Goal: Task Accomplishment & Management: Manage account settings

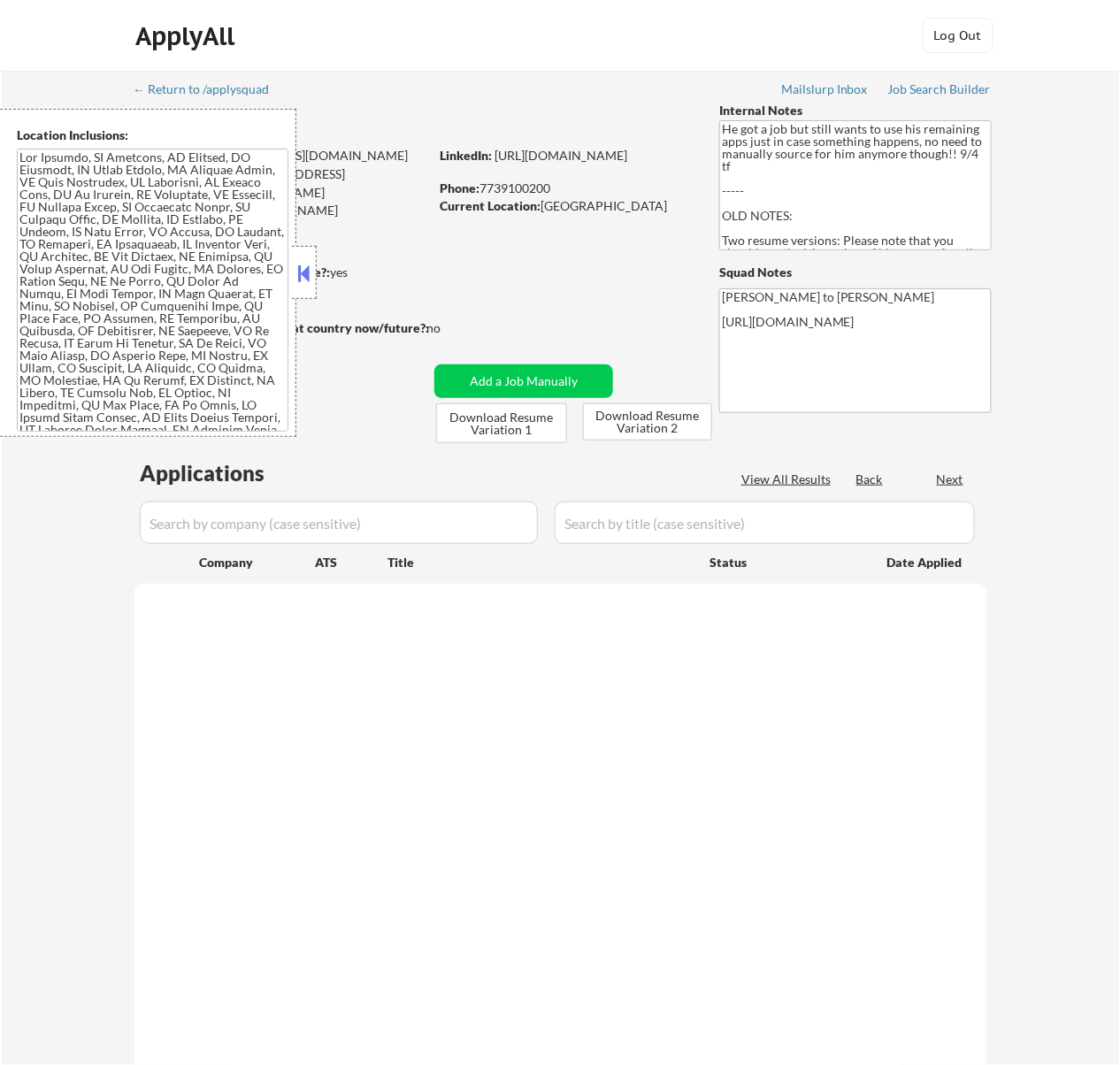
select select ""pending""
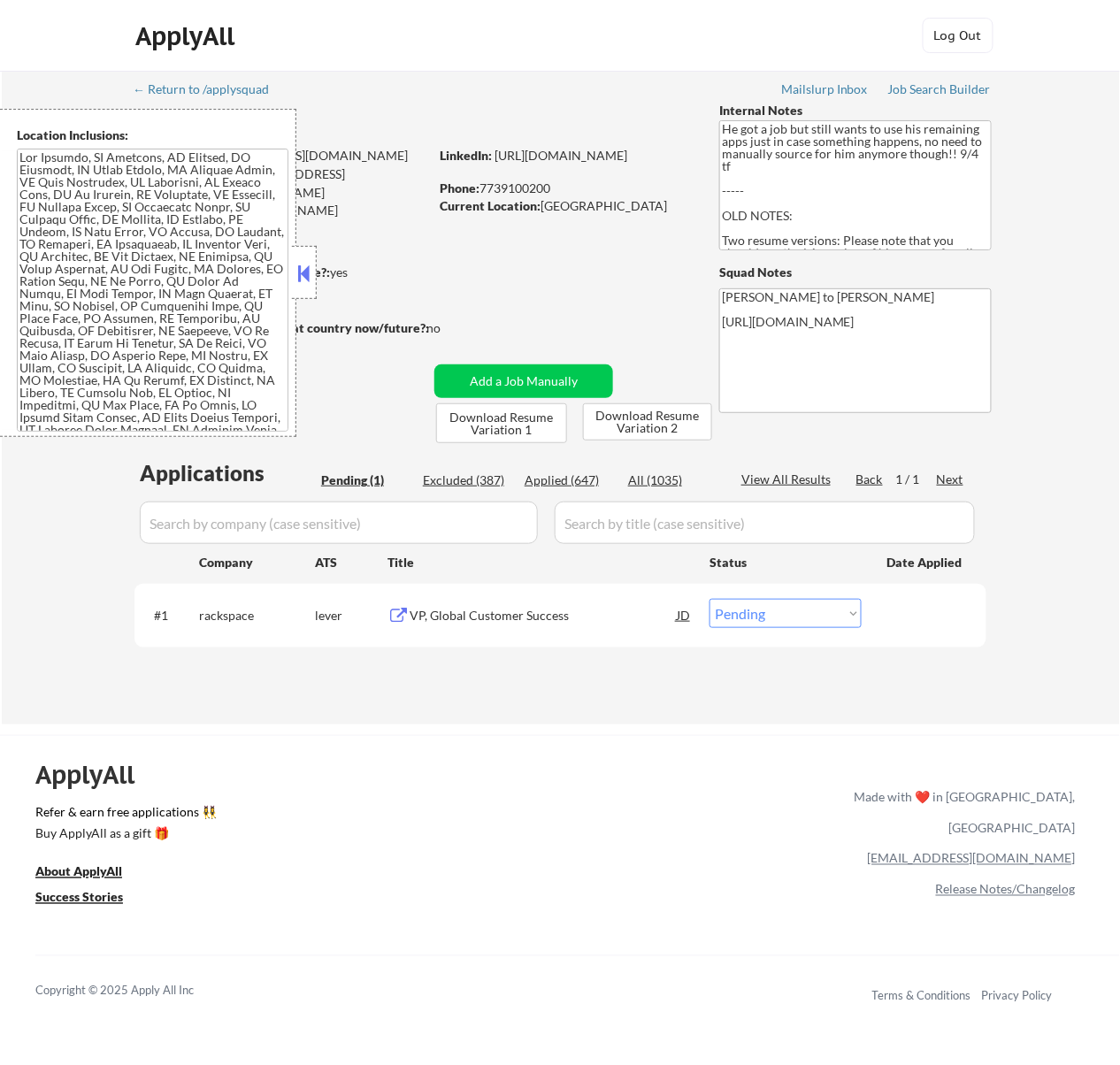
click at [300, 274] on button at bounding box center [302, 272] width 19 height 26
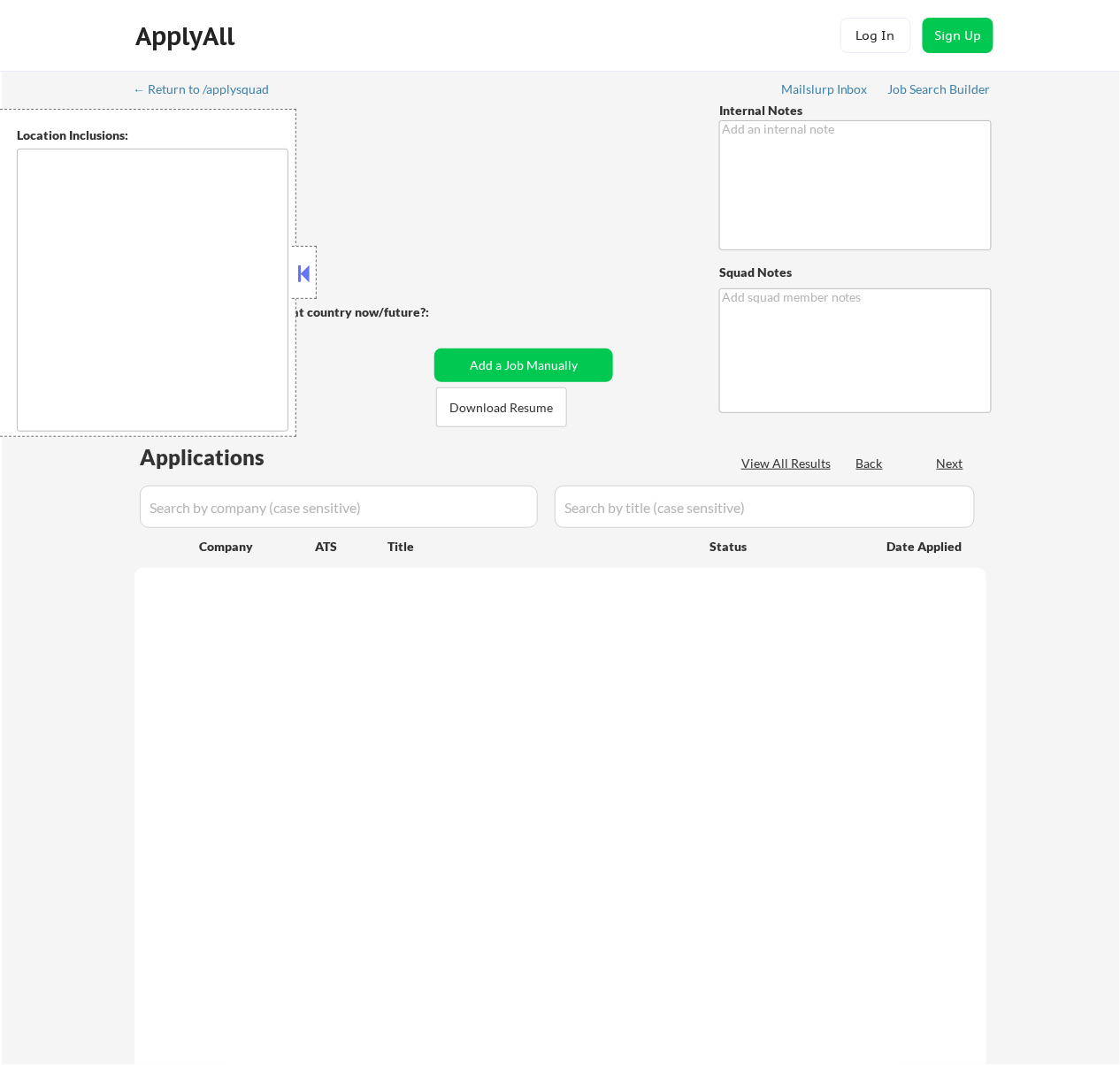
type textarea "Bought another 200 so now 427 total! 6/24 tf You can use AI for answers - 6/26 …"
type textarea "Rose [URL][DOMAIN_NAME]"
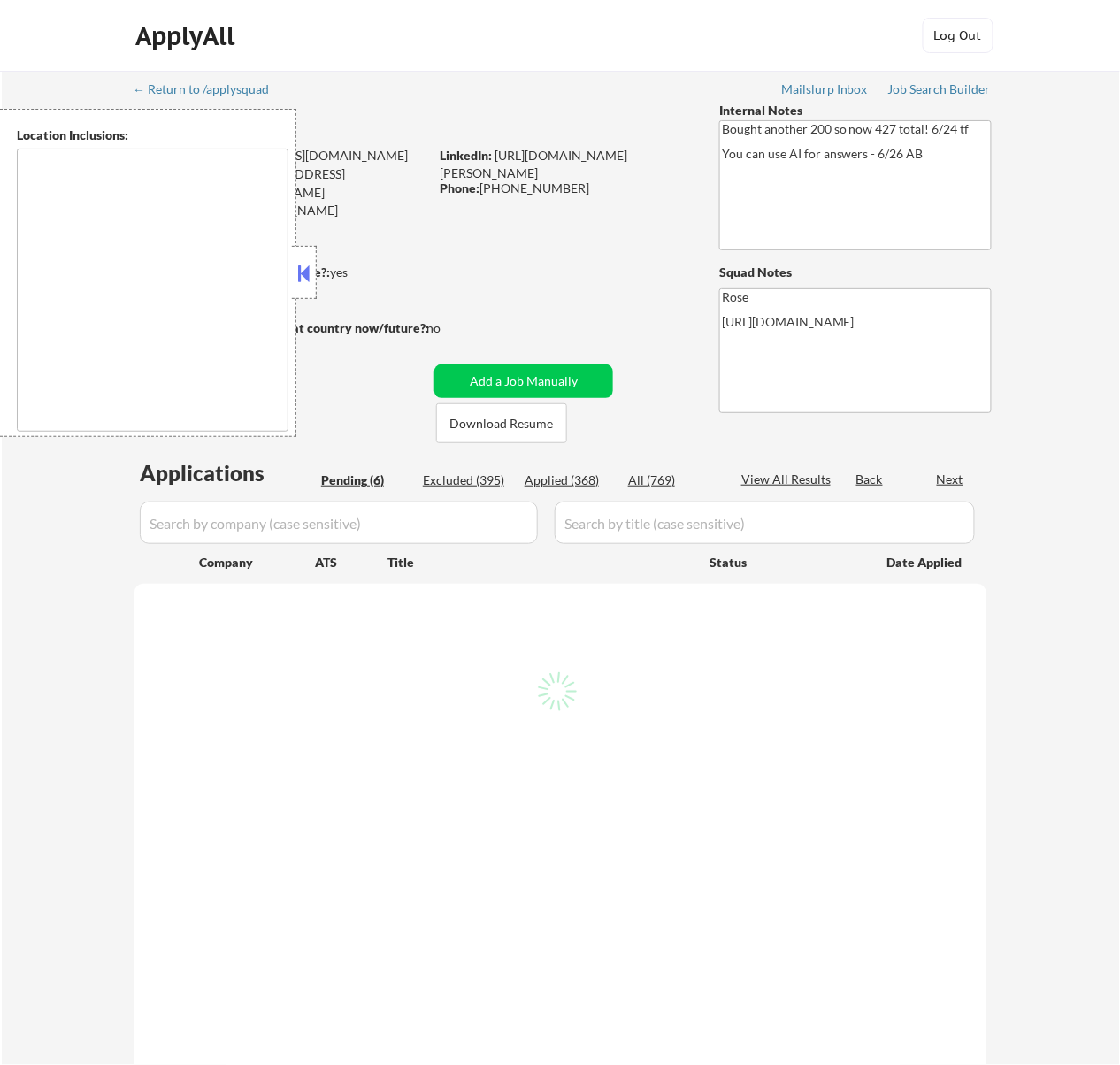
select select ""pending""
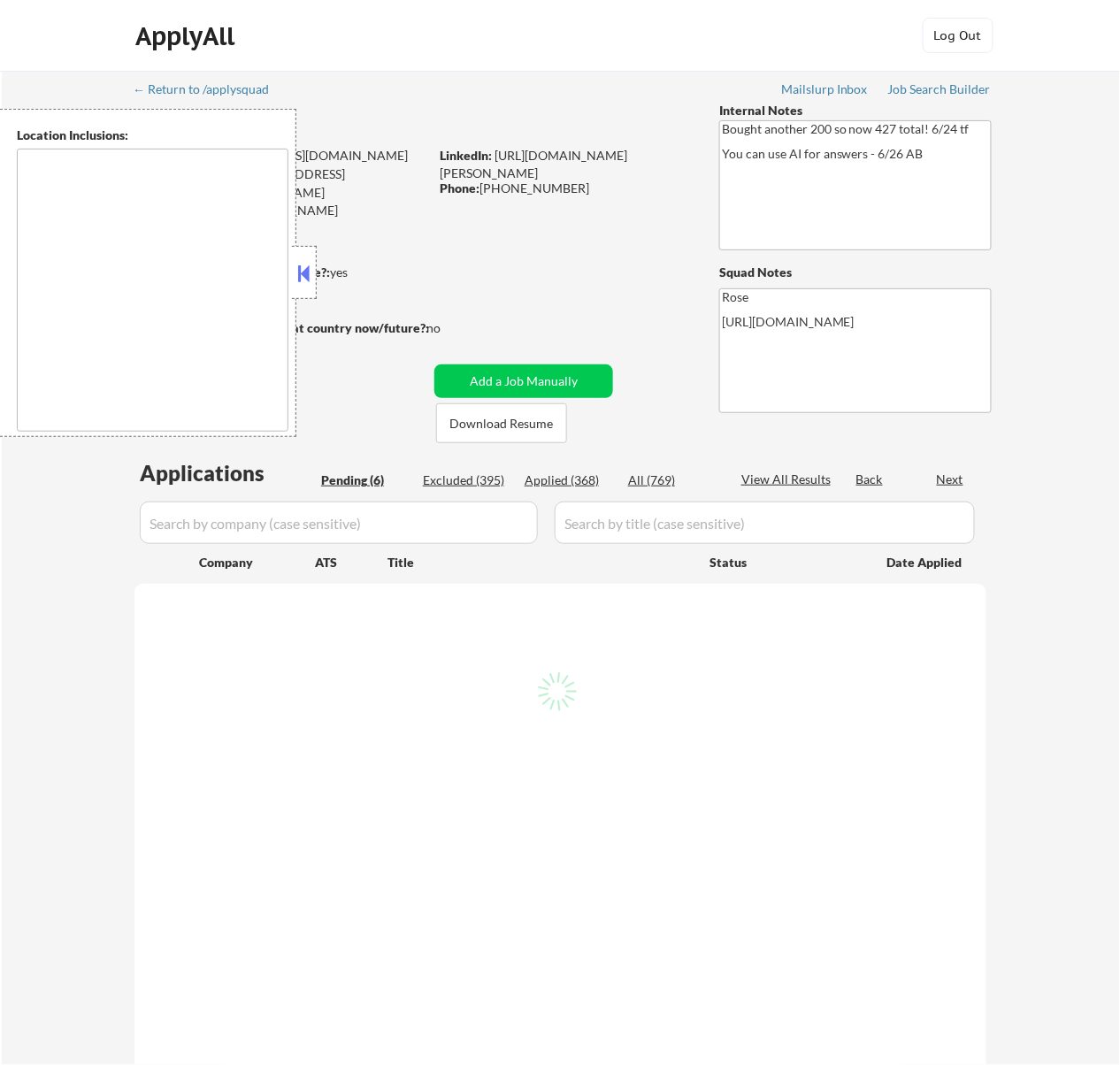
select select ""pending""
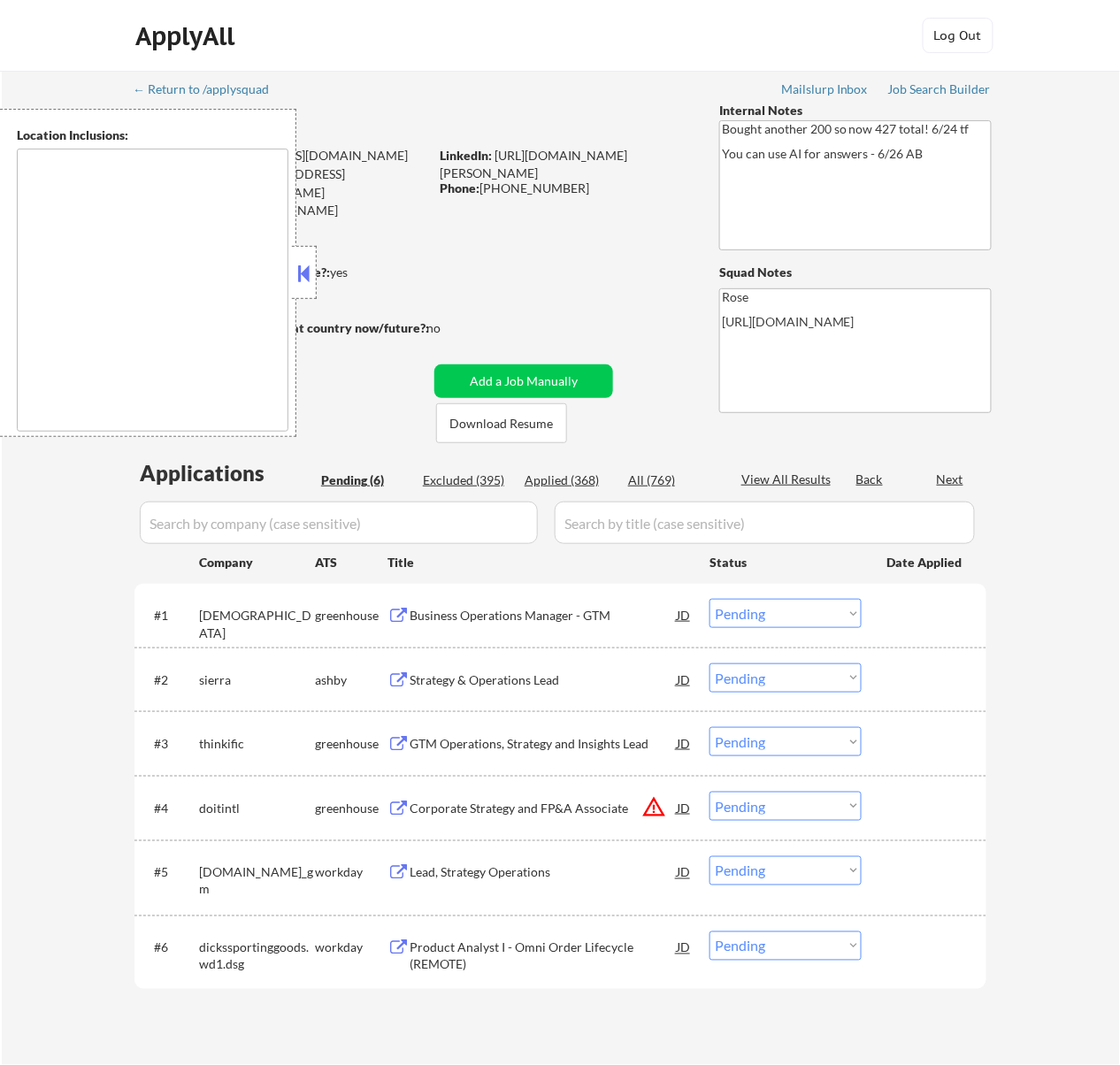
type textarea "[GEOGRAPHIC_DATA], [GEOGRAPHIC_DATA] [GEOGRAPHIC_DATA], [GEOGRAPHIC_DATA] [GEOG…"
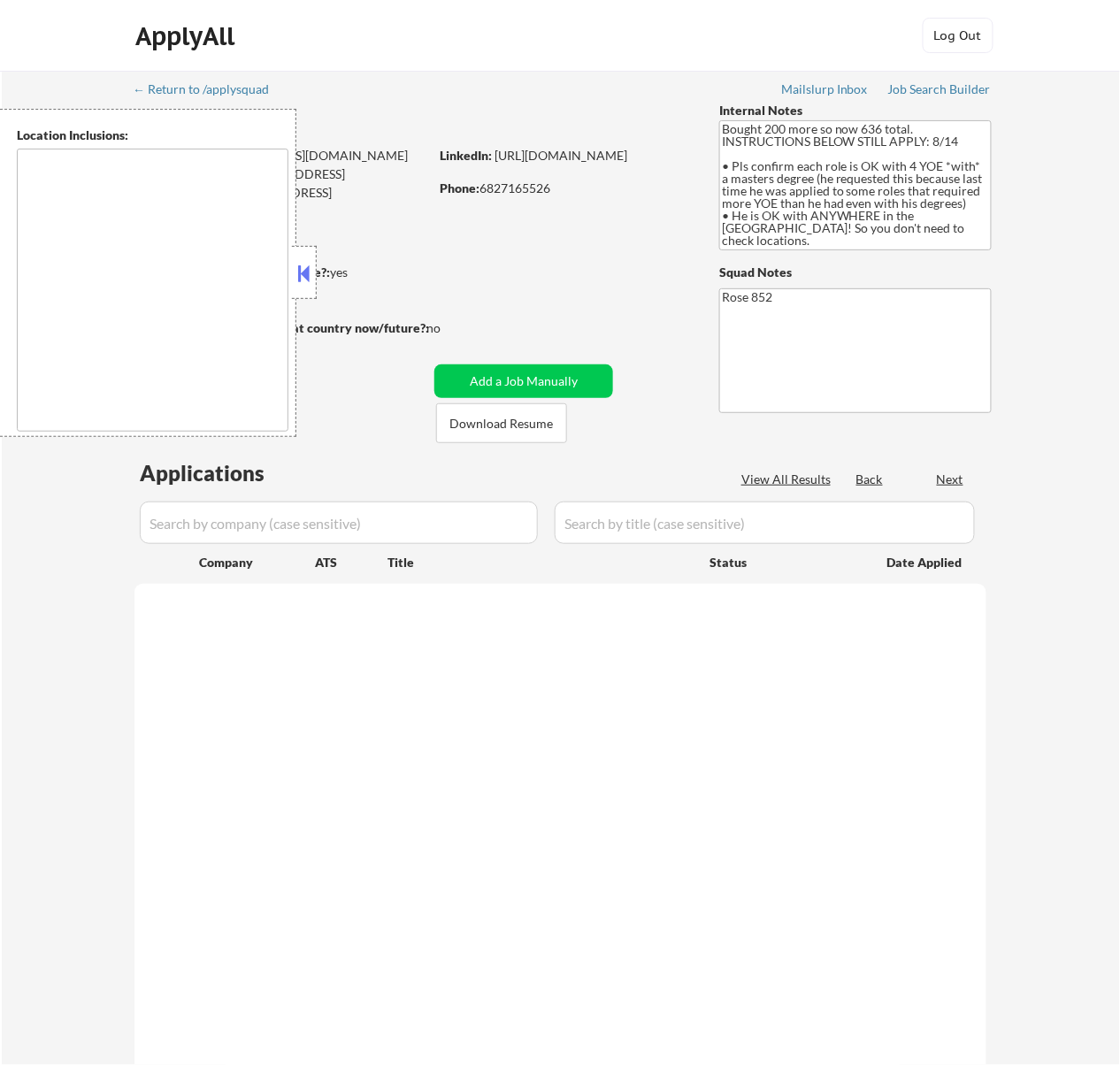
select select ""pending""
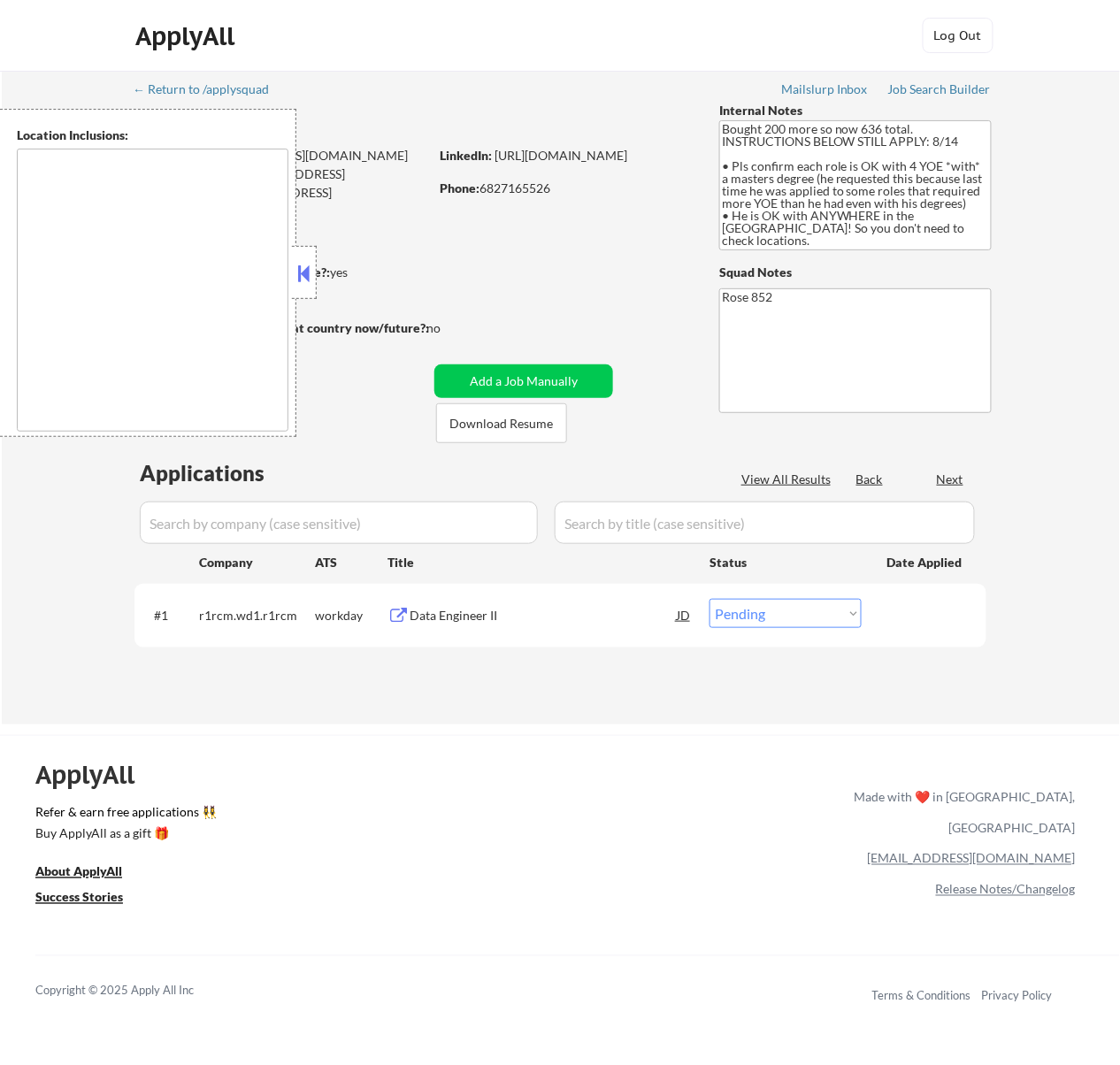
type textarea "San Francisco, CA Daly City, CA South San Francisco, CA Brisbane, CA Colma, CA …"
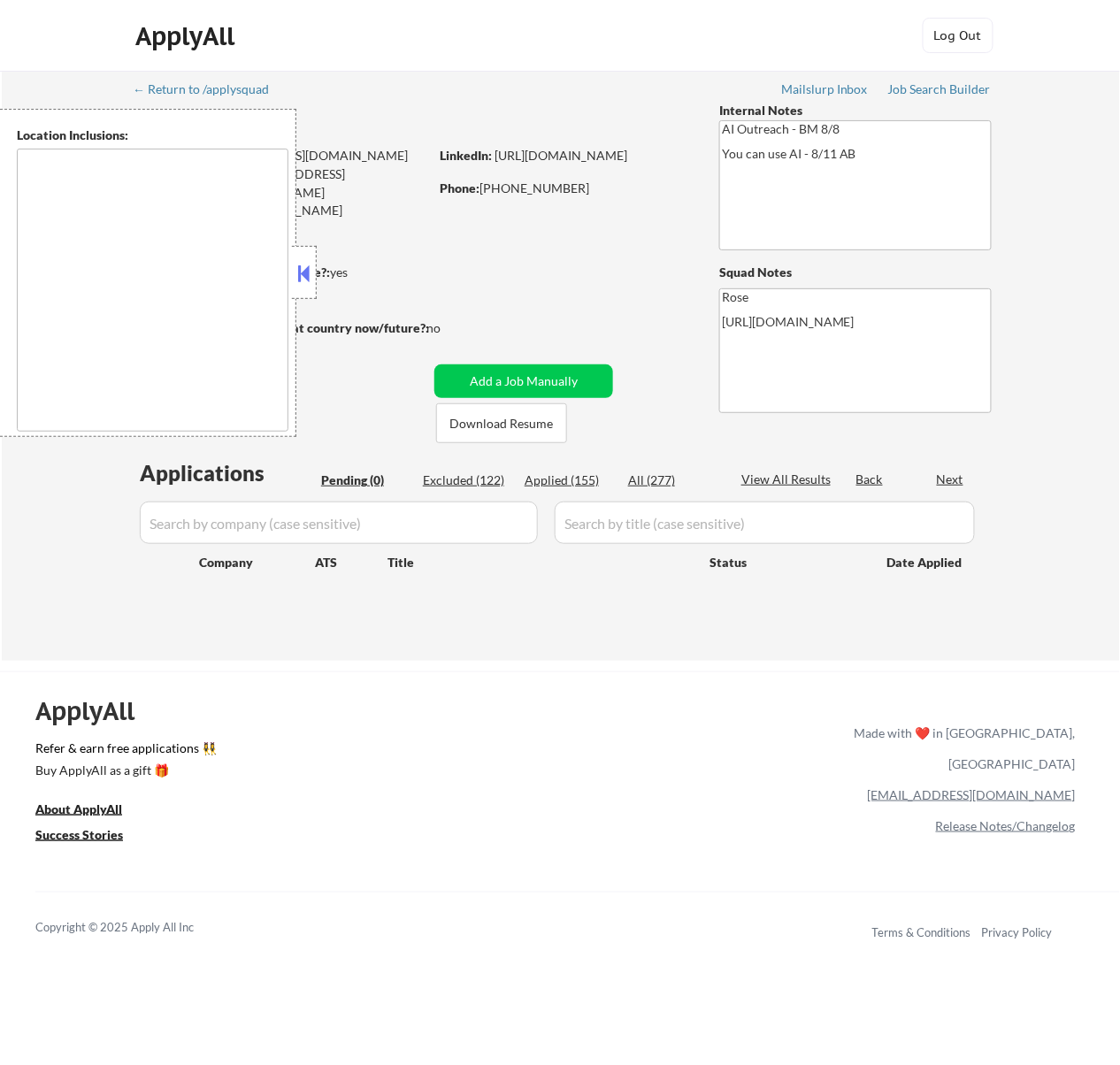
type textarea "Fountain Valley, CA Huntington Beach, CA Costa Mesa, CA Santa Ana, CA Garden Gr…"
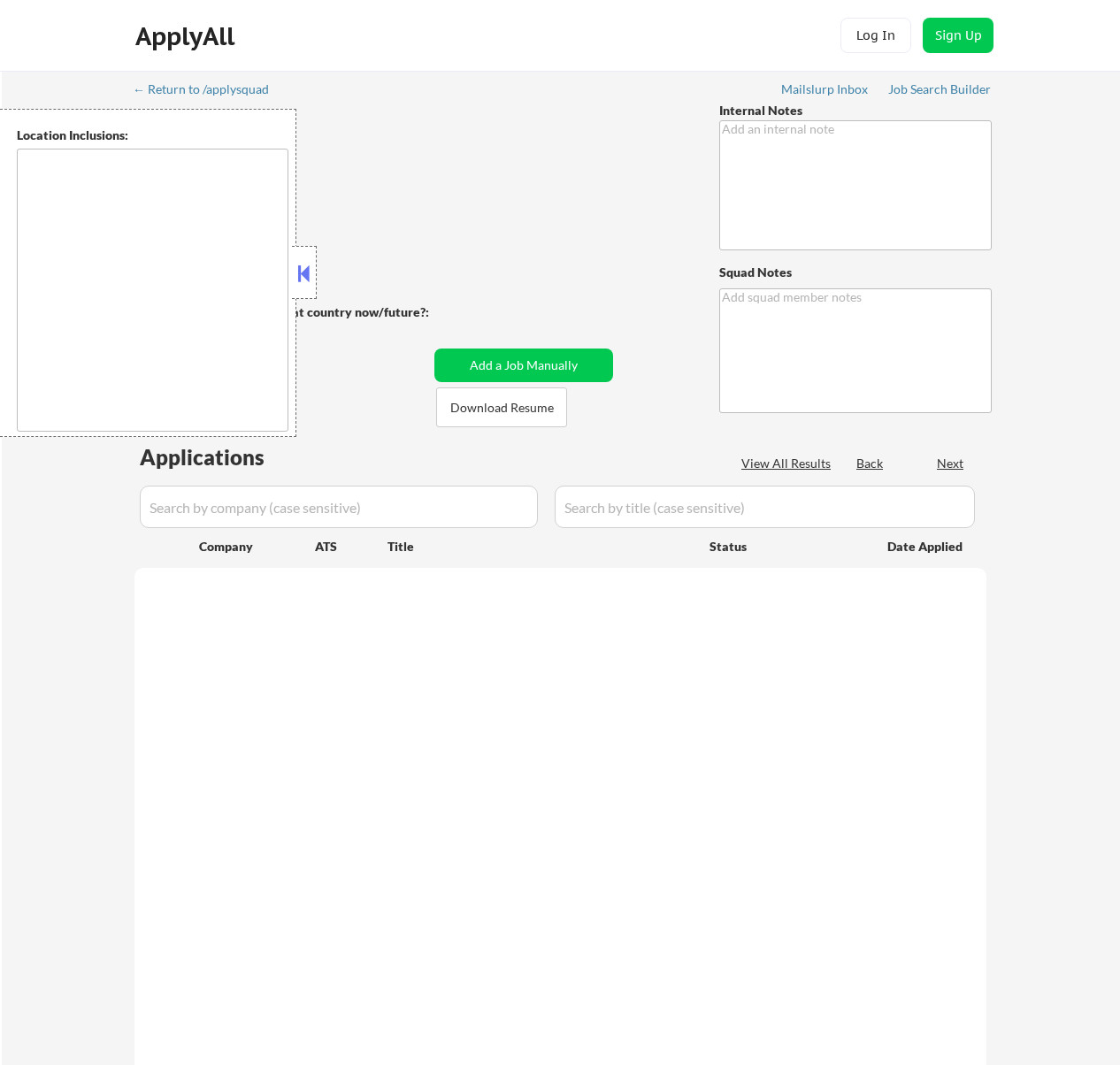
type textarea "Pls manually source jobs as needed to try to get this customer to 25 apps per w…"
type textarea "Rose https://docs.google.com/spreadsheets/d/1p6tdvOZcLsknPjJRpof4wmlovHXPlBJknu…"
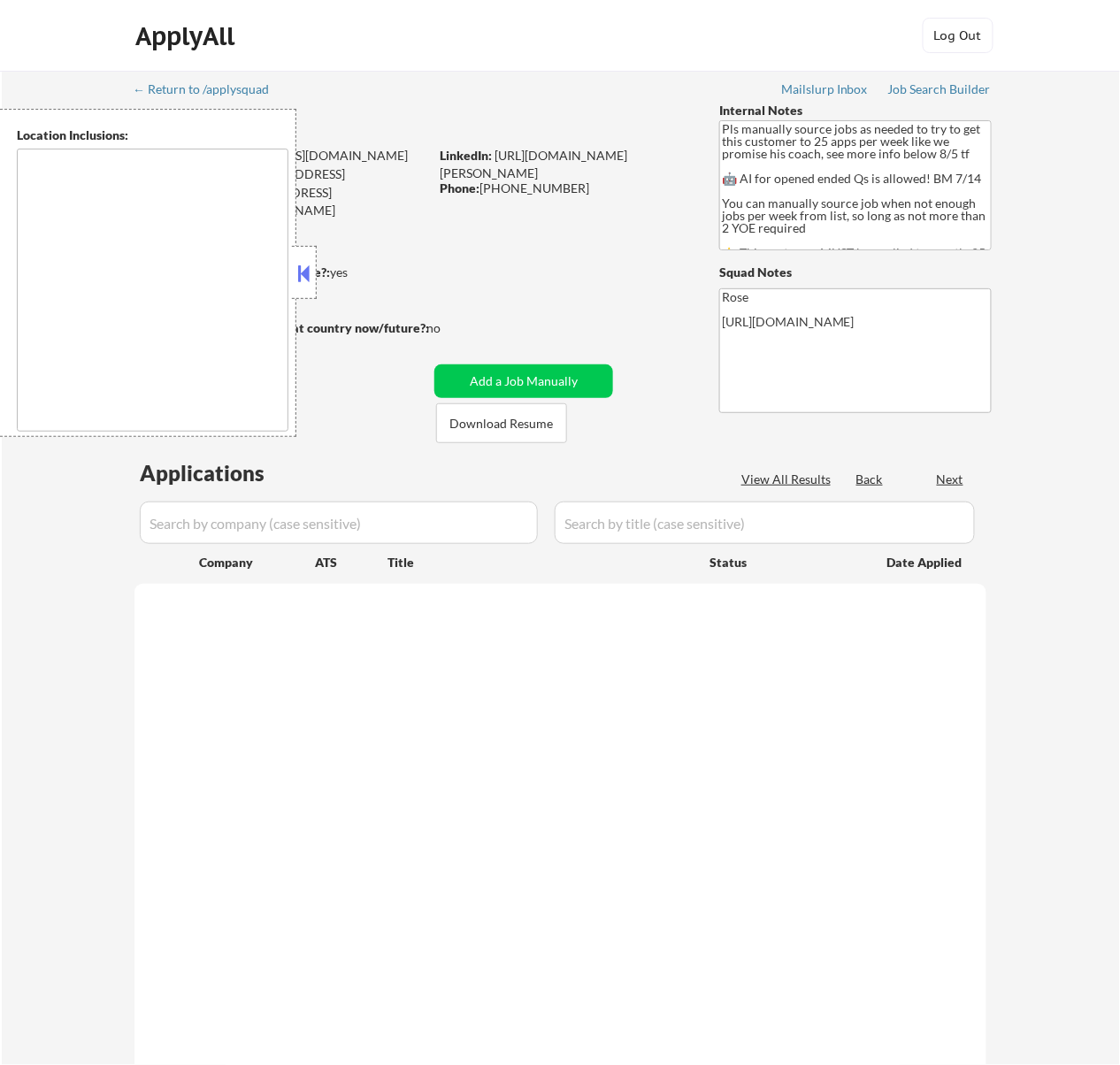
type textarea "Here is a list of metro areas, cities, and towns within approximately a 30-minu…"
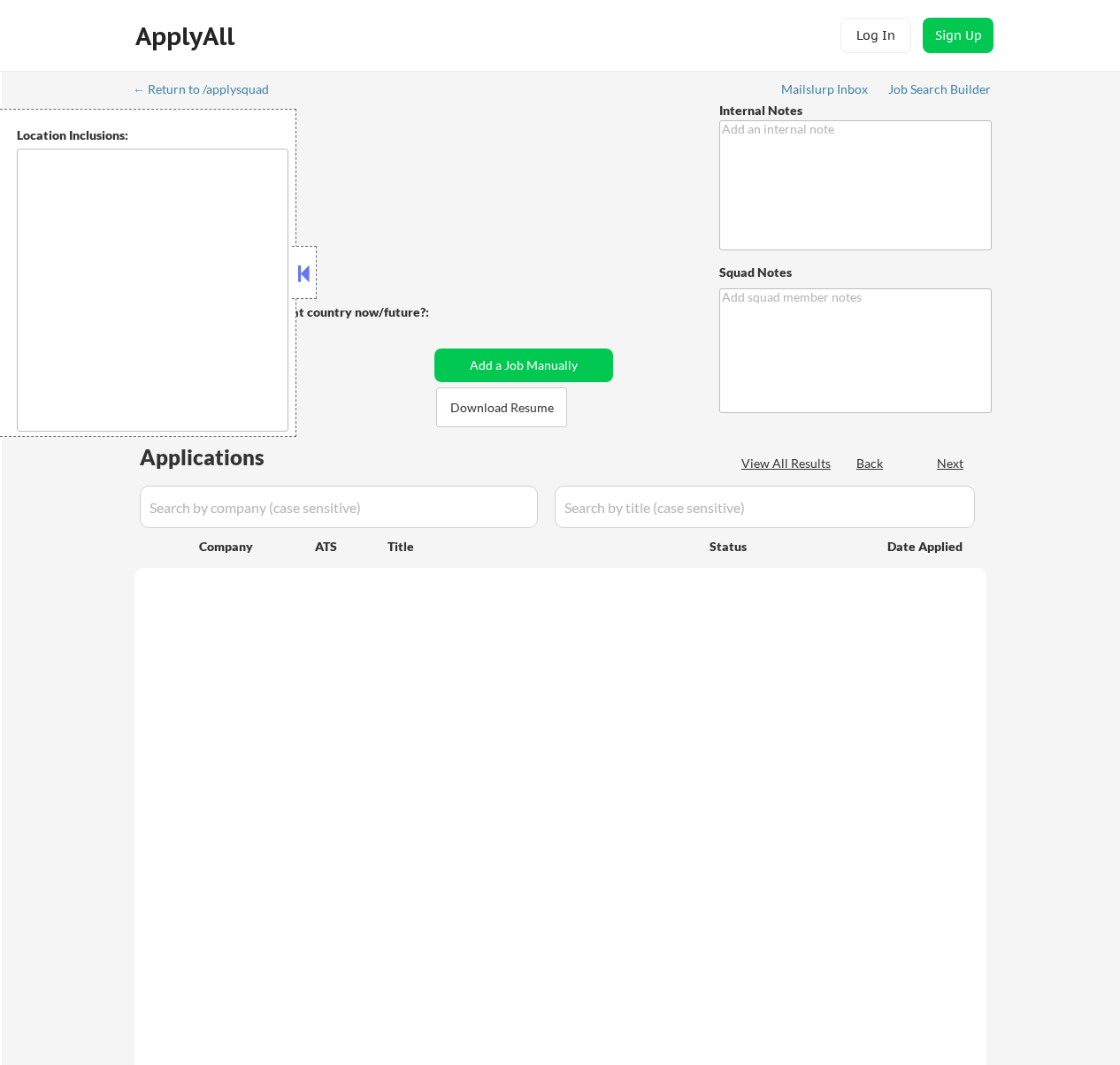
type textarea "+another 400 so now 800 total 10/7 👉 Apply this VIP to 30-40+ jobs/day if possi…"
type textarea "Rose [URL][DOMAIN_NAME]"
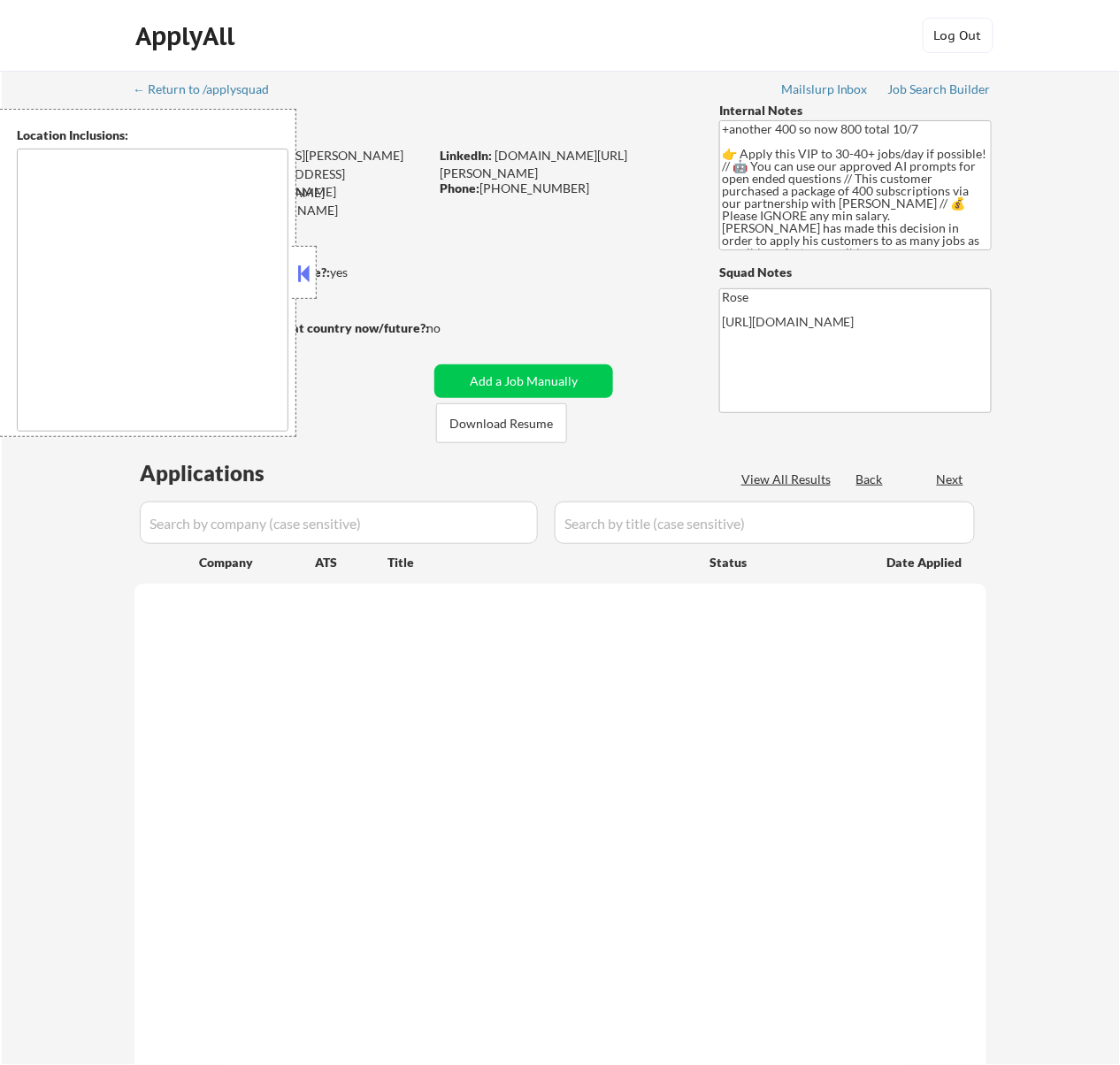
type textarea "remote"
select select ""pending""
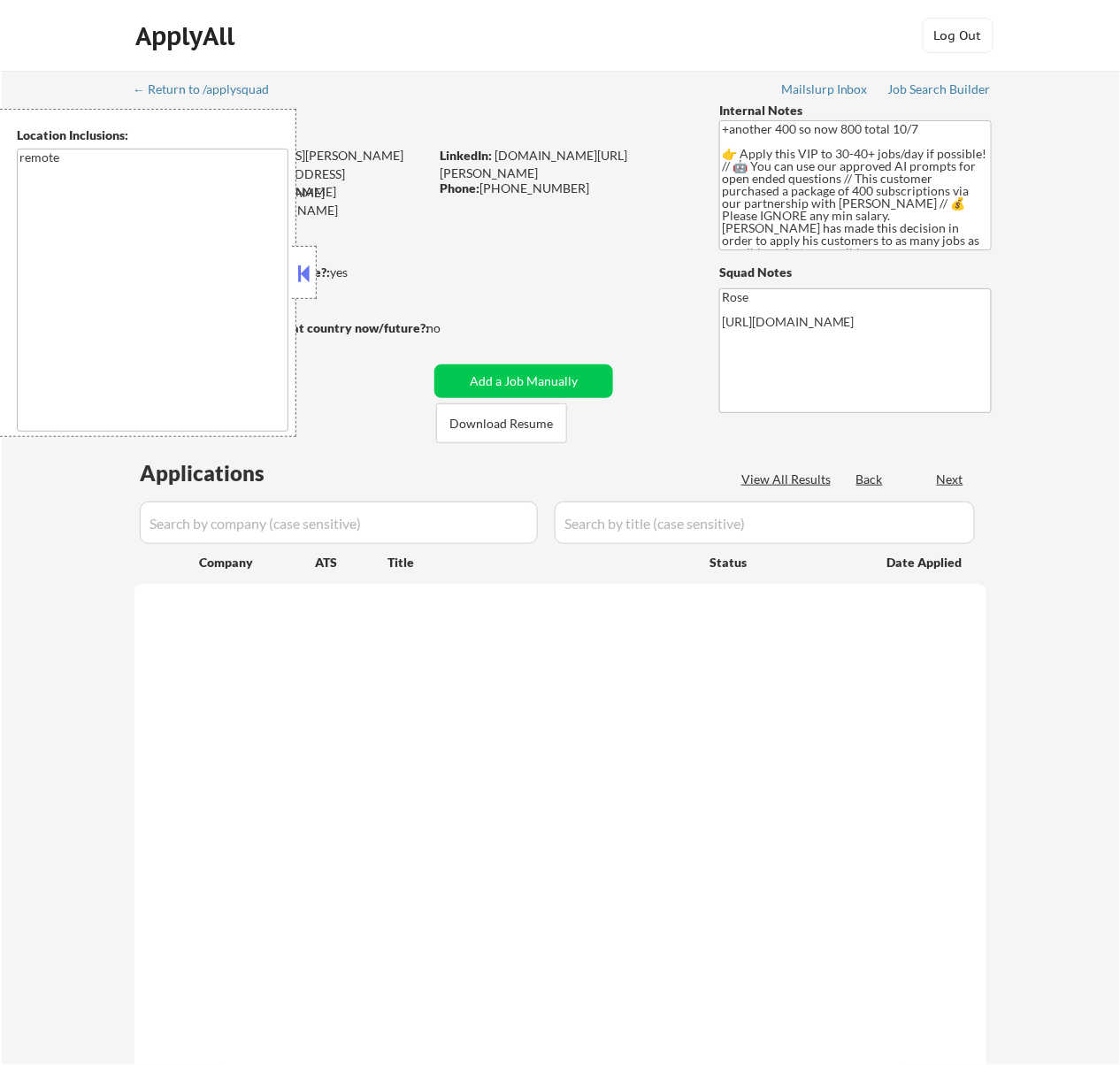
select select ""pending""
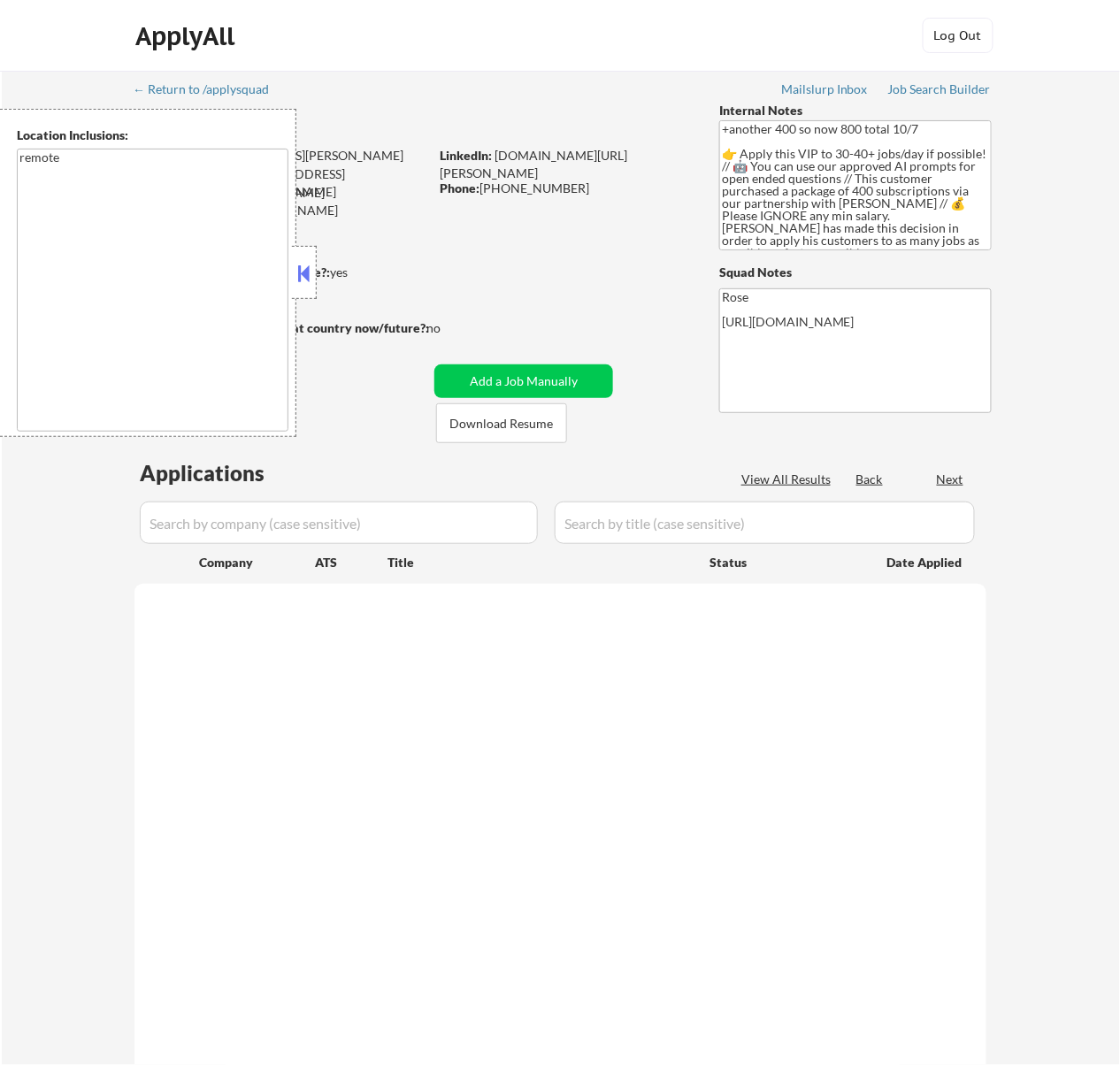
select select ""pending""
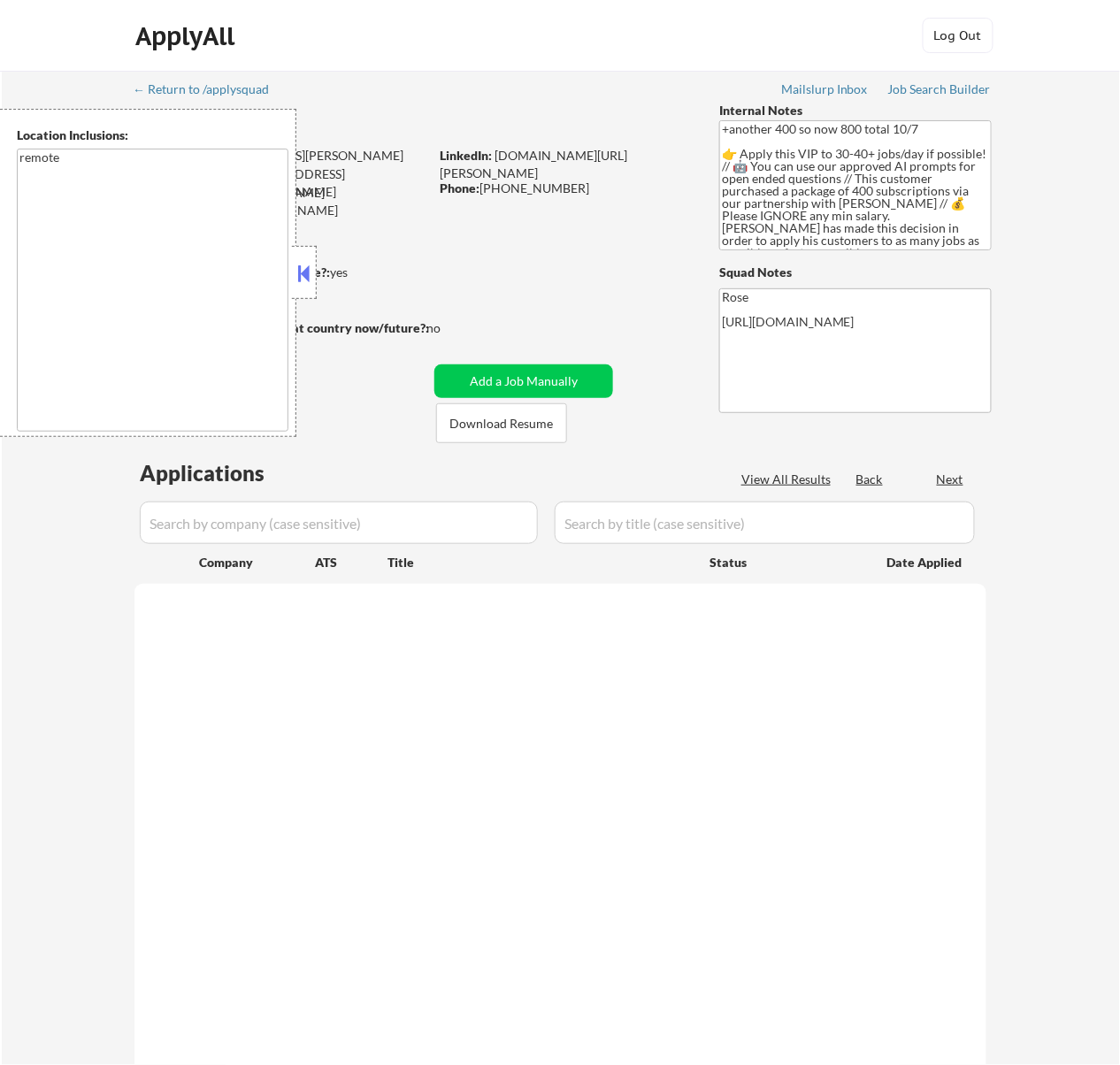
select select ""pending""
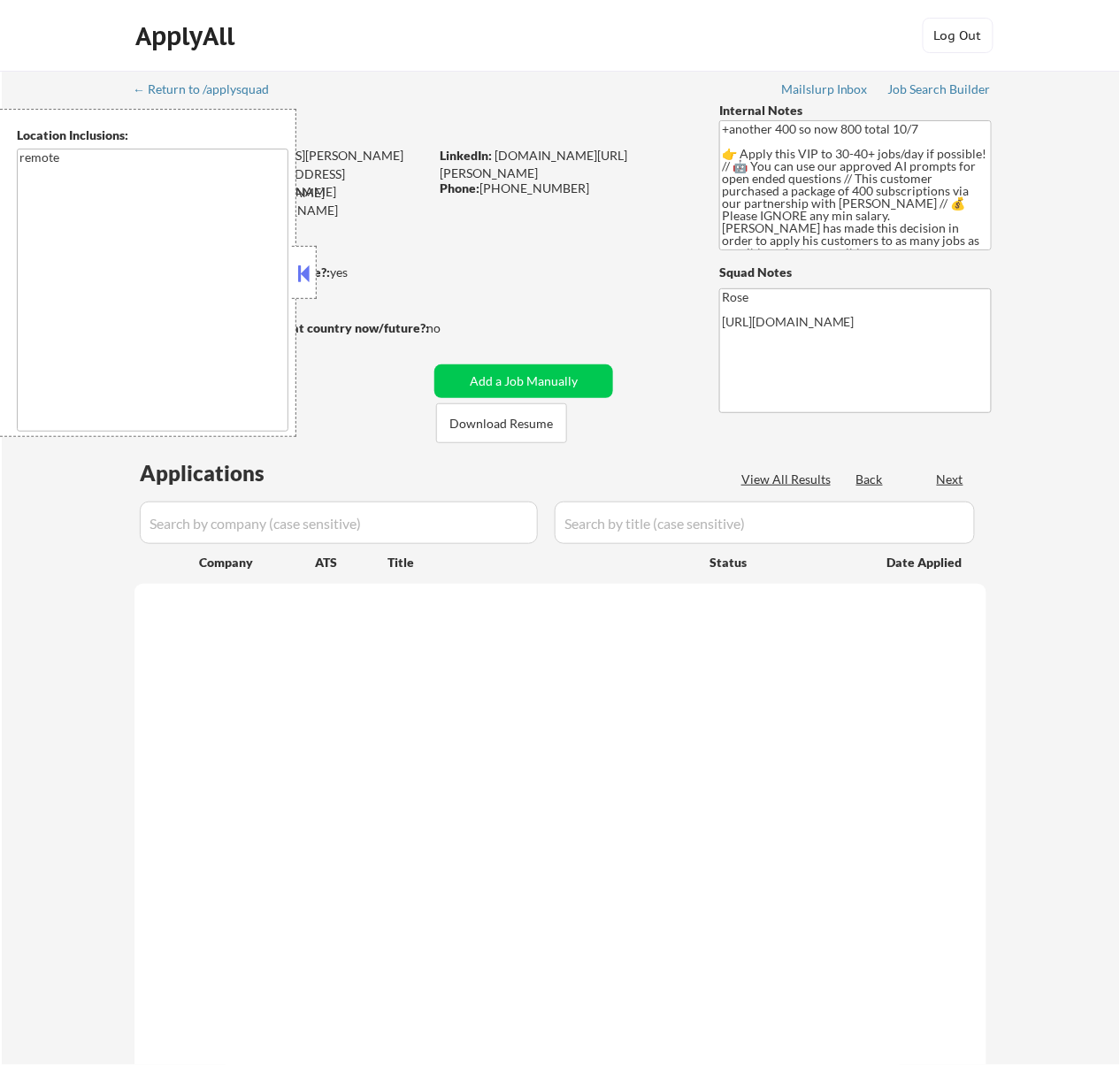
select select ""pending""
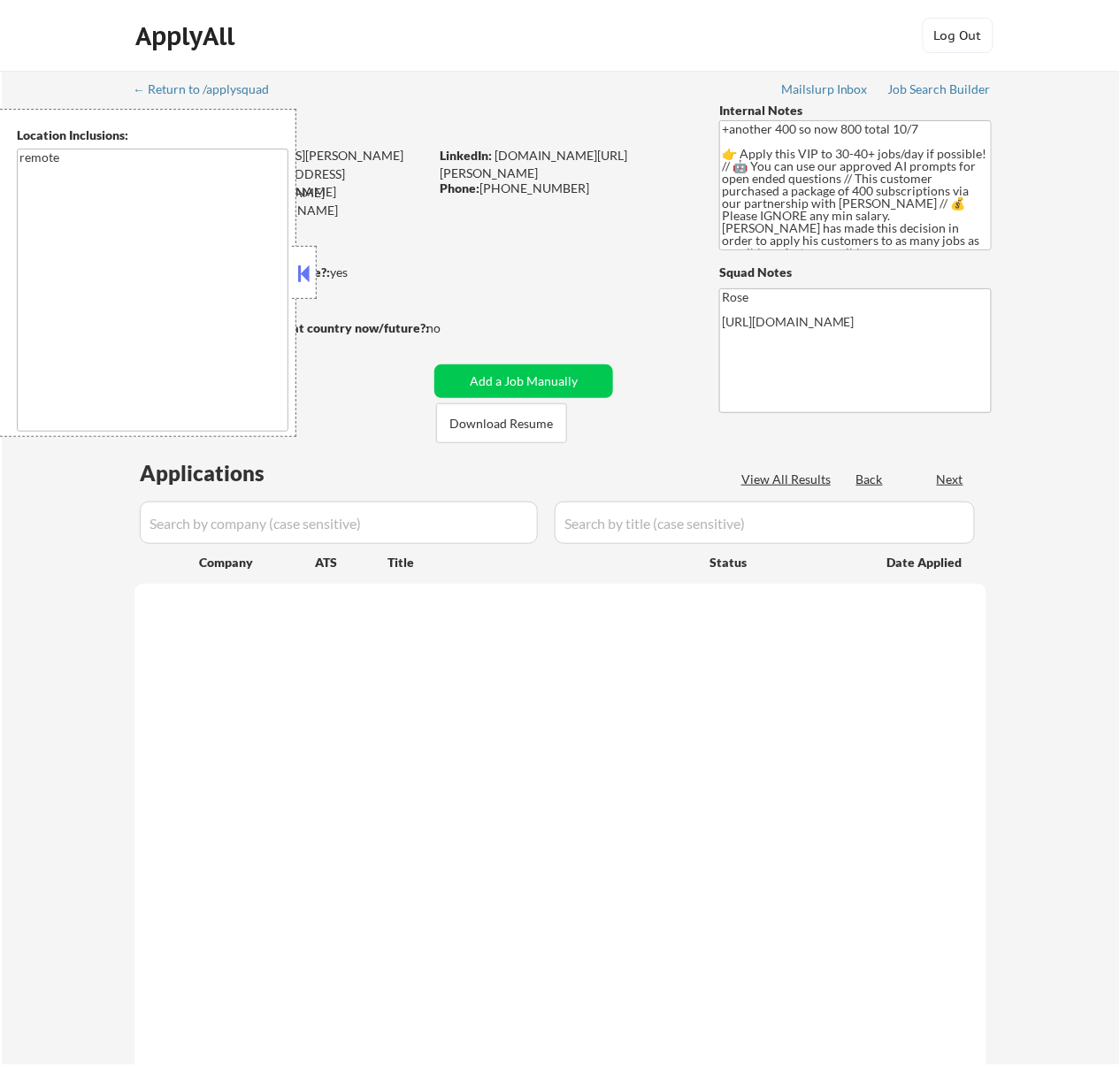
select select ""pending""
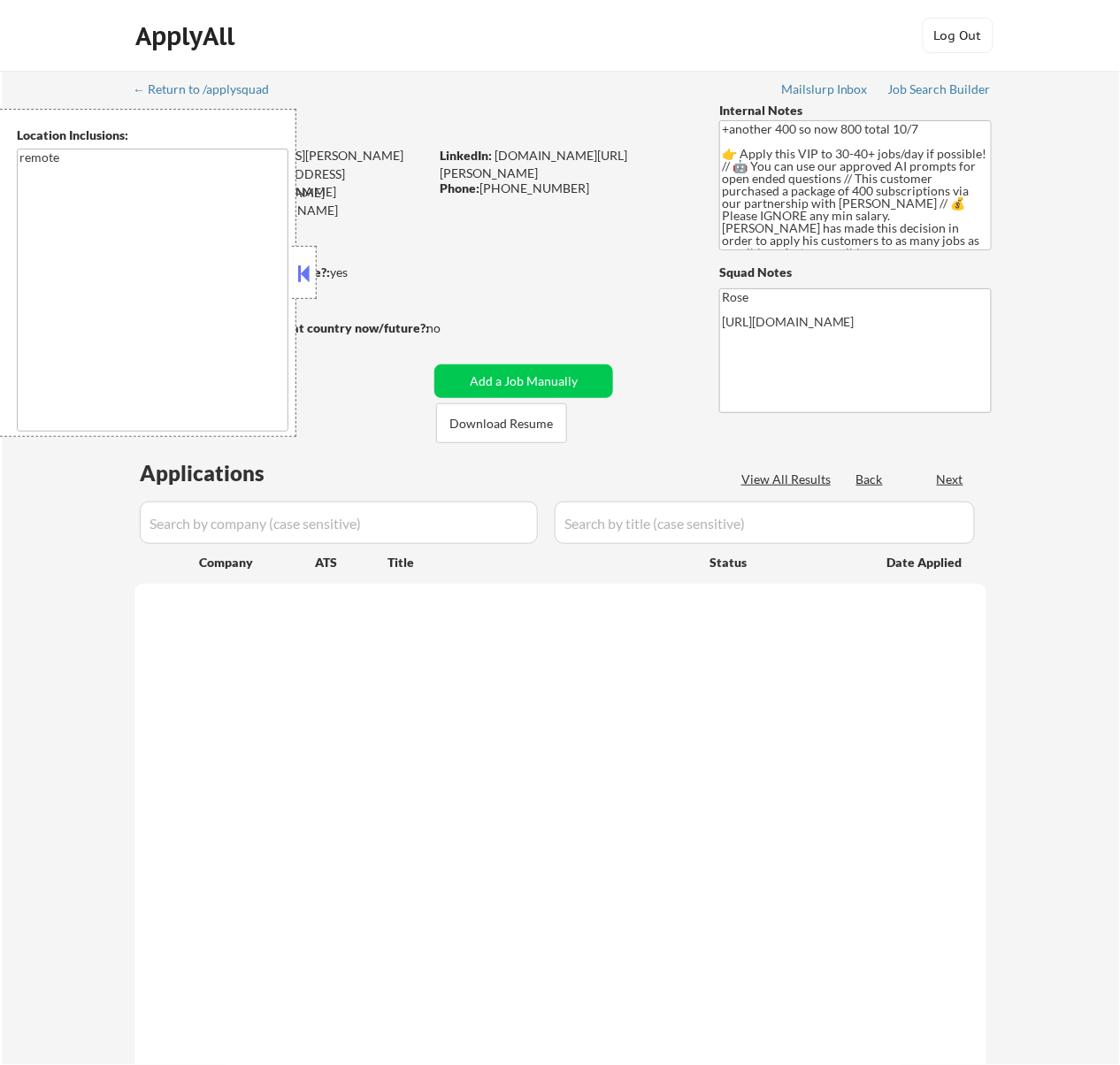
select select ""pending""
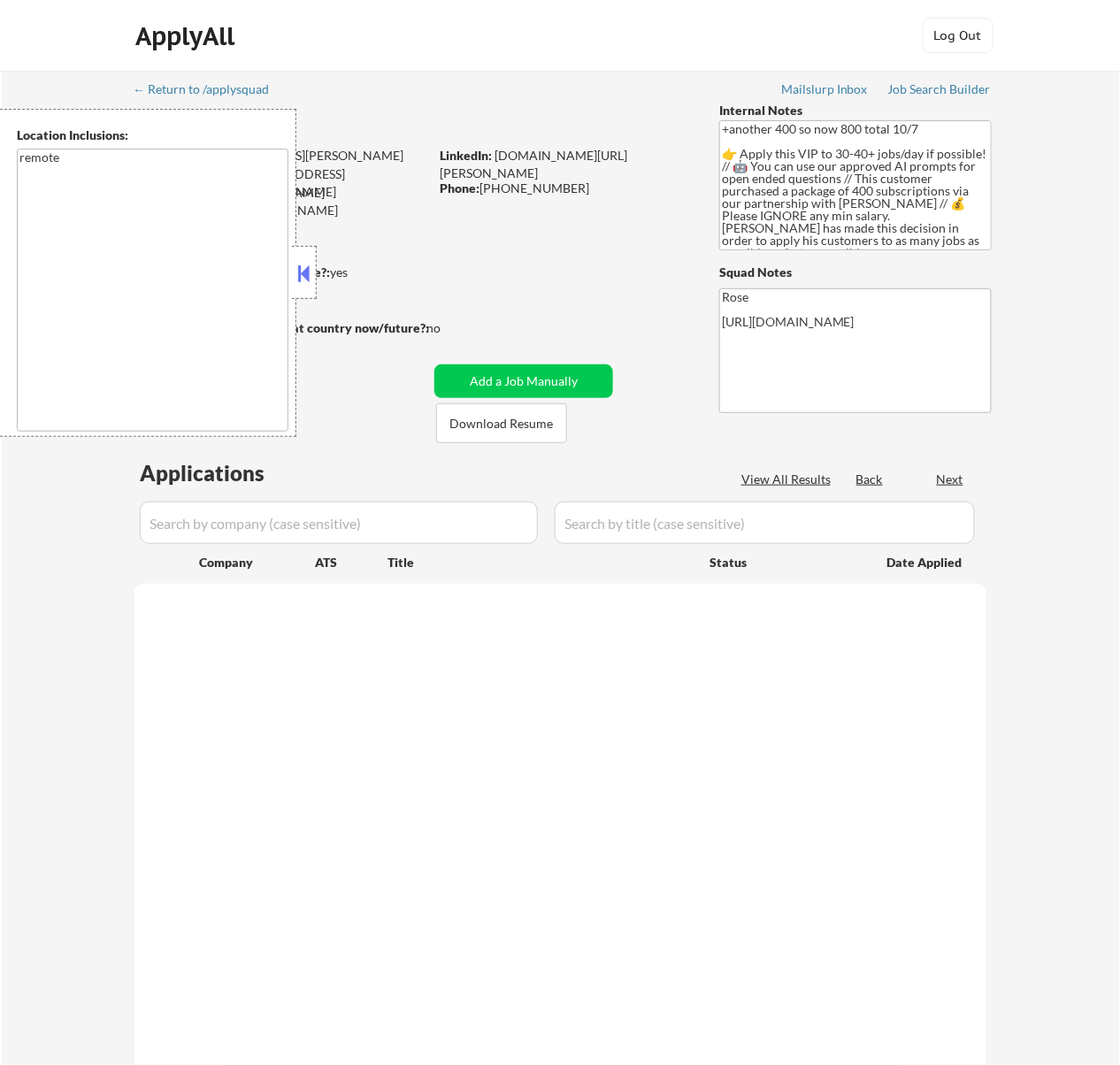
select select ""pending""
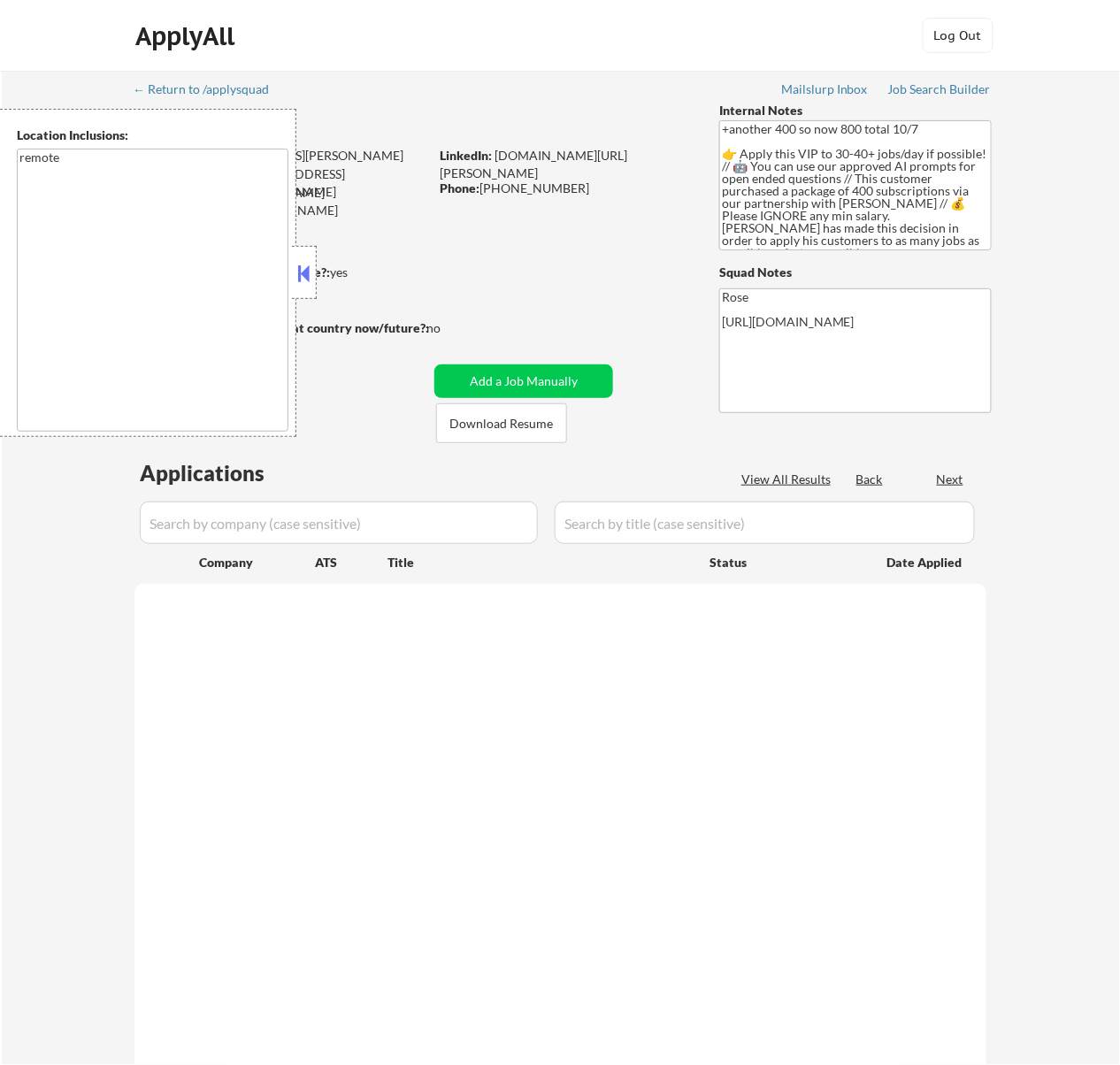
select select ""pending""
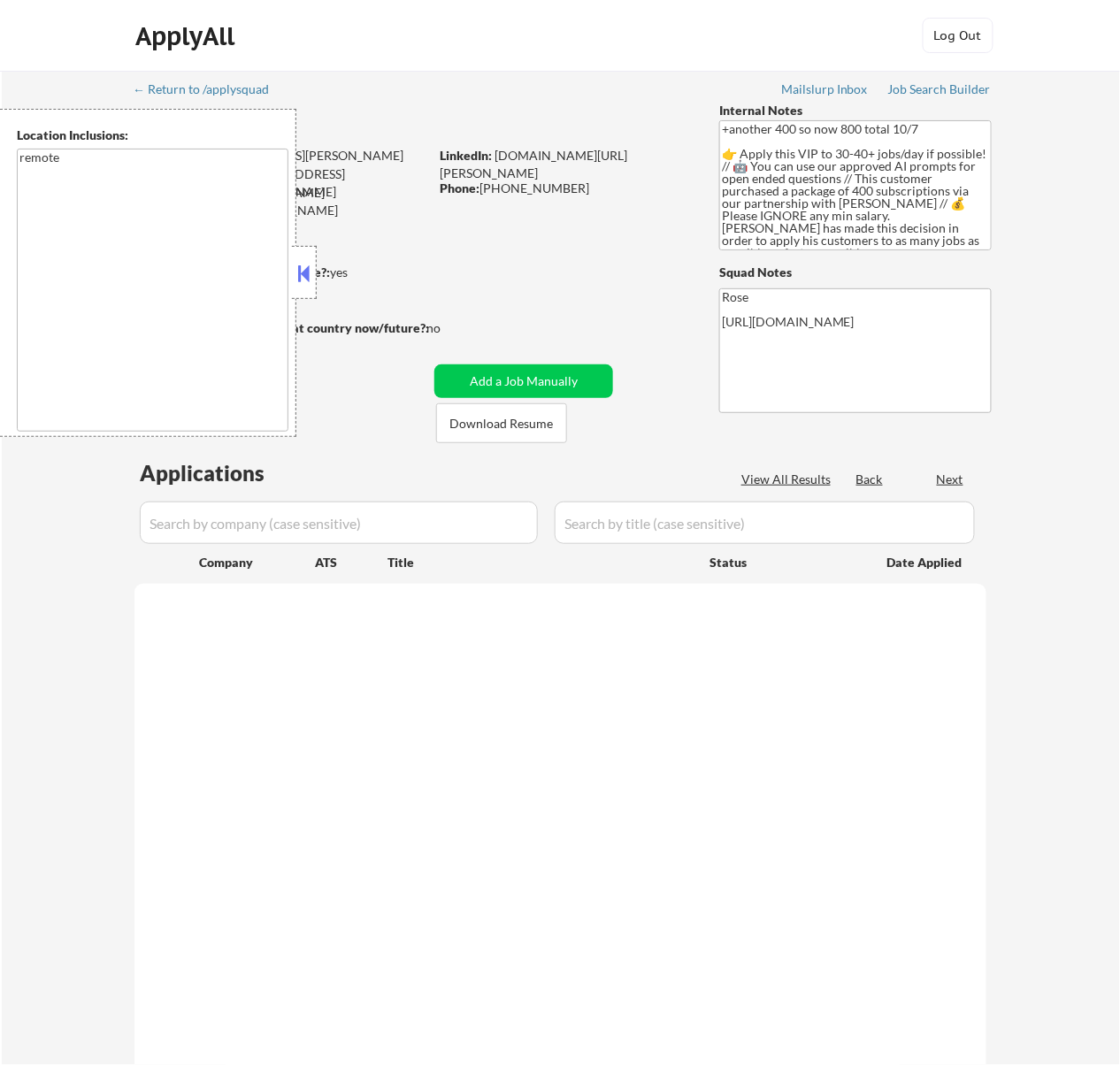
select select ""pending""
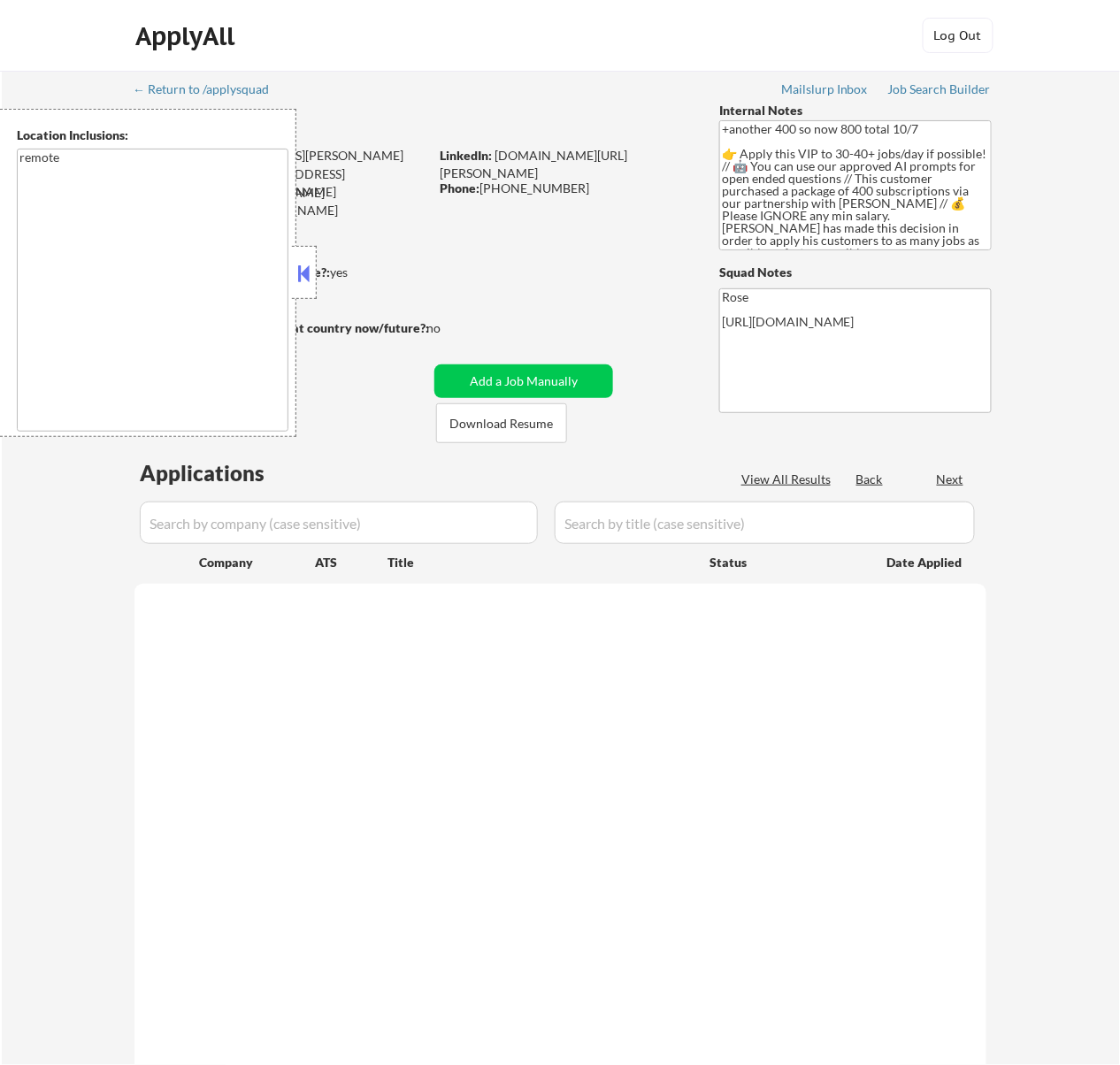
select select ""pending""
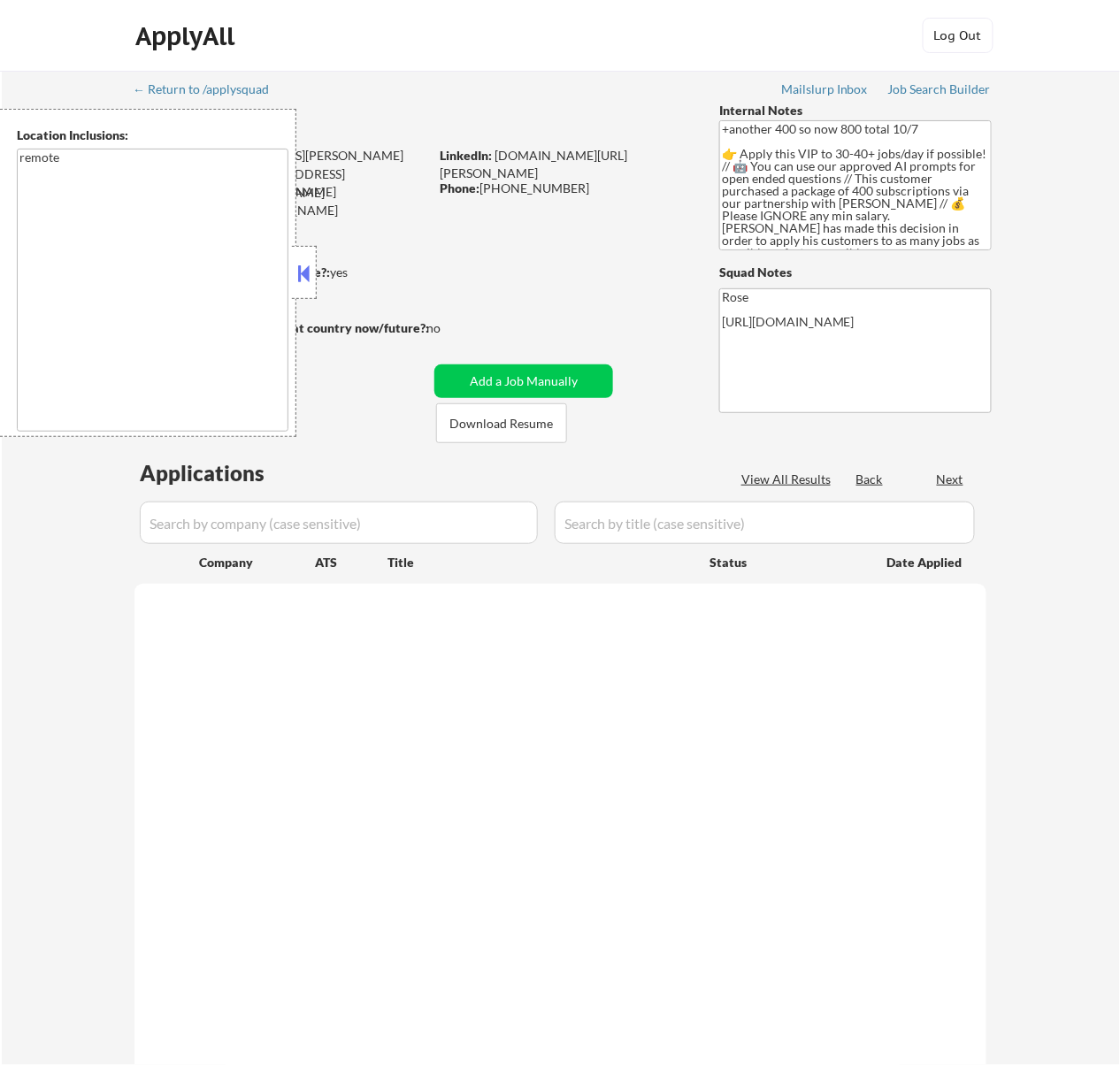
select select ""pending""
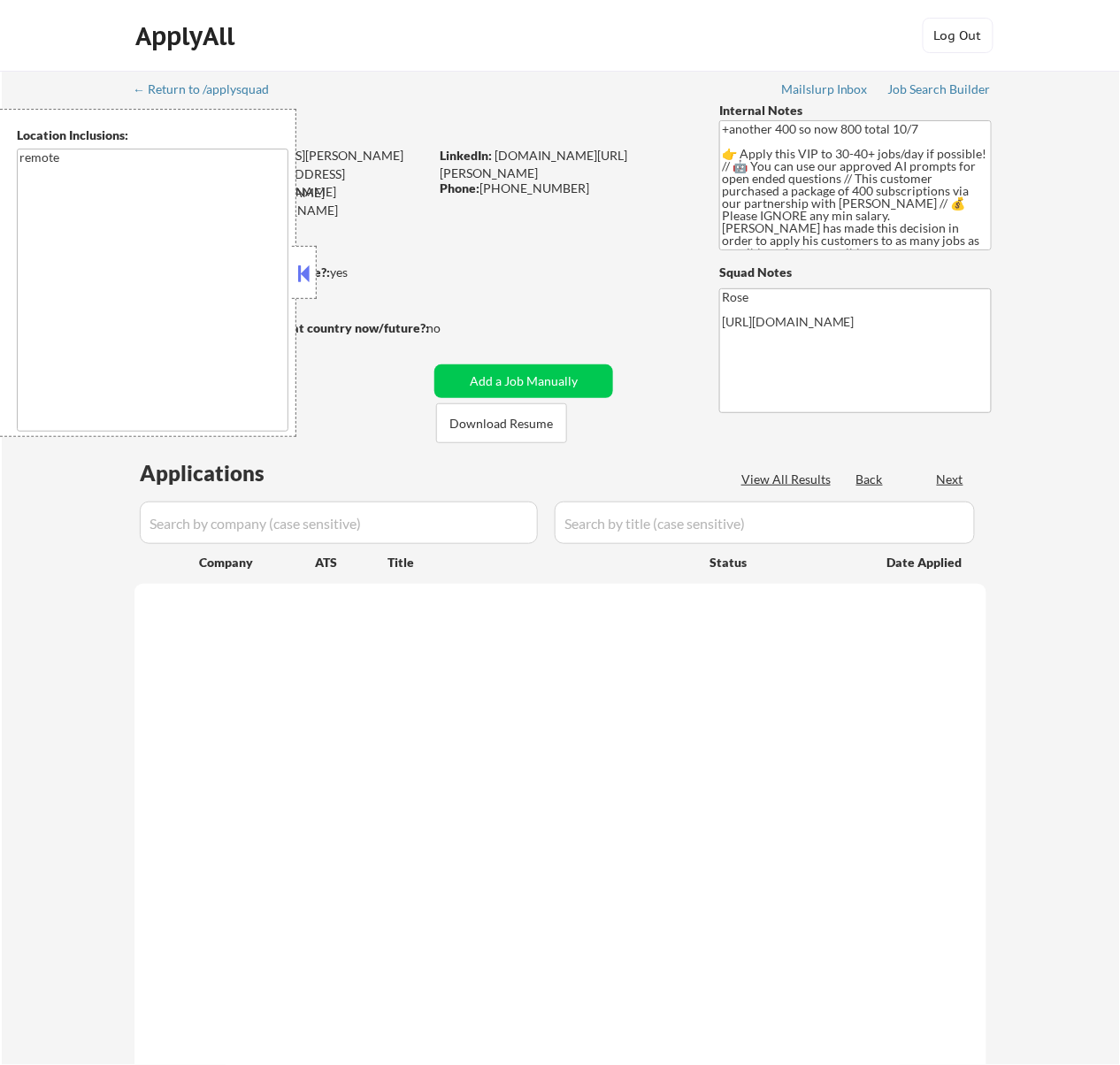
select select ""pending""
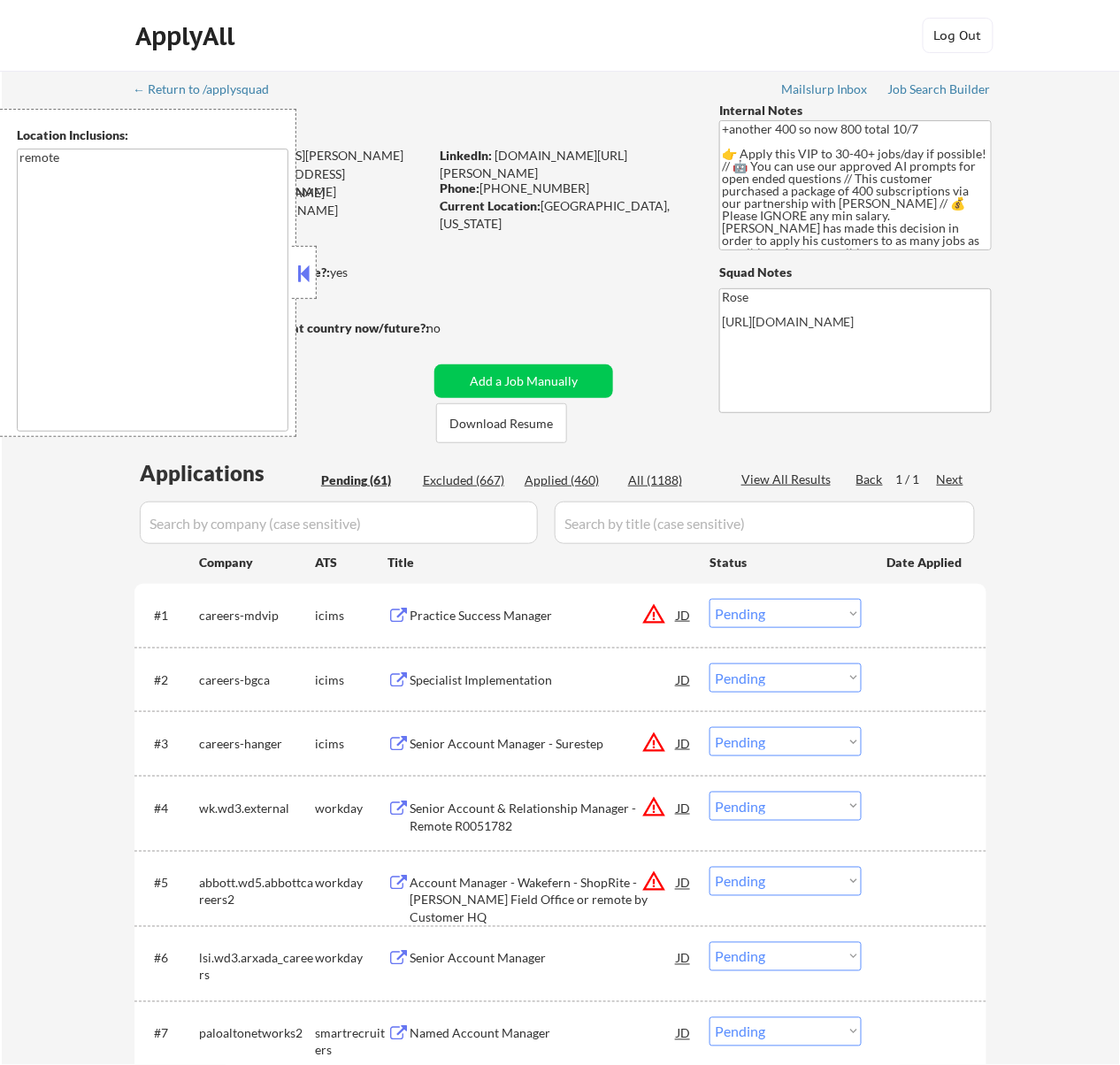
click at [309, 269] on button at bounding box center [302, 272] width 19 height 26
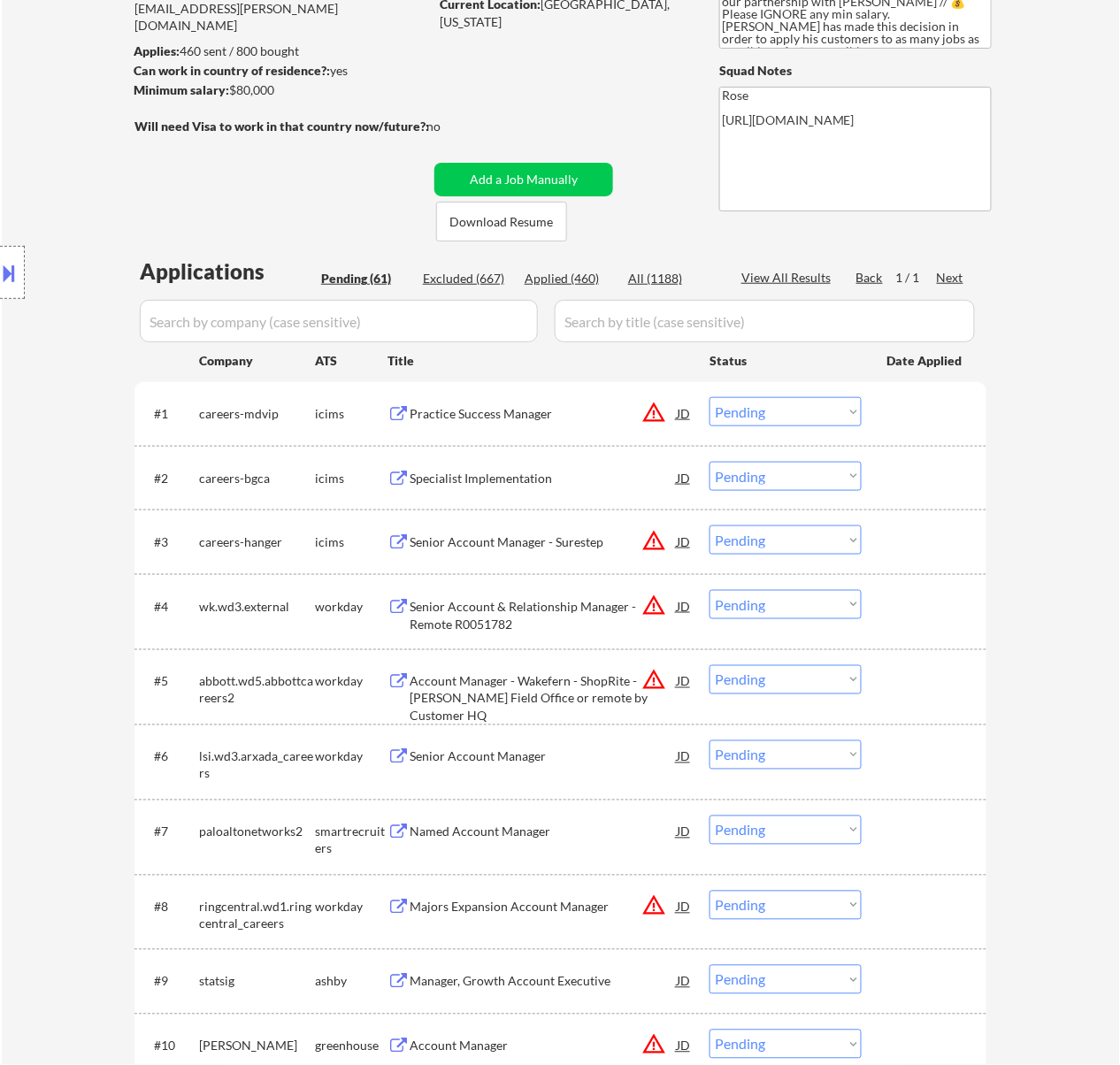
scroll to position [235, 0]
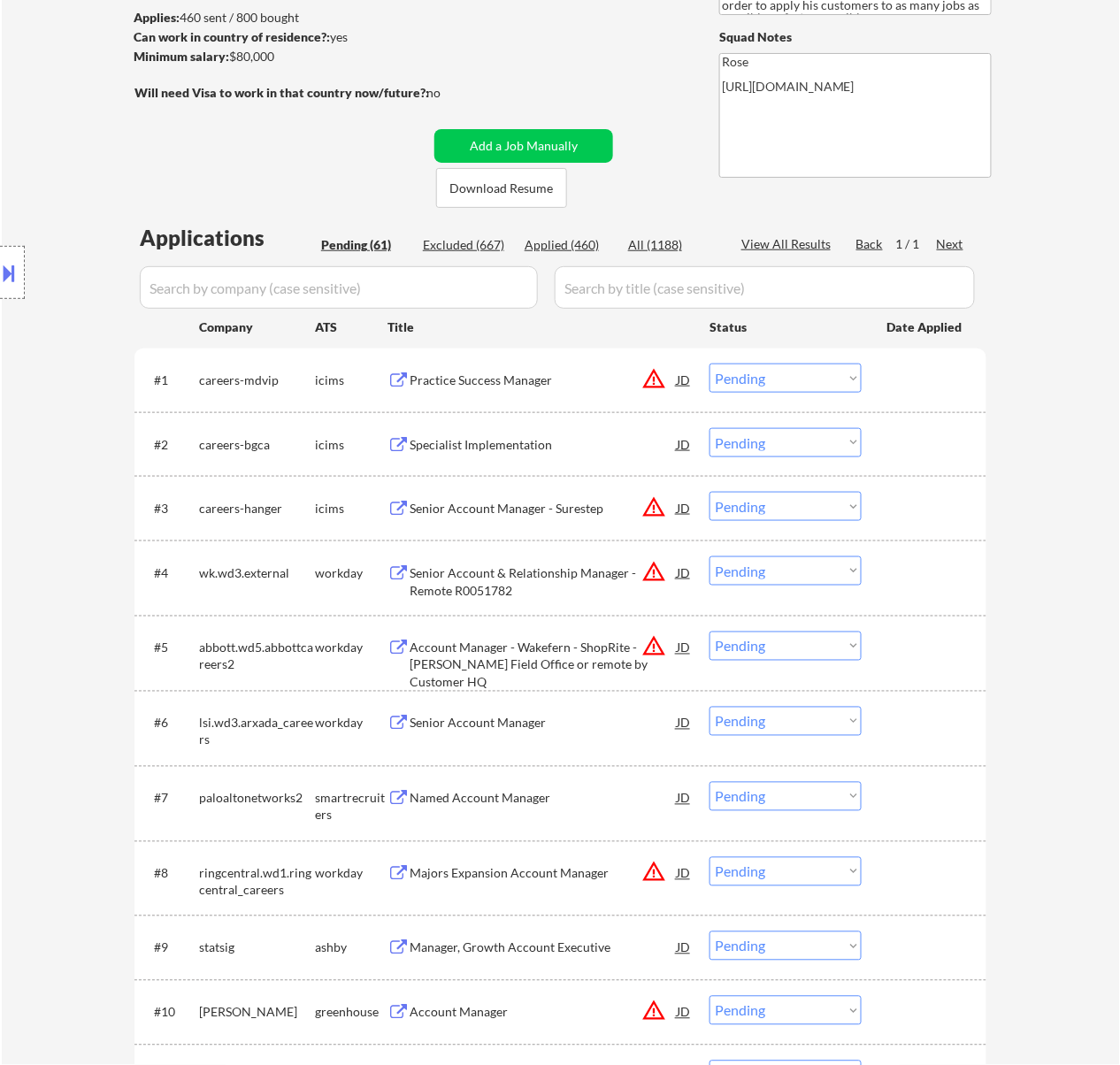
click at [565, 377] on div "Practice Success Manager" at bounding box center [543, 380] width 267 height 17
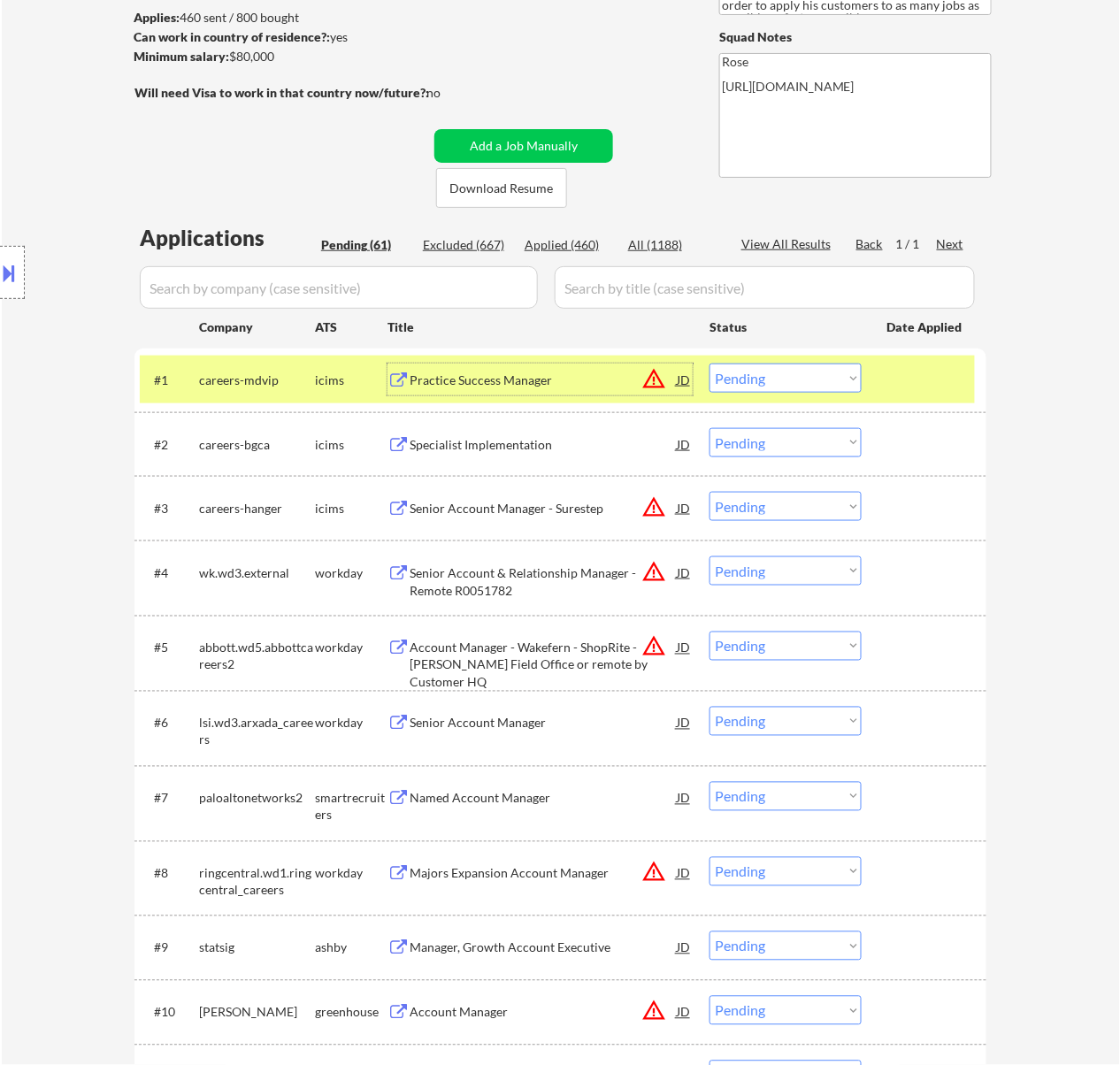
click at [537, 439] on div "Specialist Implementation" at bounding box center [543, 444] width 267 height 17
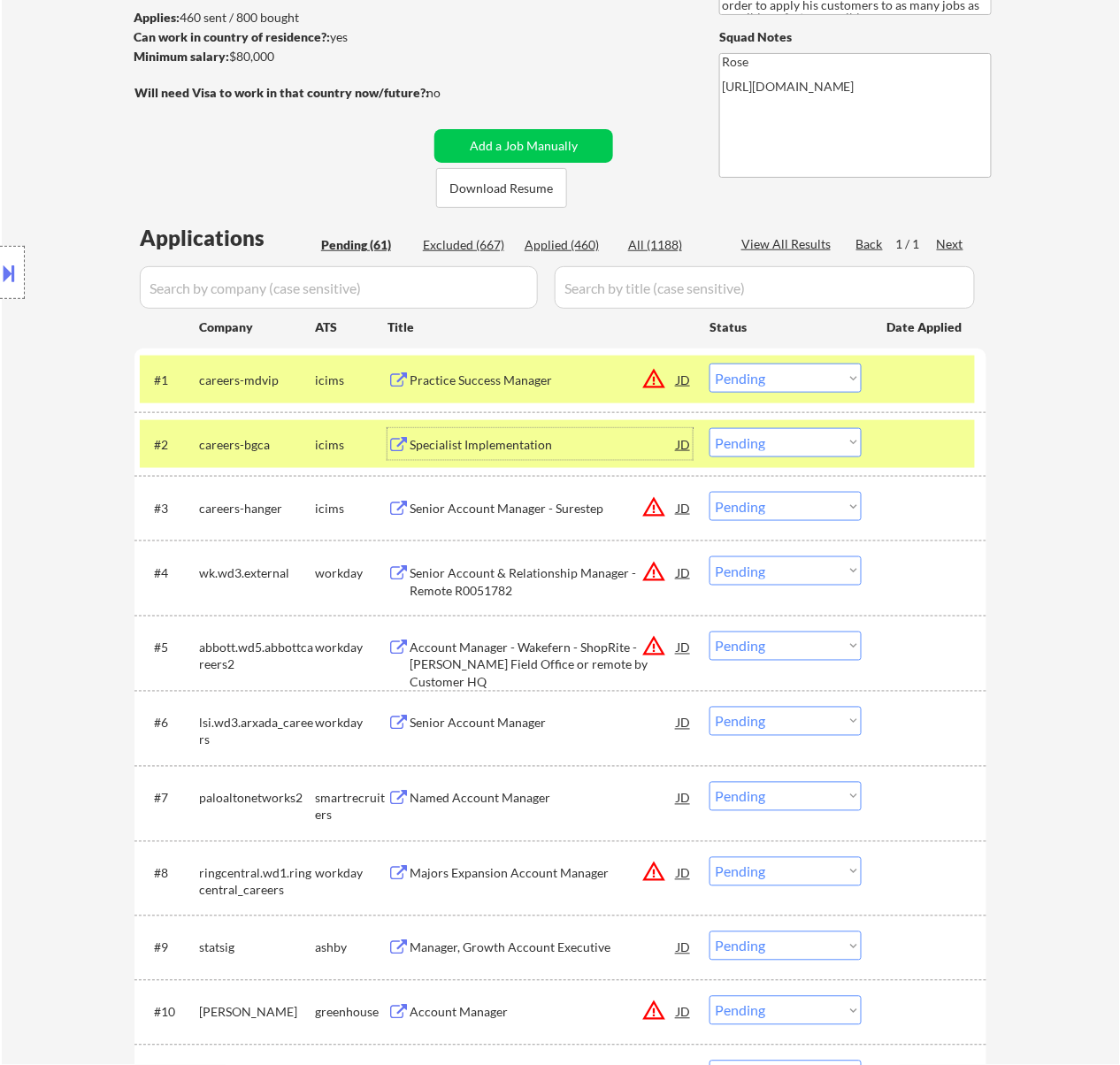
click at [781, 363] on select "Choose an option... Pending Applied Excluded (Questions) Excluded (Expired) Exc…" at bounding box center [785, 378] width 152 height 29
click at [709, 363] on select "Choose an option... Pending Applied Excluded (Questions) Excluded (Expired) Exc…" at bounding box center [785, 378] width 152 height 29
drag, startPoint x: 791, startPoint y: 437, endPoint x: 789, endPoint y: 449, distance: 12.2
click at [792, 437] on select "Choose an option... Pending Applied Excluded (Questions) Excluded (Expired) Exc…" at bounding box center [785, 443] width 152 height 29
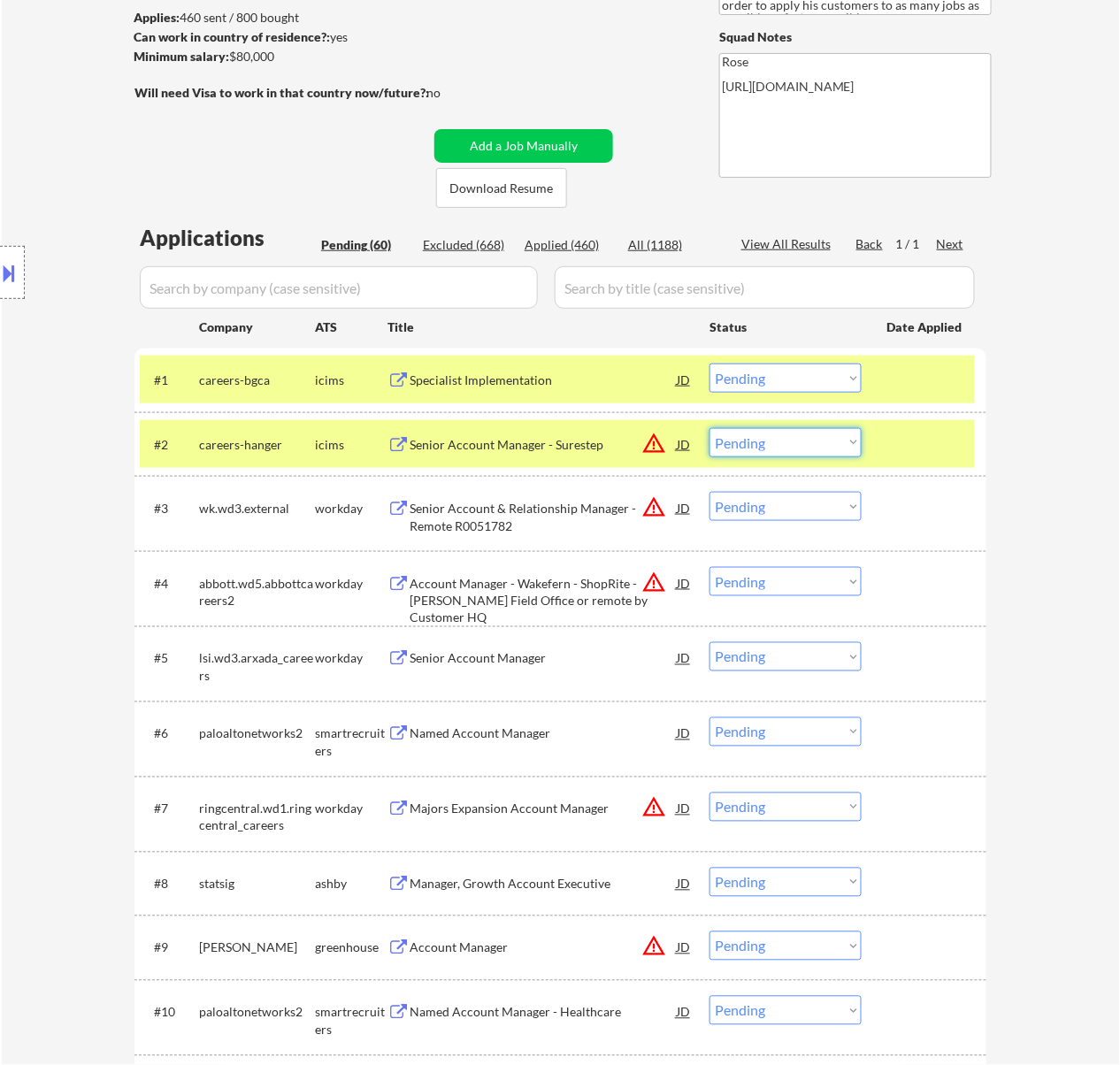
click at [793, 372] on select "Choose an option... Pending Applied Excluded (Questions) Excluded (Expired) Exc…" at bounding box center [785, 378] width 152 height 29
click at [709, 363] on select "Choose an option... Pending Applied Excluded (Questions) Excluded (Expired) Exc…" at bounding box center [785, 378] width 152 height 29
click at [545, 440] on div "Senior Account Manager - Surestep" at bounding box center [543, 444] width 267 height 17
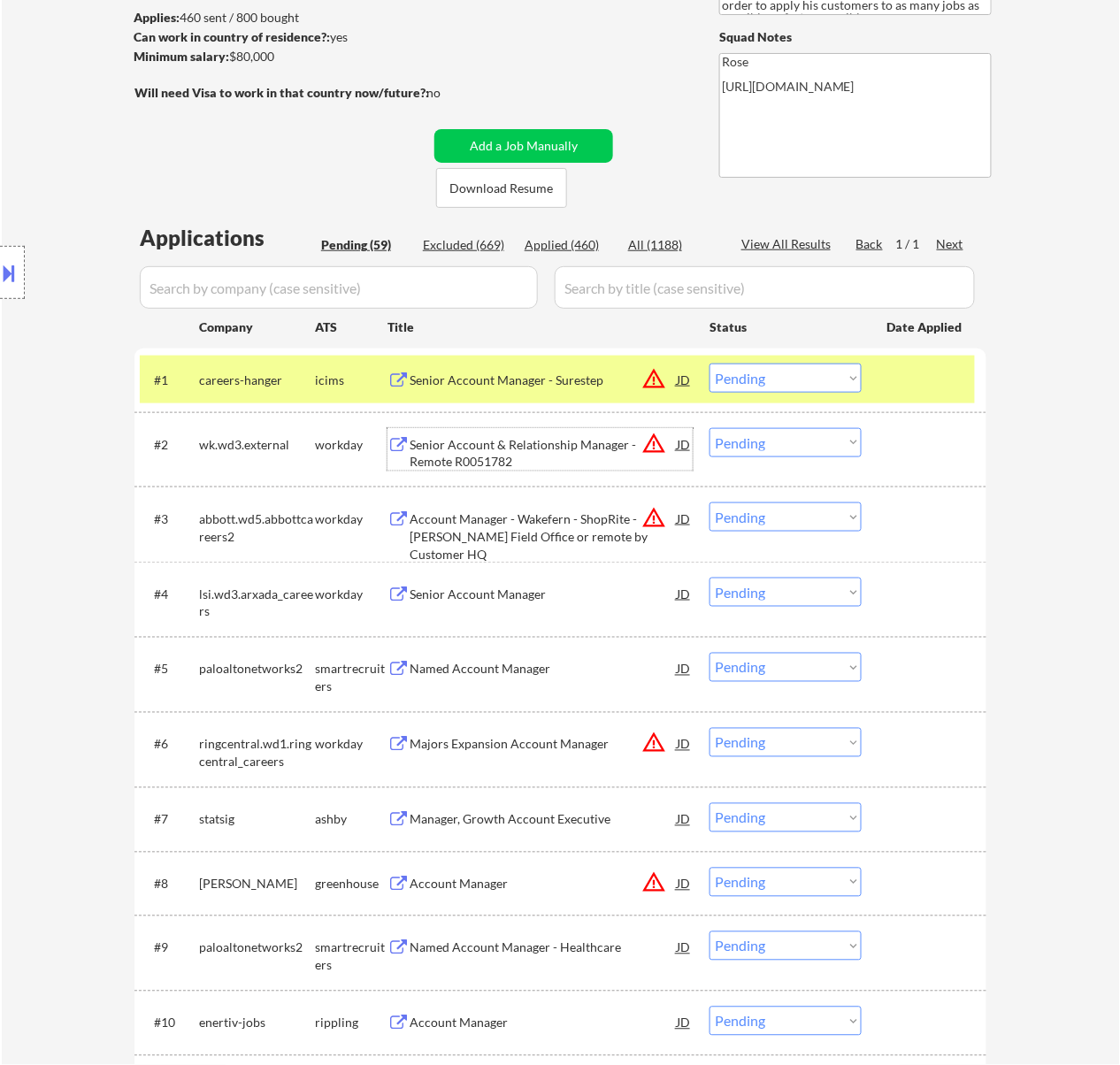
click at [488, 437] on div "Senior Account & Relationship Manager - Remote R0051782" at bounding box center [543, 453] width 267 height 35
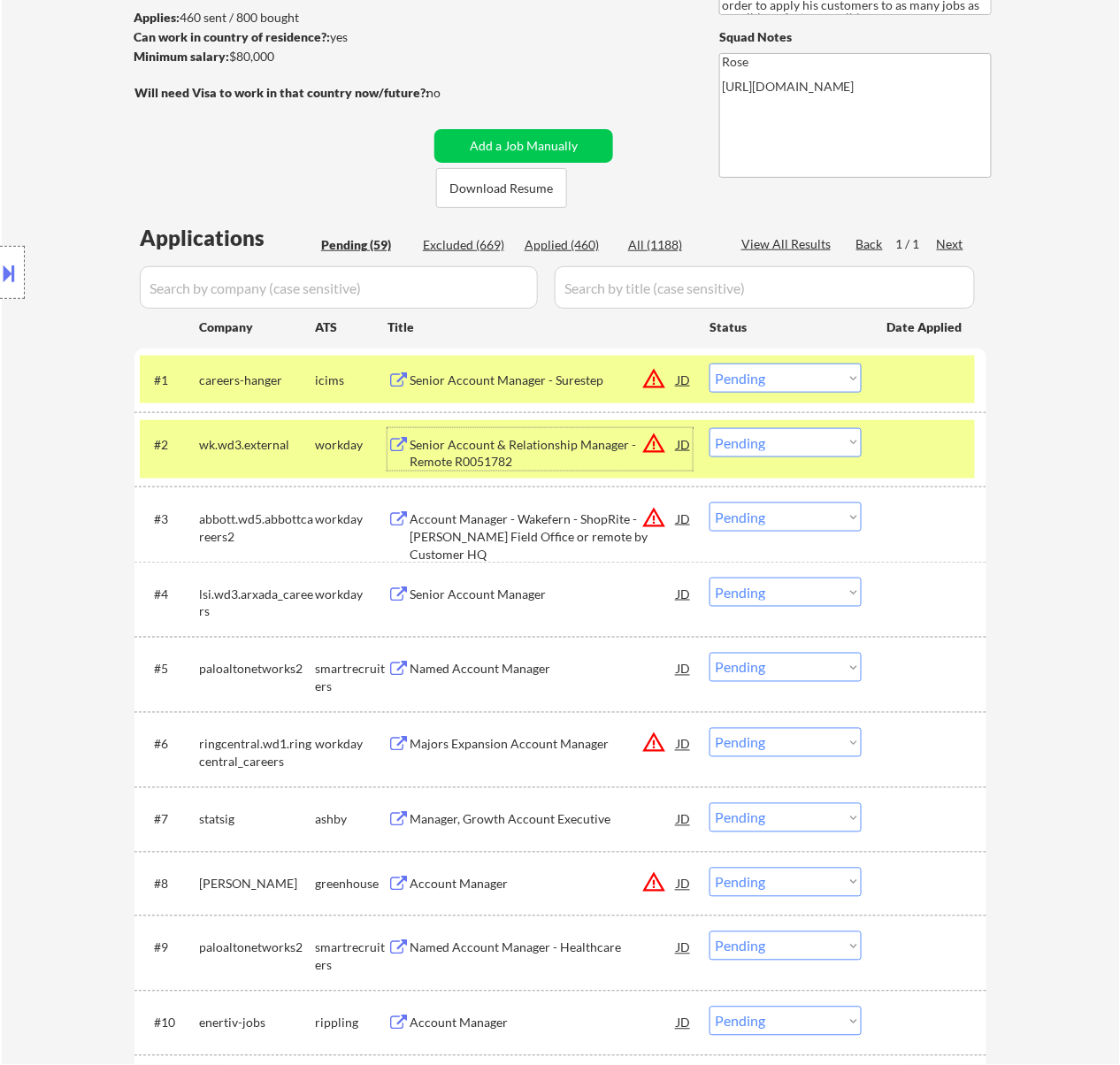
click at [815, 368] on select "Choose an option... Pending Applied Excluded (Questions) Excluded (Expired) Exc…" at bounding box center [785, 378] width 152 height 29
click at [709, 363] on select "Choose an option... Pending Applied Excluded (Questions) Excluded (Expired) Exc…" at bounding box center [785, 378] width 152 height 29
select select ""pending""
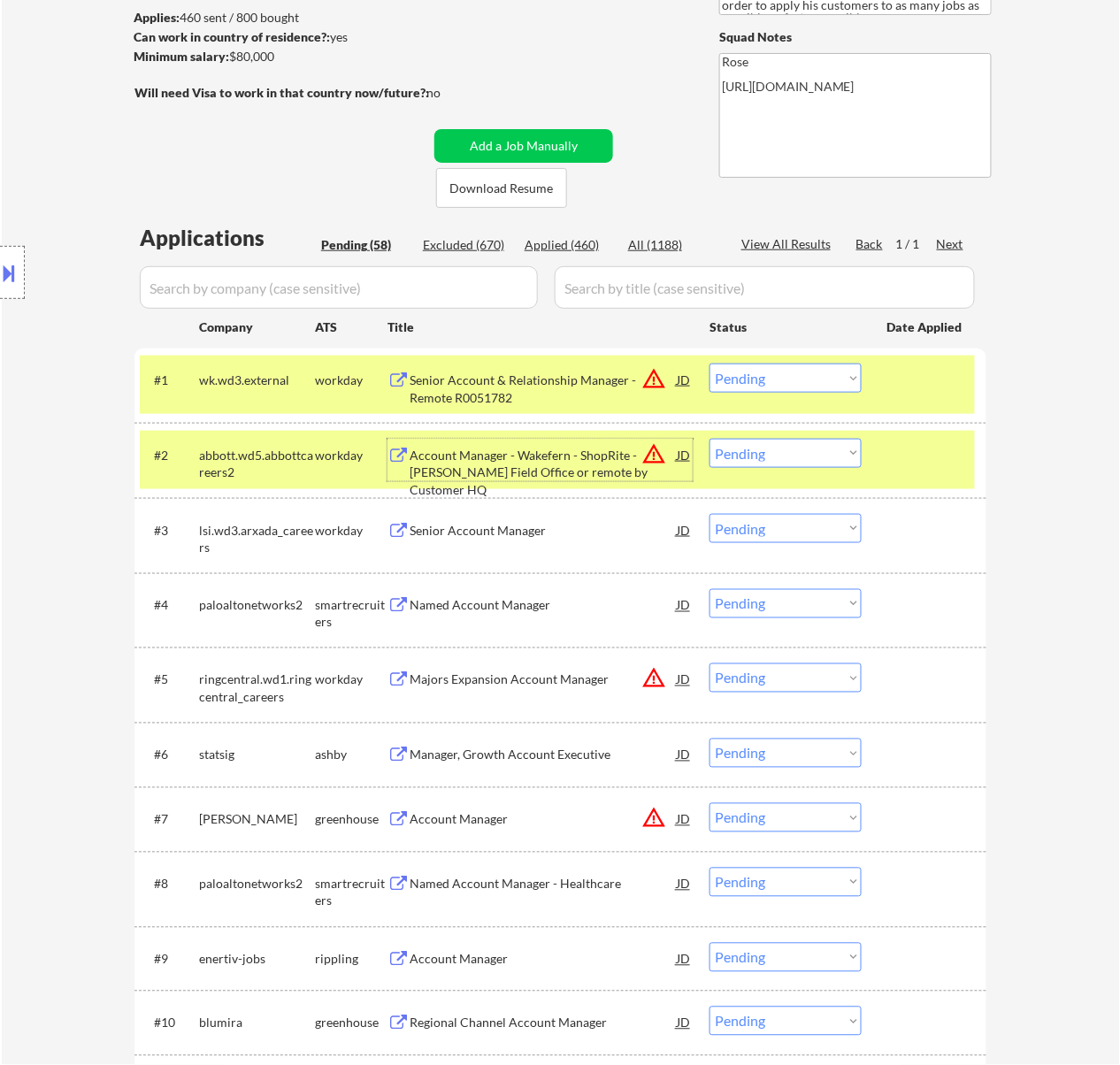
click at [565, 439] on div "Account Manager - Wakefern - ShopRite - Abbott Field Office or remote by Custom…" at bounding box center [543, 459] width 267 height 43
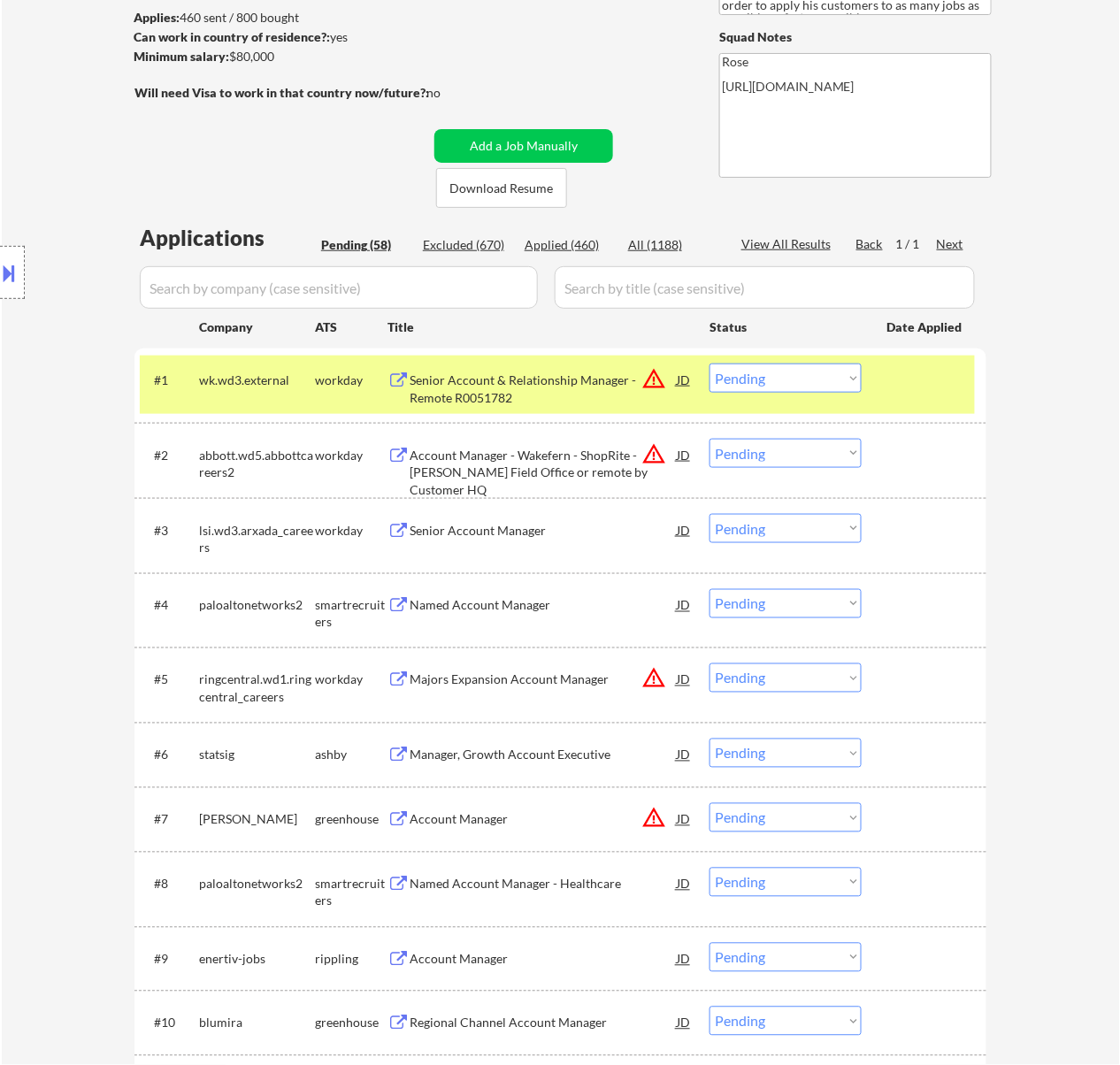
select select ""pending""
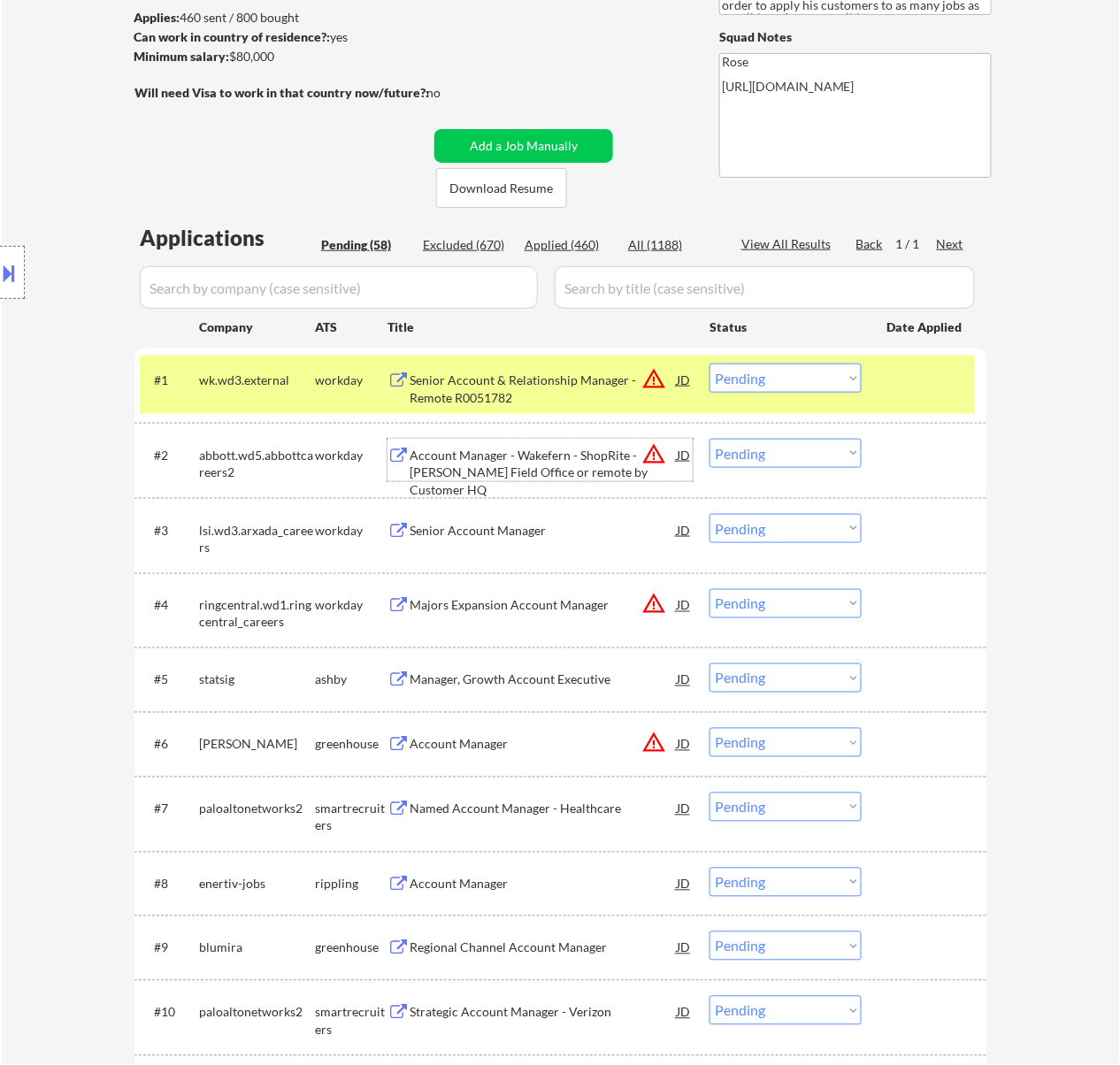
click at [792, 370] on select "Choose an option... Pending Applied Excluded (Questions) Excluded (Expired) Exc…" at bounding box center [785, 378] width 152 height 29
click at [709, 363] on select "Choose an option... Pending Applied Excluded (Questions) Excluded (Expired) Exc…" at bounding box center [785, 378] width 152 height 29
click at [762, 446] on select "Choose an option... Pending Applied Excluded (Questions) Excluded (Expired) Exc…" at bounding box center [785, 453] width 152 height 29
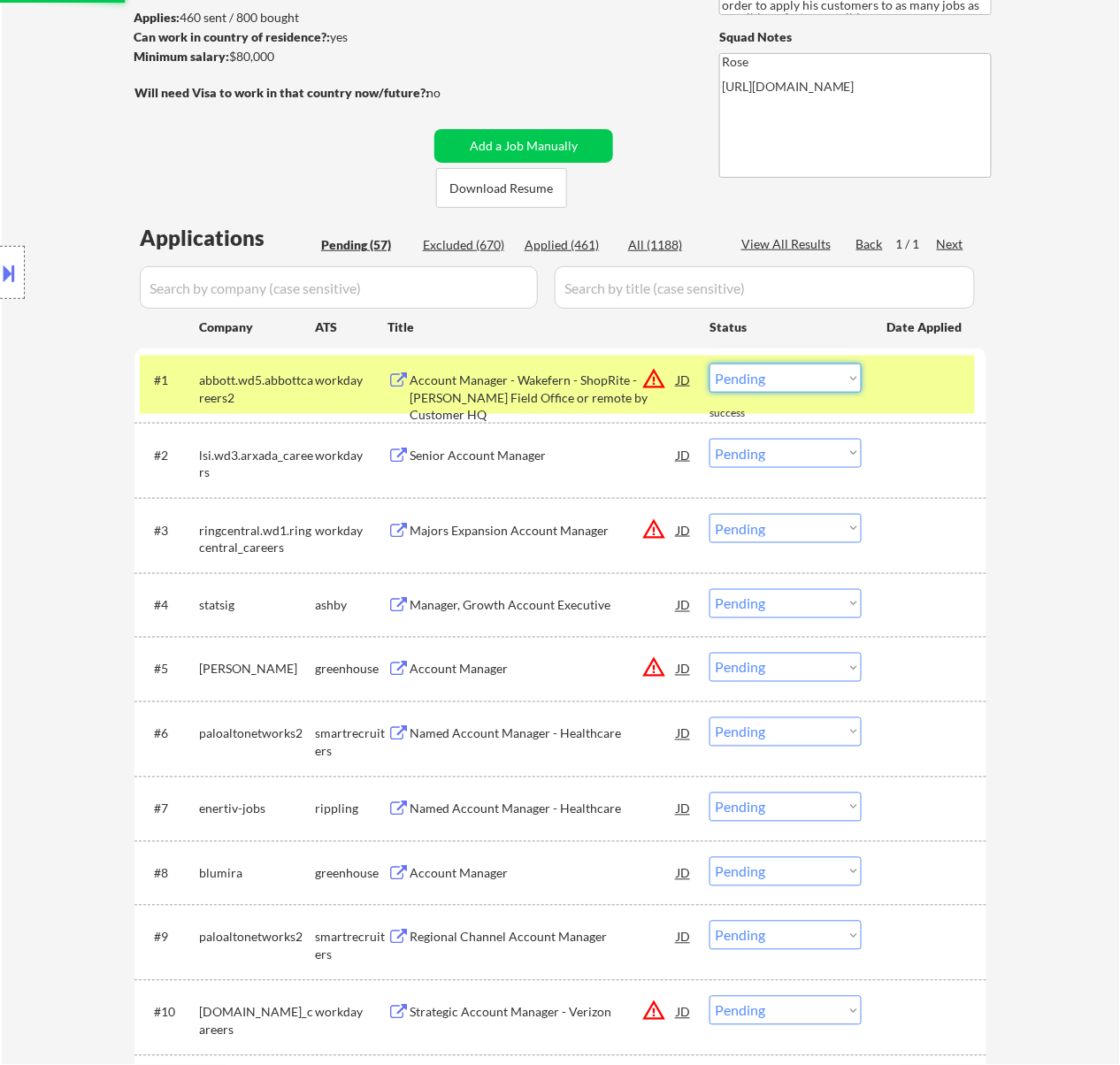
click at [783, 373] on select "Choose an option... Pending Applied Excluded (Questions) Excluded (Expired) Exc…" at bounding box center [785, 378] width 152 height 29
click at [709, 363] on select "Choose an option... Pending Applied Excluded (Questions) Excluded (Expired) Exc…" at bounding box center [785, 378] width 152 height 29
click at [535, 447] on div "Senior Account Manager" at bounding box center [543, 455] width 267 height 17
select select ""pending""
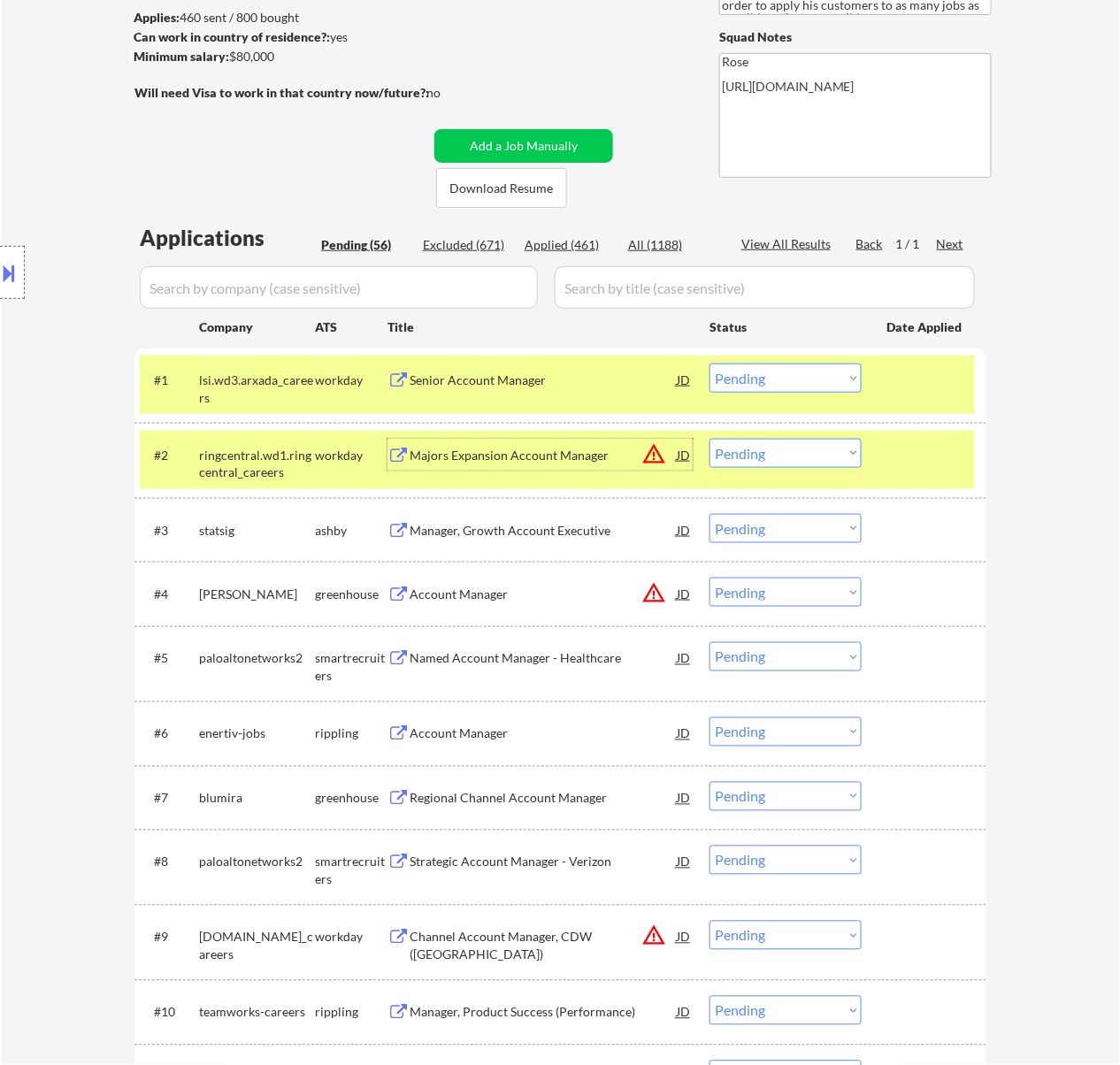
click at [535, 447] on div "Majors Expansion Account Manager" at bounding box center [543, 455] width 267 height 17
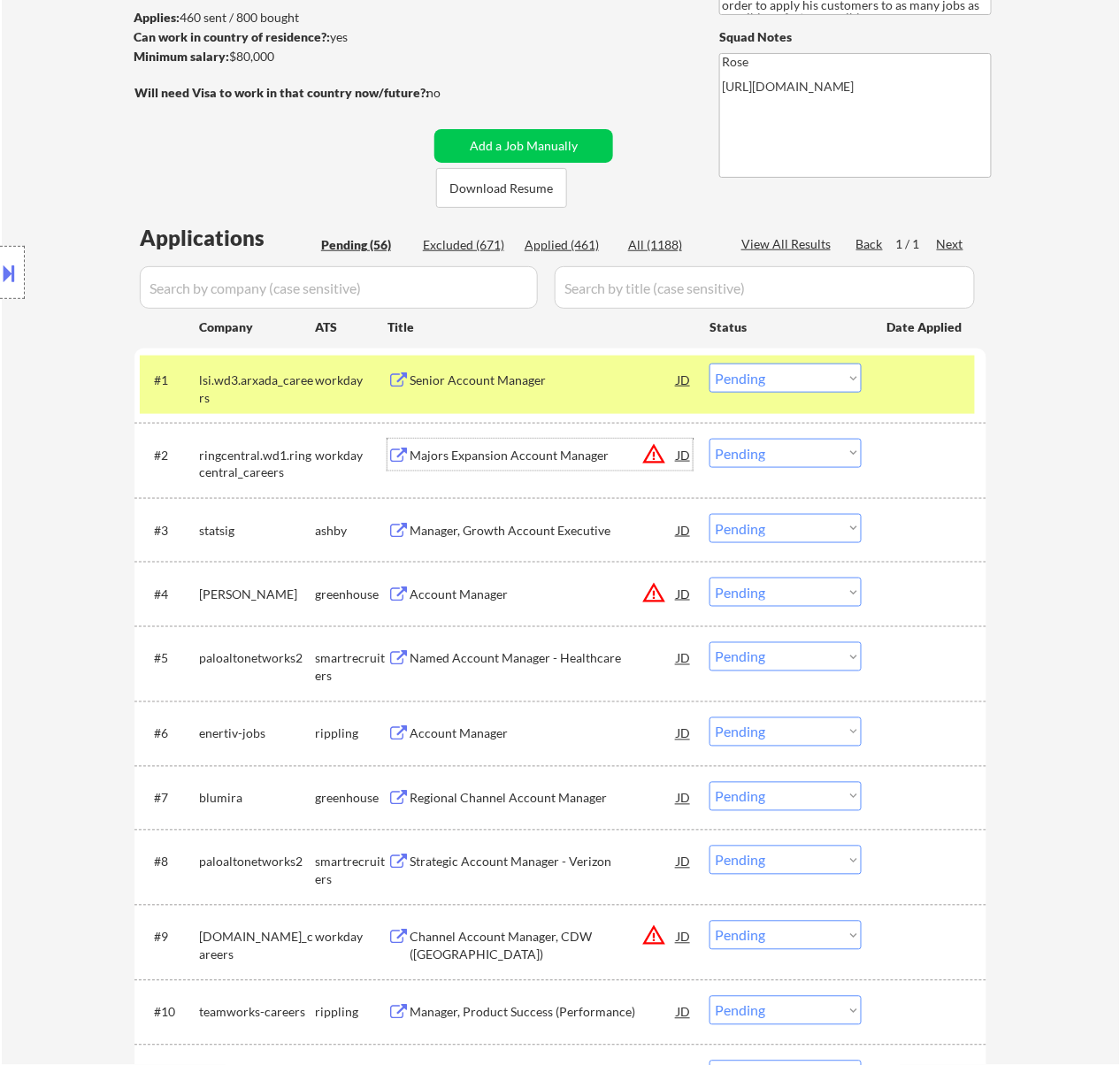
click at [768, 455] on select "Choose an option... Pending Applied Excluded (Questions) Excluded (Expired) Exc…" at bounding box center [785, 453] width 152 height 29
click at [709, 439] on select "Choose an option... Pending Applied Excluded (Questions) Excluded (Expired) Exc…" at bounding box center [785, 453] width 152 height 29
click at [592, 372] on div "Senior Account Manager" at bounding box center [543, 380] width 267 height 17
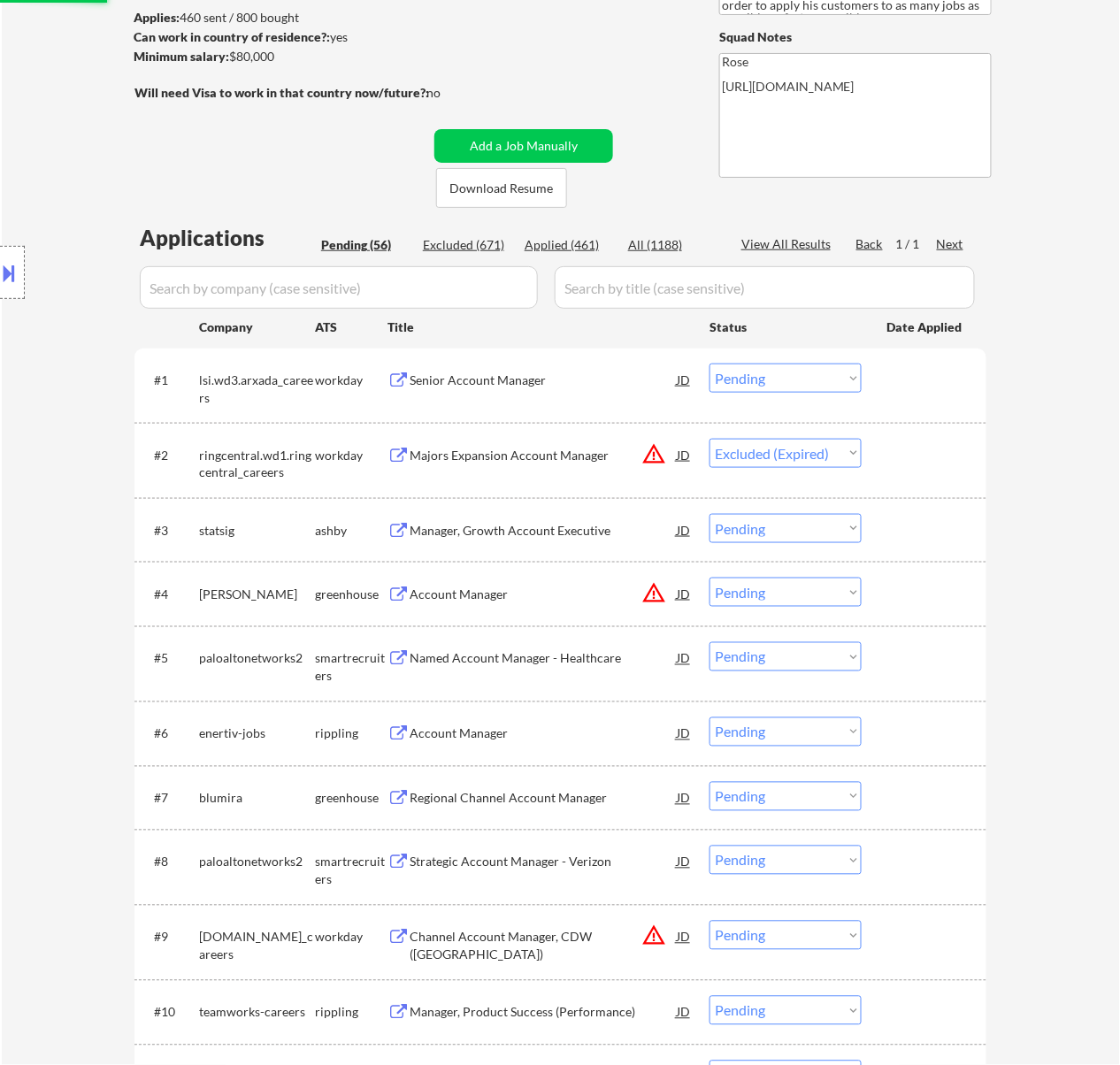
select select ""pending""
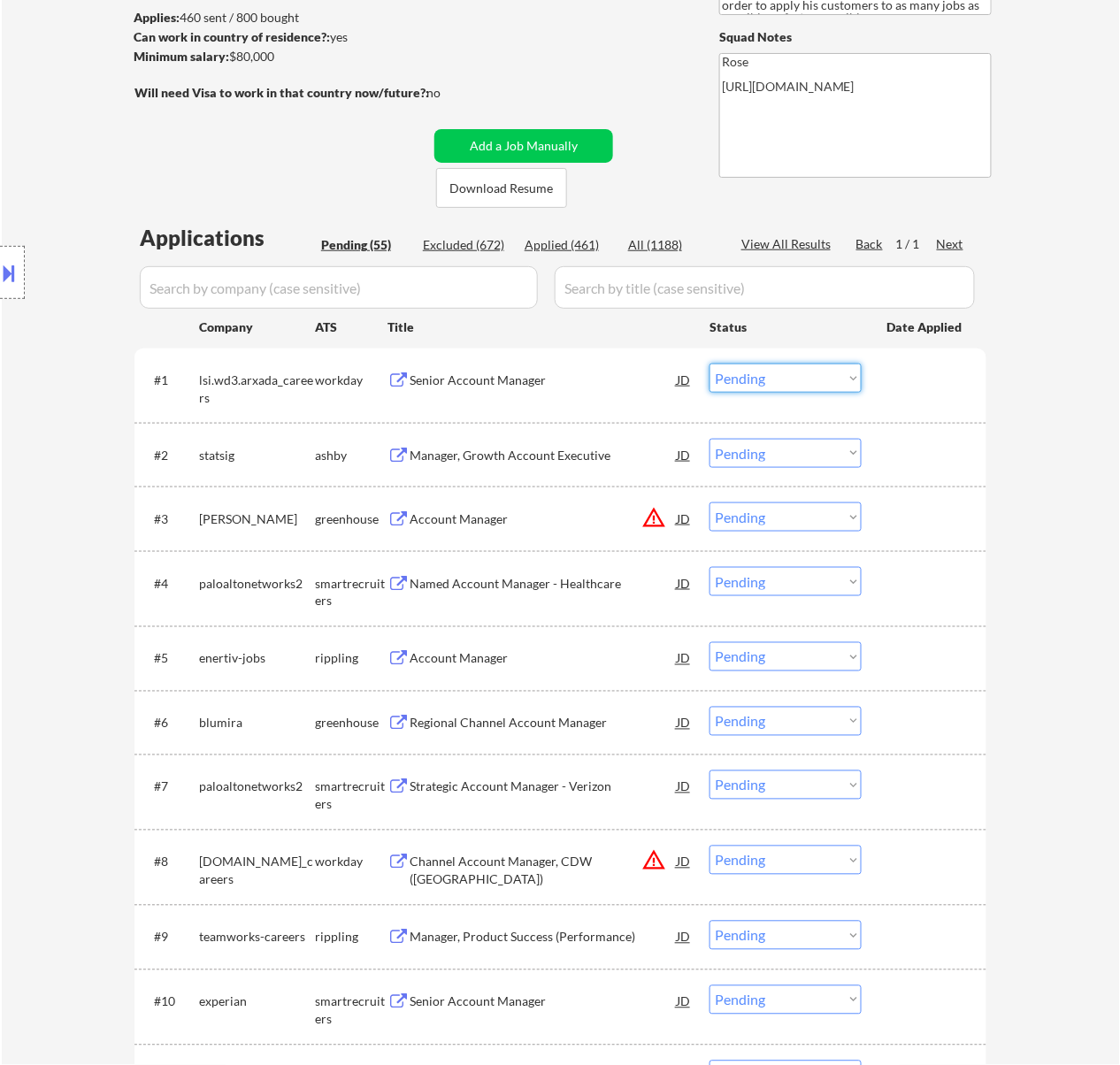
click at [773, 376] on select "Choose an option... Pending Applied Excluded (Questions) Excluded (Expired) Exc…" at bounding box center [785, 378] width 152 height 29
click at [709, 363] on select "Choose an option... Pending Applied Excluded (Questions) Excluded (Expired) Exc…" at bounding box center [785, 378] width 152 height 29
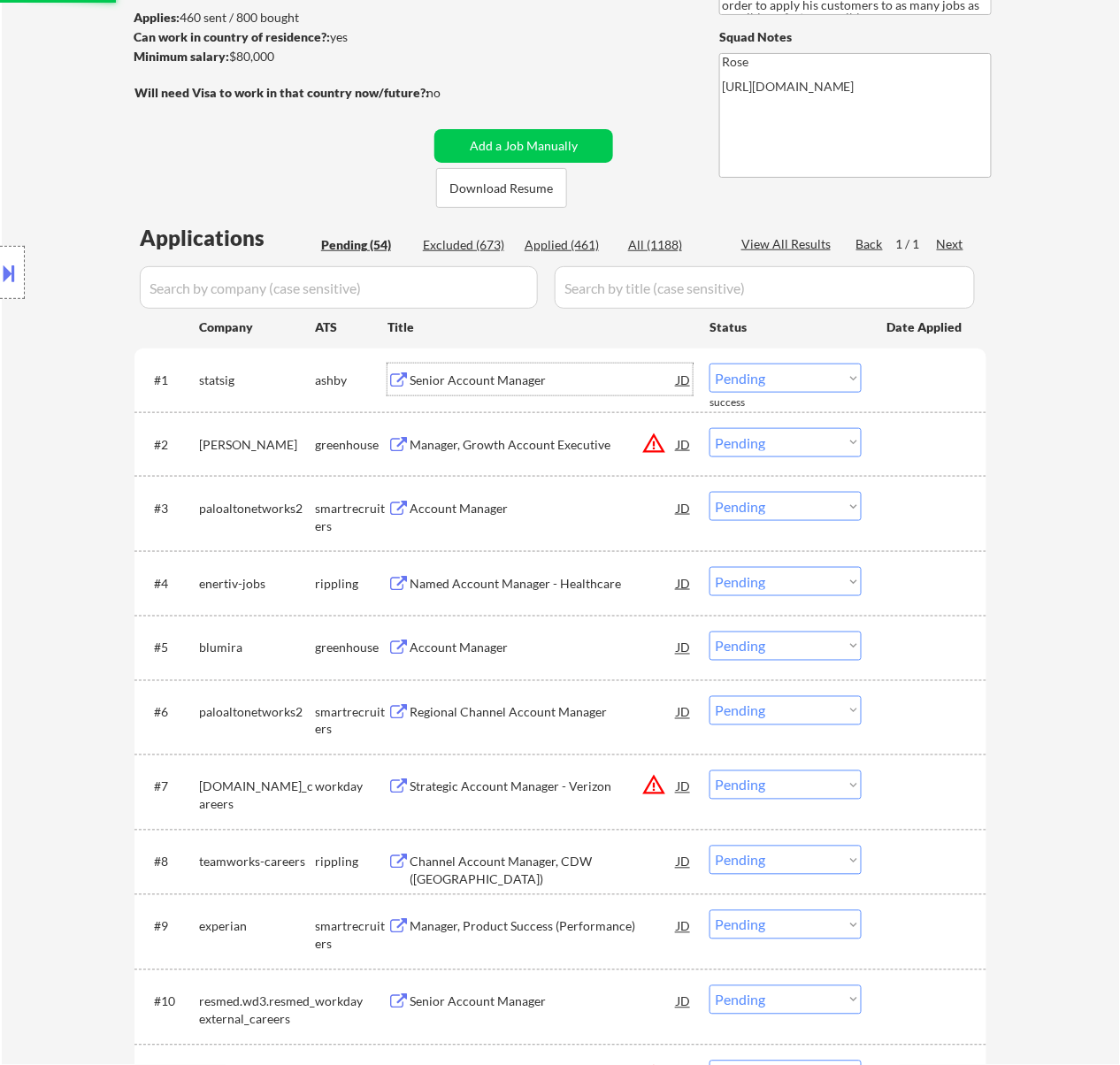
click at [493, 390] on div "Senior Account Manager" at bounding box center [543, 379] width 267 height 32
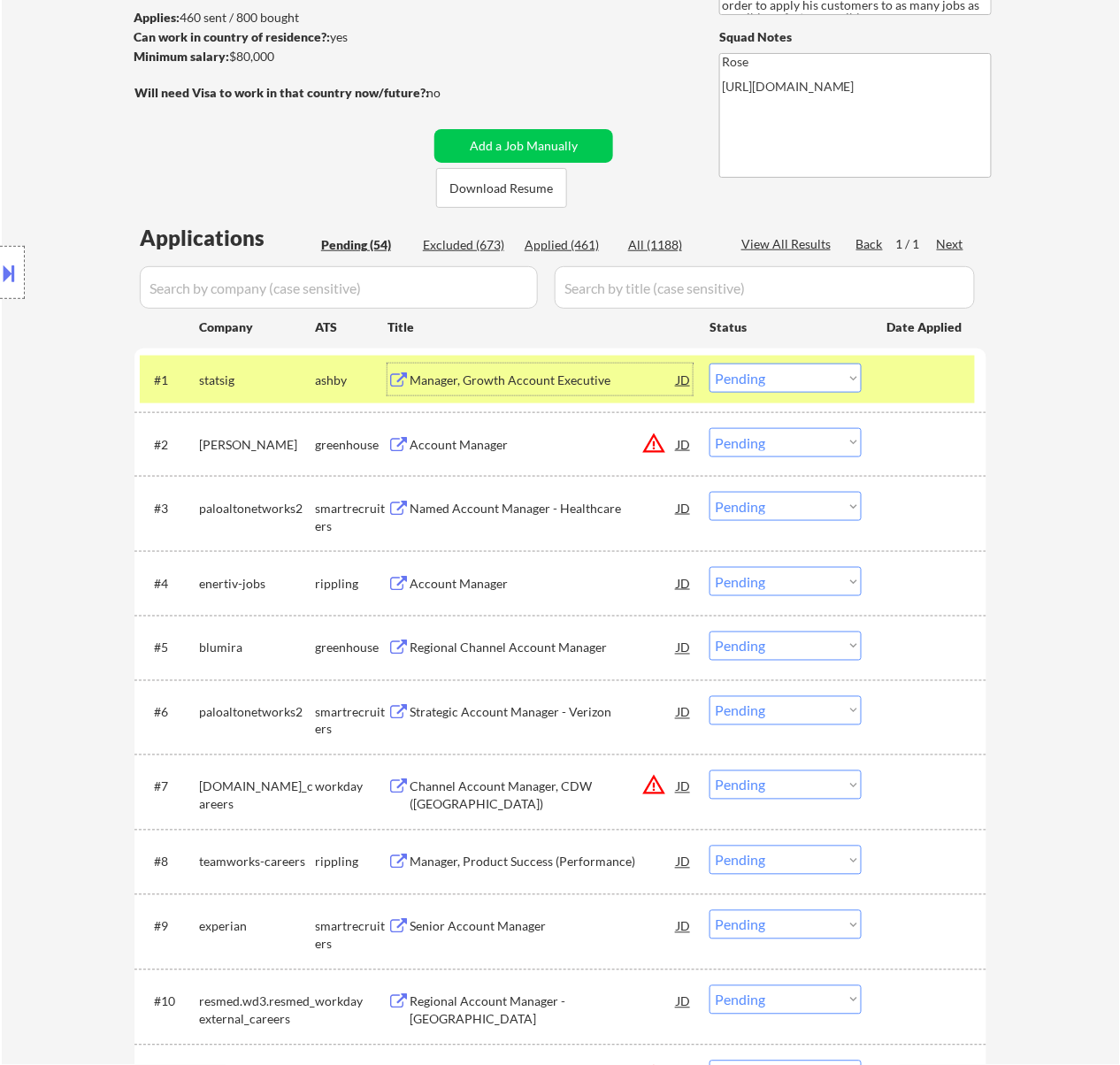
click at [481, 446] on div "Account Manager" at bounding box center [543, 444] width 267 height 17
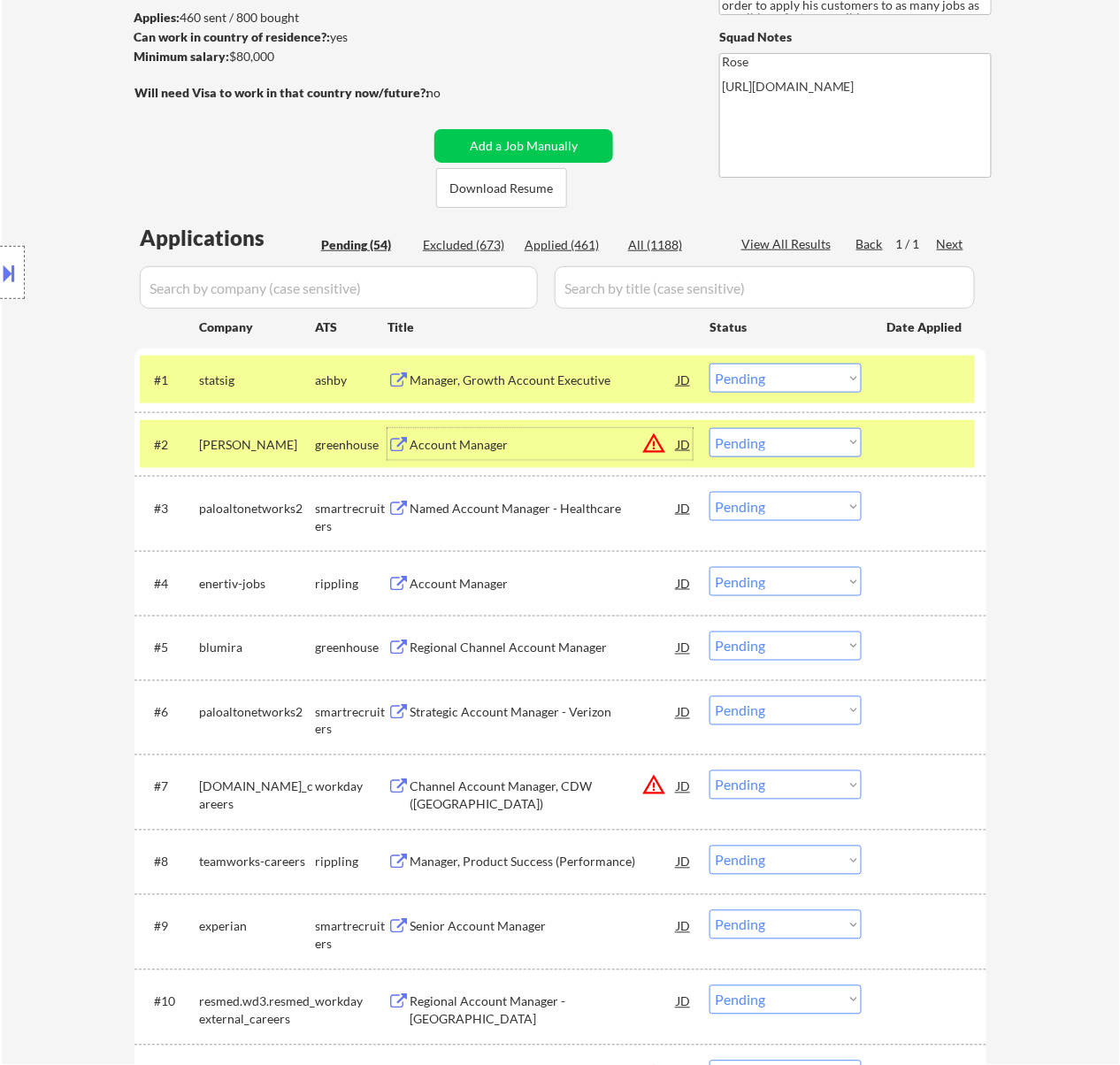
drag, startPoint x: 850, startPoint y: 373, endPoint x: 844, endPoint y: 390, distance: 18.0
click at [850, 373] on select "Choose an option... Pending Applied Excluded (Questions) Excluded (Expired) Exc…" at bounding box center [785, 378] width 152 height 29
click at [709, 363] on select "Choose an option... Pending Applied Excluded (Questions) Excluded (Expired) Exc…" at bounding box center [785, 378] width 152 height 29
click at [844, 440] on select "Choose an option... Pending Applied Excluded (Questions) Excluded (Expired) Exc…" at bounding box center [785, 443] width 152 height 29
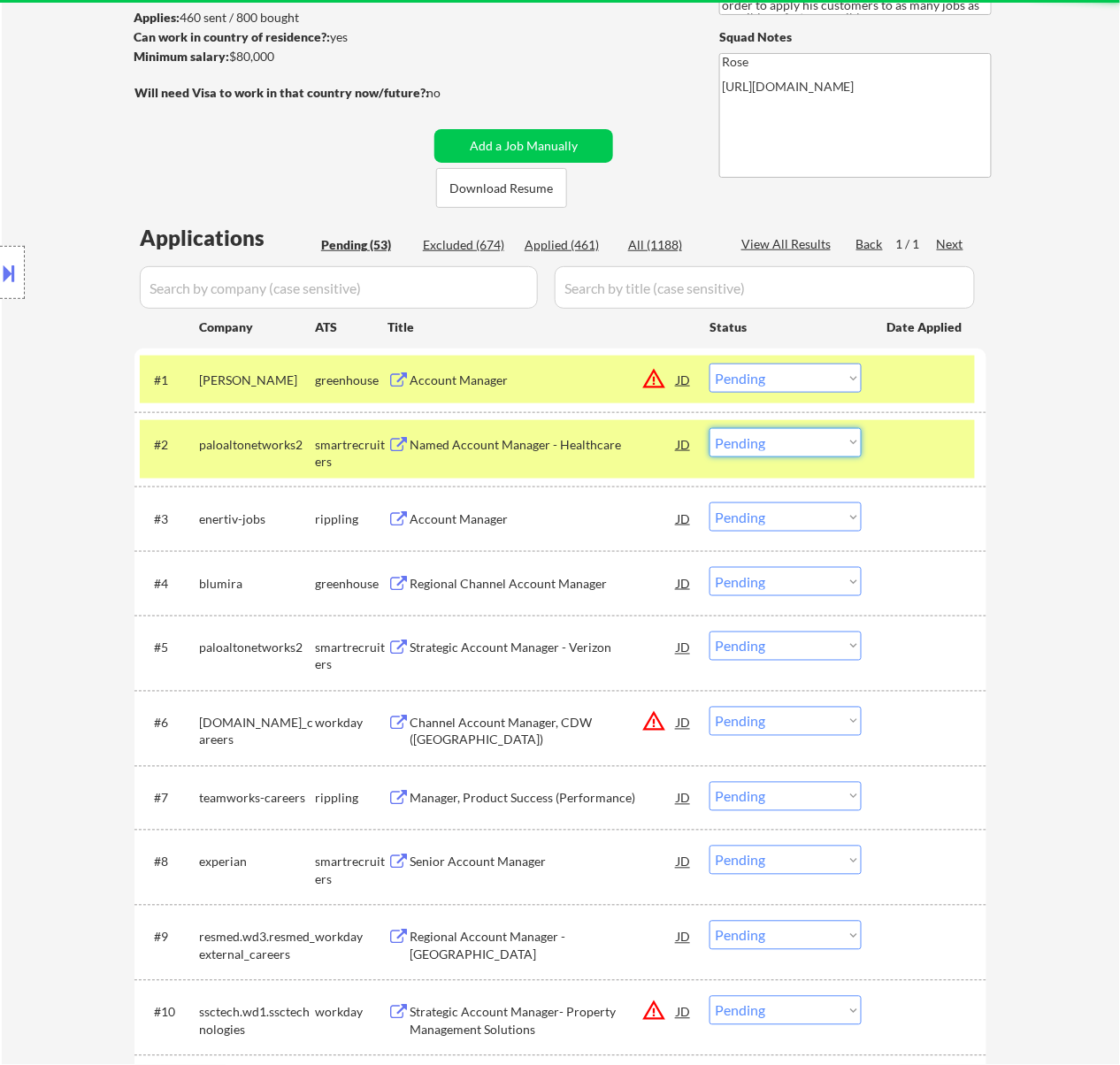
click at [832, 370] on select "Choose an option... Pending Applied Excluded (Questions) Excluded (Expired) Exc…" at bounding box center [785, 378] width 152 height 29
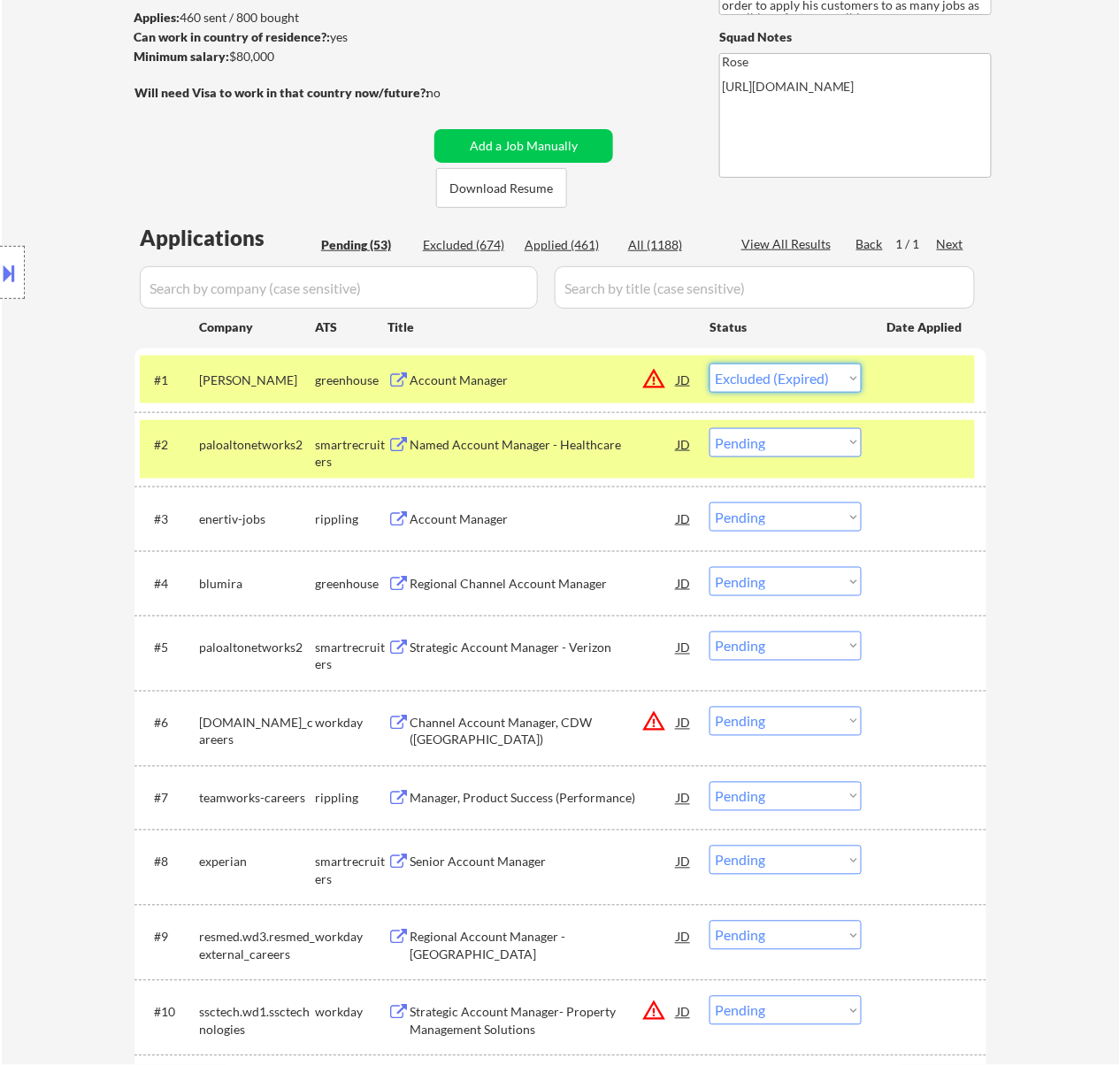
click at [709, 363] on select "Choose an option... Pending Applied Excluded (Questions) Excluded (Expired) Exc…" at bounding box center [785, 378] width 152 height 29
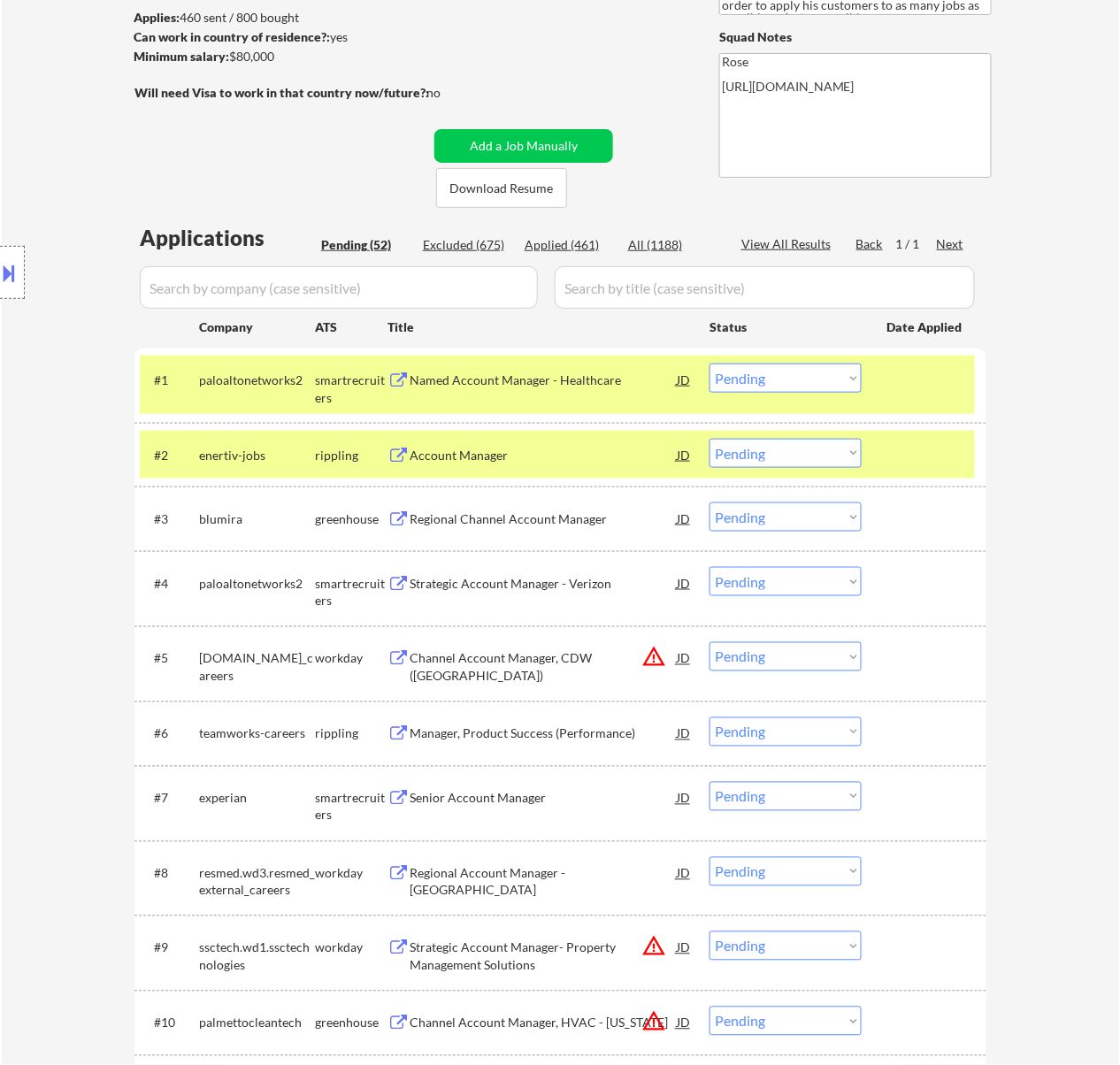
click at [437, 375] on div "Named Account Manager - Healthcare" at bounding box center [543, 380] width 267 height 17
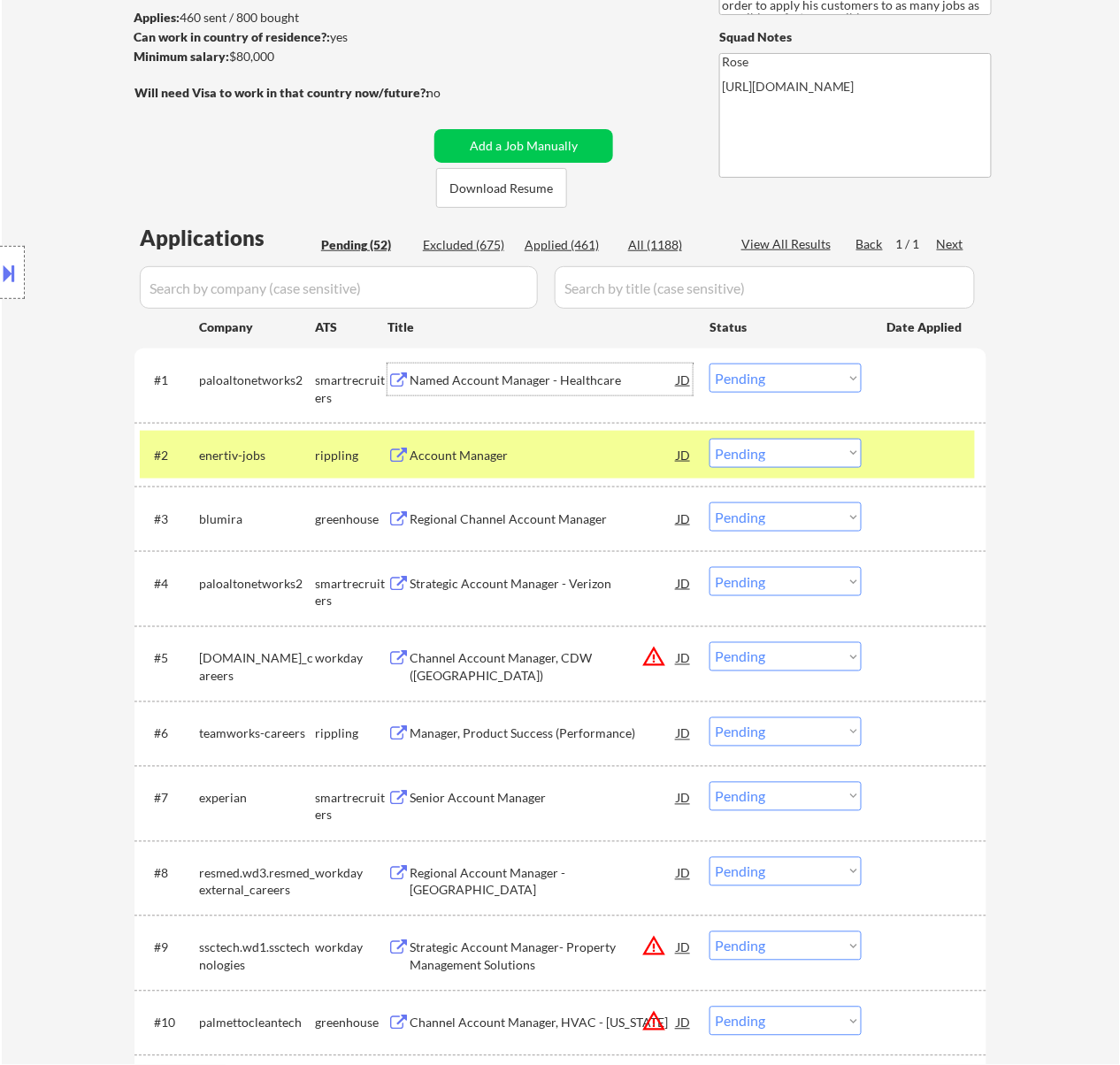
click at [518, 454] on div "Account Manager" at bounding box center [543, 455] width 267 height 17
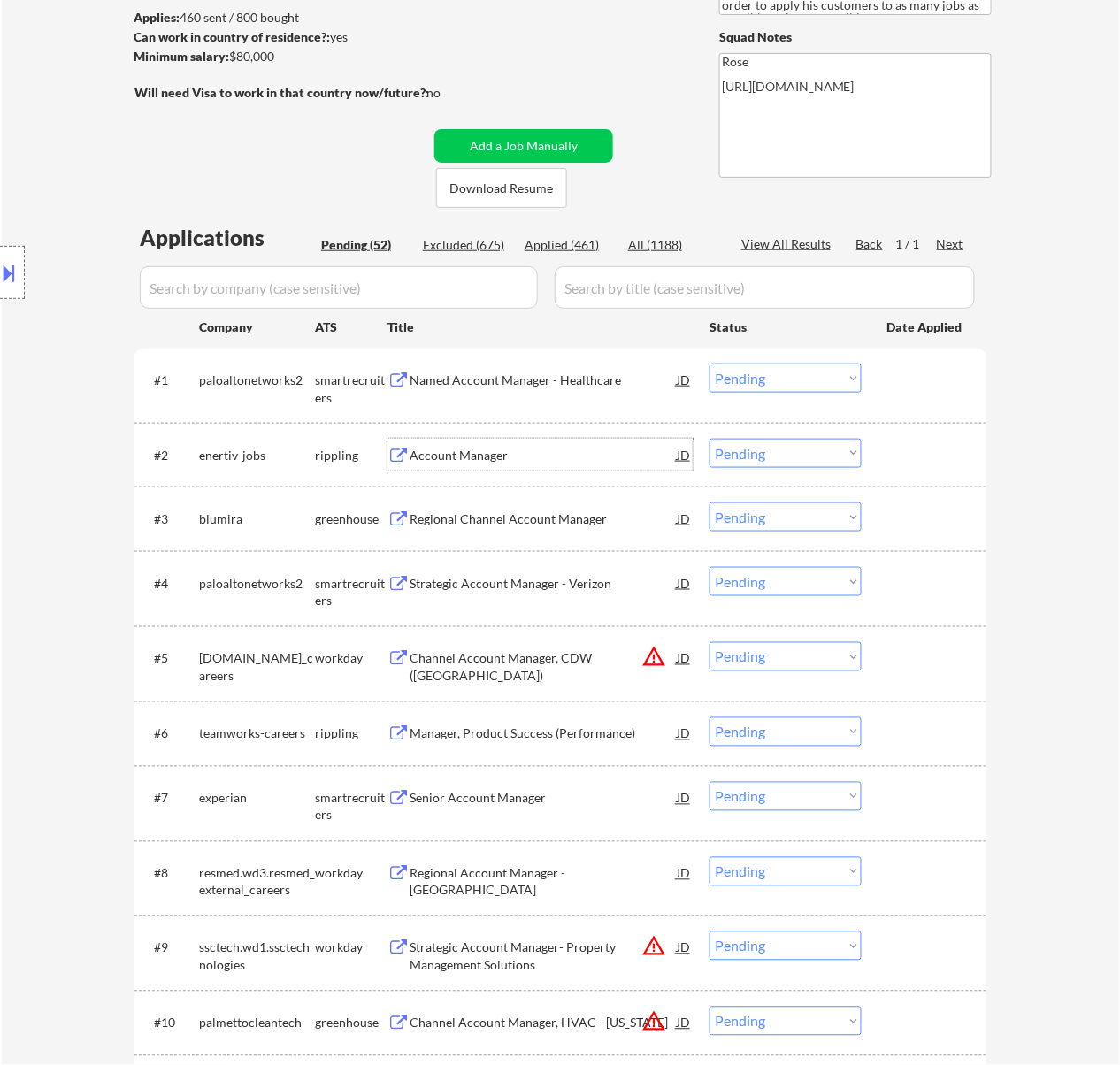
click at [732, 365] on select "Choose an option... Pending Applied Excluded (Questions) Excluded (Expired) Exc…" at bounding box center [785, 378] width 152 height 29
click at [709, 363] on select "Choose an option... Pending Applied Excluded (Questions) Excluded (Expired) Exc…" at bounding box center [785, 378] width 152 height 29
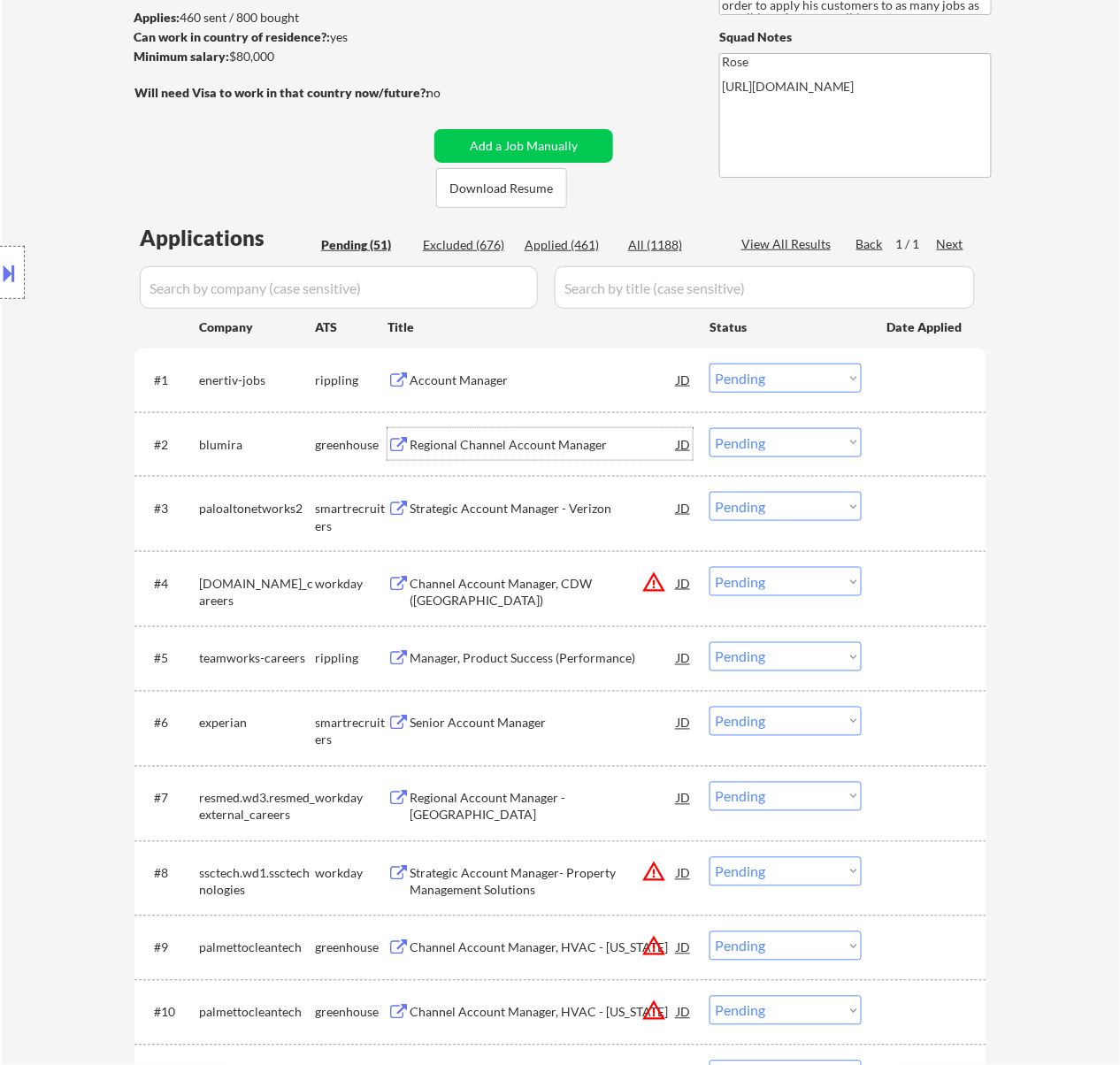
click at [526, 430] on div "Regional Channel Account Manager" at bounding box center [543, 444] width 267 height 32
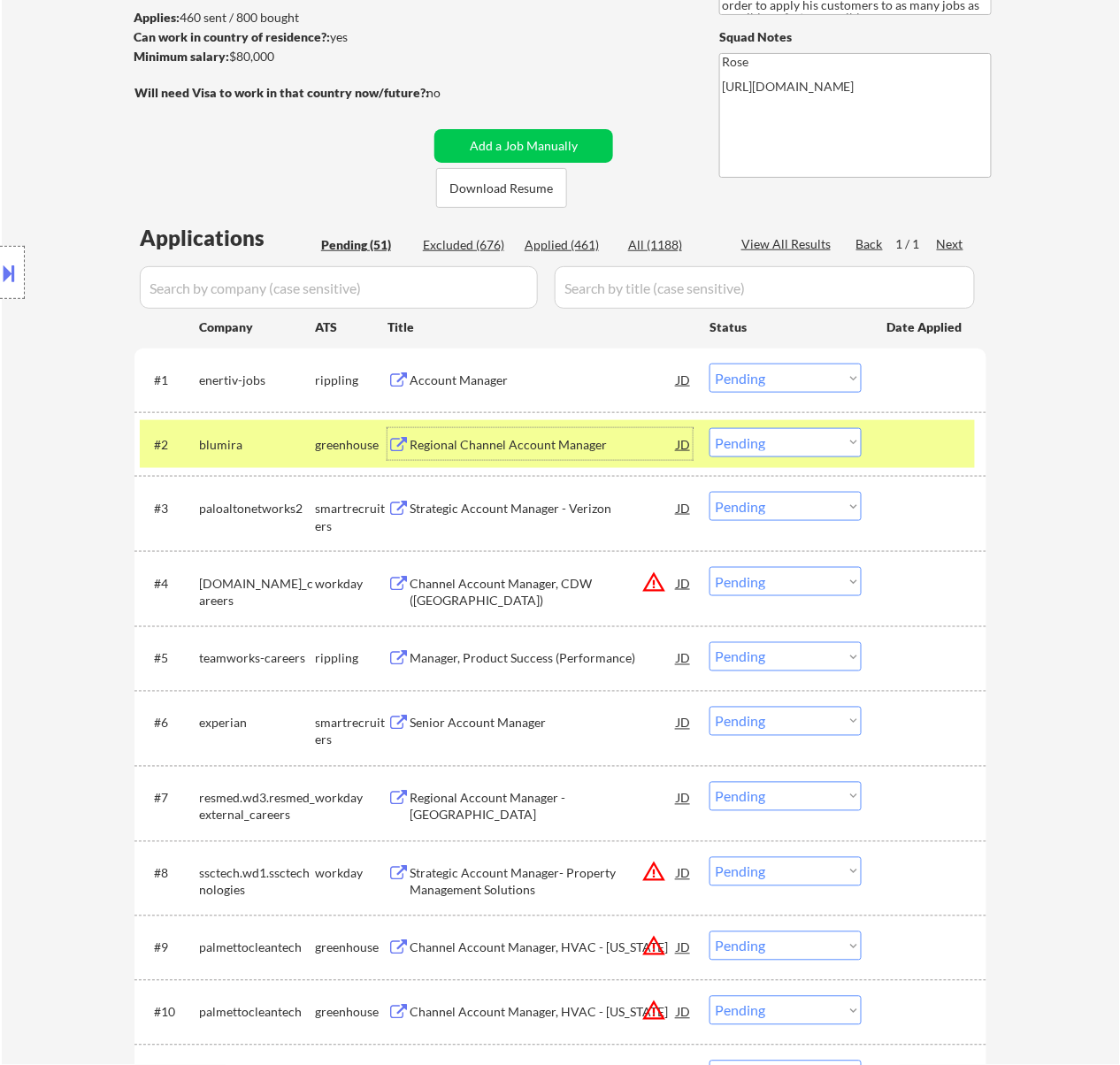
click at [786, 371] on select "Choose an option... Pending Applied Excluded (Questions) Excluded (Expired) Exc…" at bounding box center [785, 378] width 152 height 29
click at [709, 363] on select "Choose an option... Pending Applied Excluded (Questions) Excluded (Expired) Exc…" at bounding box center [785, 378] width 152 height 29
select select ""pending""
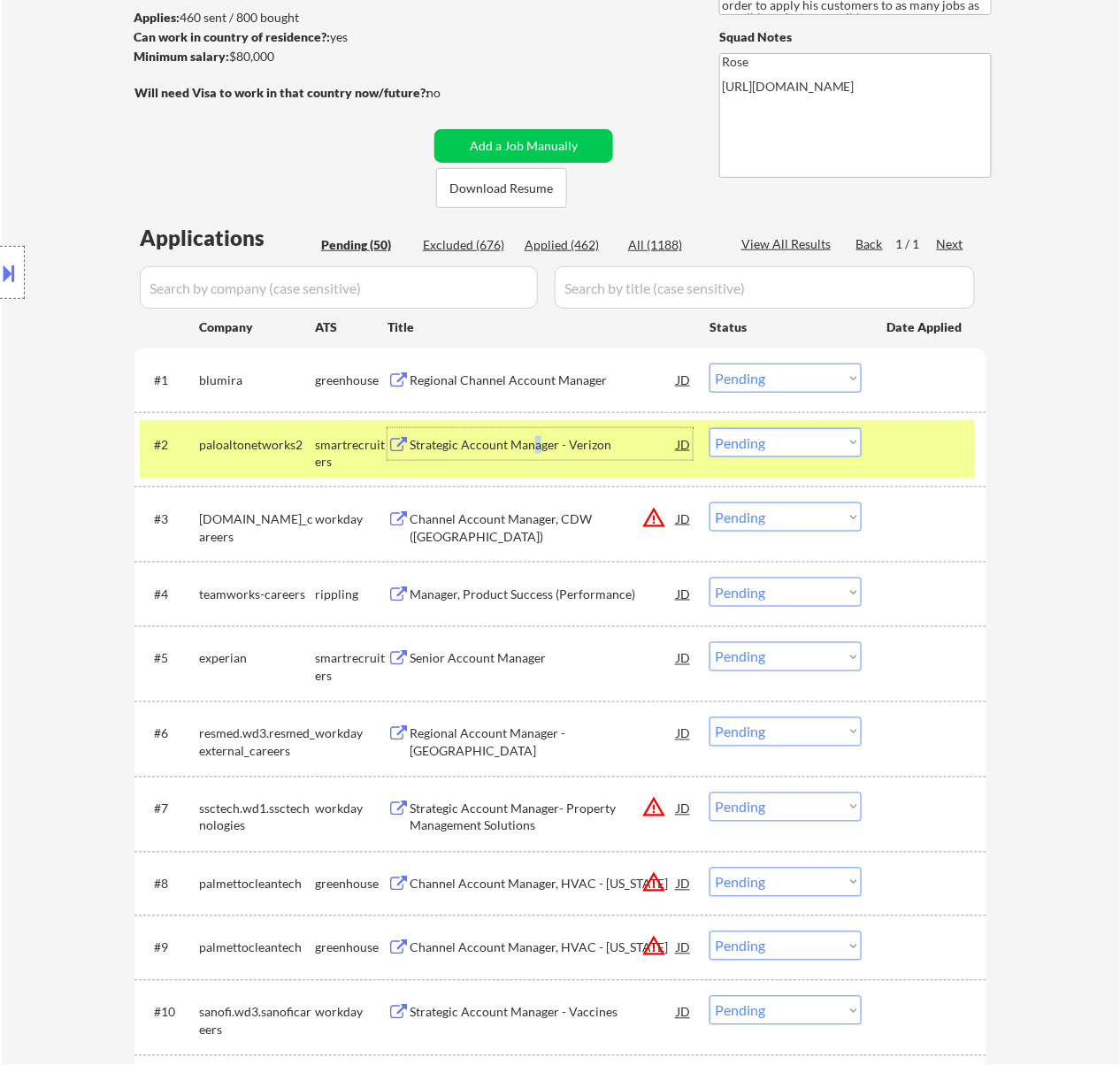
click at [535, 432] on div "Strategic Account Manager - Verizon" at bounding box center [543, 444] width 267 height 32
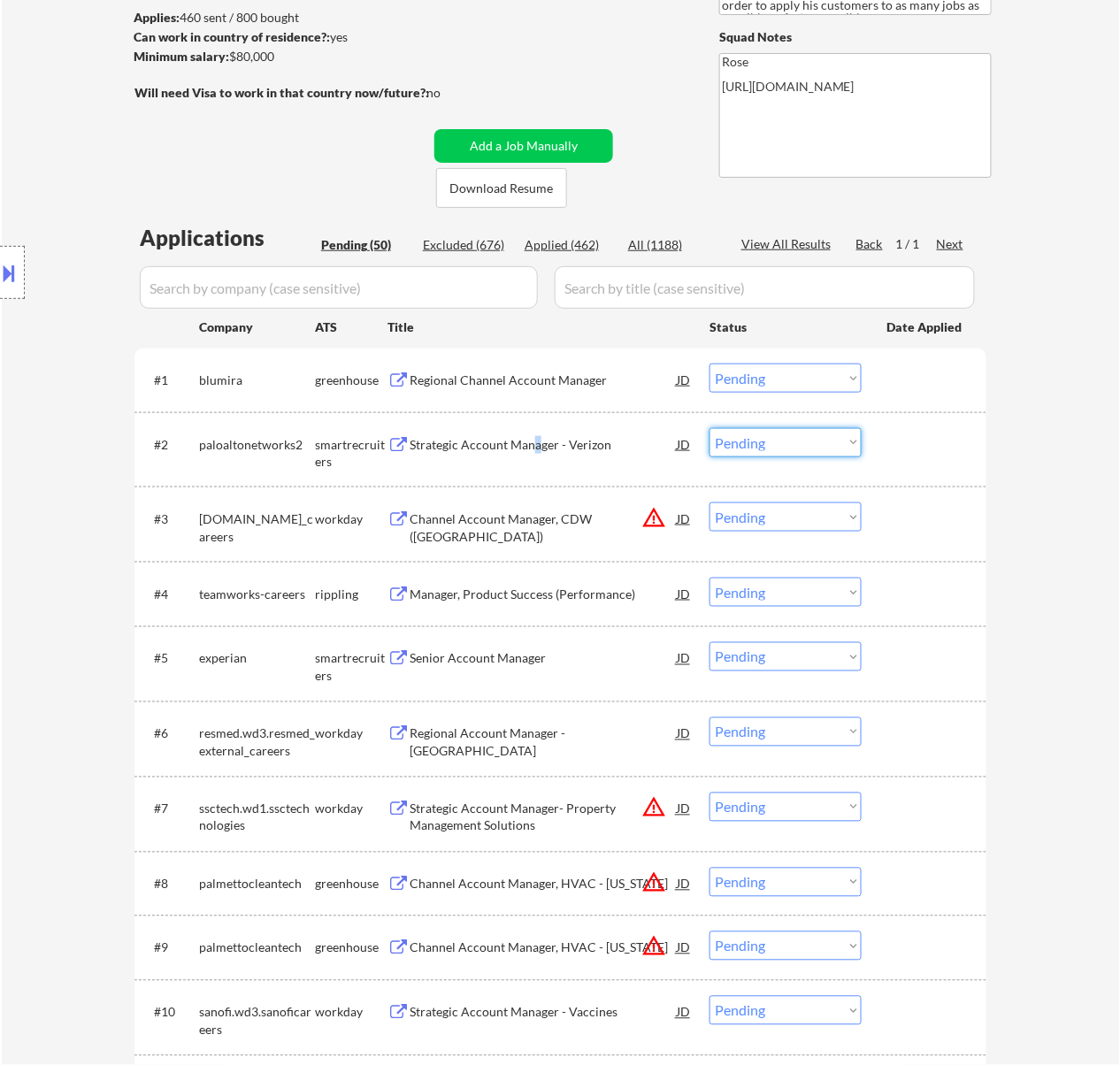
click at [782, 433] on select "Choose an option... Pending Applied Excluded (Questions) Excluded (Expired) Exc…" at bounding box center [785, 443] width 152 height 29
click at [709, 429] on select "Choose an option... Pending Applied Excluded (Questions) Excluded (Expired) Exc…" at bounding box center [785, 443] width 152 height 29
select select ""pending""
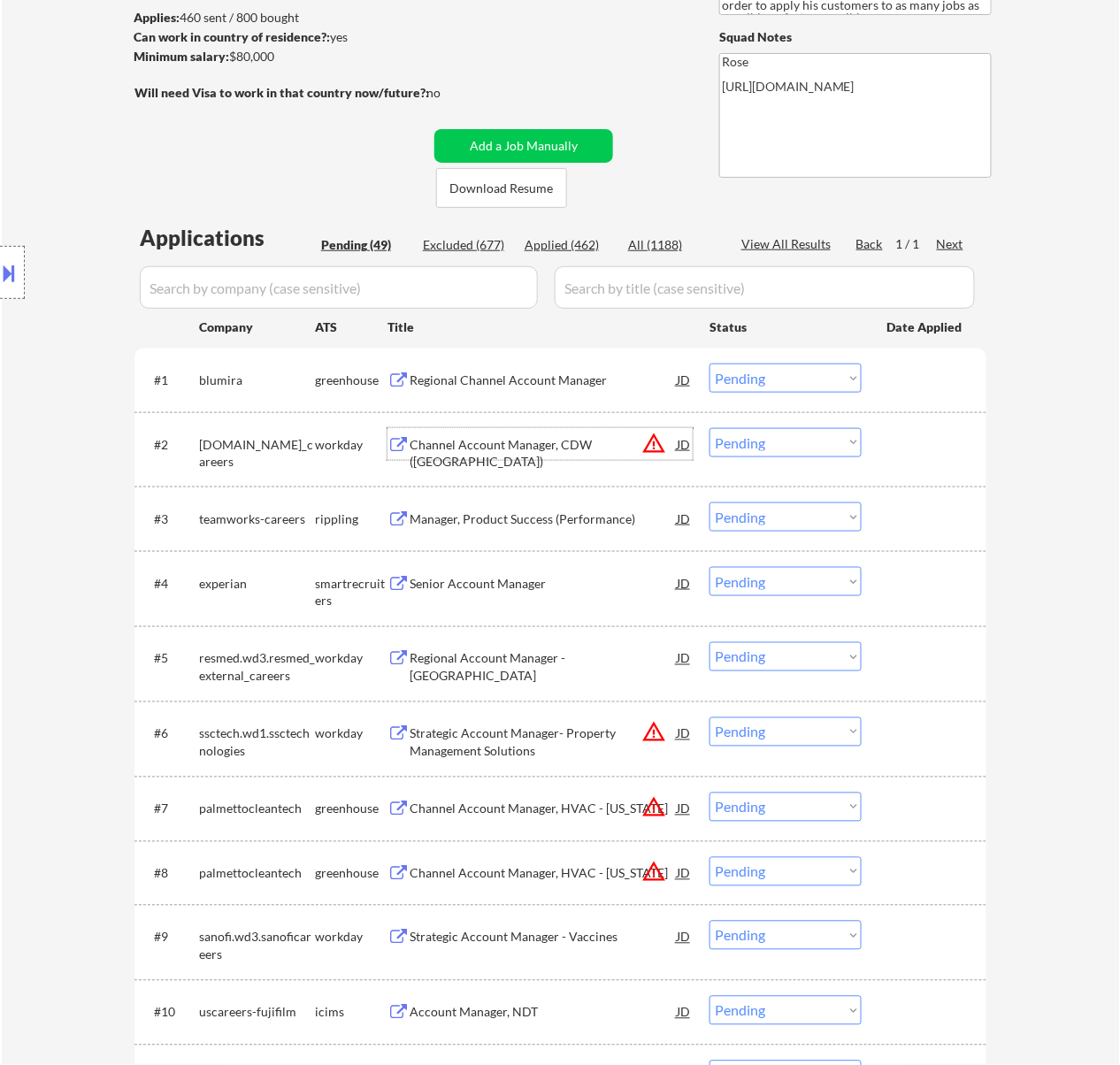
click at [570, 448] on div "Channel Account Manager, CDW (Chicago)" at bounding box center [543, 453] width 267 height 35
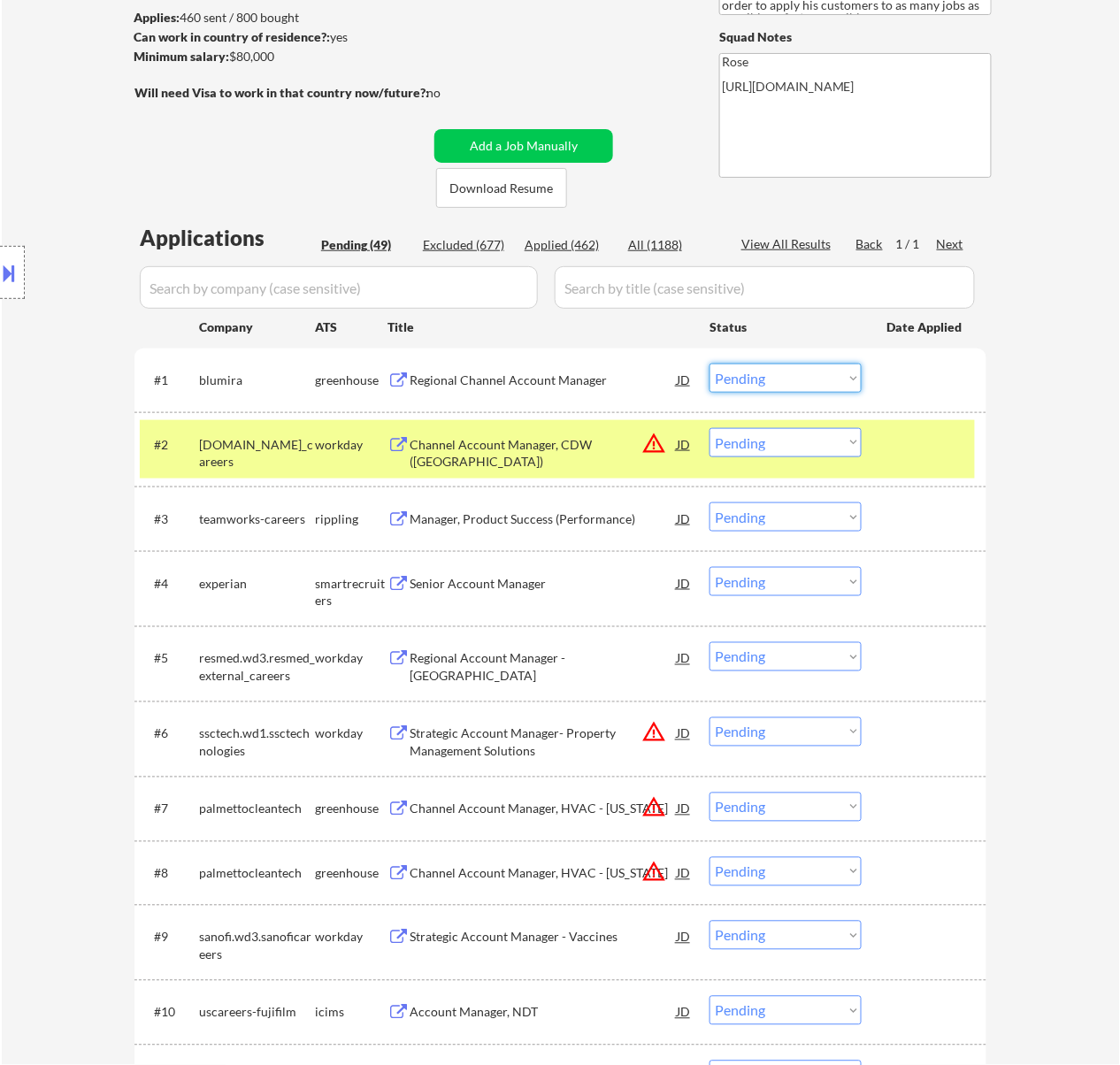
click at [829, 379] on select "Choose an option... Pending Applied Excluded (Questions) Excluded (Expired) Exc…" at bounding box center [785, 378] width 152 height 29
click at [709, 363] on select "Choose an option... Pending Applied Excluded (Questions) Excluded (Expired) Exc…" at bounding box center [785, 378] width 152 height 29
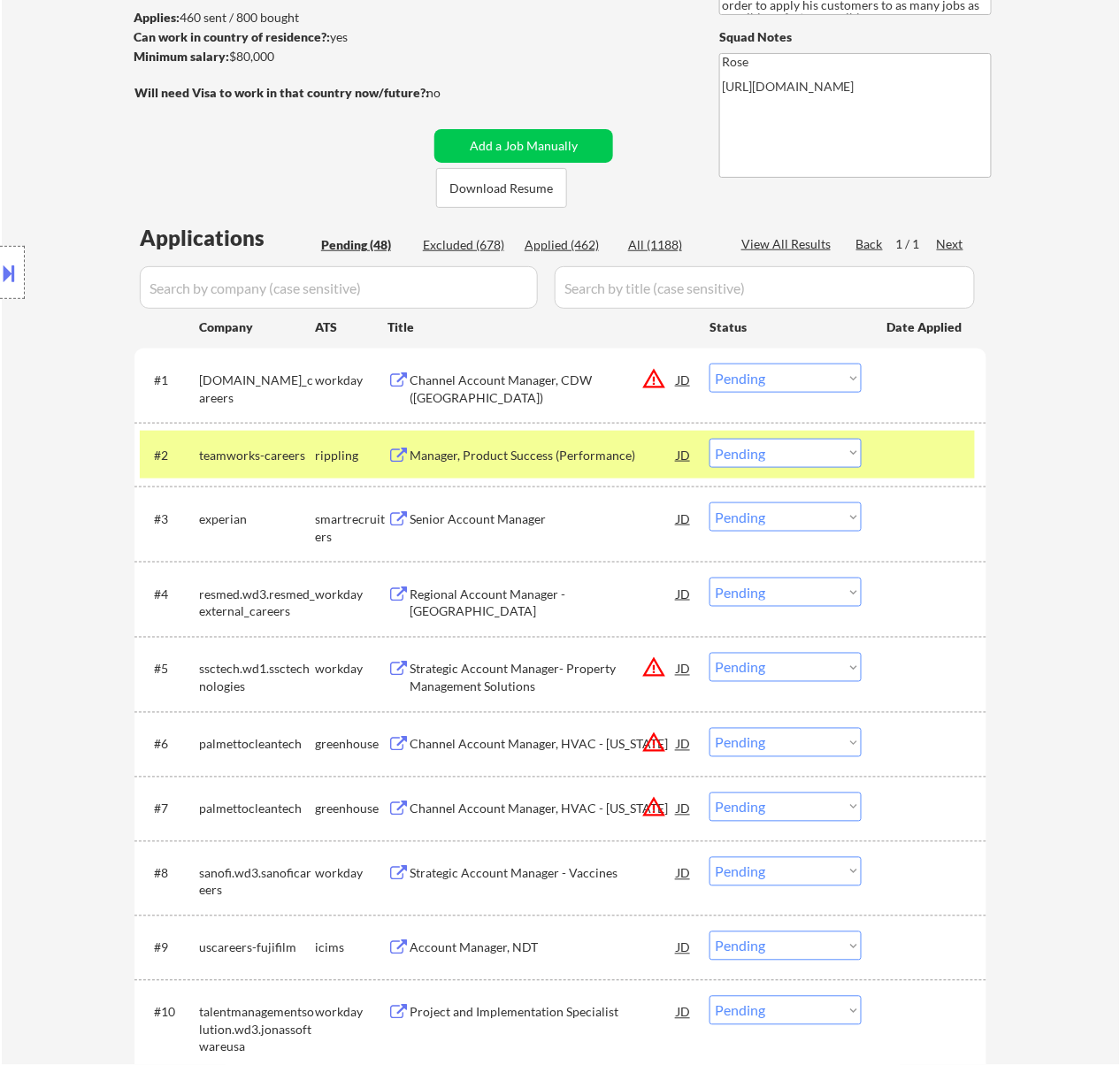
click at [557, 451] on div "Manager, Product Success (Performance)" at bounding box center [543, 455] width 267 height 17
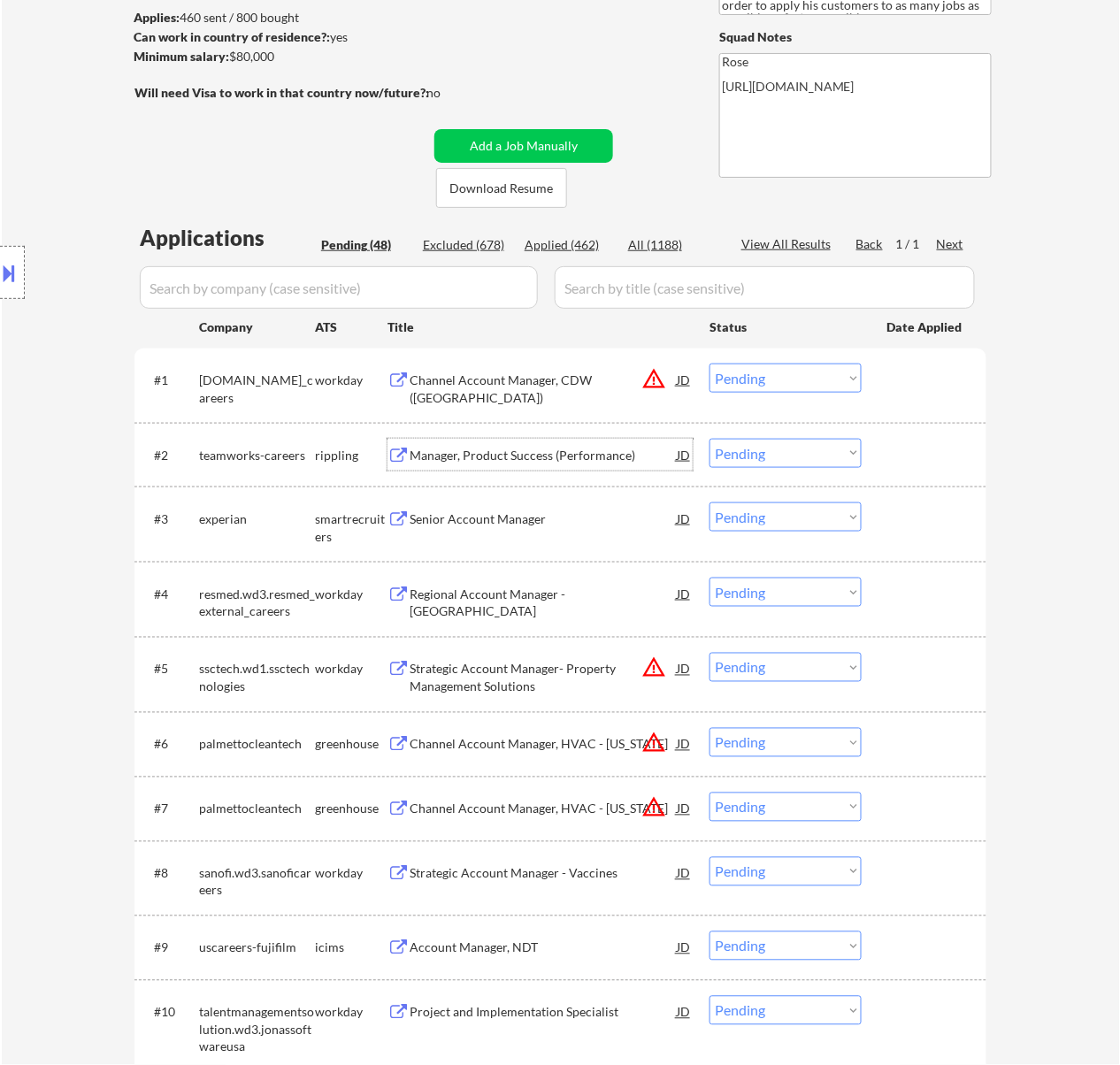
click at [843, 377] on select "Choose an option... Pending Applied Excluded (Questions) Excluded (Expired) Exc…" at bounding box center [785, 378] width 152 height 29
click at [709, 363] on select "Choose an option... Pending Applied Excluded (Questions) Excluded (Expired) Exc…" at bounding box center [785, 378] width 152 height 29
select select ""pending""
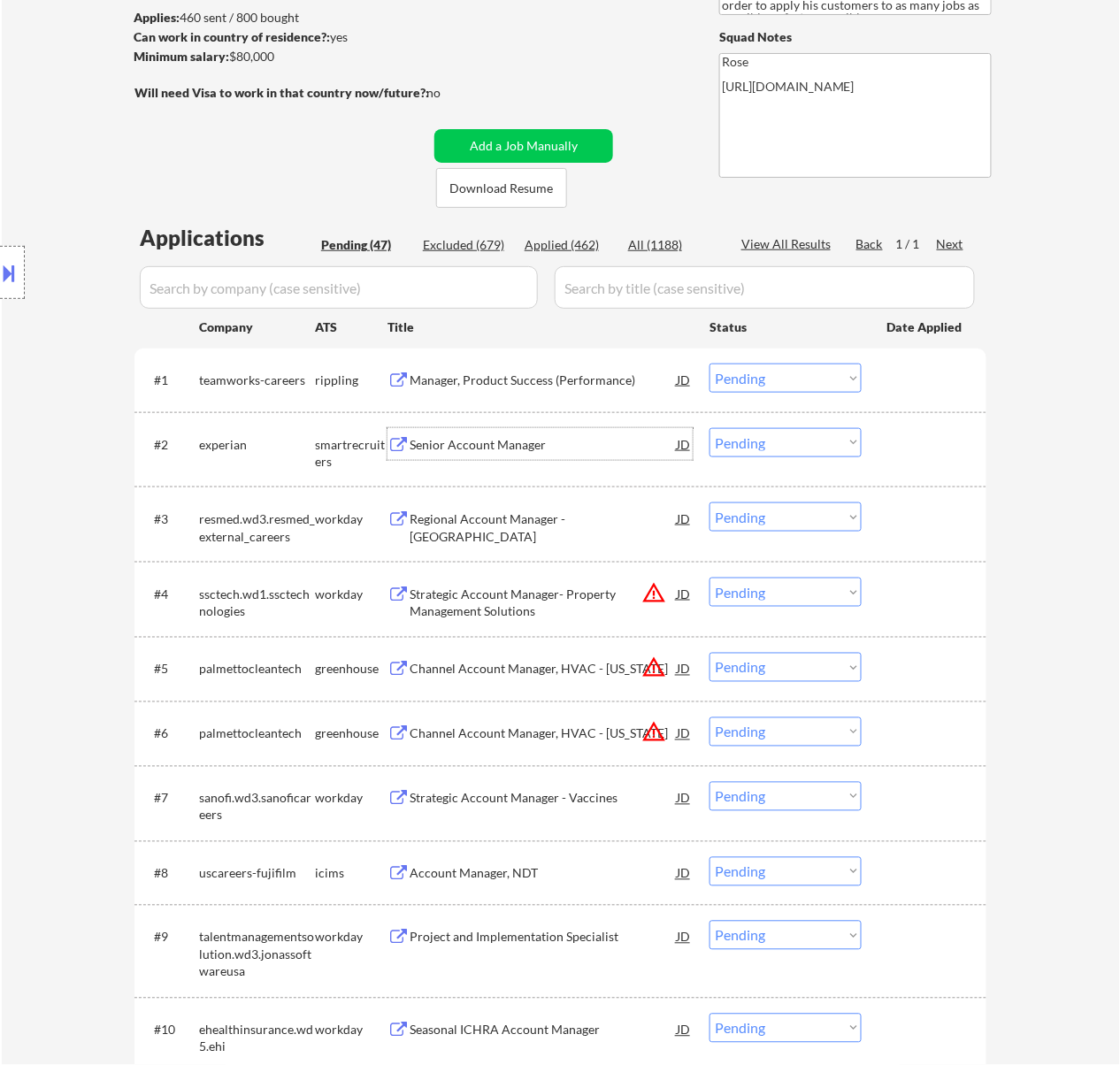
click at [535, 450] on div "Senior Account Manager" at bounding box center [543, 444] width 267 height 17
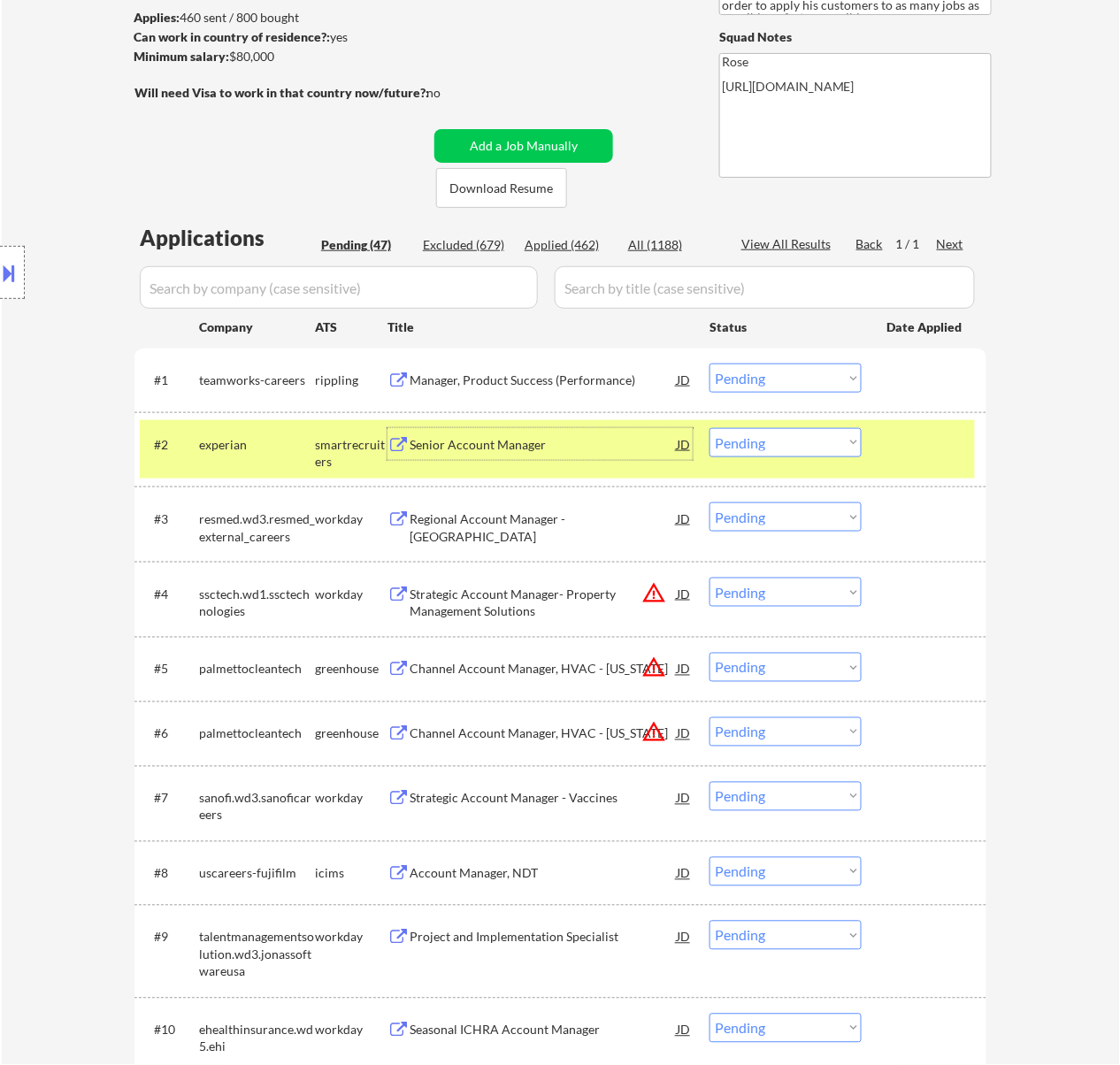
click at [805, 429] on select "Choose an option... Pending Applied Excluded (Questions) Excluded (Expired) Exc…" at bounding box center [785, 443] width 152 height 29
click at [709, 429] on select "Choose an option... Pending Applied Excluded (Questions) Excluded (Expired) Exc…" at bounding box center [785, 443] width 152 height 29
select select ""pending""
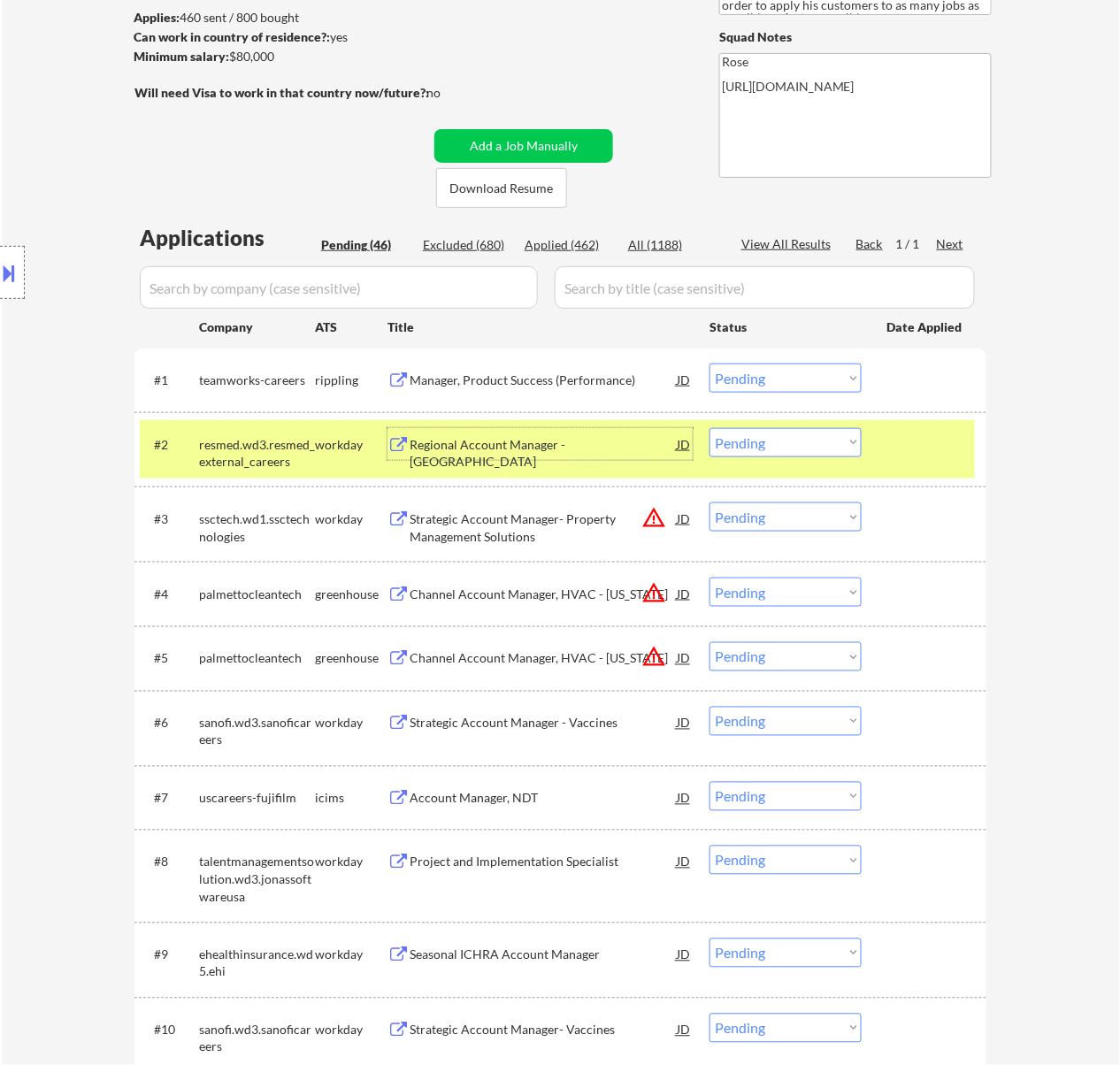
click at [591, 442] on div "Regional Account Manager - Mid Atlantic" at bounding box center [543, 453] width 267 height 35
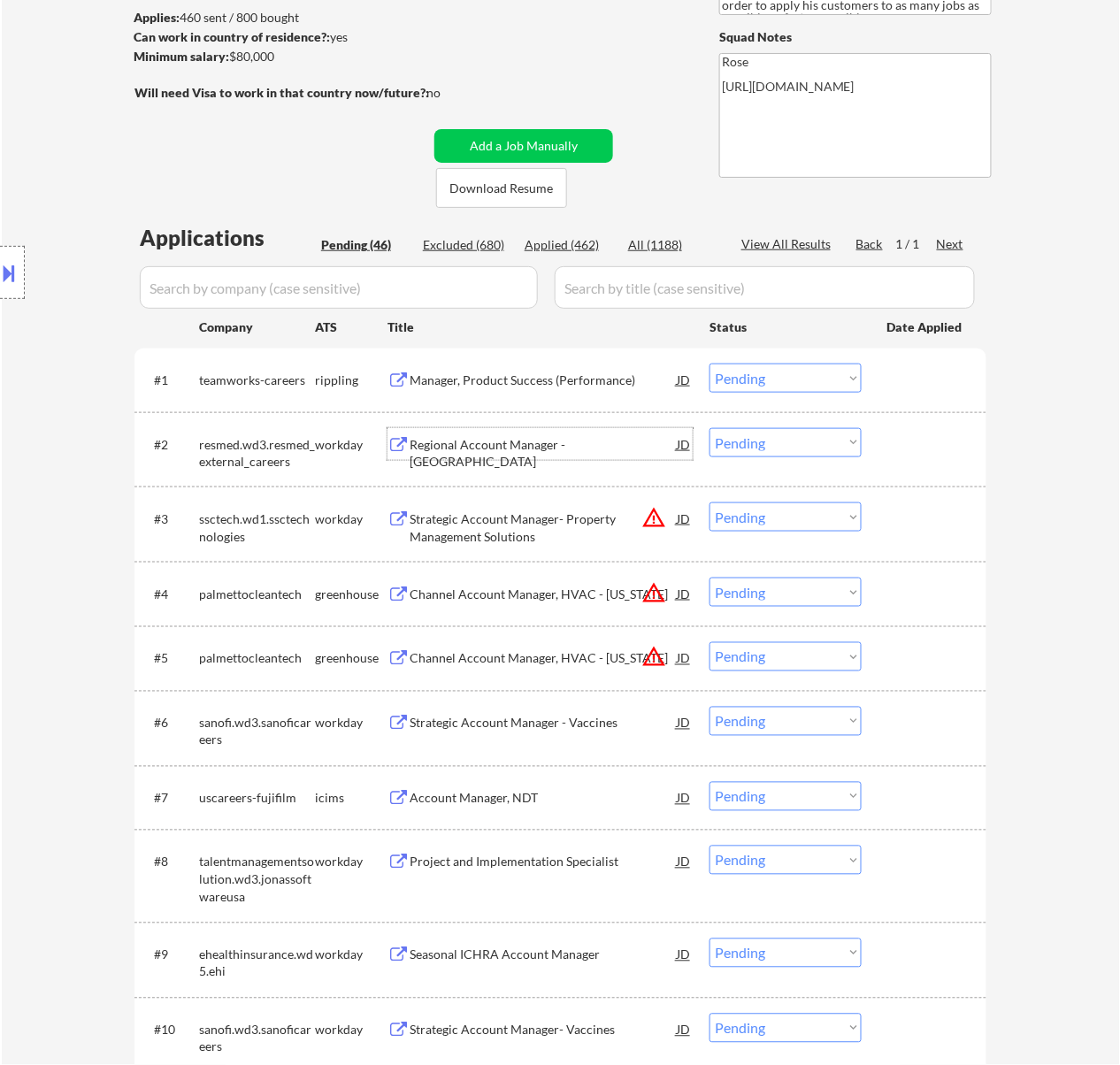
click at [813, 371] on select "Choose an option... Pending Applied Excluded (Questions) Excluded (Expired) Exc…" at bounding box center [785, 378] width 152 height 29
click at [709, 363] on select "Choose an option... Pending Applied Excluded (Questions) Excluded (Expired) Exc…" at bounding box center [785, 378] width 152 height 29
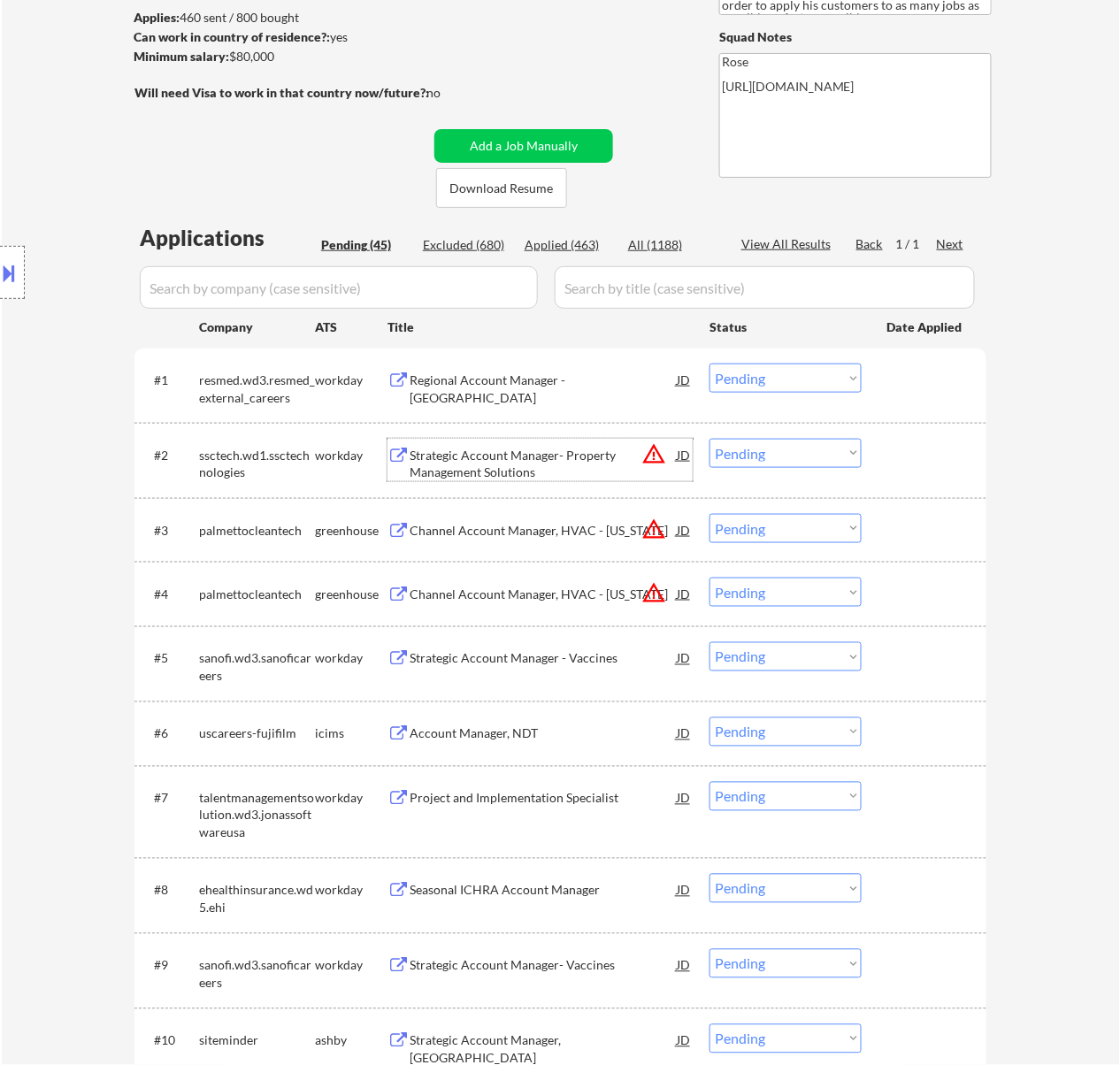
click at [511, 457] on div "Strategic Account Manager- Property Management Solutions" at bounding box center [543, 464] width 267 height 35
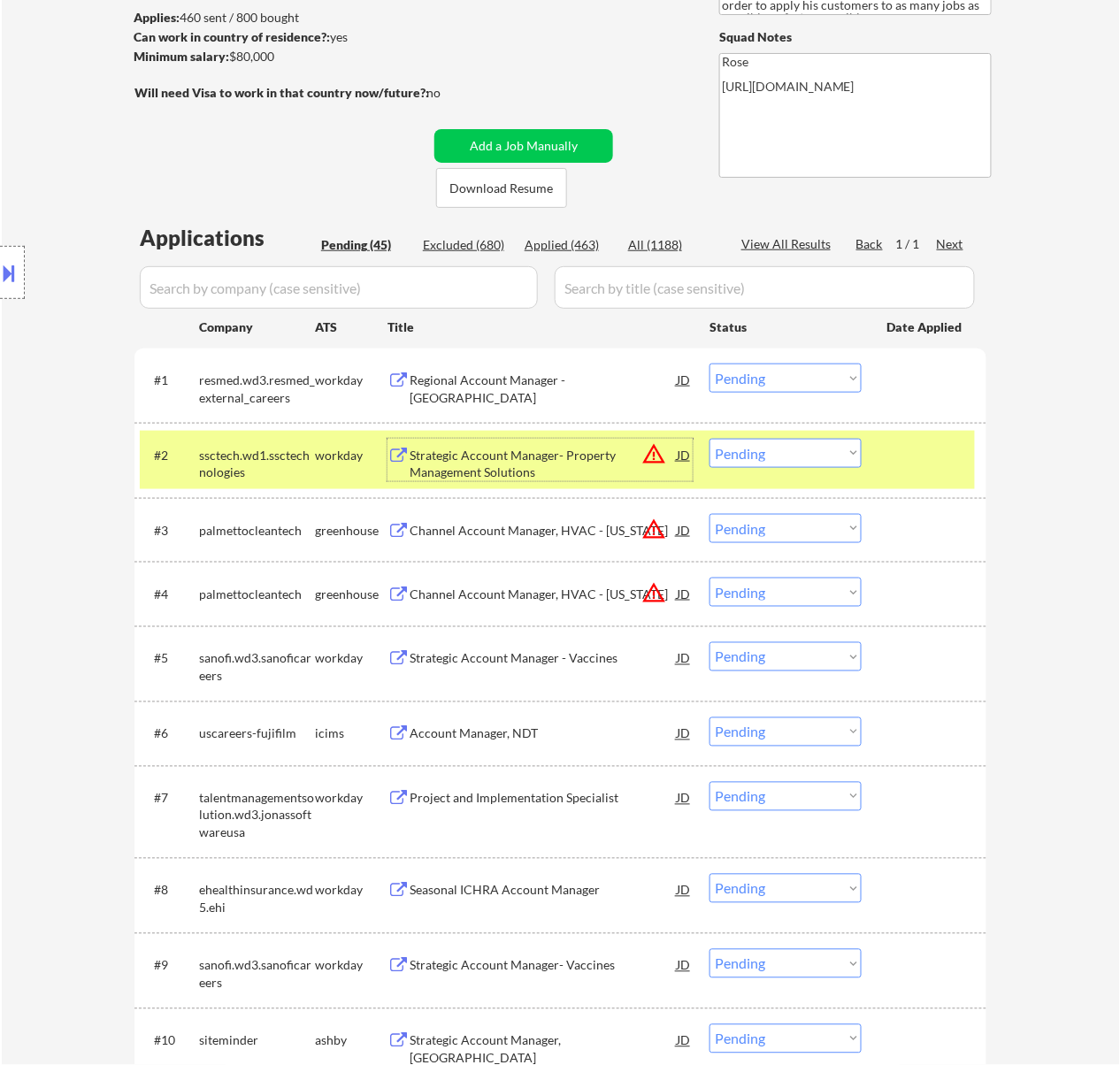
click at [769, 373] on select "Choose an option... Pending Applied Excluded (Questions) Excluded (Expired) Exc…" at bounding box center [785, 378] width 152 height 29
click at [709, 363] on select "Choose an option... Pending Applied Excluded (Questions) Excluded (Expired) Exc…" at bounding box center [785, 378] width 152 height 29
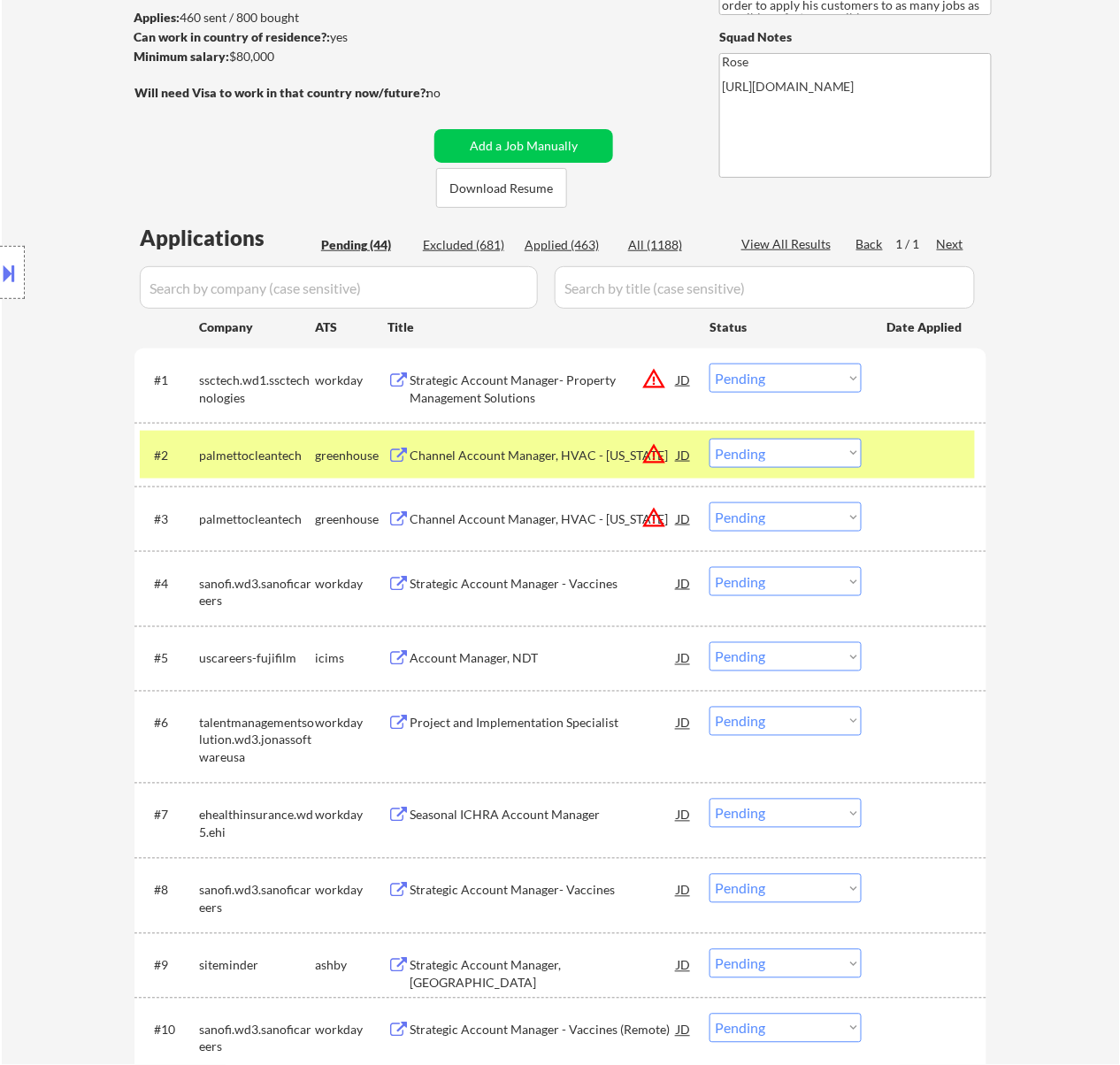
click at [560, 454] on div "Channel Account Manager, HVAC - California" at bounding box center [543, 455] width 267 height 17
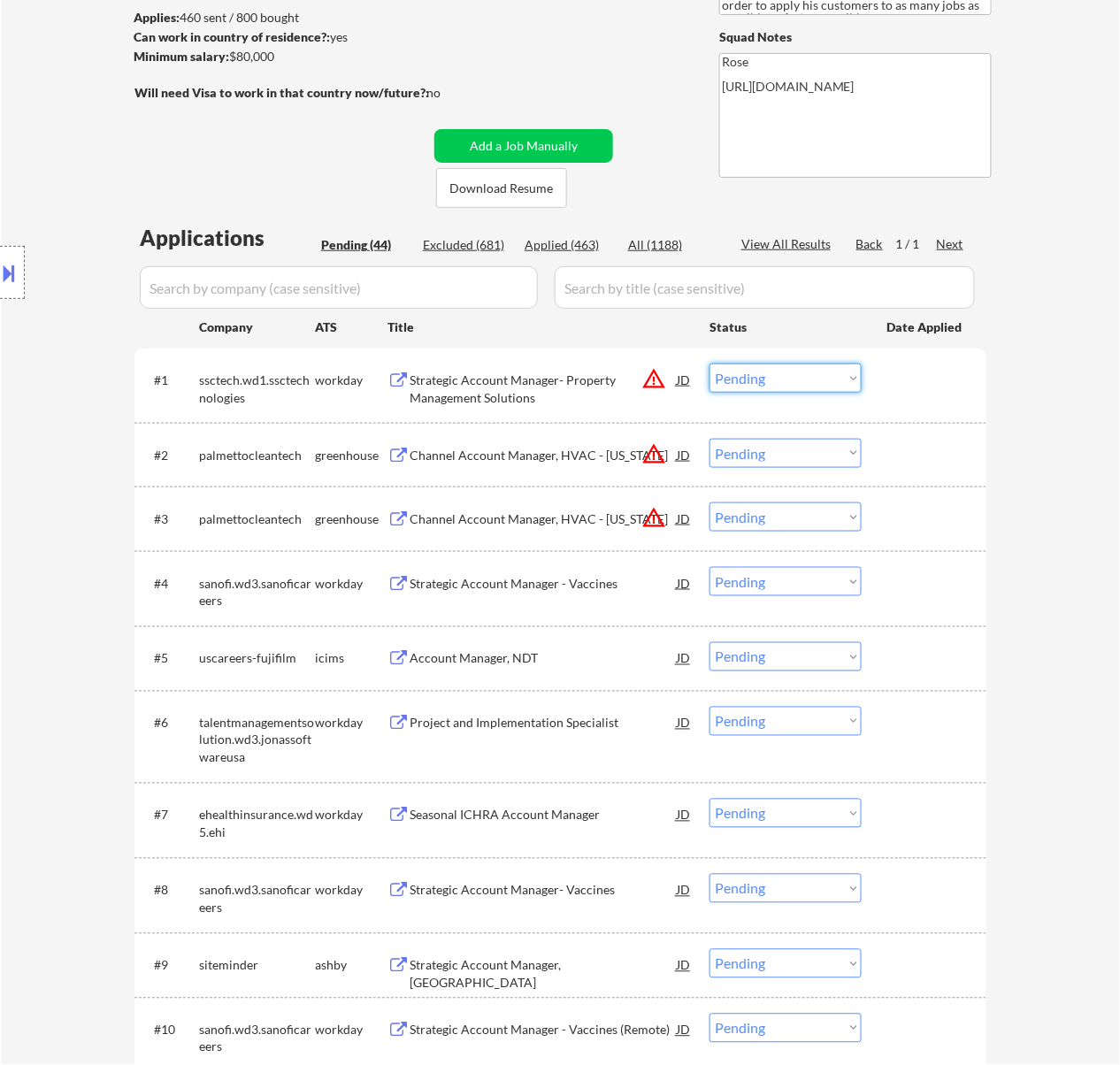
click at [758, 363] on select "Choose an option... Pending Applied Excluded (Questions) Excluded (Expired) Exc…" at bounding box center [785, 378] width 152 height 29
click at [709, 363] on select "Choose an option... Pending Applied Excluded (Questions) Excluded (Expired) Exc…" at bounding box center [785, 378] width 152 height 29
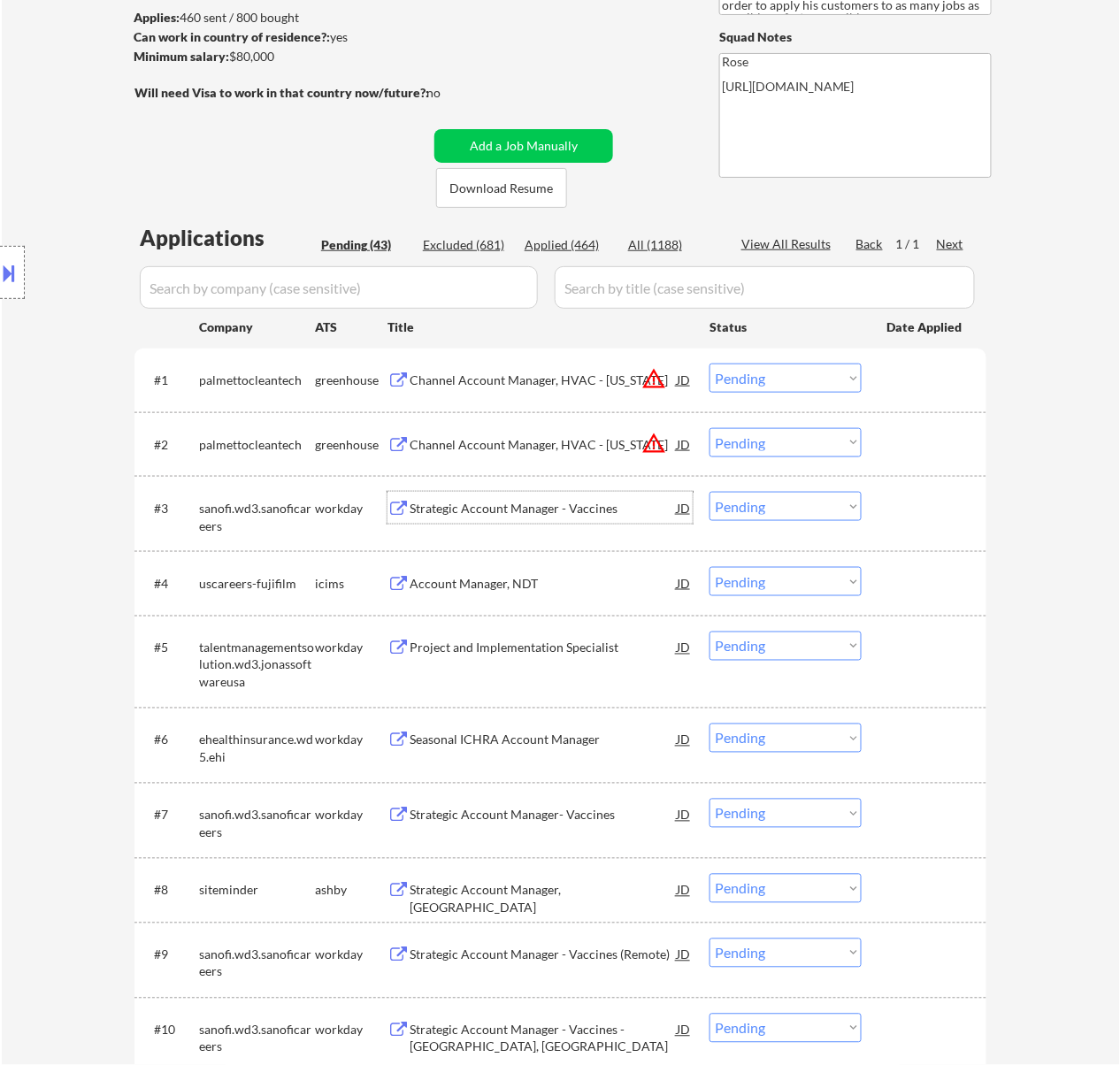
click at [559, 514] on div "Strategic Account Manager - Vaccines" at bounding box center [543, 508] width 267 height 17
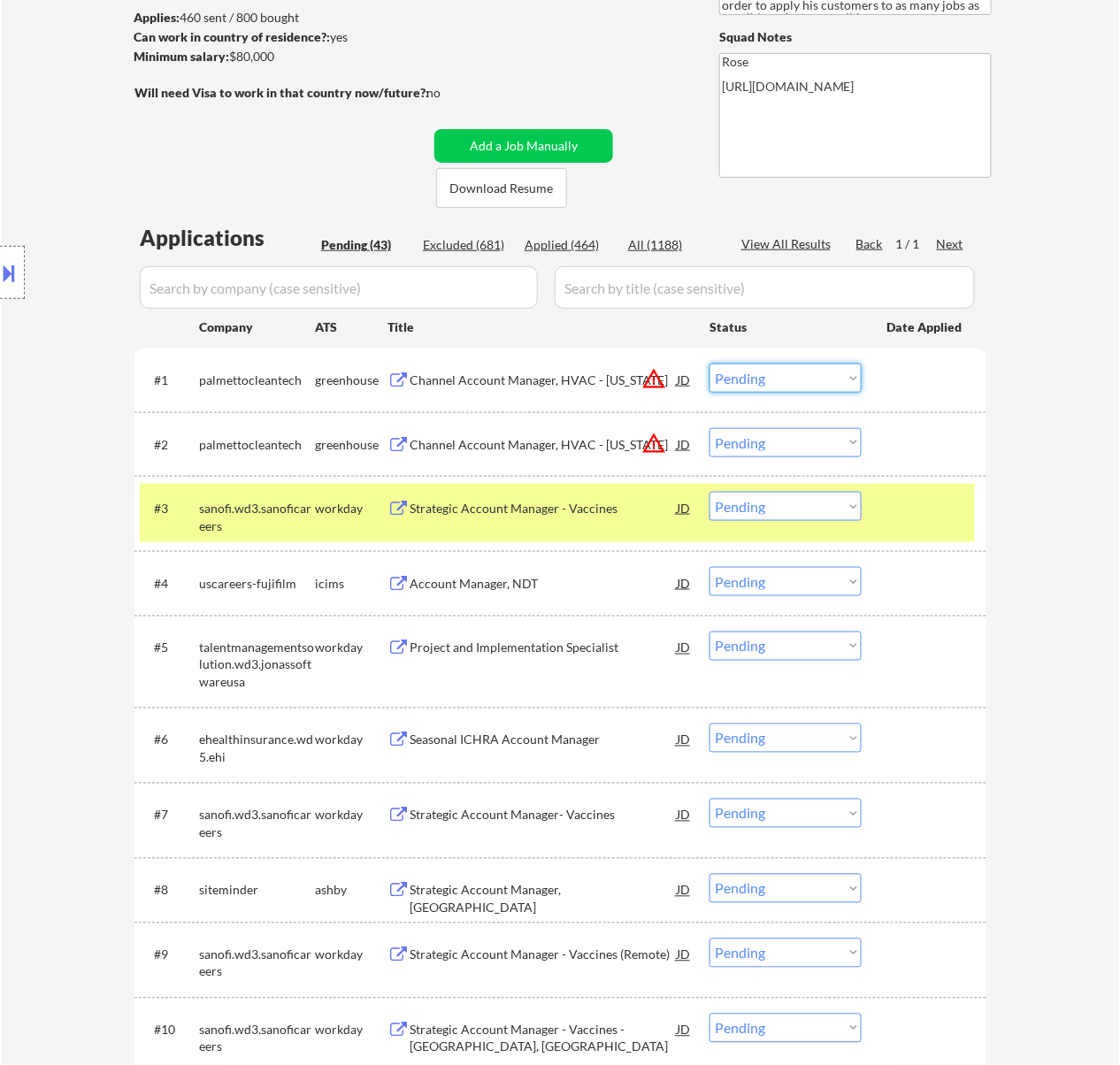
click at [773, 372] on select "Choose an option... Pending Applied Excluded (Questions) Excluded (Expired) Exc…" at bounding box center [785, 378] width 152 height 29
select select ""excluded__location_""
click at [709, 363] on select "Choose an option... Pending Applied Excluded (Questions) Excluded (Expired) Exc…" at bounding box center [785, 378] width 152 height 29
click at [759, 431] on select "Choose an option... Pending Applied Excluded (Questions) Excluded (Expired) Exc…" at bounding box center [785, 443] width 152 height 29
select select ""excluded__location_""
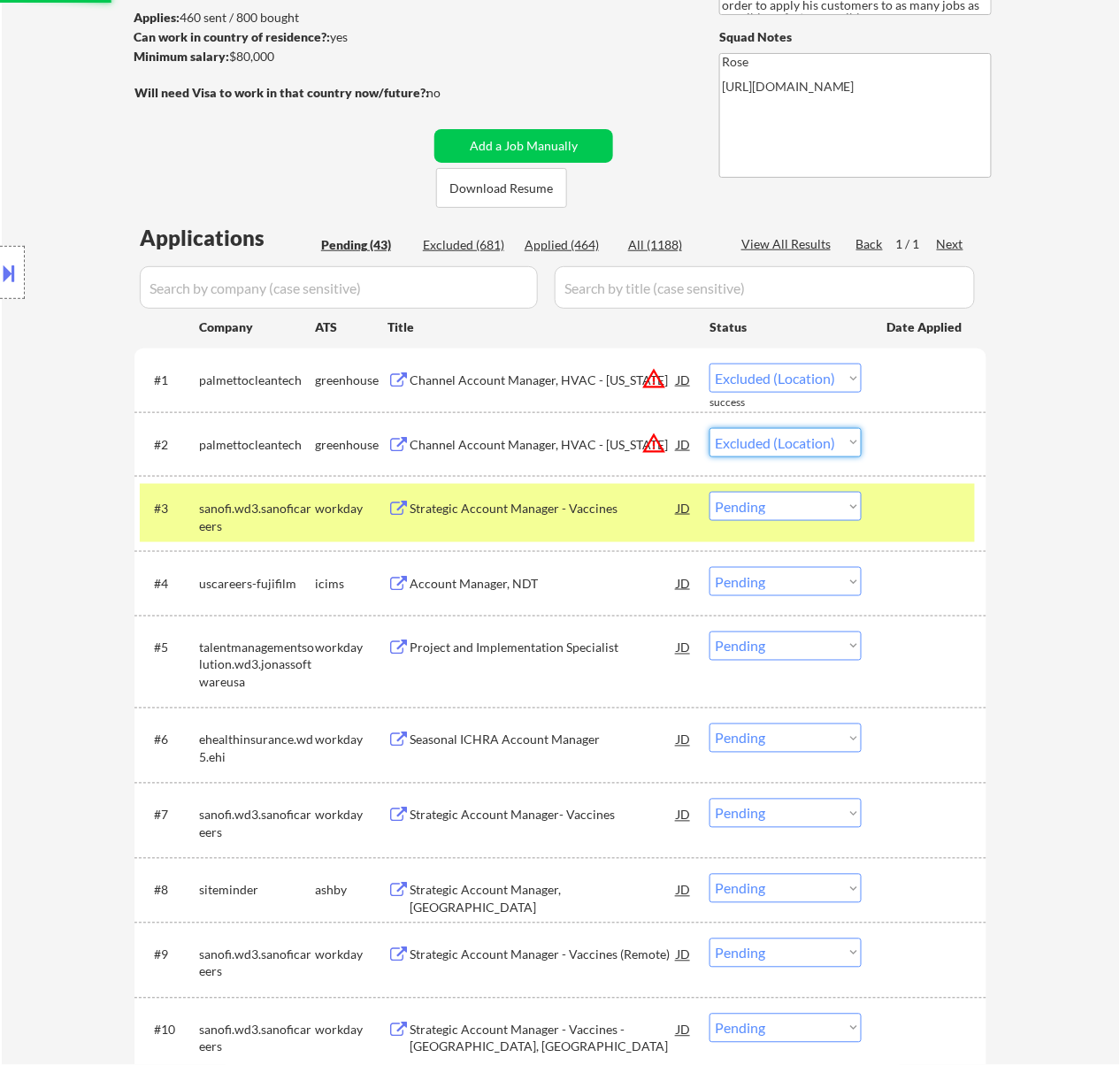
click at [709, 429] on select "Choose an option... Pending Applied Excluded (Questions) Excluded (Expired) Exc…" at bounding box center [785, 443] width 152 height 29
select select ""pending""
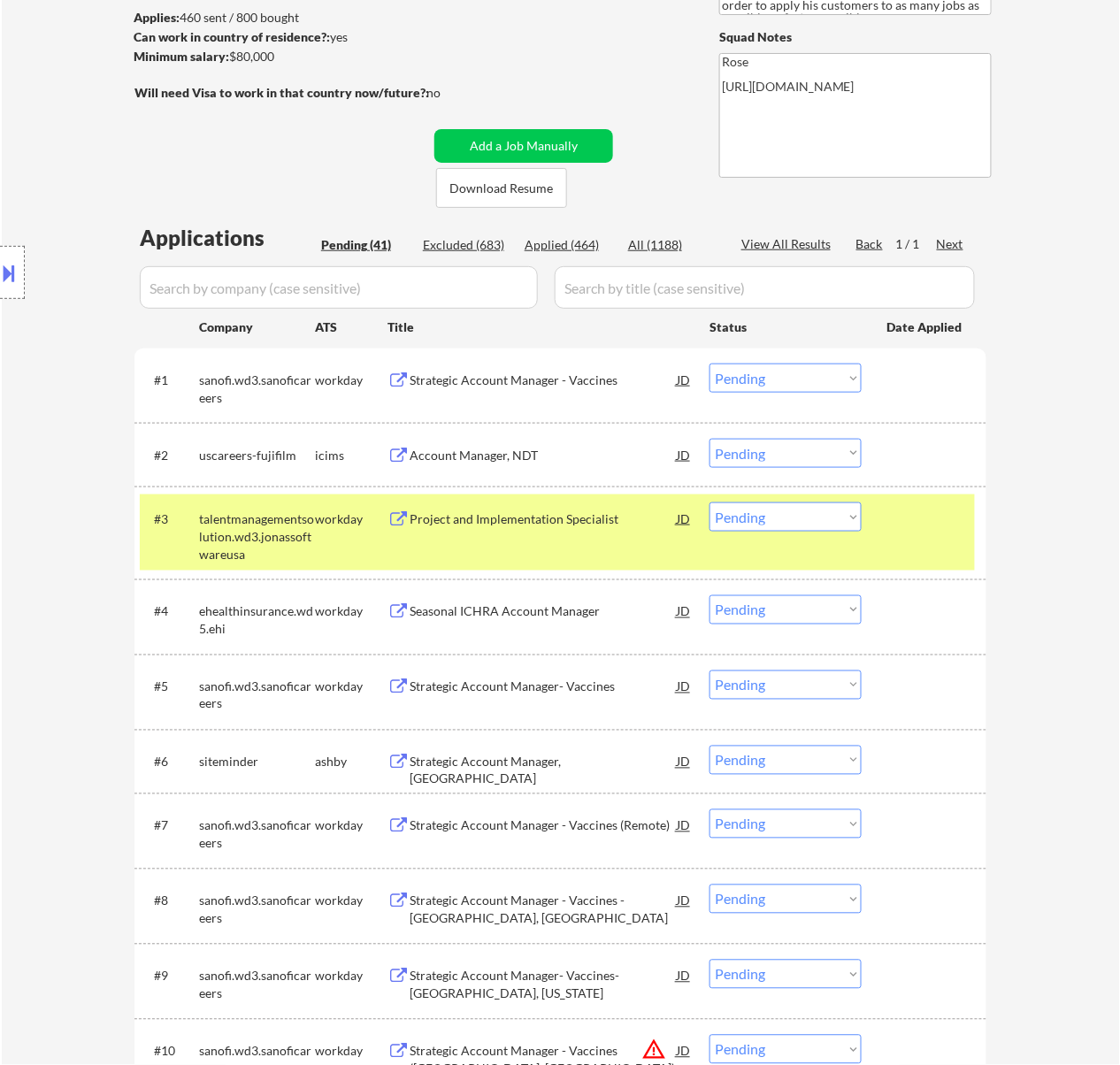
drag, startPoint x: 931, startPoint y: 506, endPoint x: 910, endPoint y: 503, distance: 21.2
click at [930, 506] on div at bounding box center [926, 518] width 78 height 32
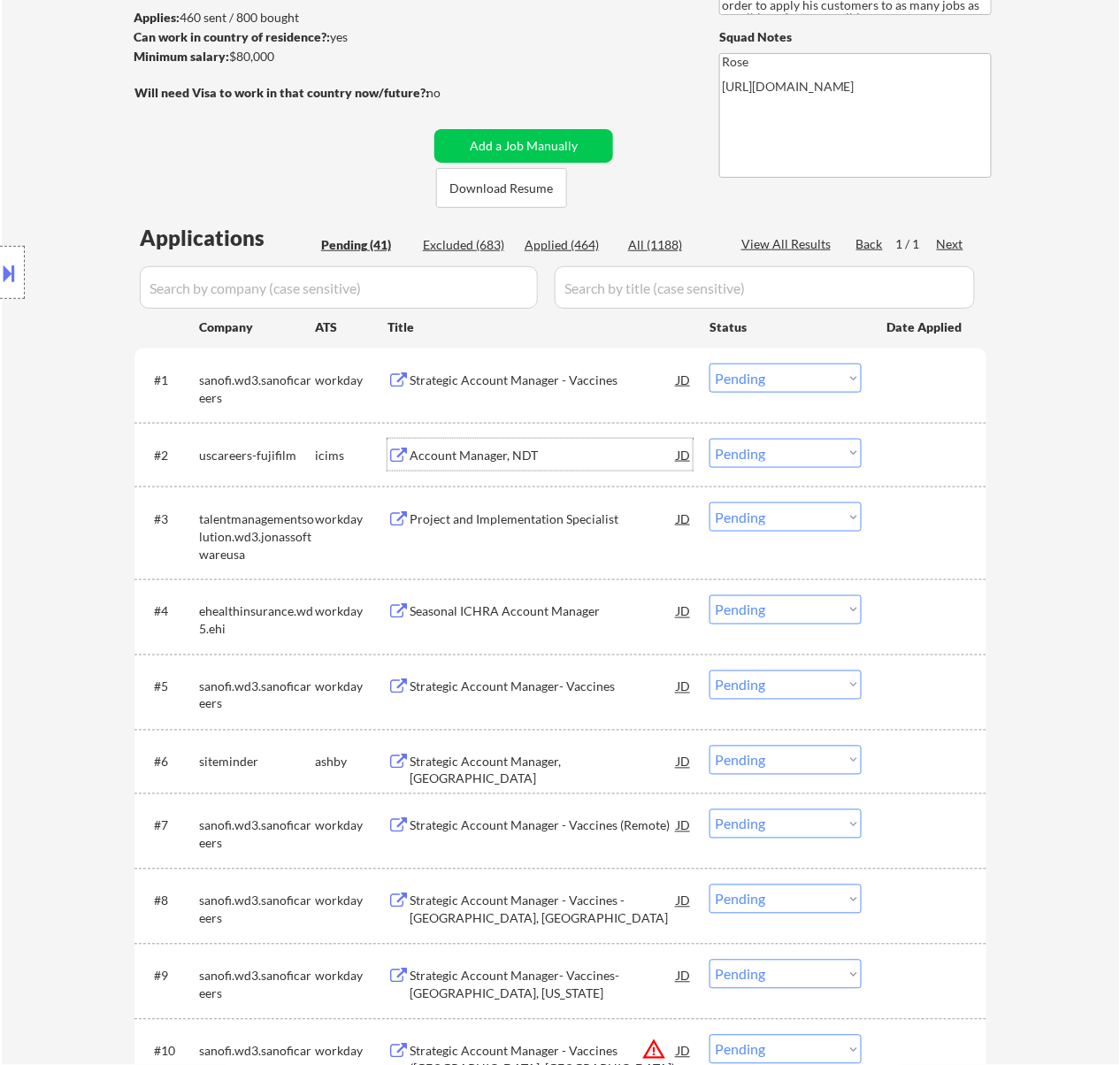
click at [541, 457] on div "Account Manager, NDT" at bounding box center [543, 455] width 267 height 17
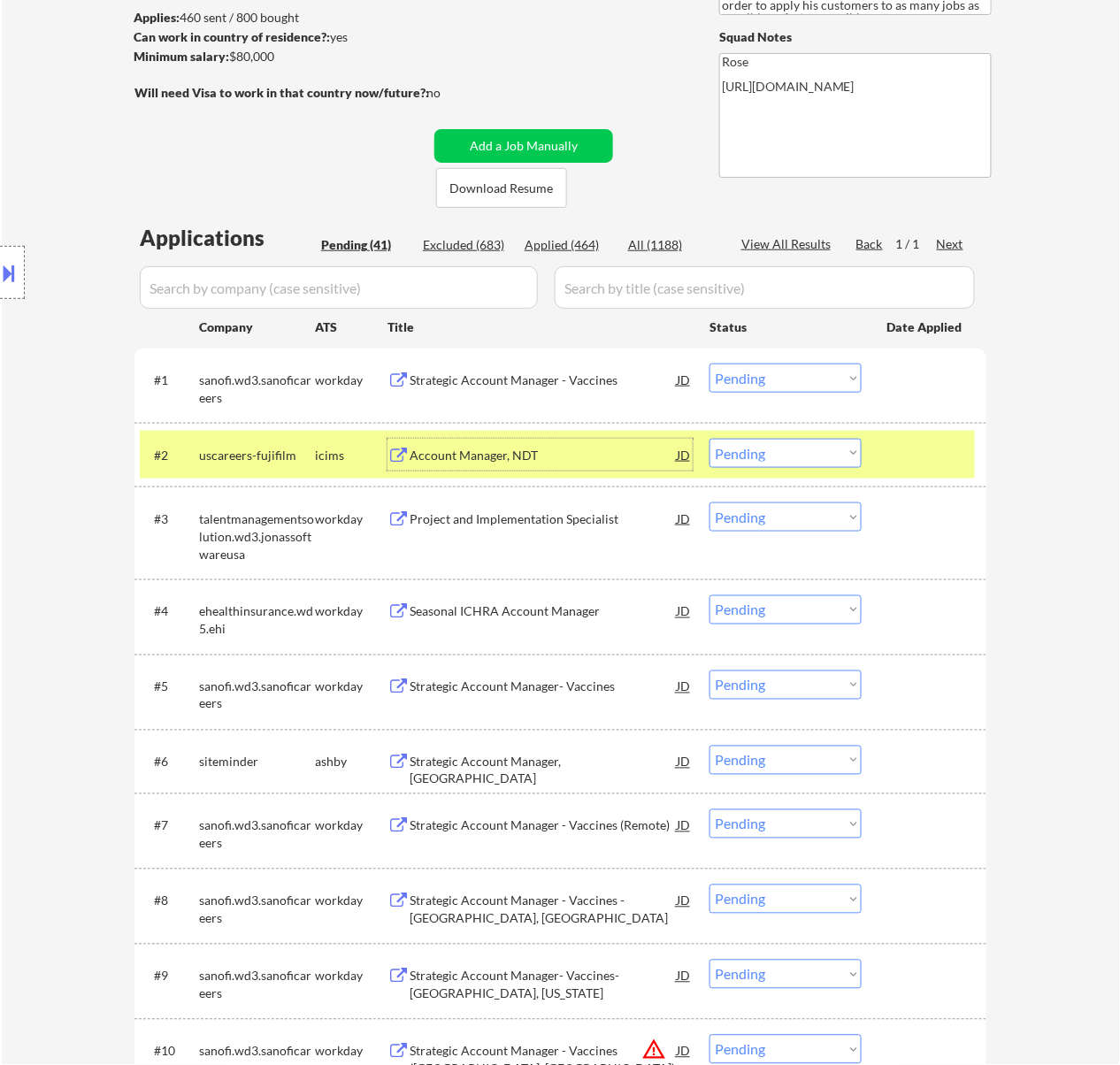
click at [753, 375] on select "Choose an option... Pending Applied Excluded (Questions) Excluded (Expired) Exc…" at bounding box center [785, 378] width 152 height 29
click at [709, 363] on select "Choose an option... Pending Applied Excluded (Questions) Excluded (Expired) Exc…" at bounding box center [785, 378] width 152 height 29
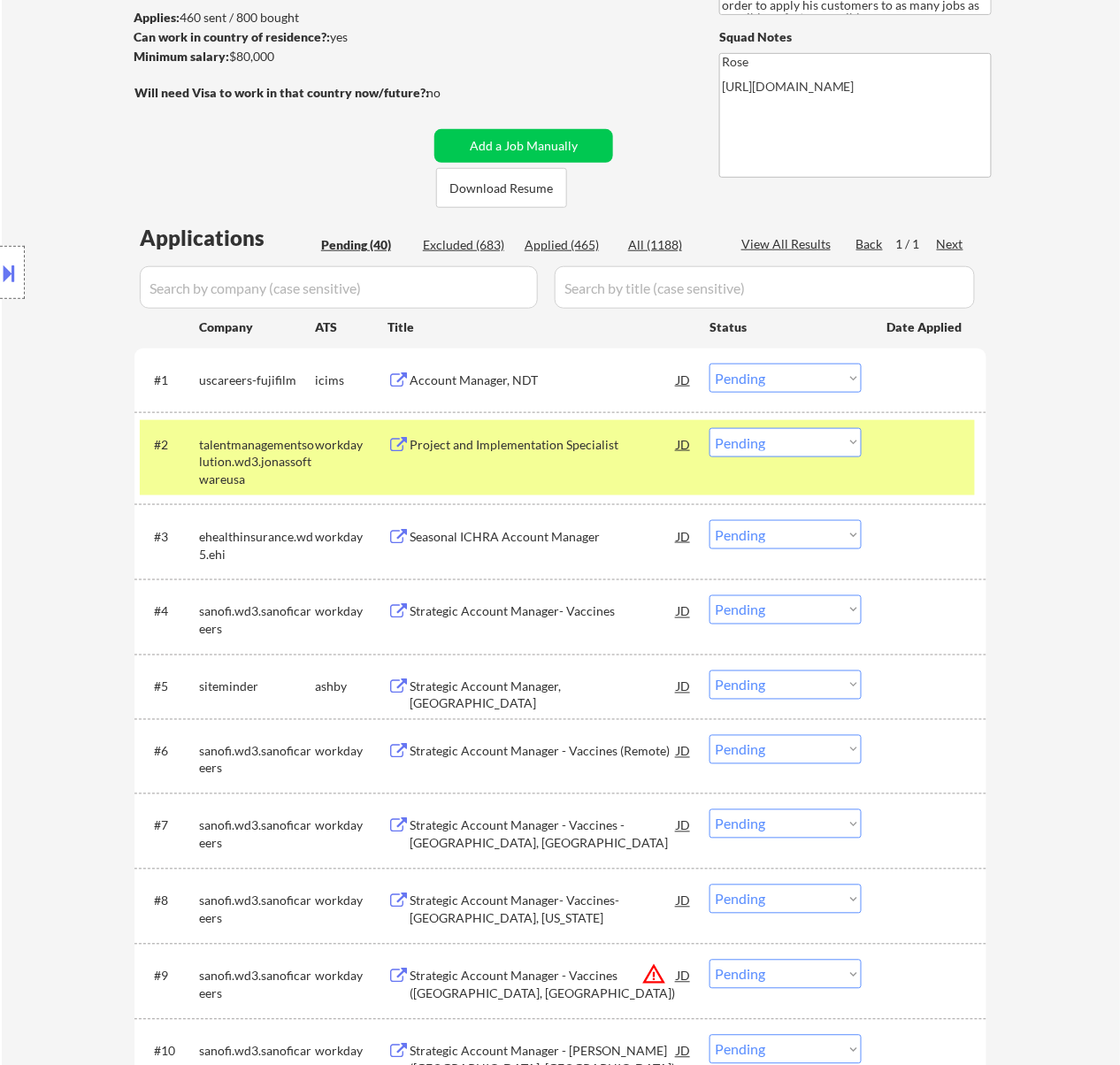
click at [818, 373] on select "Choose an option... Pending Applied Excluded (Questions) Excluded (Expired) Exc…" at bounding box center [785, 378] width 152 height 29
click at [709, 363] on select "Choose an option... Pending Applied Excluded (Questions) Excluded (Expired) Exc…" at bounding box center [785, 378] width 152 height 29
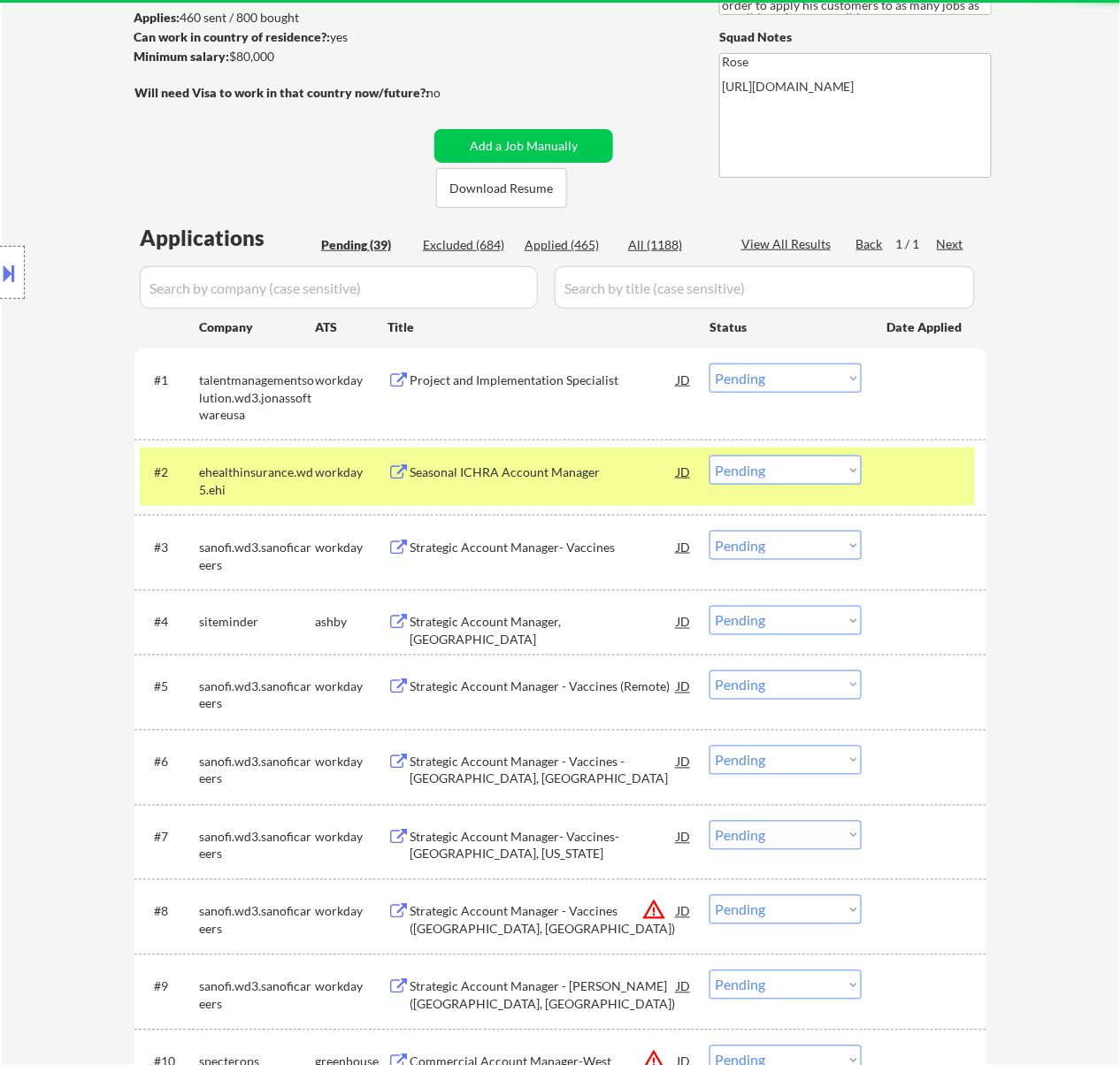
click at [640, 373] on div "Project and Implementation Specialist" at bounding box center [543, 380] width 267 height 17
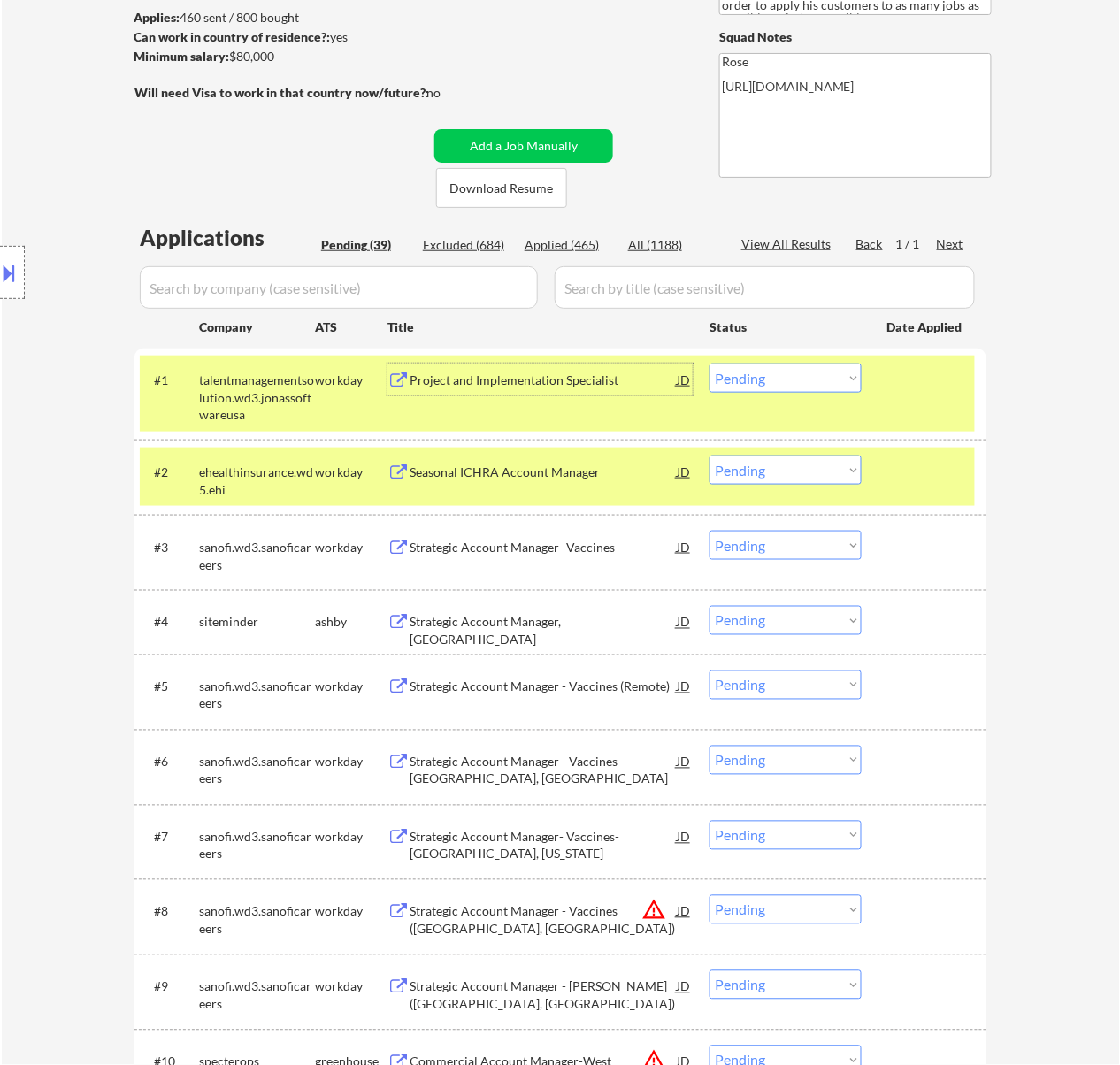
click at [500, 457] on div "Seasonal ICHRA Account Manager" at bounding box center [543, 471] width 267 height 32
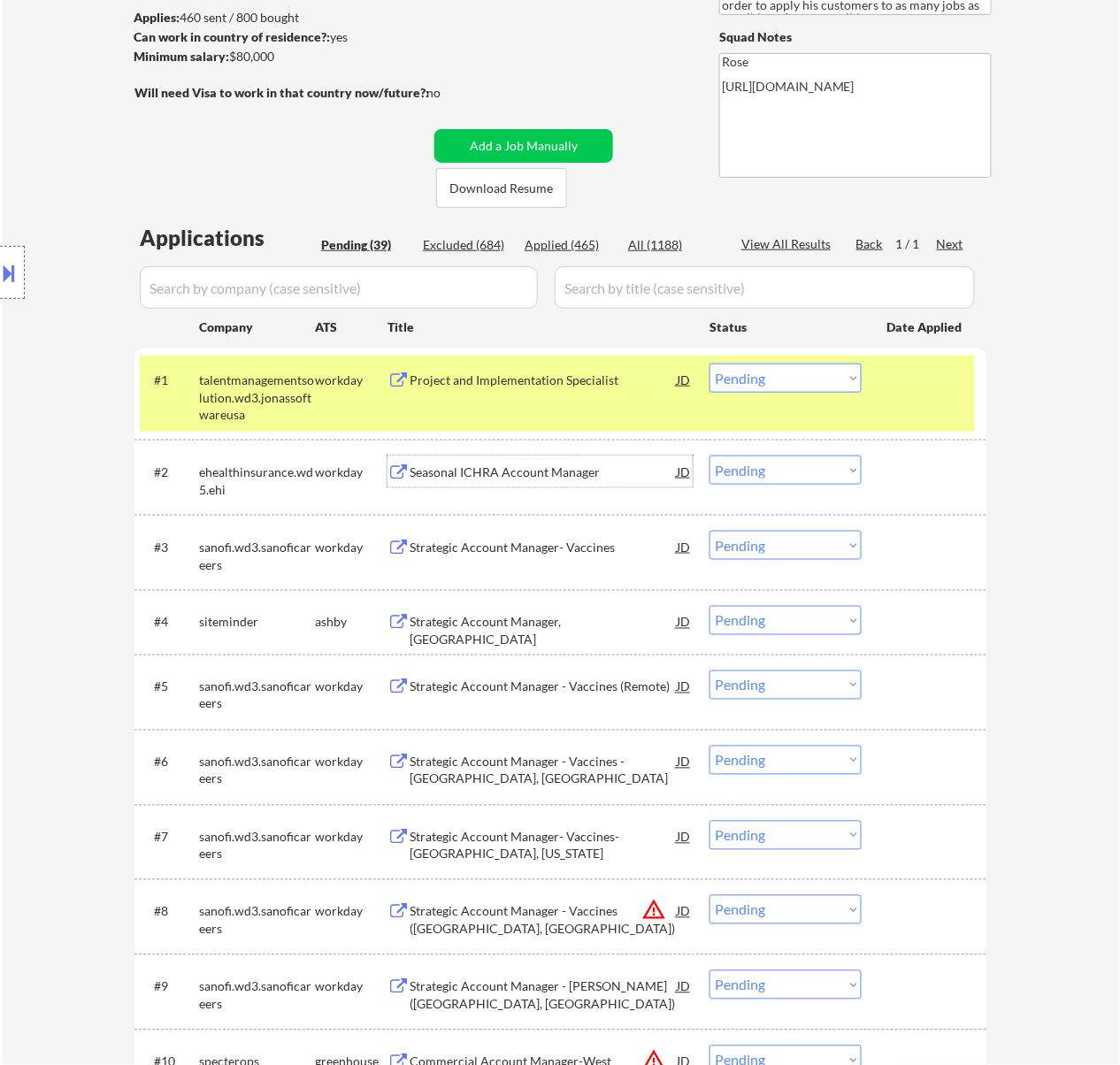
click at [782, 372] on select "Choose an option... Pending Applied Excluded (Questions) Excluded (Expired) Exc…" at bounding box center [785, 378] width 152 height 29
click at [709, 363] on select "Choose an option... Pending Applied Excluded (Questions) Excluded (Expired) Exc…" at bounding box center [785, 378] width 152 height 29
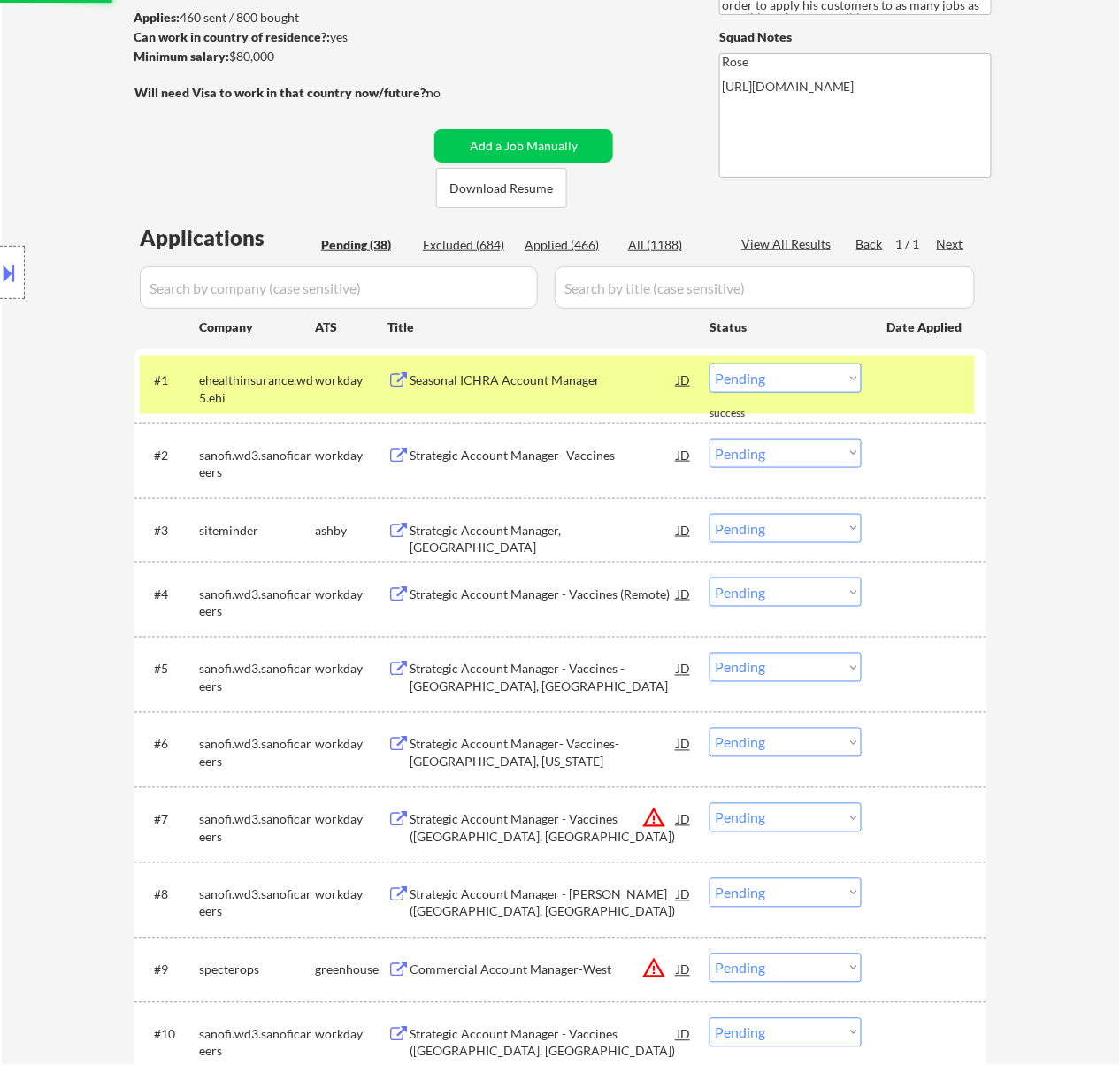
click at [791, 371] on select "Choose an option... Pending Applied Excluded (Questions) Excluded (Expired) Exc…" at bounding box center [785, 378] width 152 height 29
click at [709, 363] on select "Choose an option... Pending Applied Excluded (Questions) Excluded (Expired) Exc…" at bounding box center [785, 378] width 152 height 29
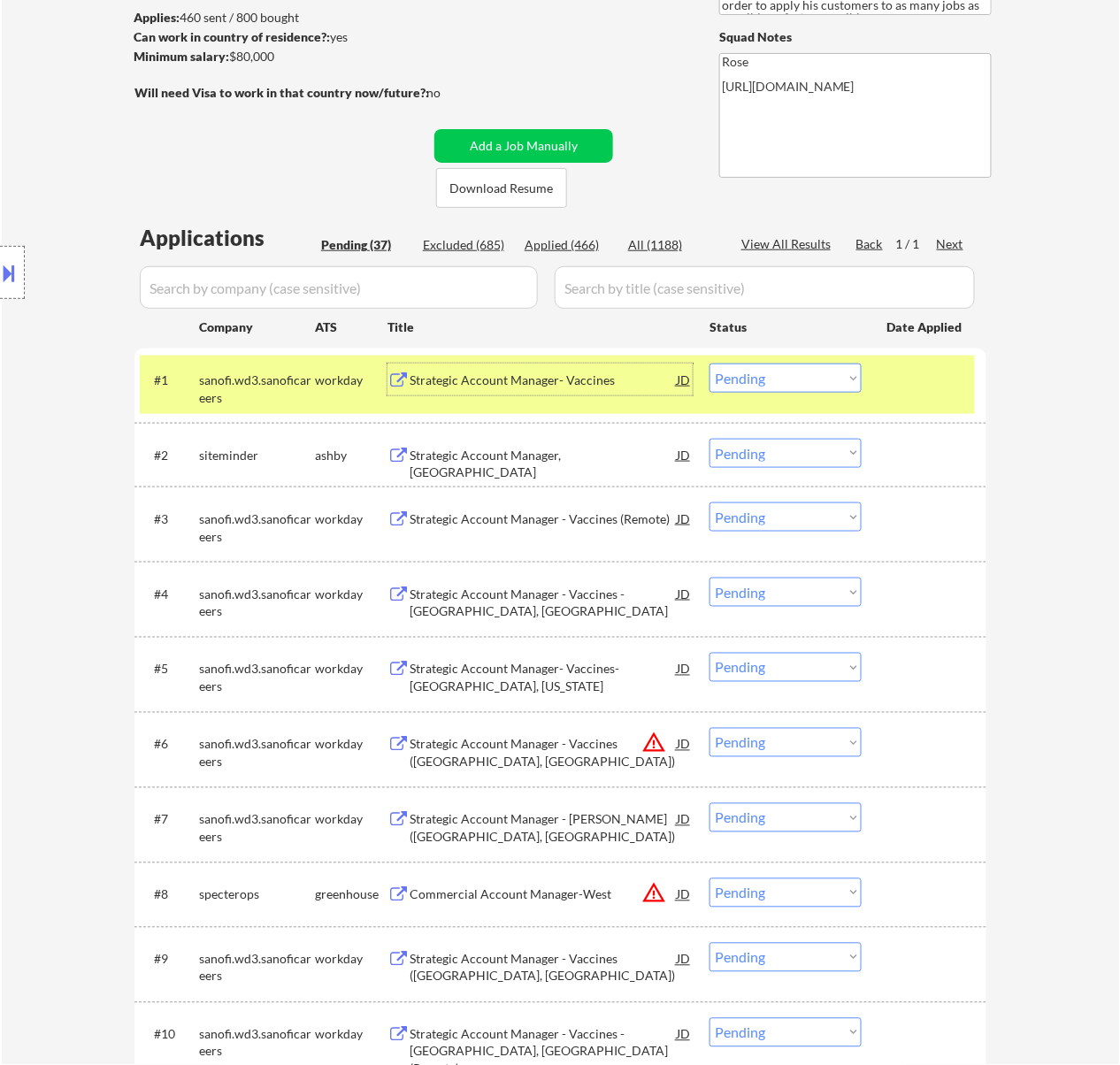
click at [598, 380] on div "Strategic Account Manager- Vaccines" at bounding box center [543, 380] width 267 height 17
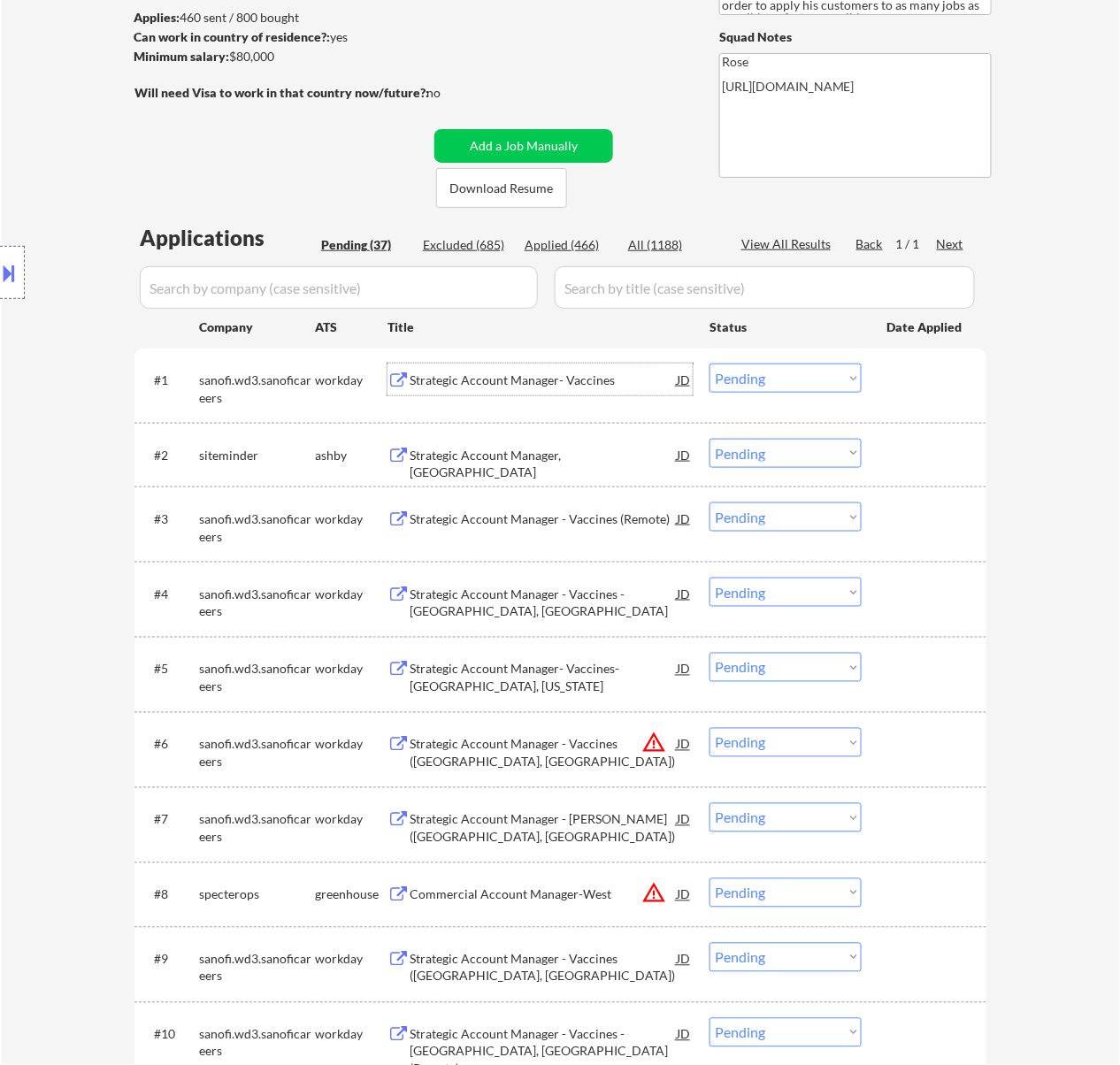
click at [651, 244] on div "All (1188)" at bounding box center [672, 244] width 88 height 17
select select ""applied""
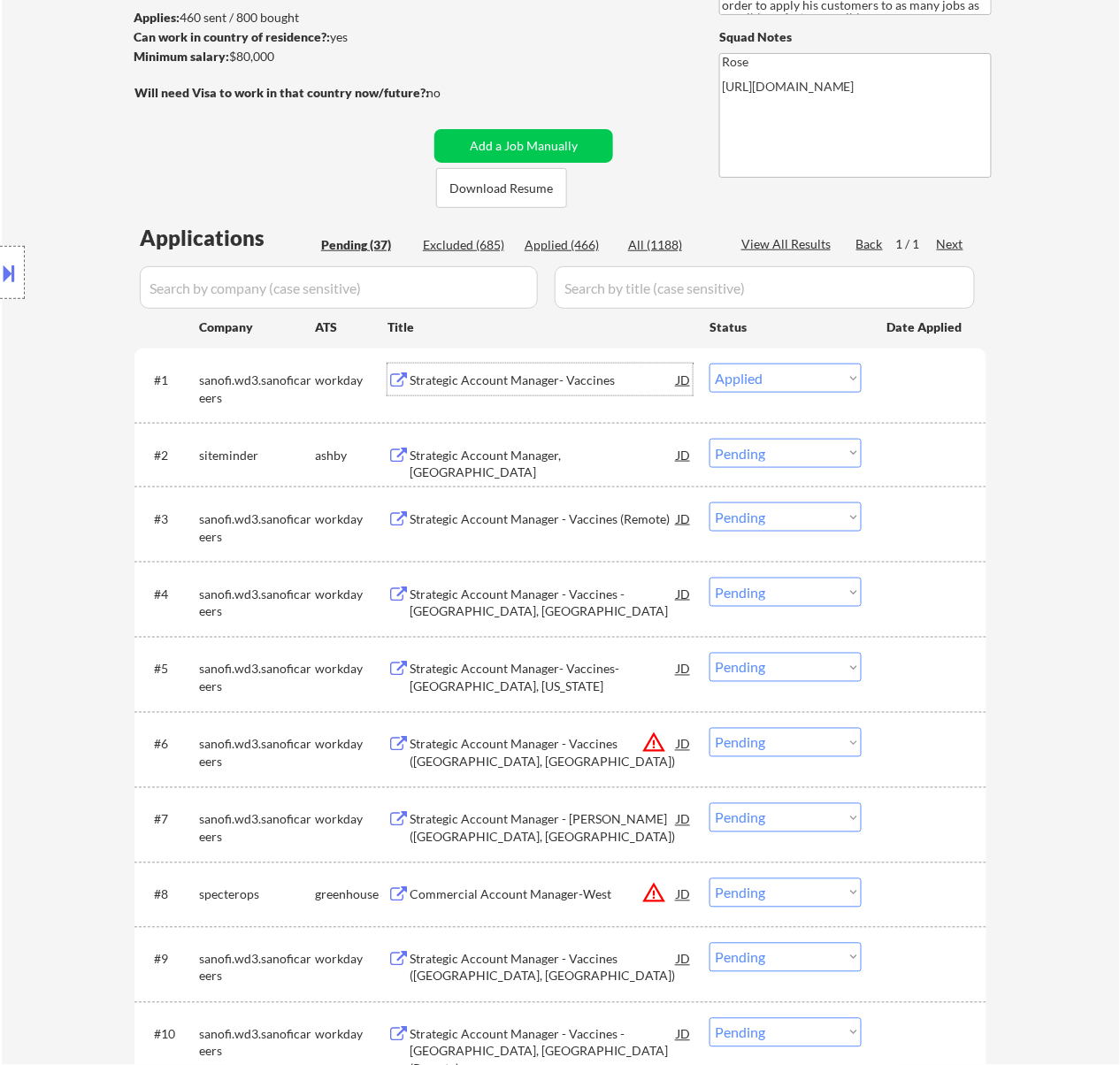
select select ""applied""
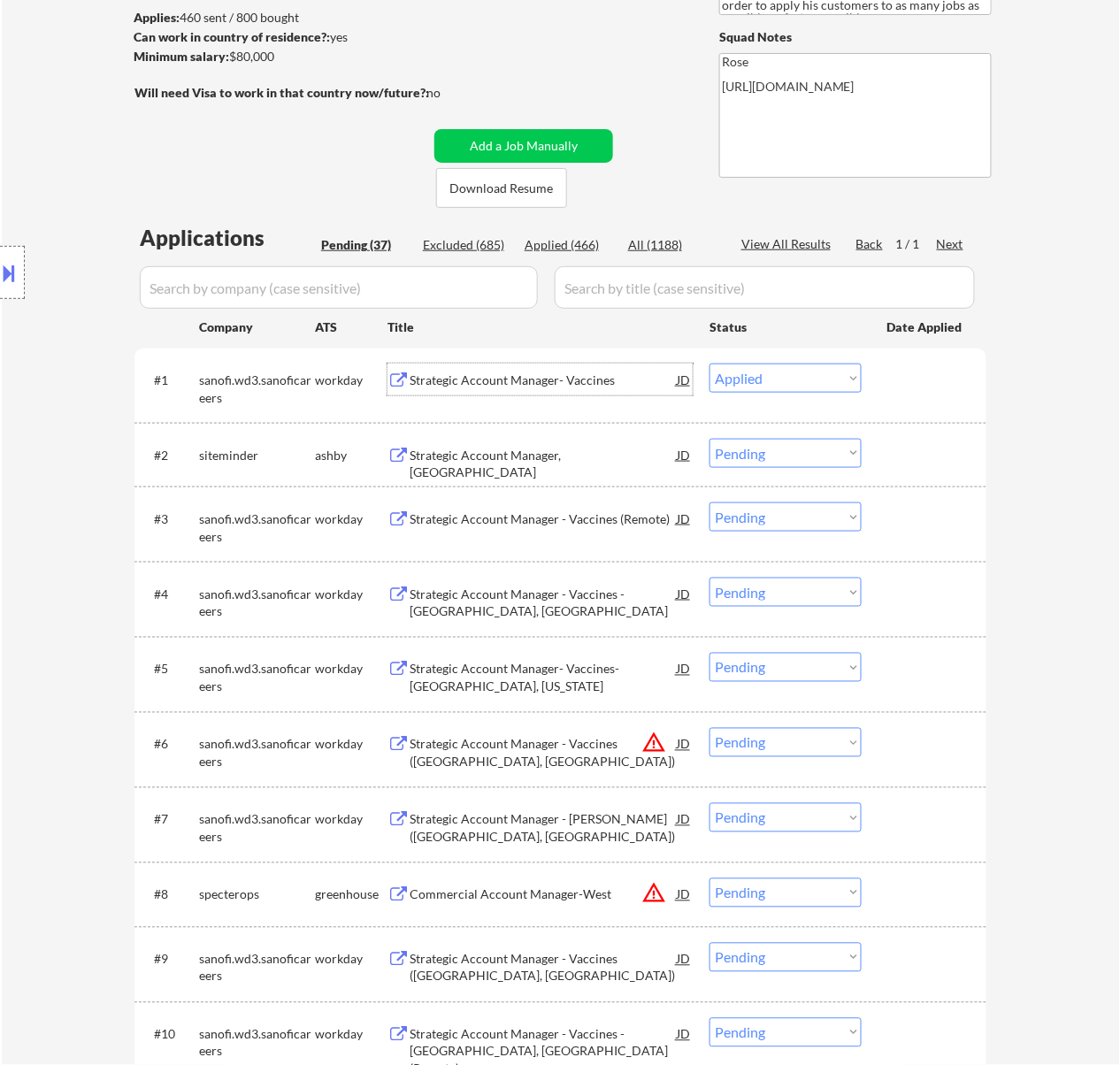
select select ""applied""
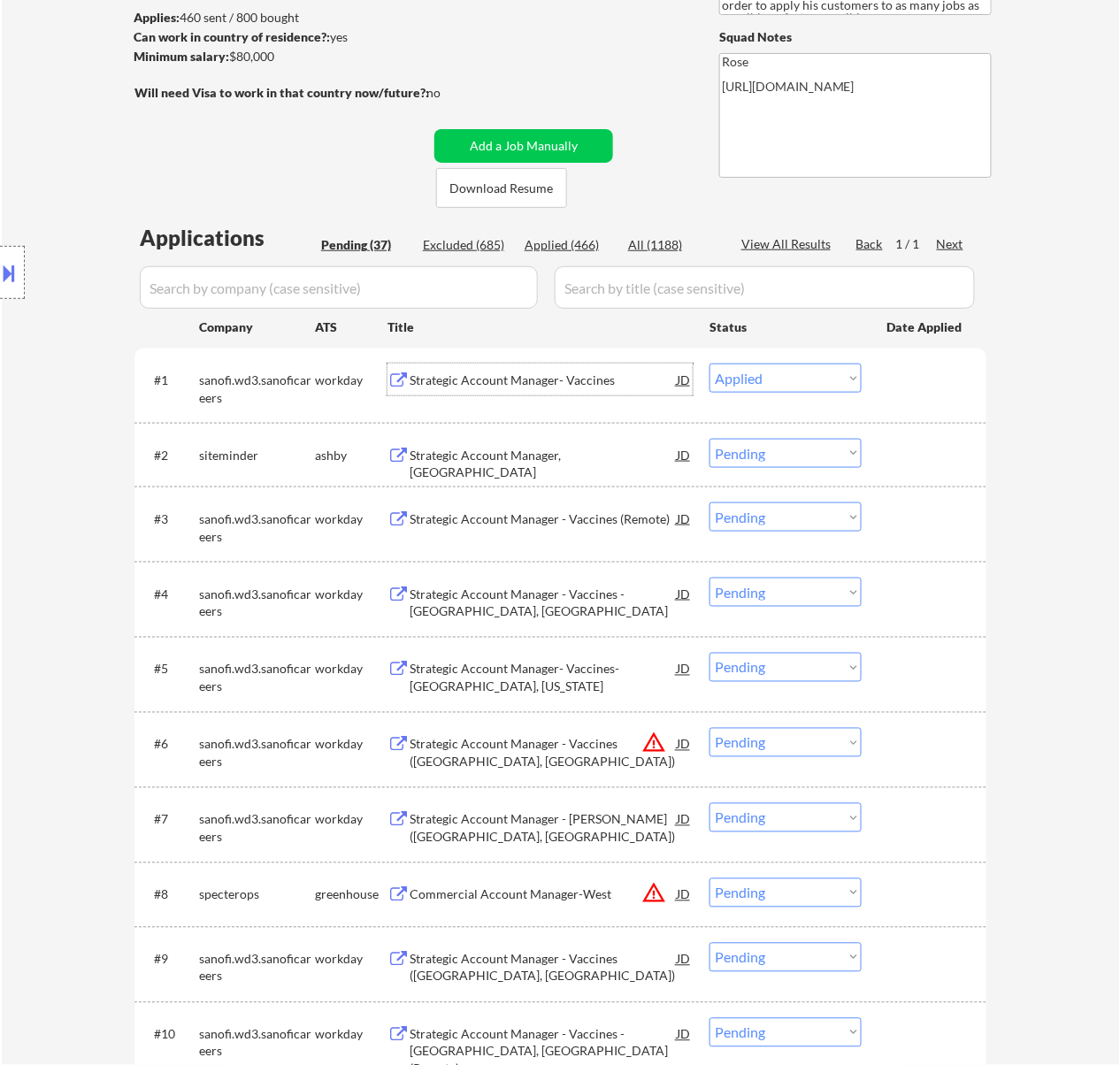
select select ""applied""
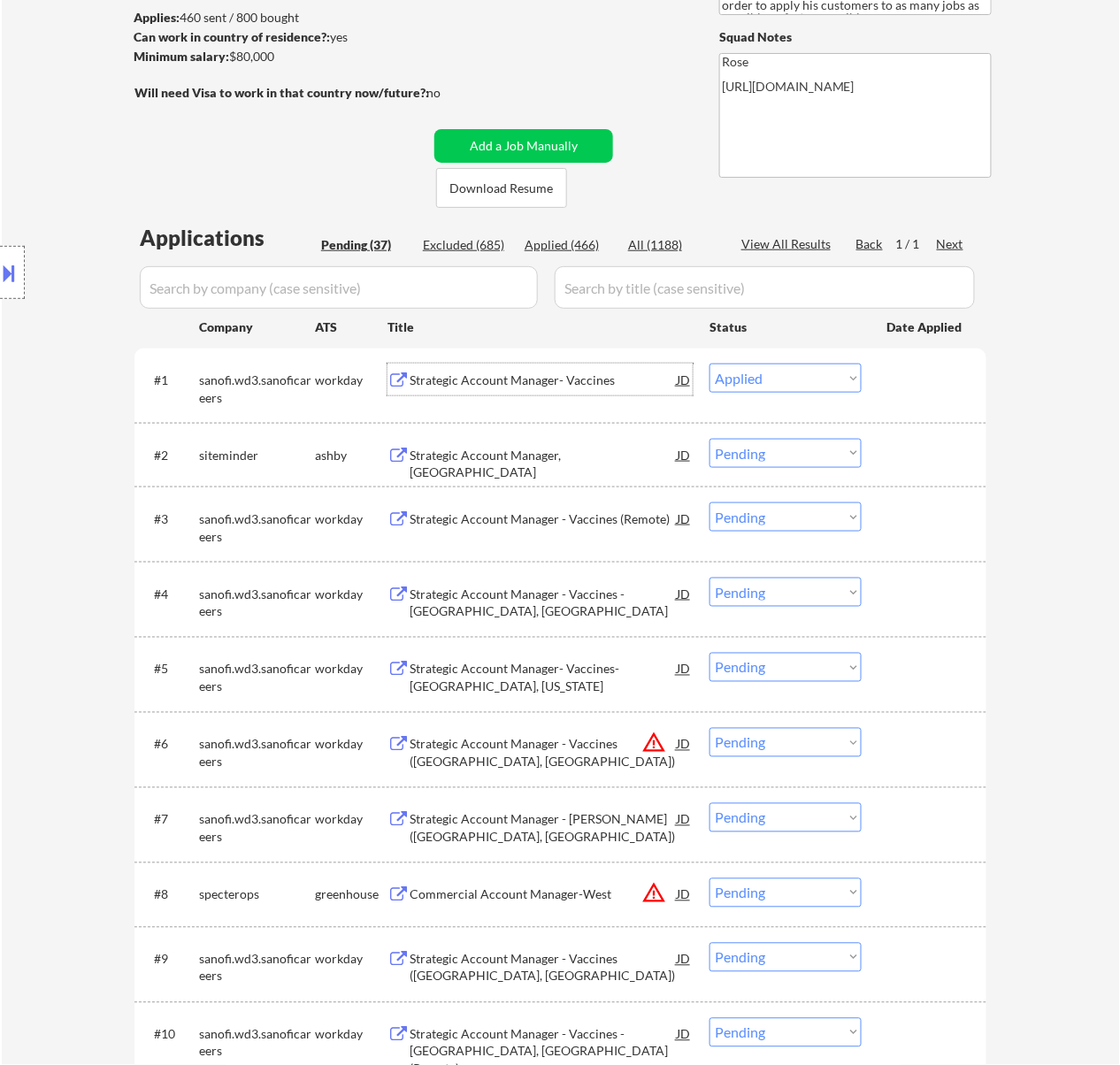
select select ""applied""
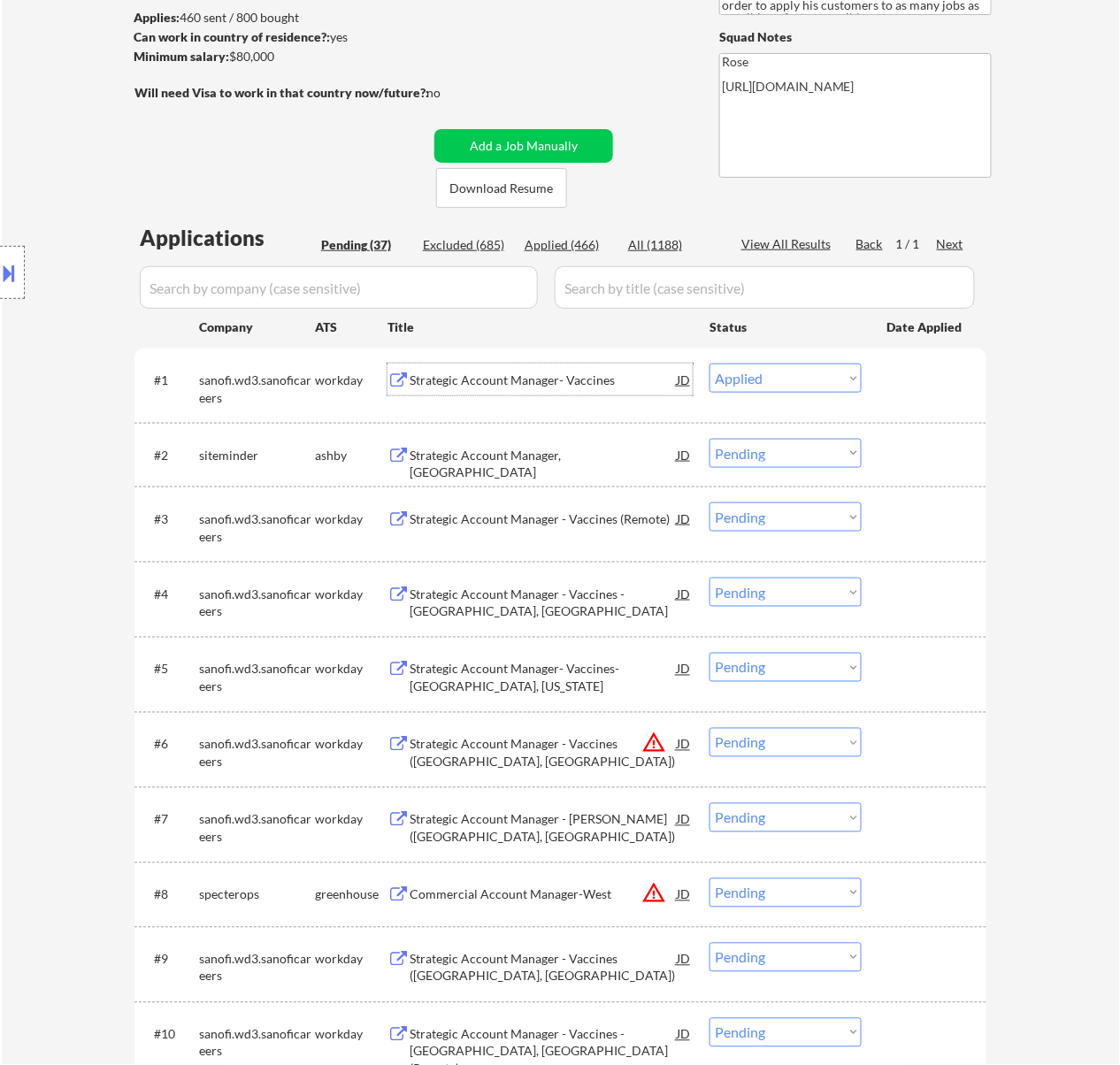
select select ""applied""
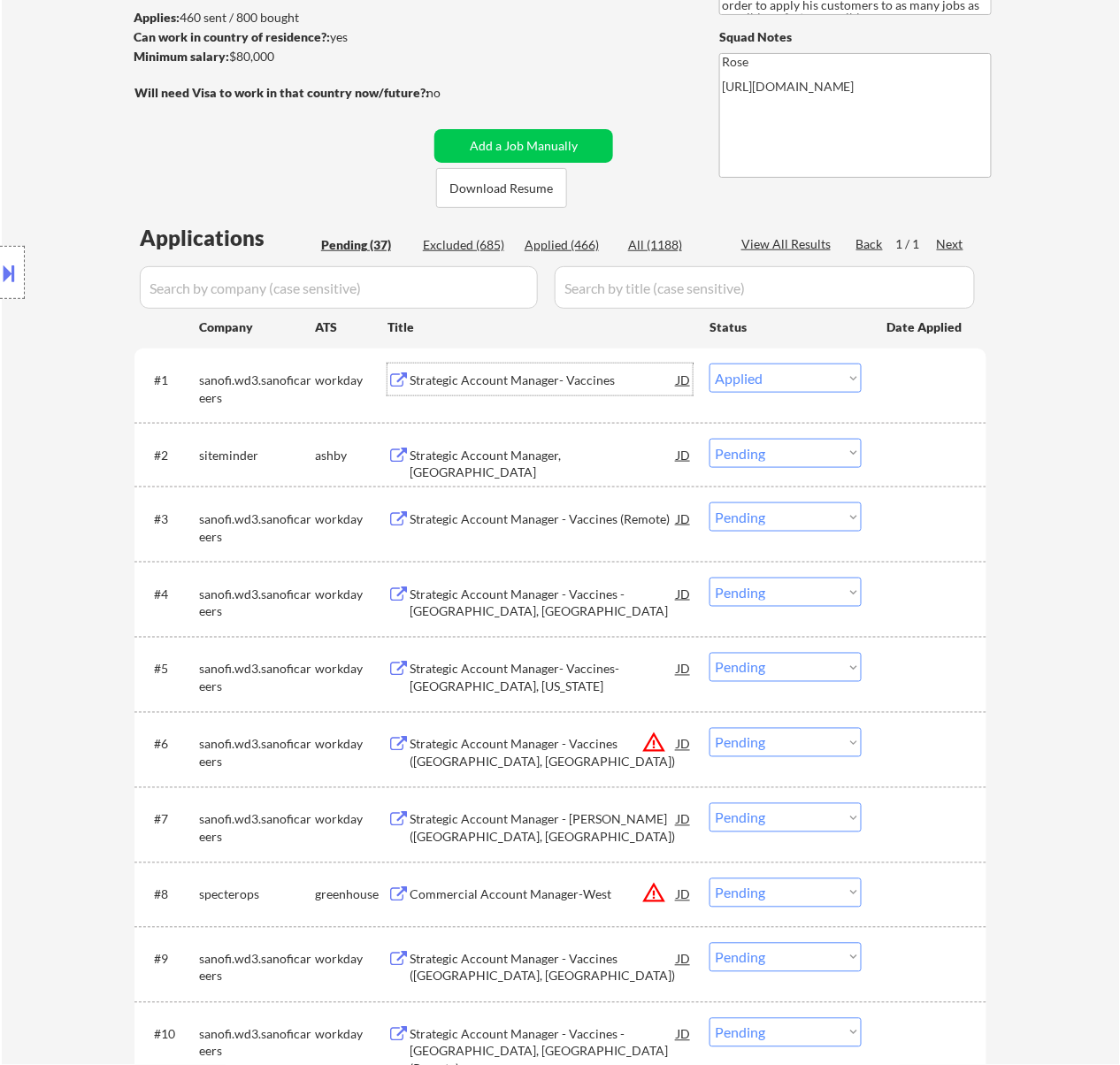
select select ""applied""
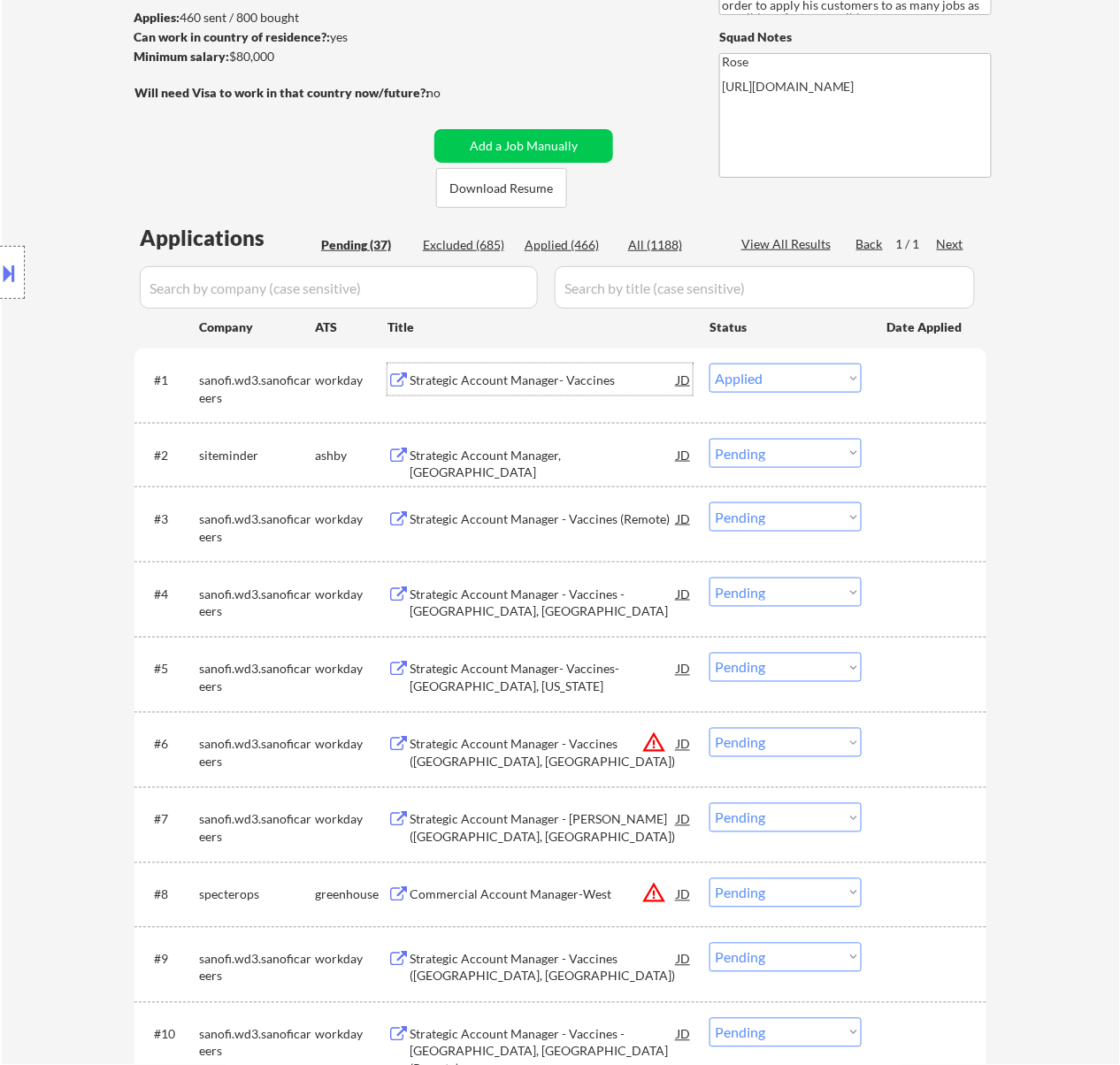
select select ""applied""
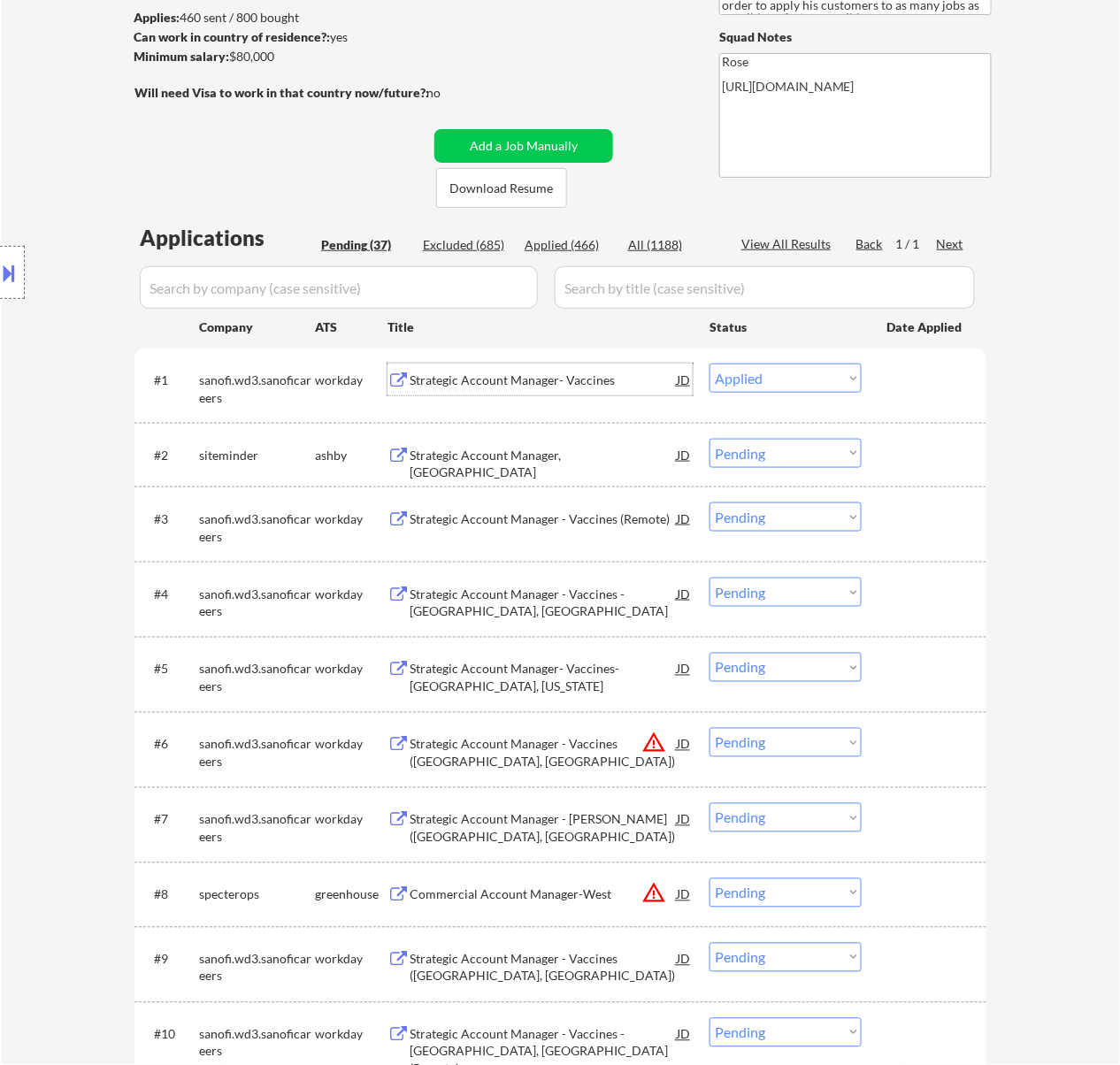
select select ""applied""
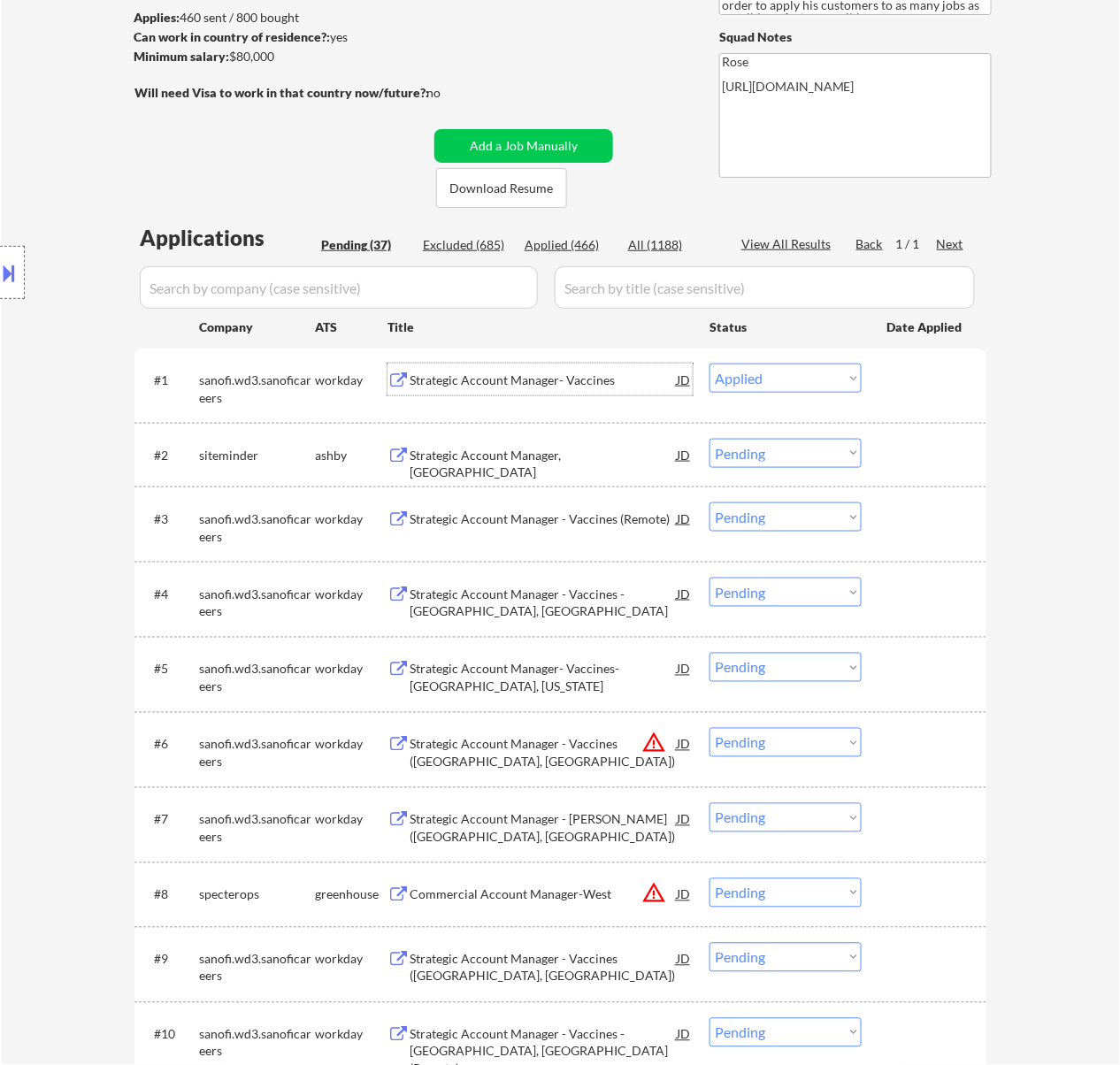
select select ""applied""
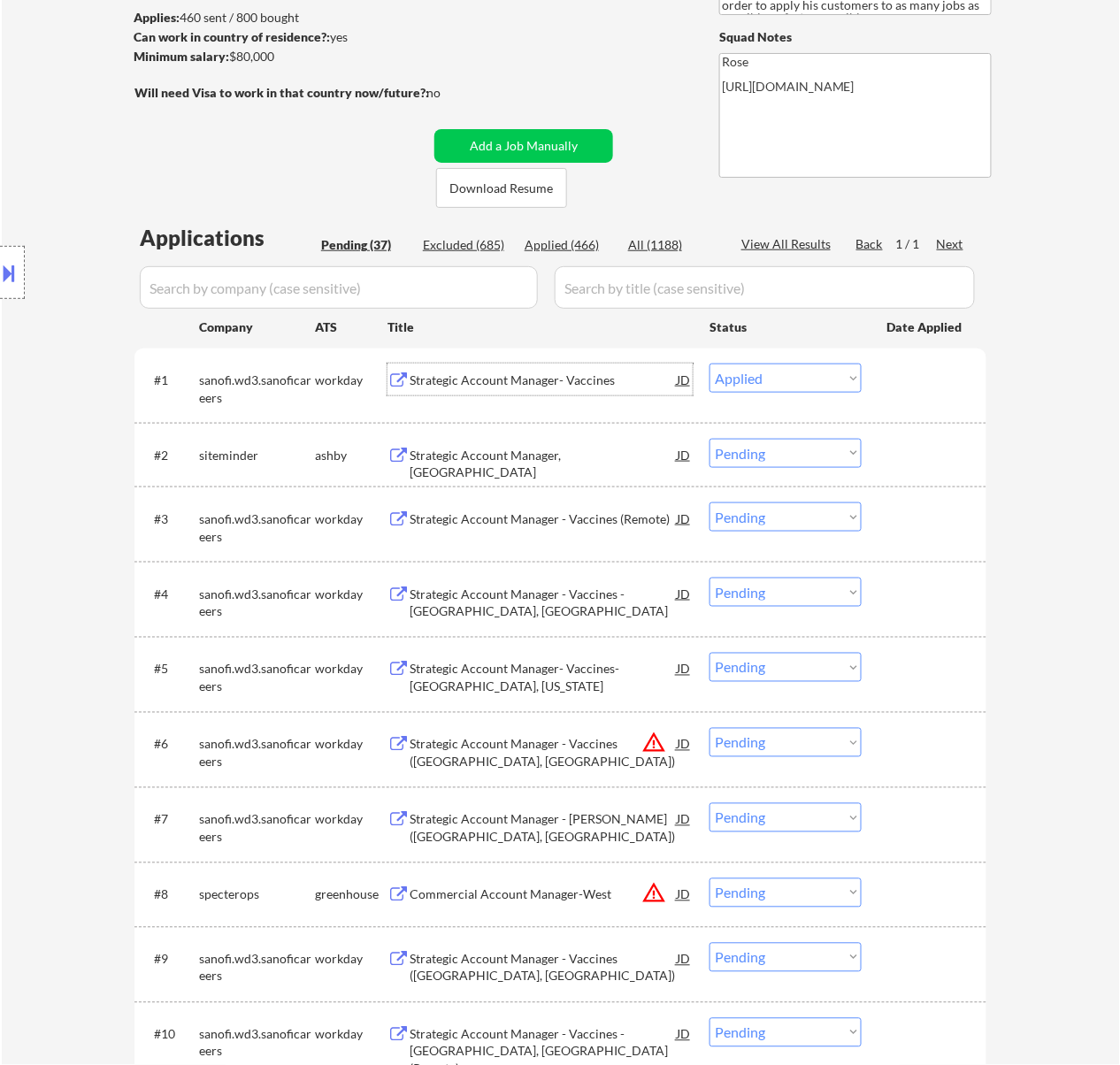
select select ""applied""
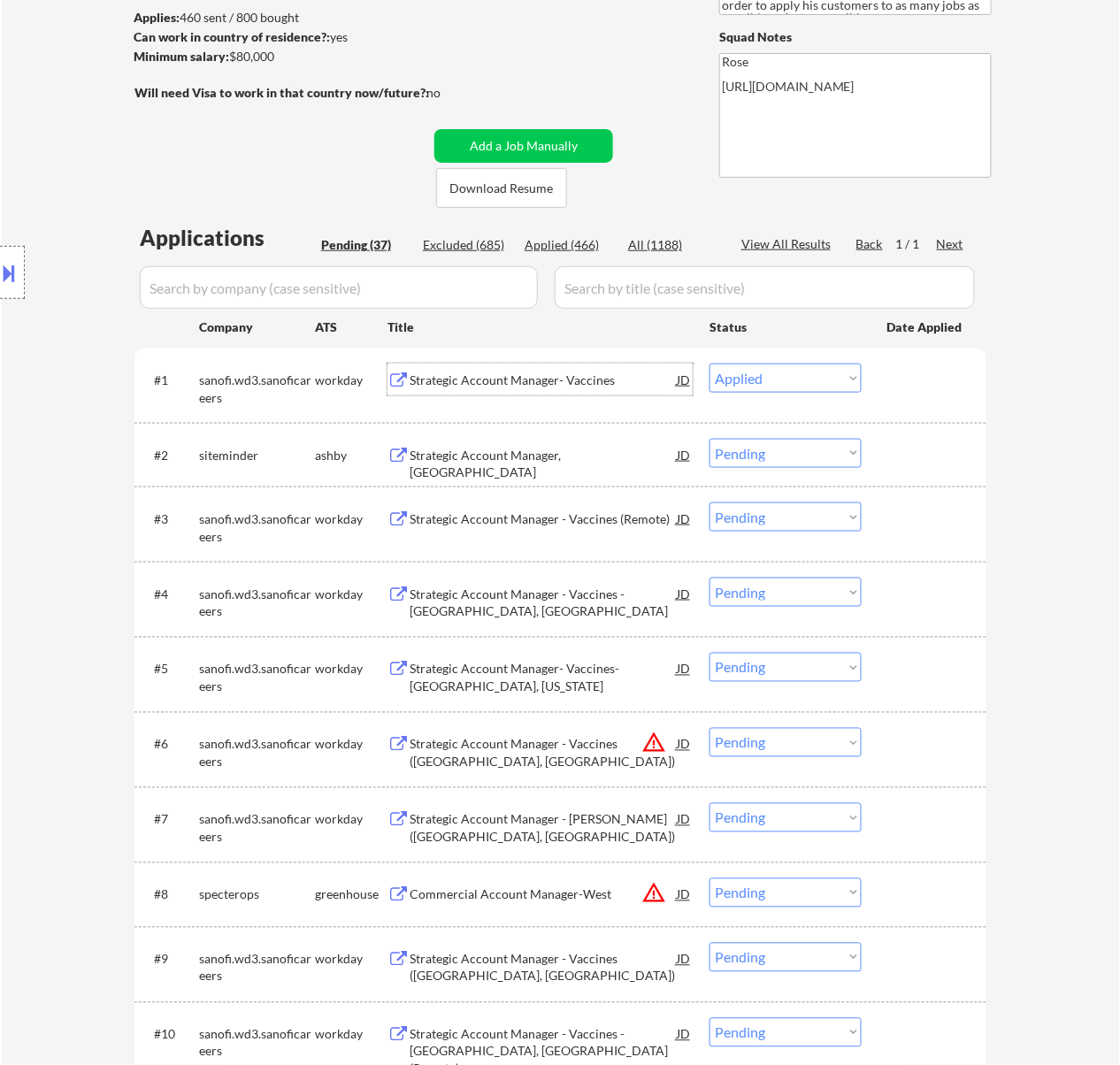
select select ""applied""
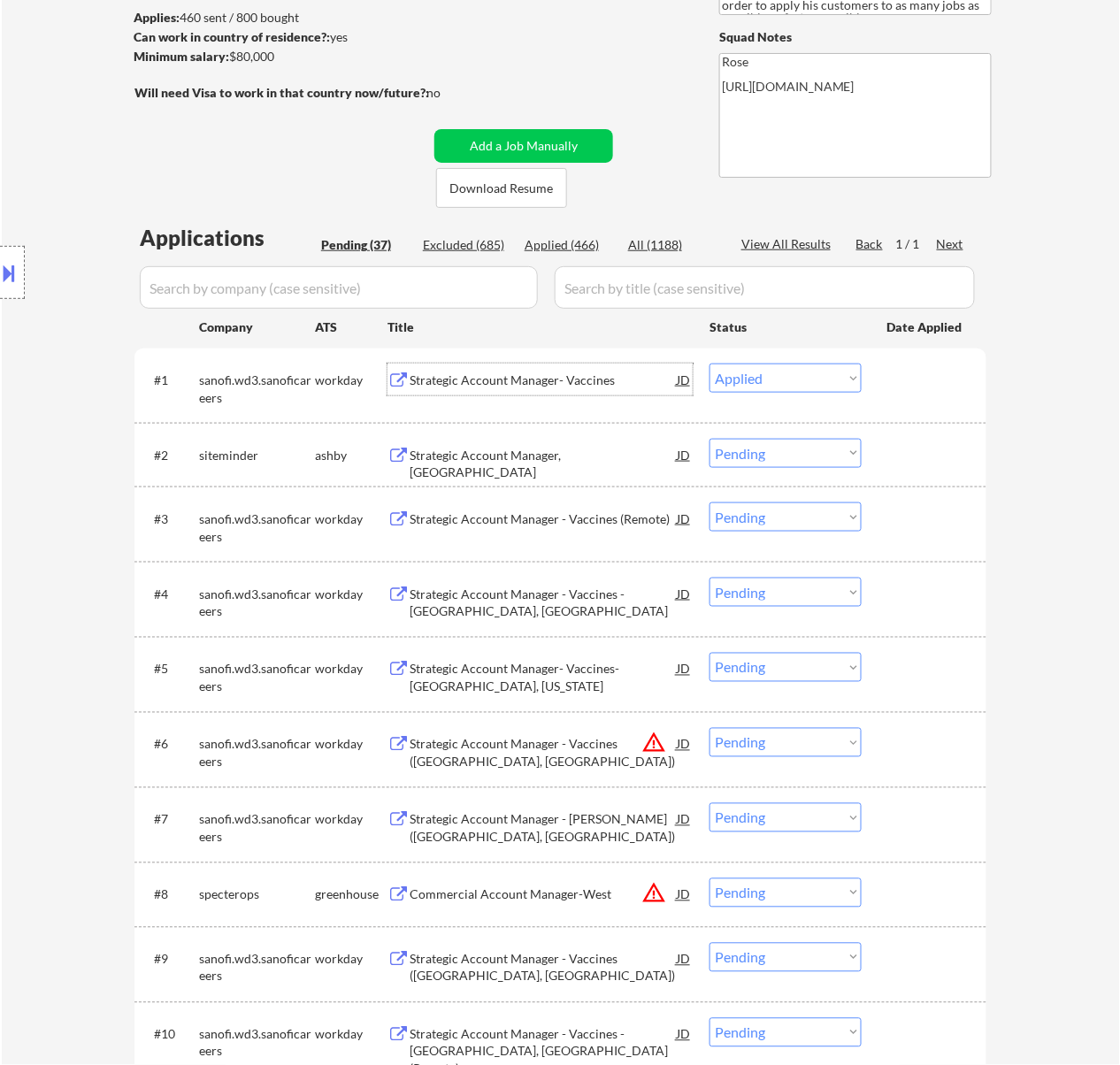
select select ""applied""
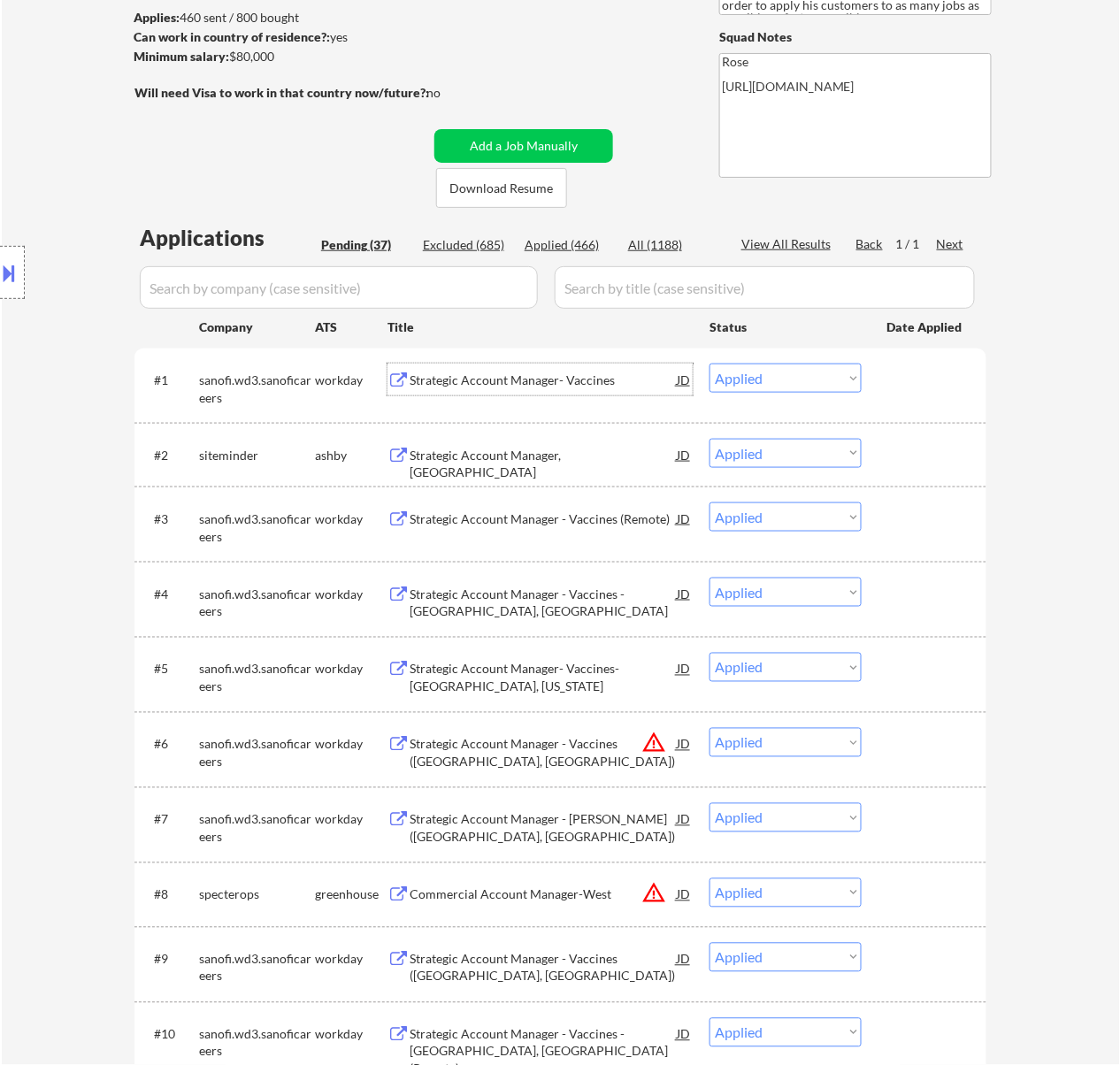
select select ""applied""
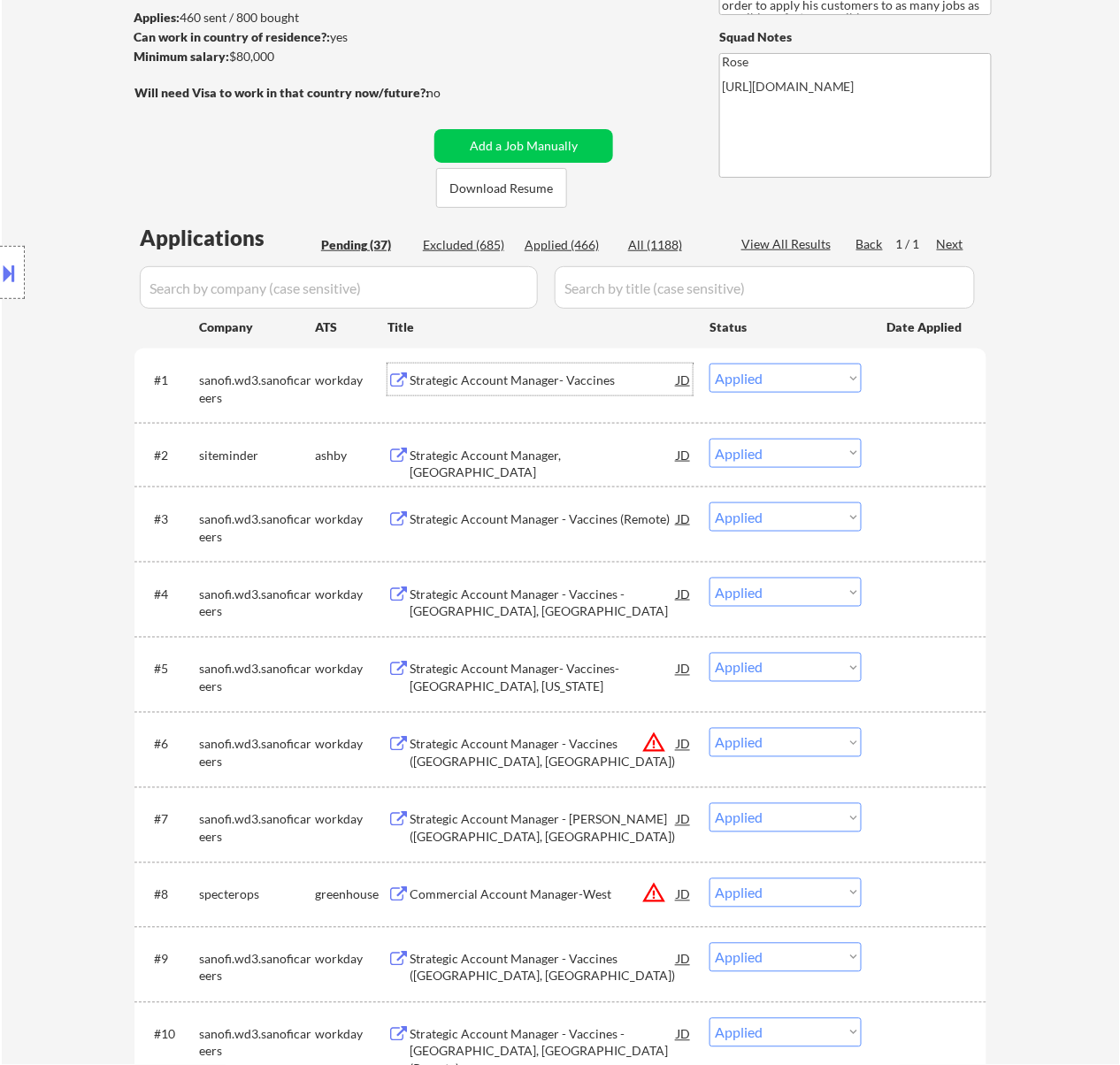
select select ""applied""
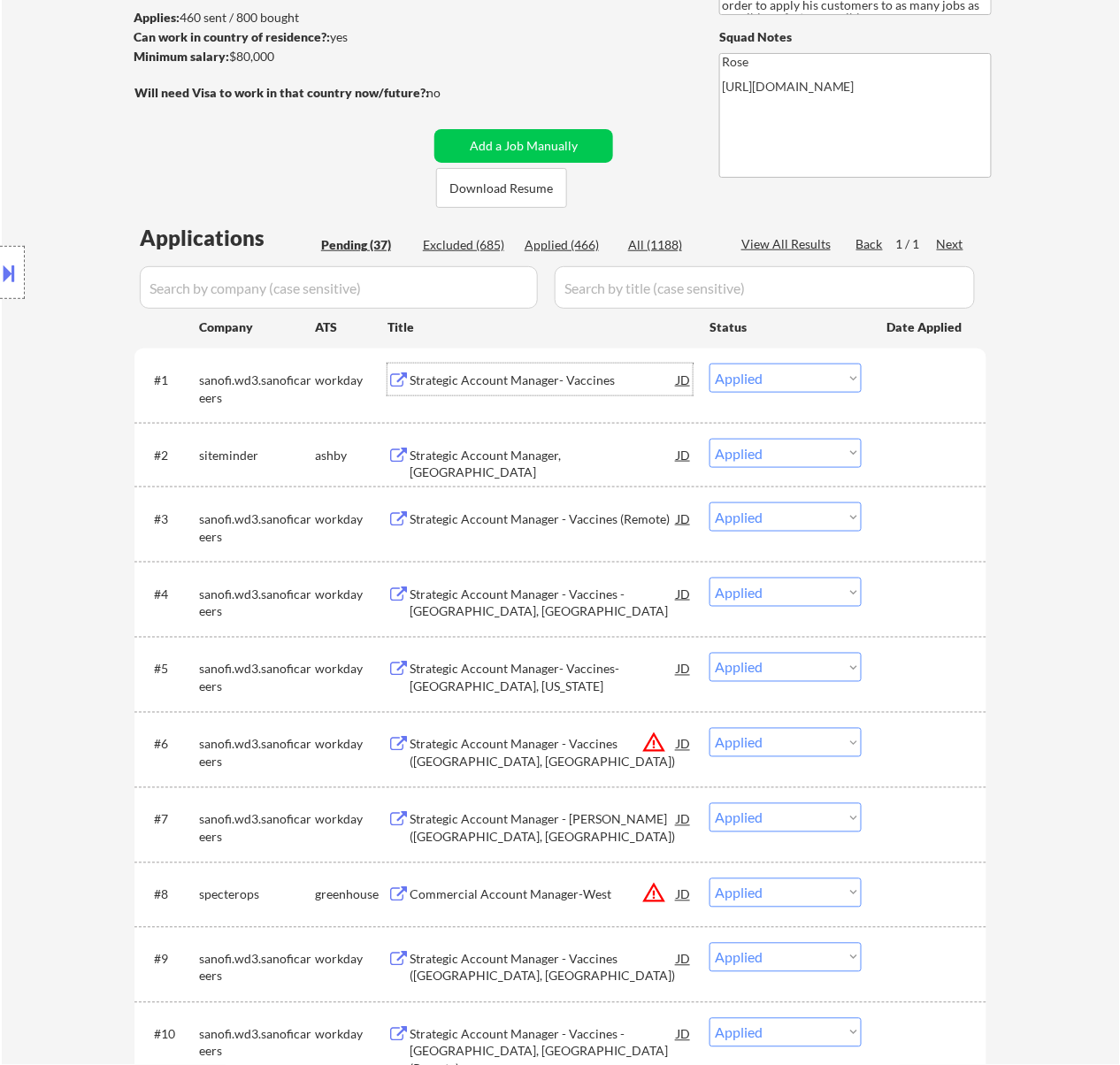
select select ""applied""
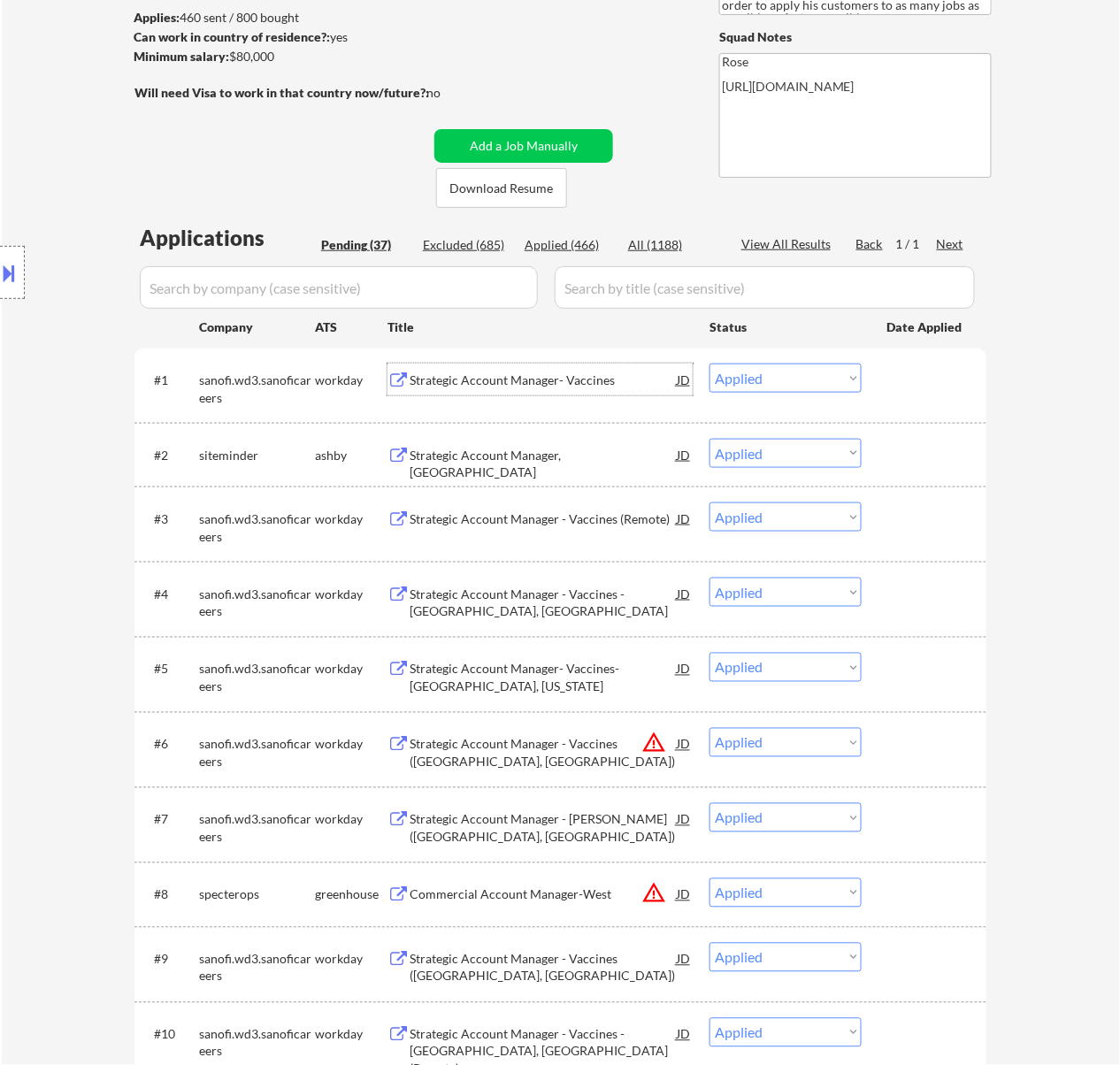
select select ""applied""
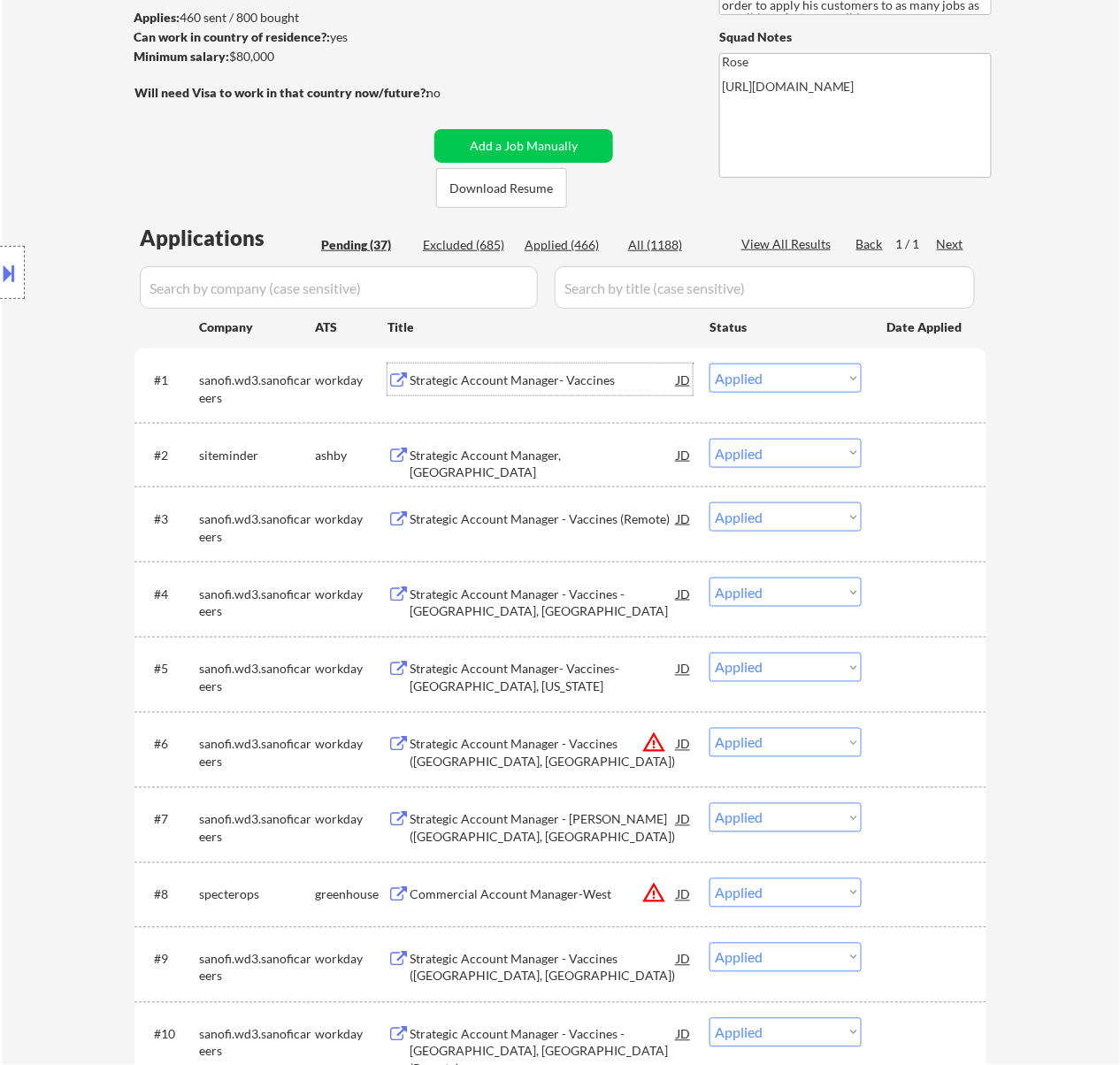
select select ""applied""
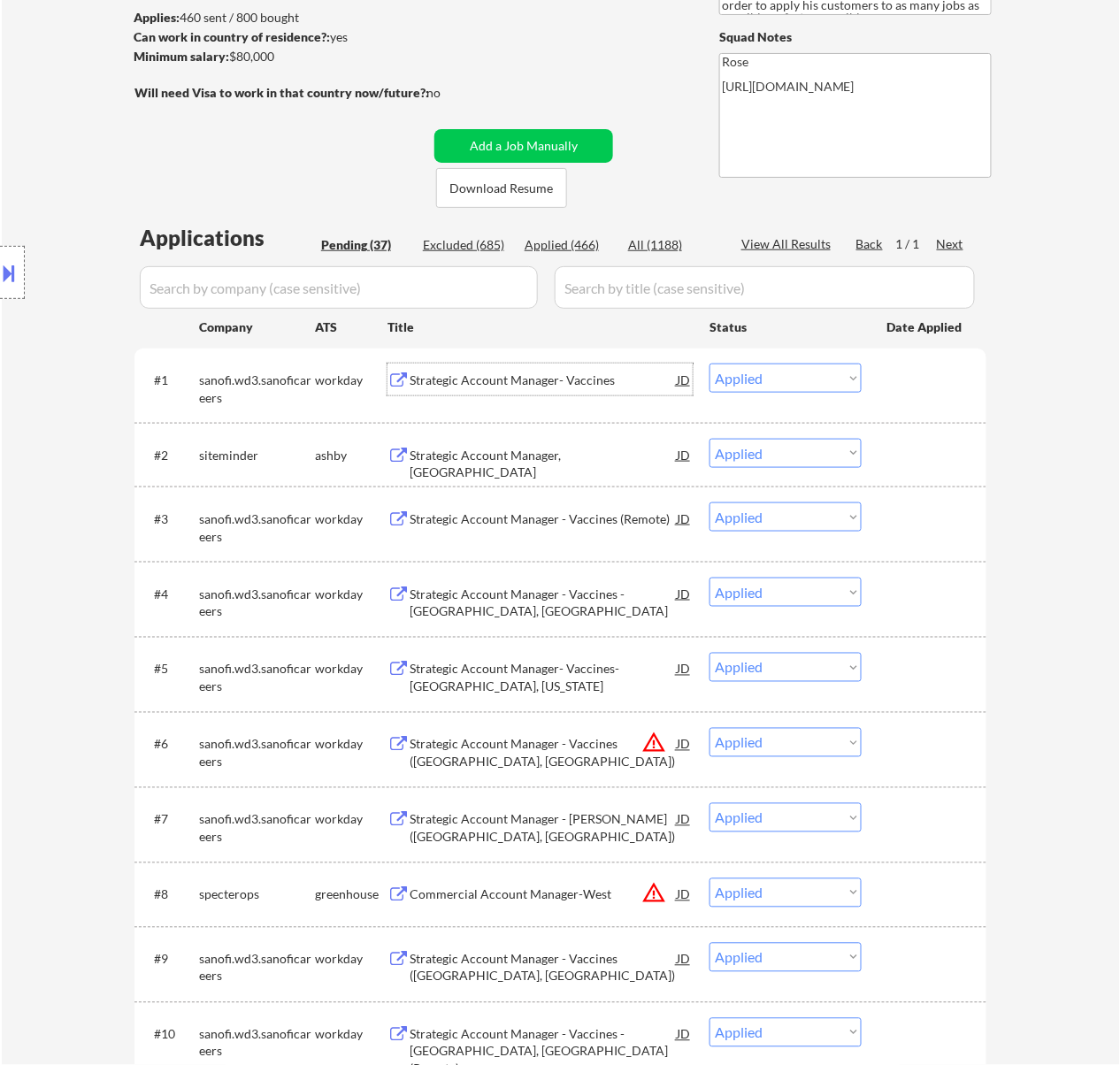
select select ""applied""
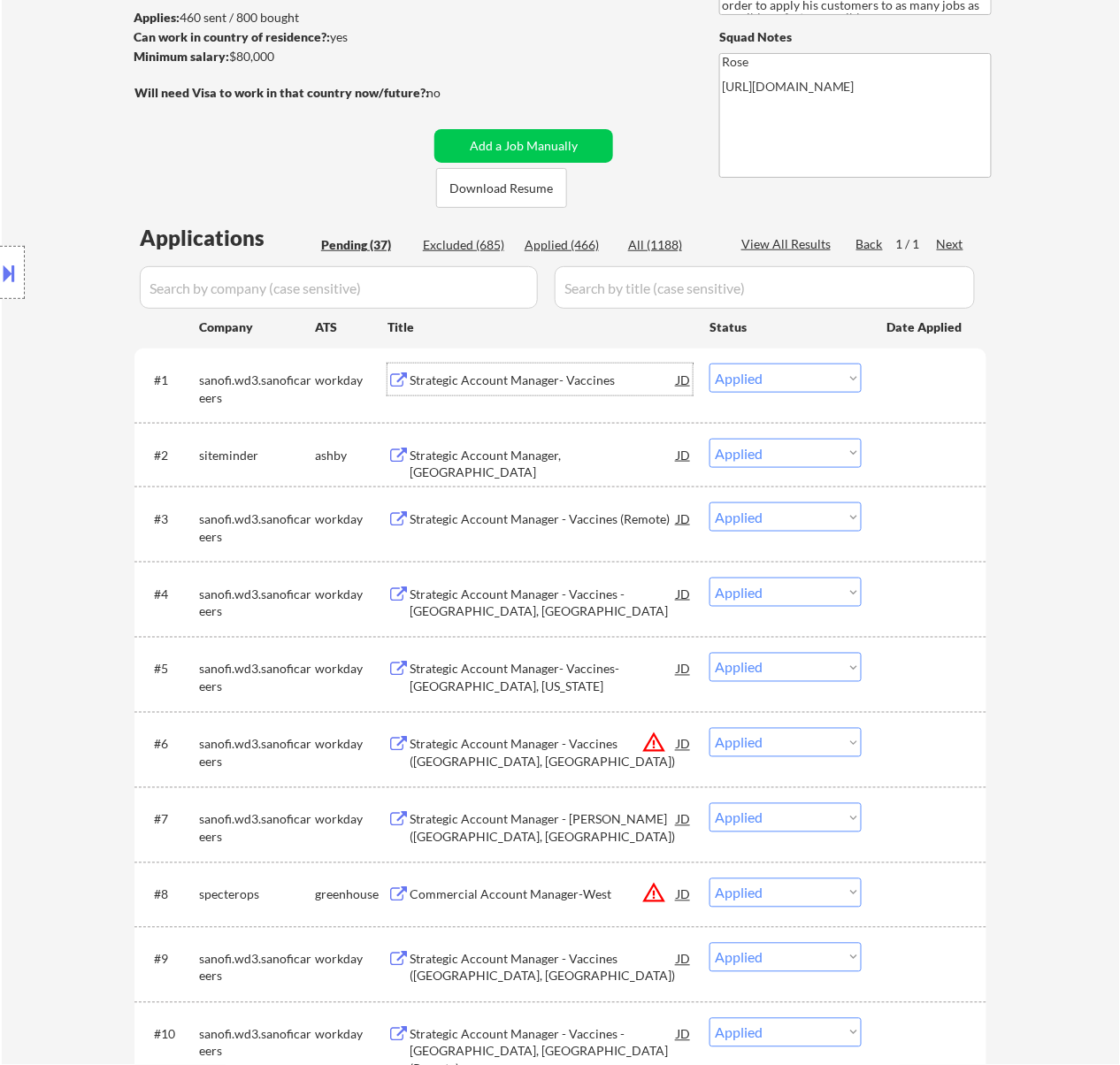
select select ""applied""
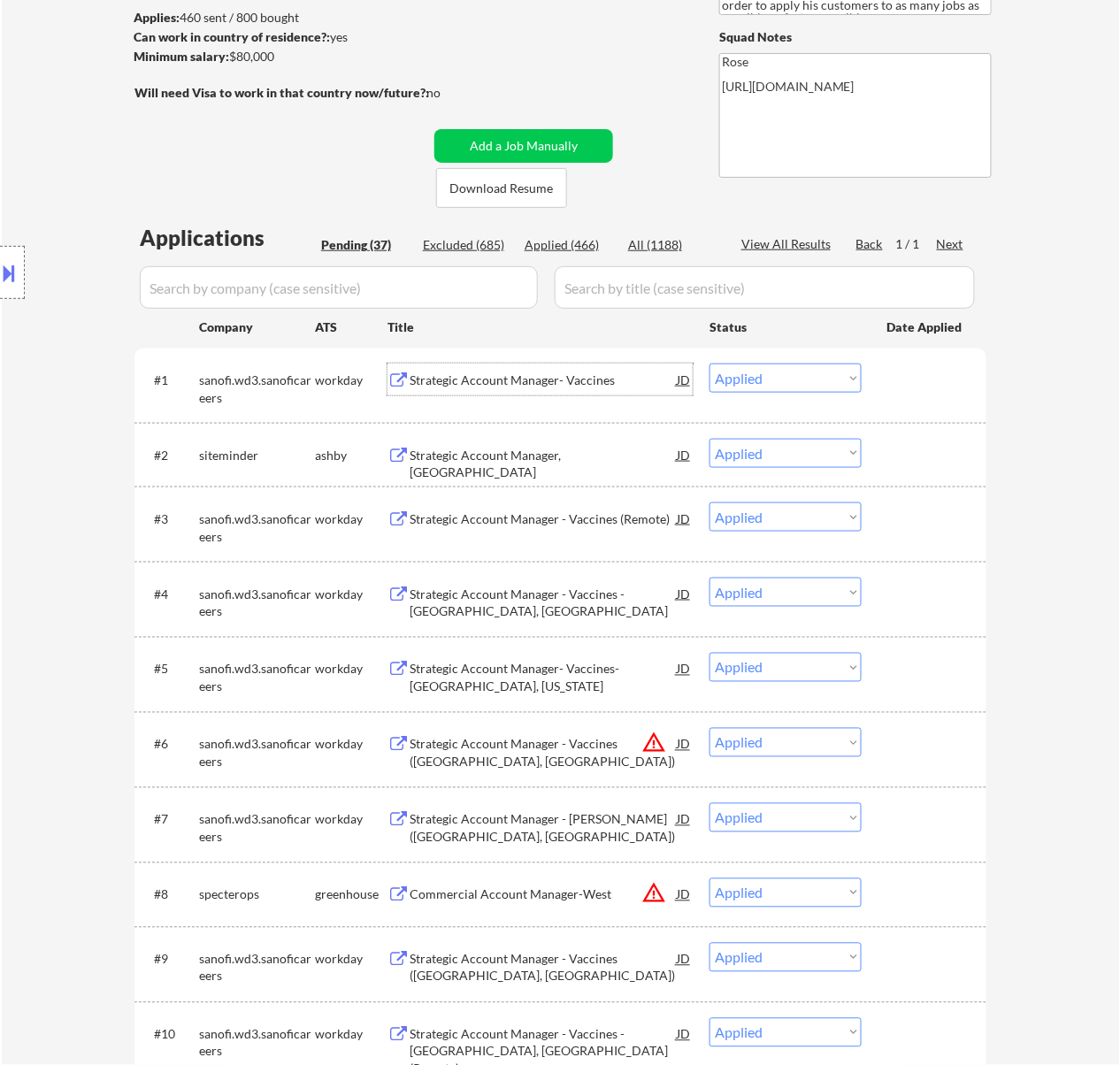
select select ""applied""
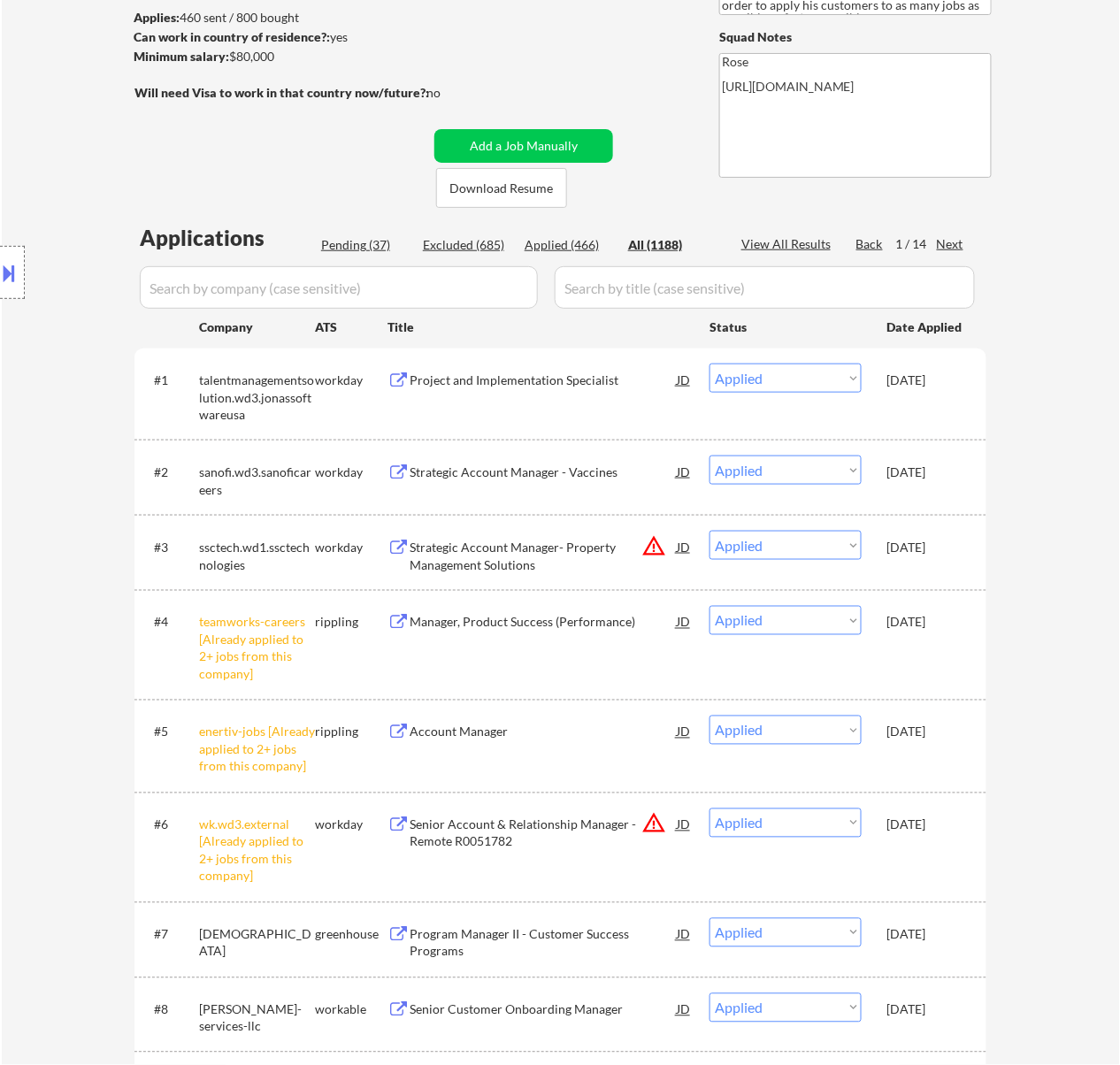
click at [380, 250] on div "Pending (37)" at bounding box center [365, 244] width 88 height 17
select select ""pending""
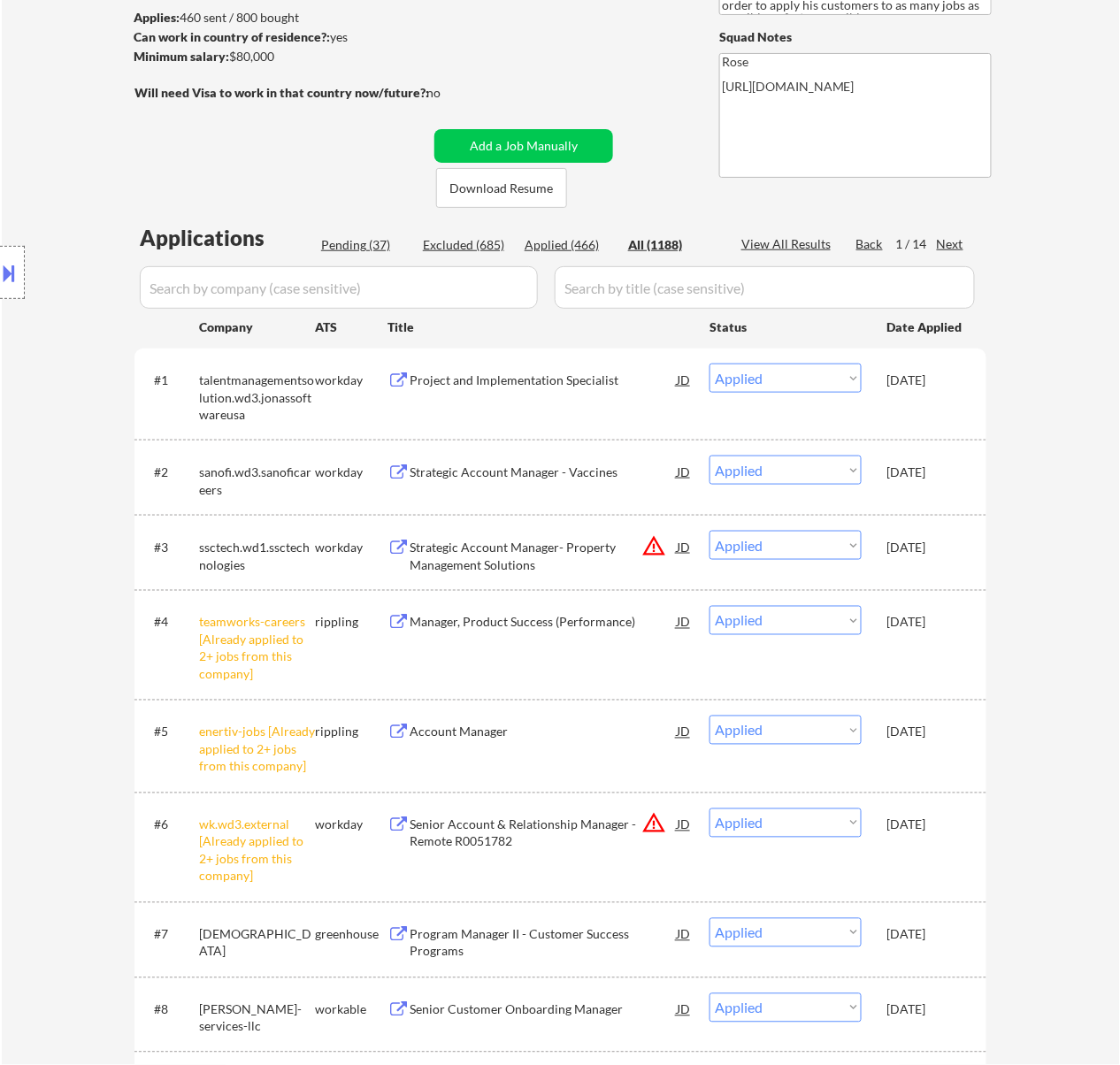
select select ""pending""
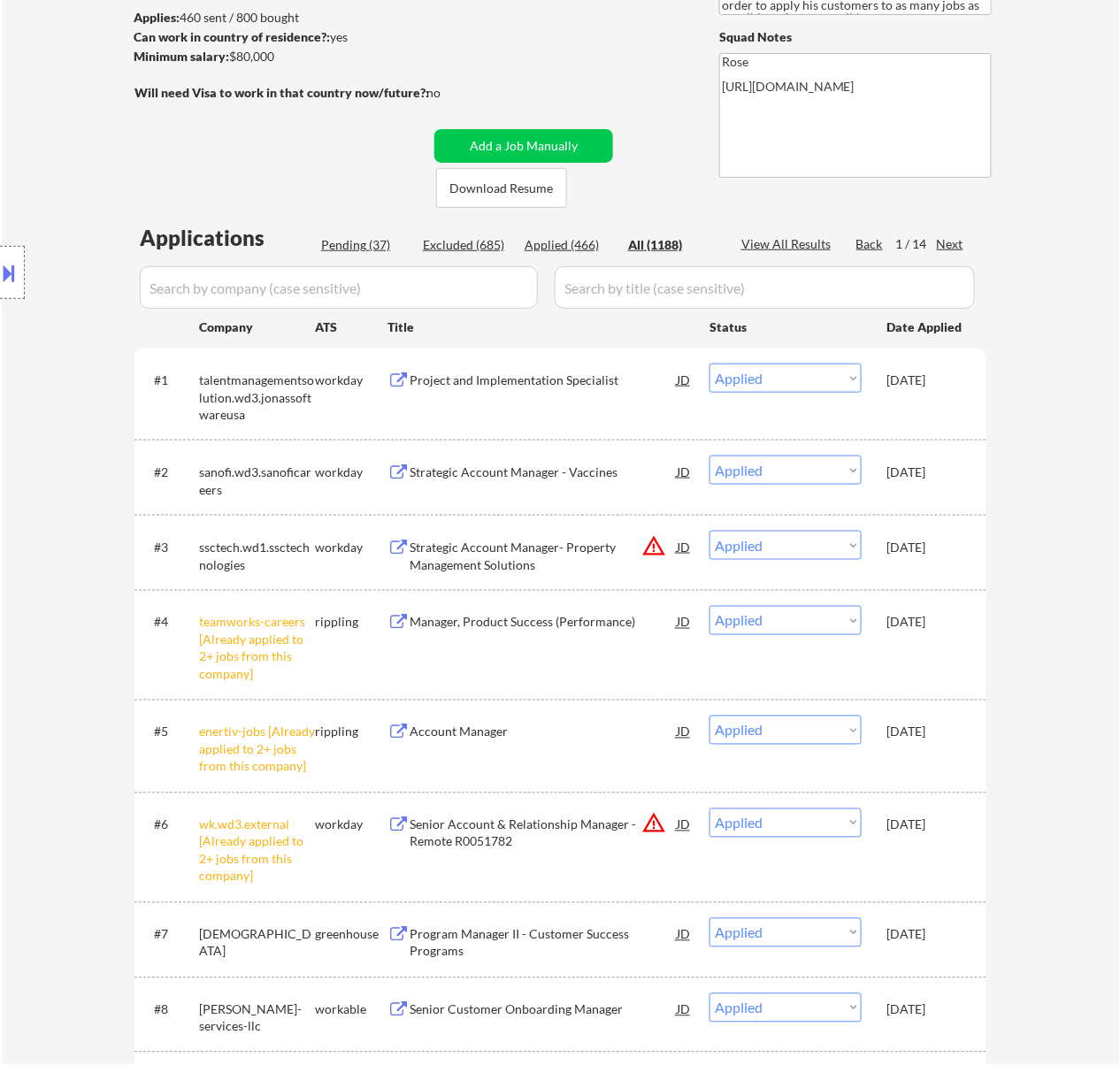
select select ""pending""
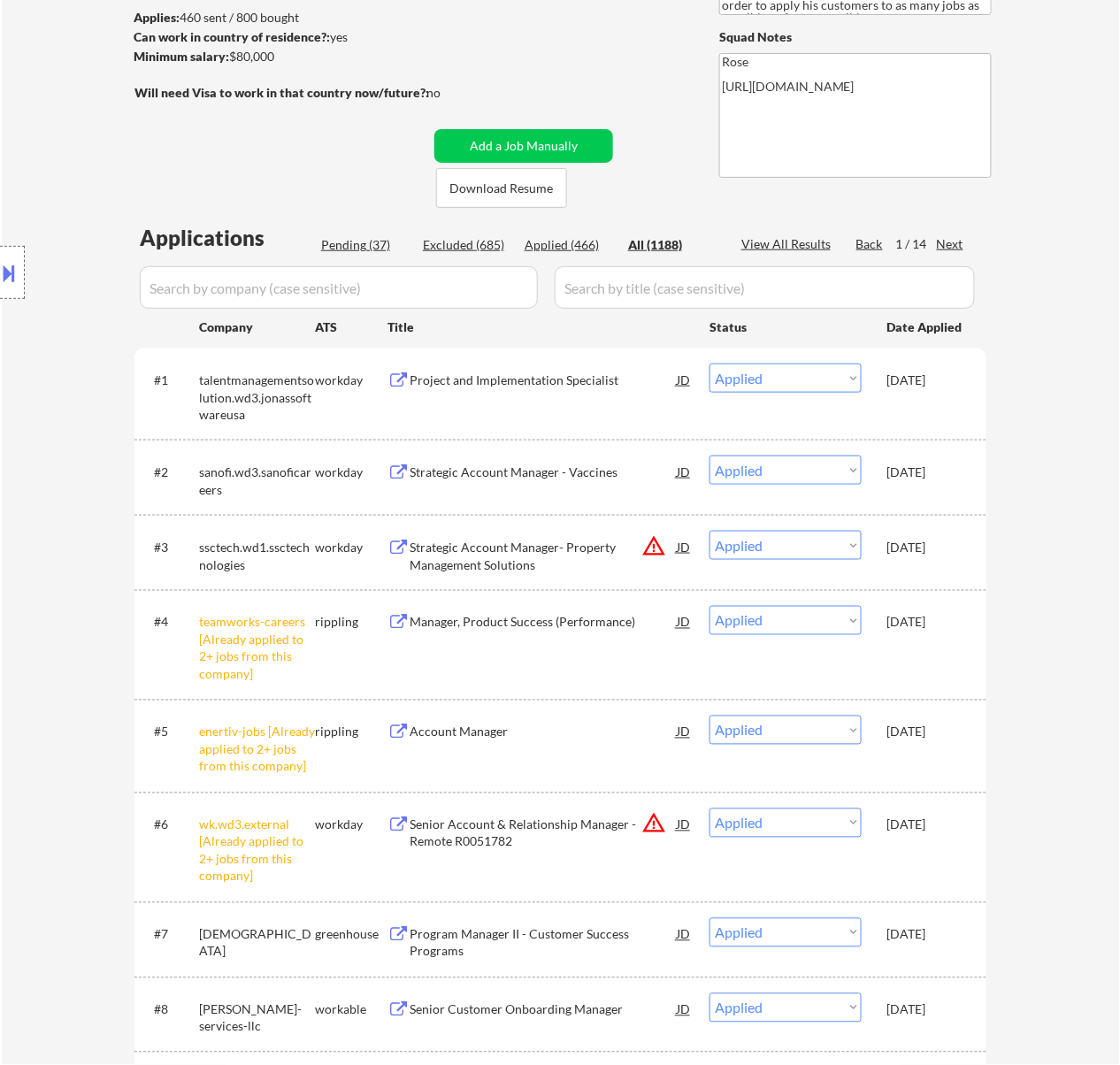
select select ""pending""
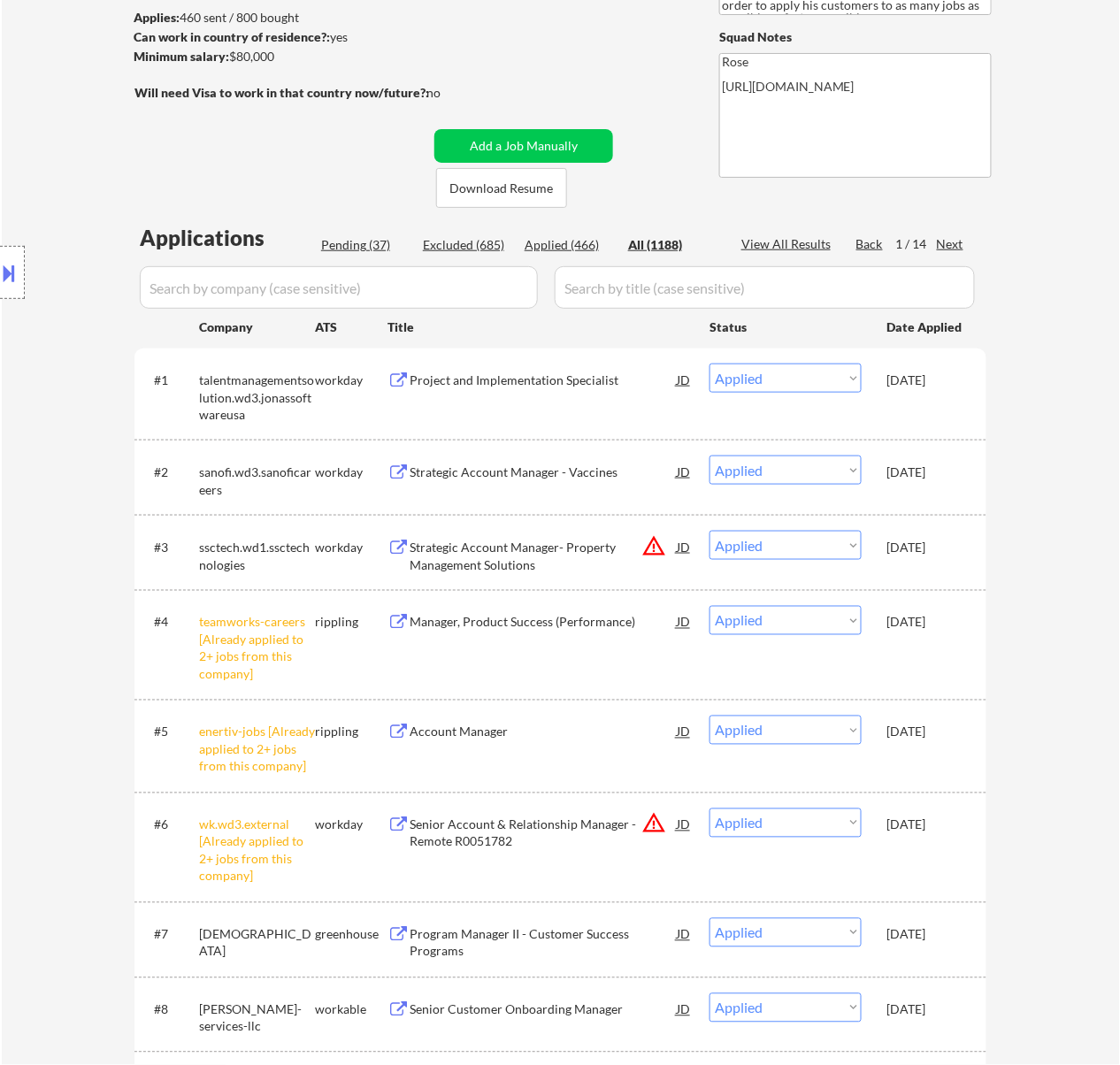
select select ""pending""
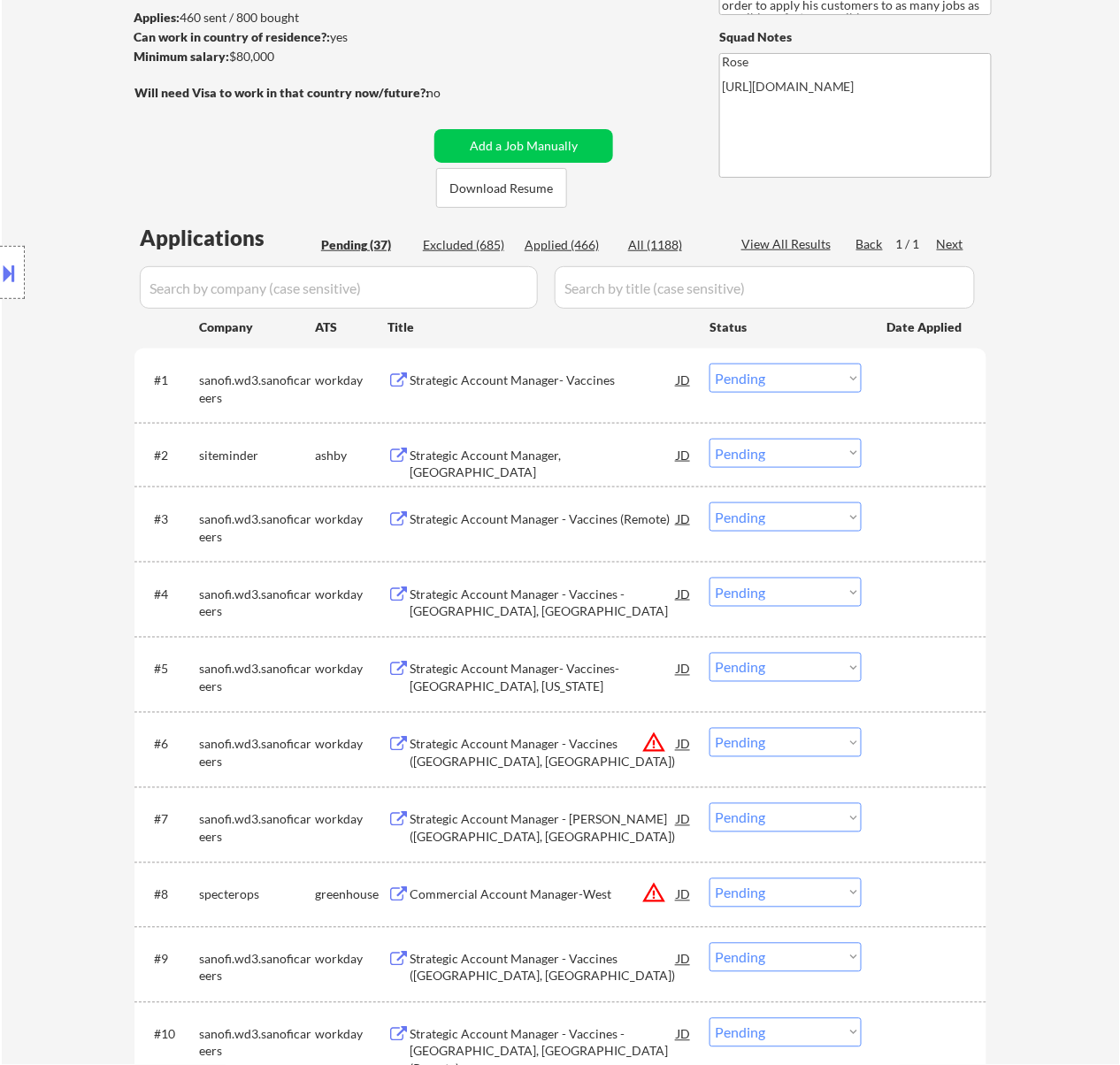
click at [517, 532] on div "Strategic Account Manager - Vaccines (Remote)" at bounding box center [543, 518] width 267 height 32
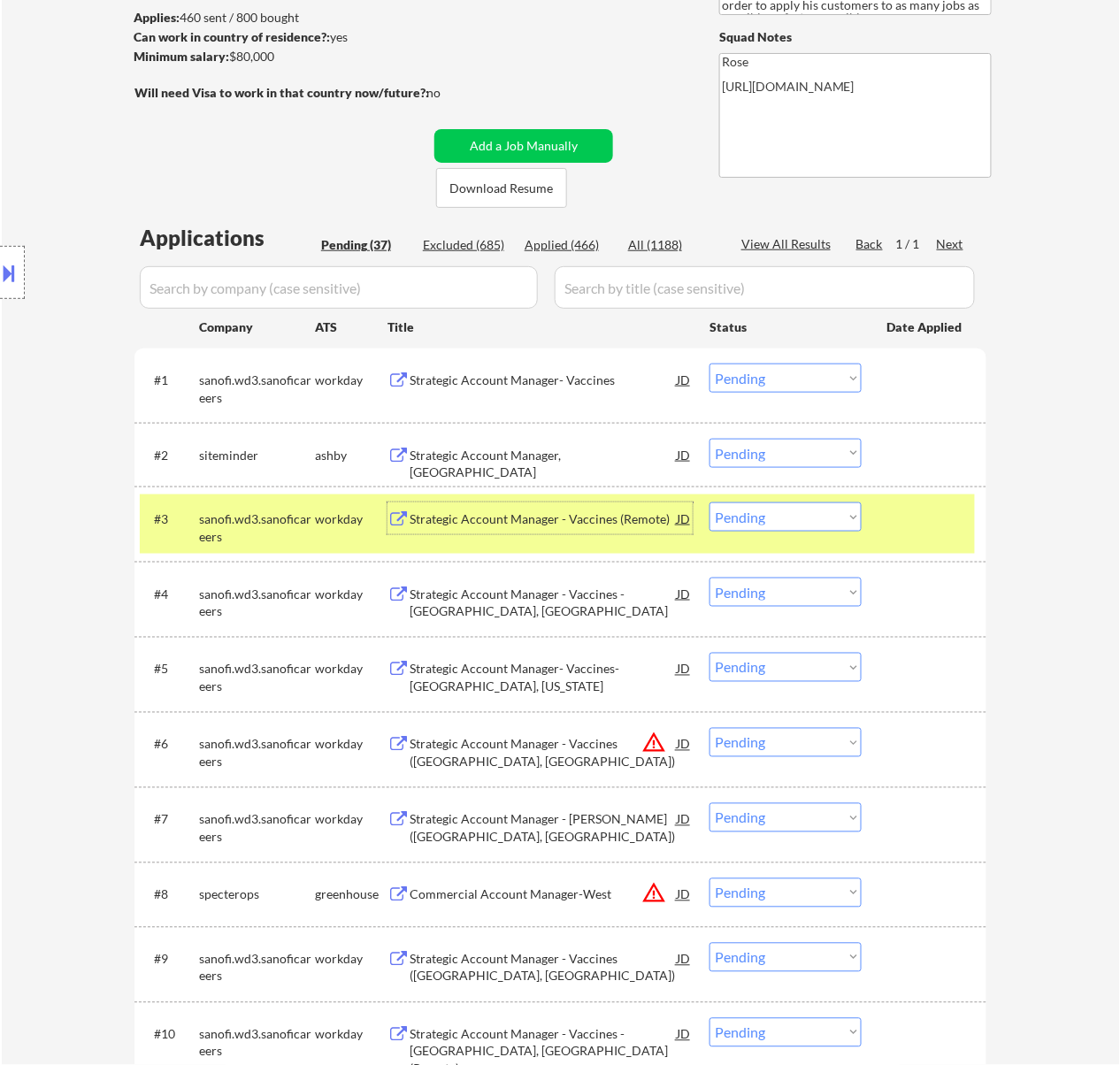
click at [776, 377] on select "Choose an option... Pending Applied Excluded (Questions) Excluded (Expired) Exc…" at bounding box center [785, 378] width 152 height 29
click at [709, 363] on select "Choose an option... Pending Applied Excluded (Questions) Excluded (Expired) Exc…" at bounding box center [785, 378] width 152 height 29
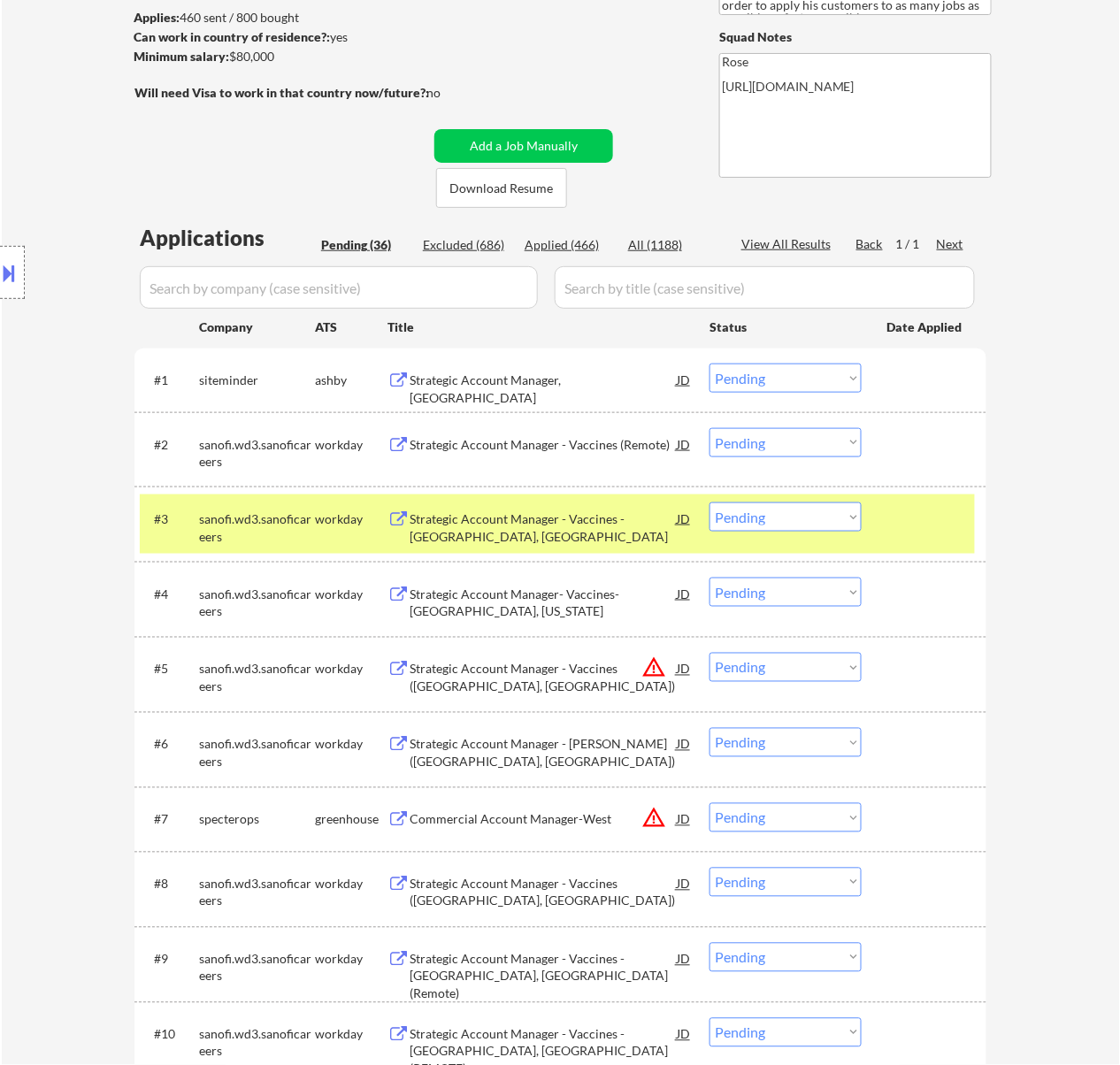
click at [840, 514] on select "Choose an option... Pending Applied Excluded (Questions) Excluded (Expired) Exc…" at bounding box center [785, 517] width 152 height 29
click at [709, 502] on select "Choose an option... Pending Applied Excluded (Questions) Excluded (Expired) Exc…" at bounding box center [785, 517] width 152 height 29
click at [913, 531] on div at bounding box center [926, 518] width 78 height 32
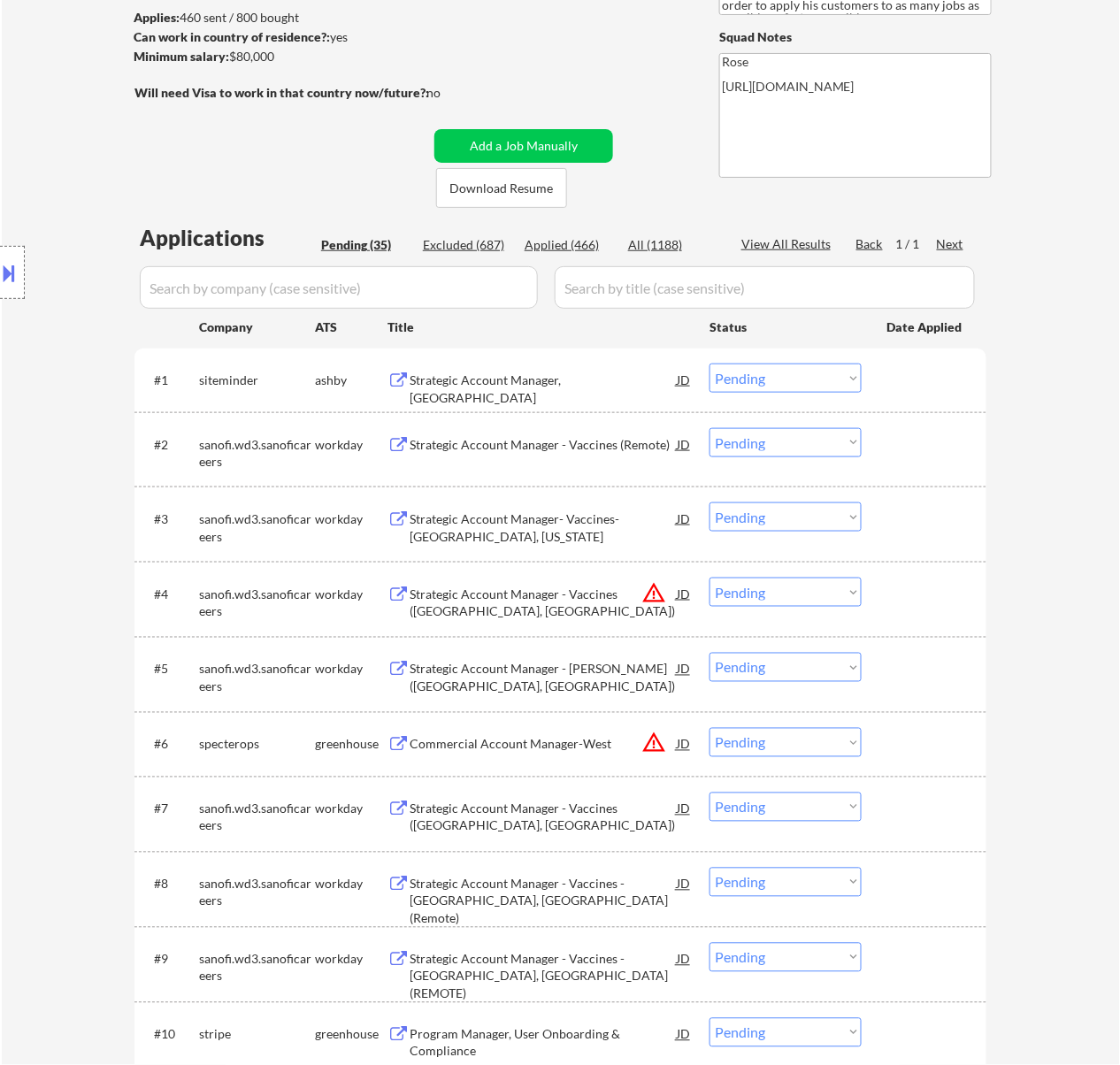
click at [817, 511] on select "Choose an option... Pending Applied Excluded (Questions) Excluded (Expired) Exc…" at bounding box center [785, 517] width 152 height 29
click at [709, 502] on select "Choose an option... Pending Applied Excluded (Questions) Excluded (Expired) Exc…" at bounding box center [785, 517] width 152 height 29
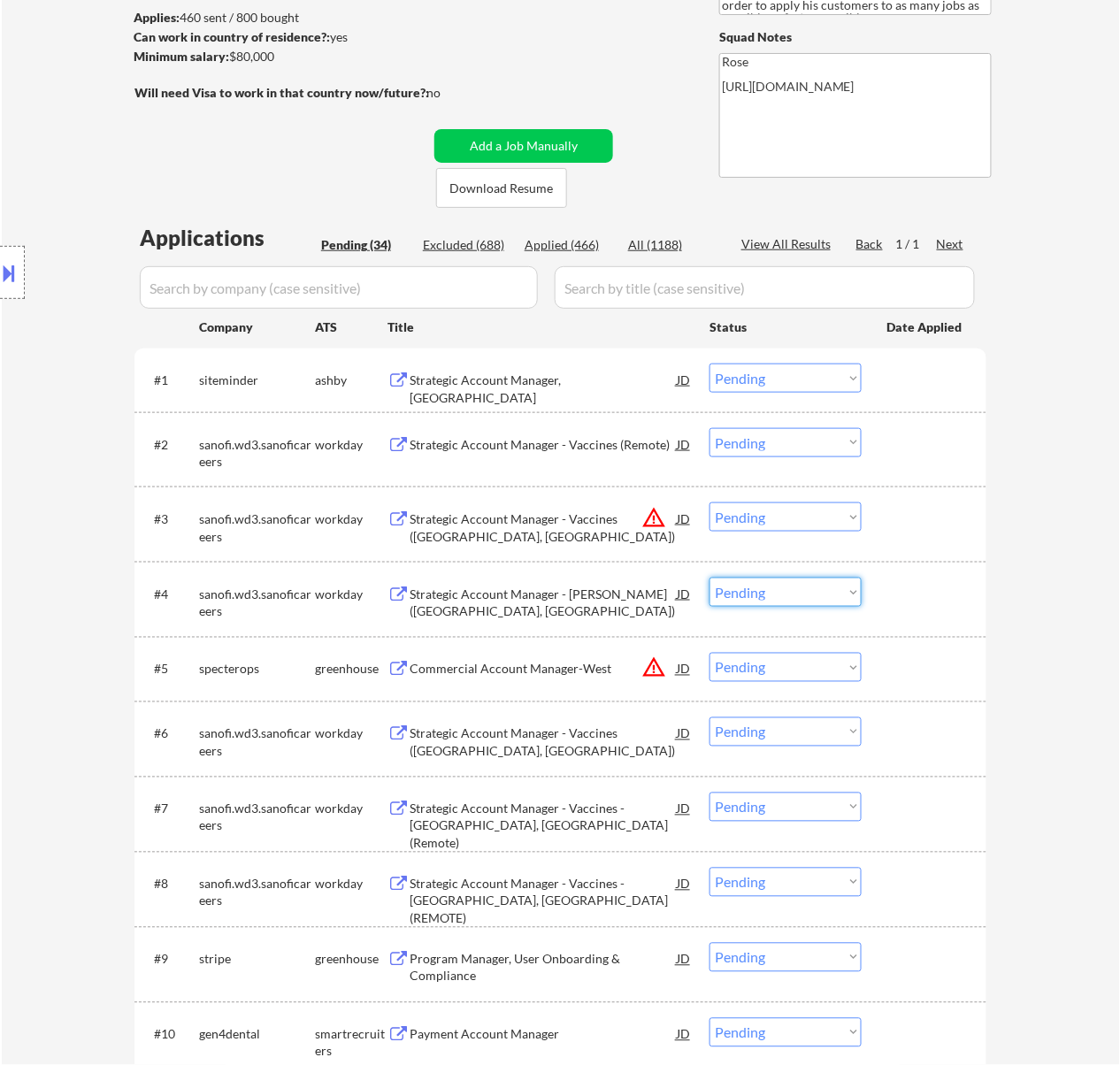
click at [825, 586] on select "Choose an option... Pending Applied Excluded (Questions) Excluded (Expired) Exc…" at bounding box center [785, 592] width 152 height 29
click at [709, 577] on select "Choose an option... Pending Applied Excluded (Questions) Excluded (Expired) Exc…" at bounding box center [785, 592] width 152 height 29
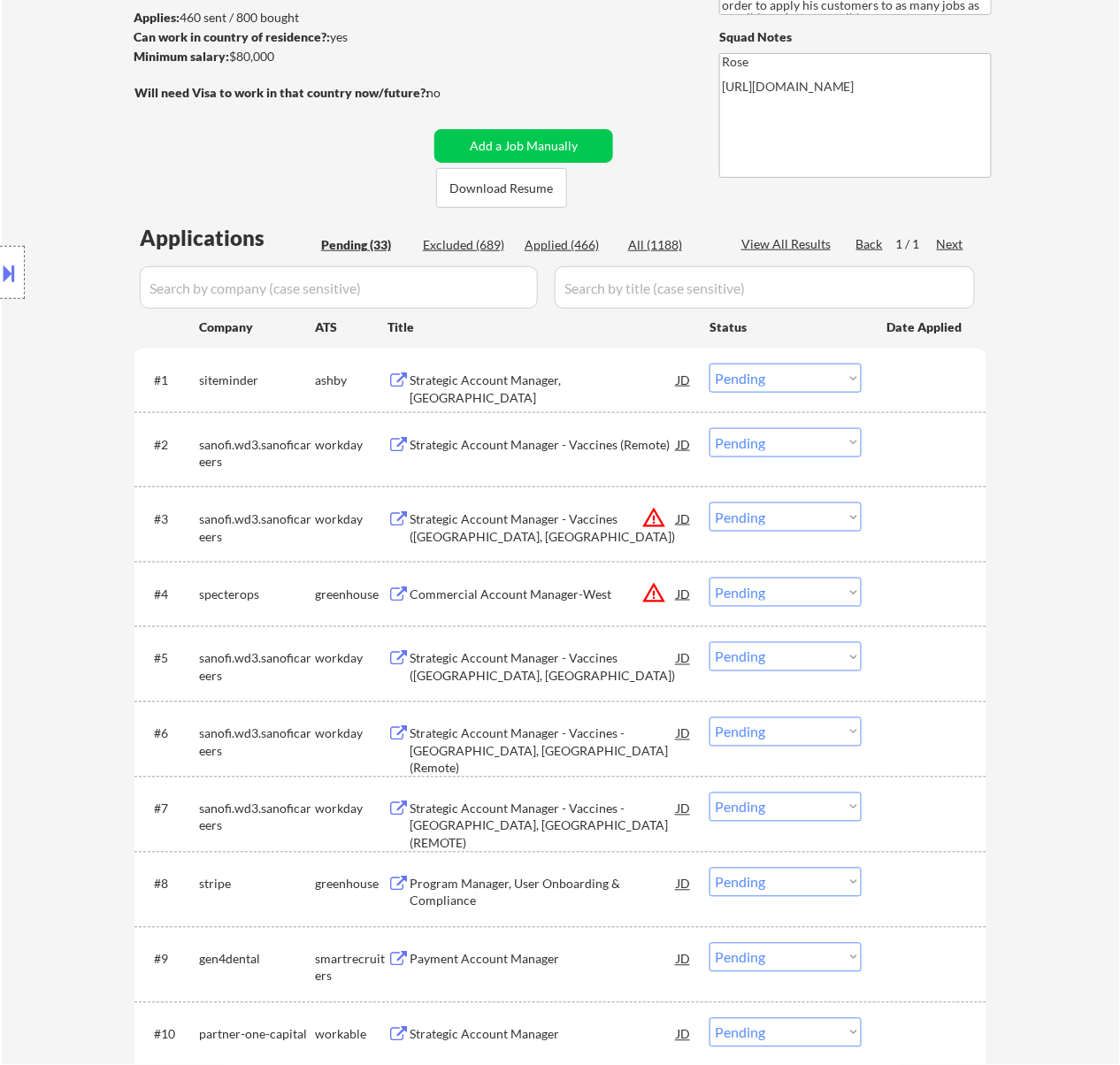
click at [828, 511] on select "Choose an option... Pending Applied Excluded (Questions) Excluded (Expired) Exc…" at bounding box center [785, 517] width 152 height 29
click at [709, 502] on select "Choose an option... Pending Applied Excluded (Questions) Excluded (Expired) Exc…" at bounding box center [785, 517] width 152 height 29
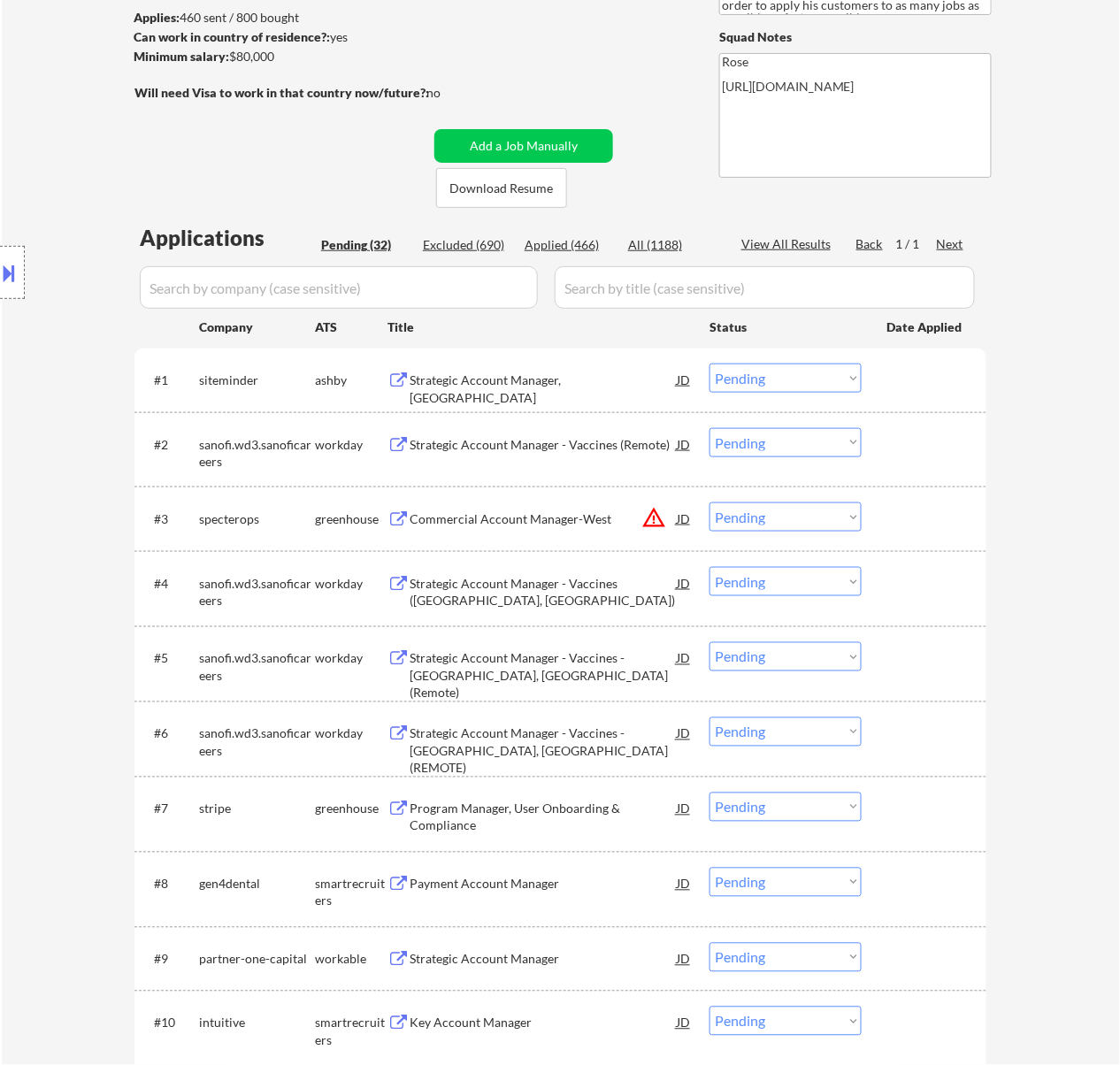
click at [570, 382] on div "Strategic Account Manager, North America" at bounding box center [543, 389] width 267 height 35
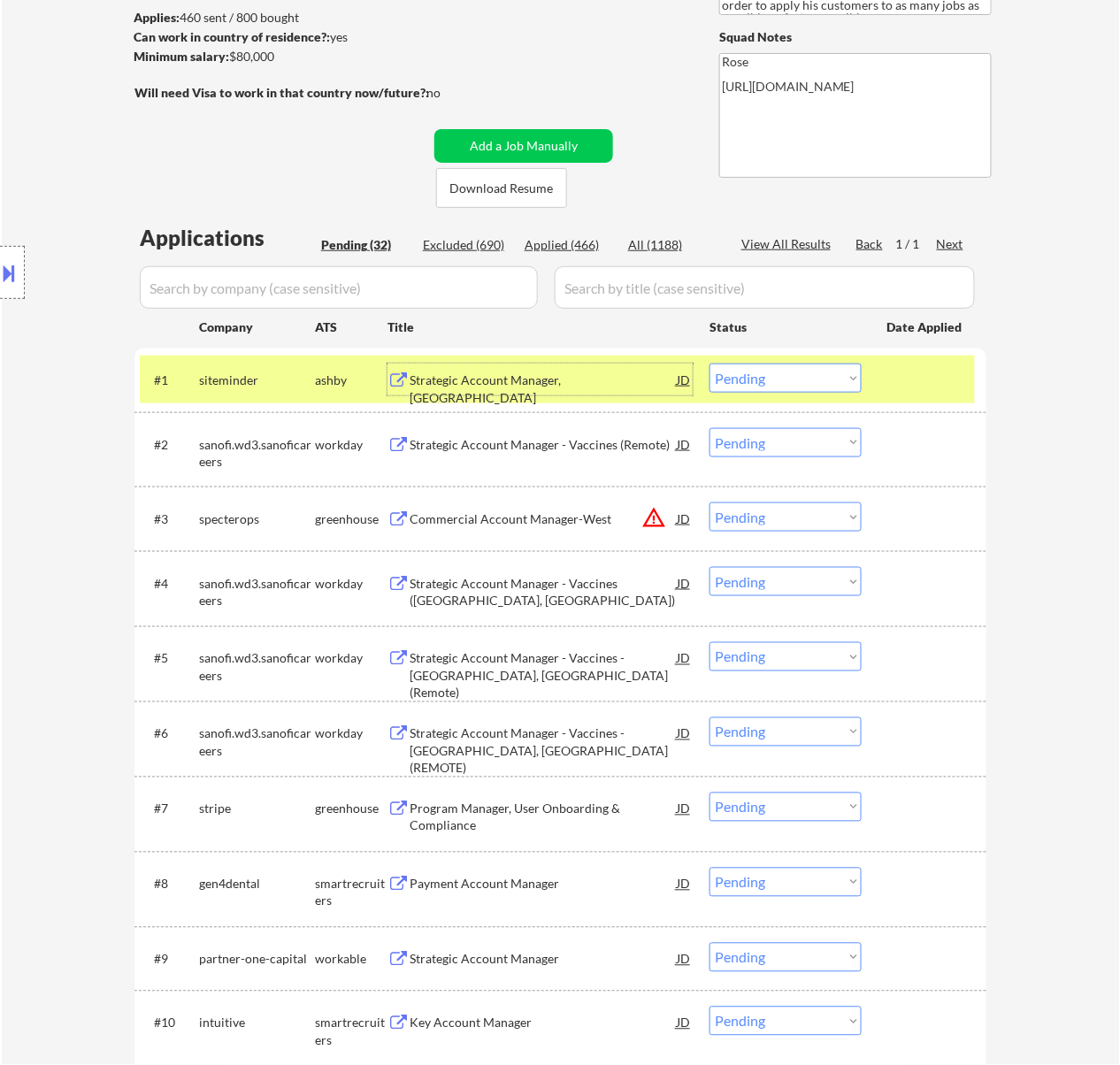
click at [847, 375] on select "Choose an option... Pending Applied Excluded (Questions) Excluded (Expired) Exc…" at bounding box center [785, 378] width 152 height 29
click at [709, 363] on select "Choose an option... Pending Applied Excluded (Questions) Excluded (Expired) Exc…" at bounding box center [785, 378] width 152 height 29
click at [803, 442] on select "Choose an option... Pending Applied Excluded (Questions) Excluded (Expired) Exc…" at bounding box center [785, 443] width 152 height 29
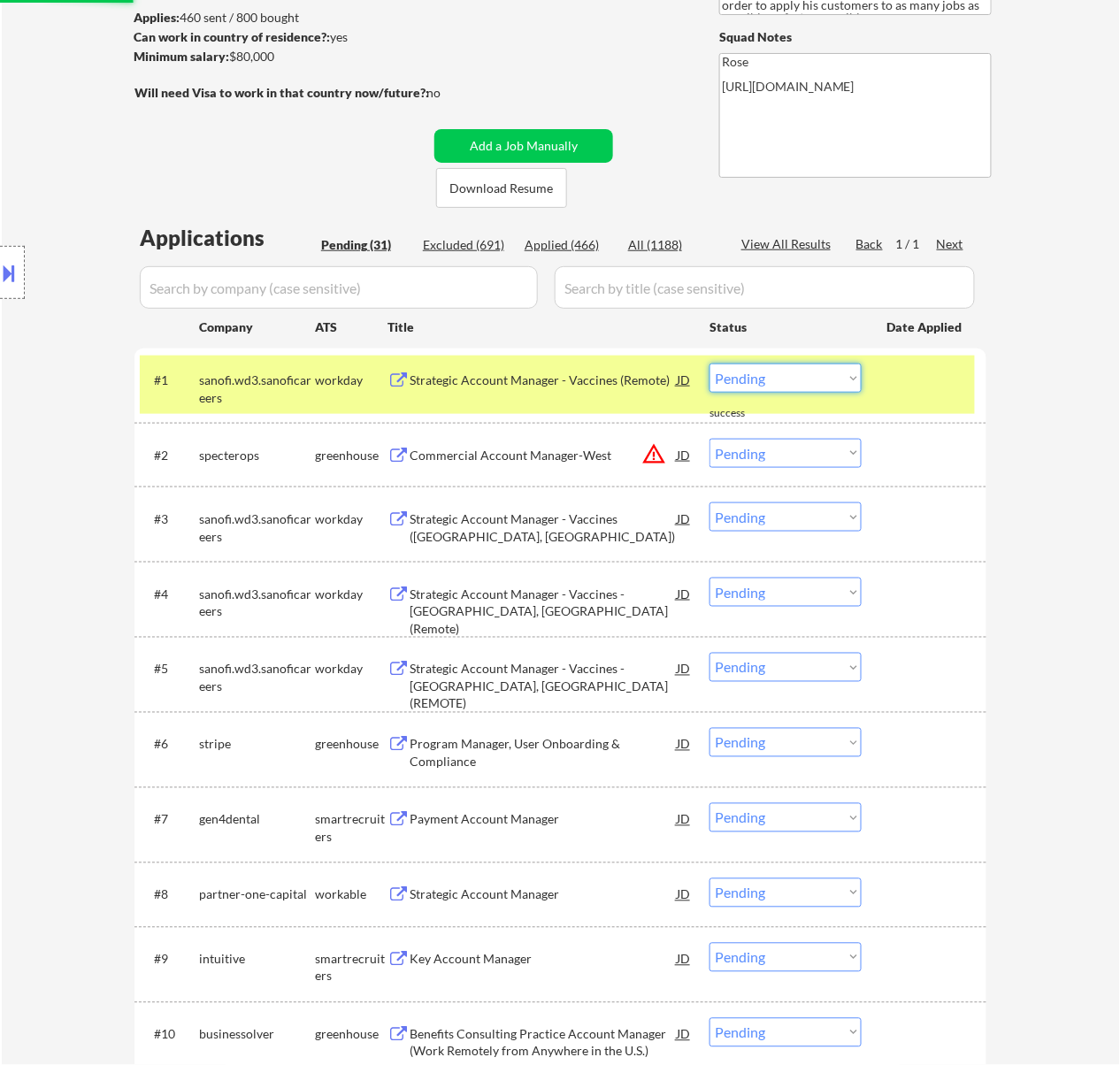
click at [807, 376] on select "Choose an option... Pending Applied Excluded (Questions) Excluded (Expired) Exc…" at bounding box center [785, 378] width 152 height 29
click at [709, 363] on select "Choose an option... Pending Applied Excluded (Questions) Excluded (Expired) Exc…" at bounding box center [785, 378] width 152 height 29
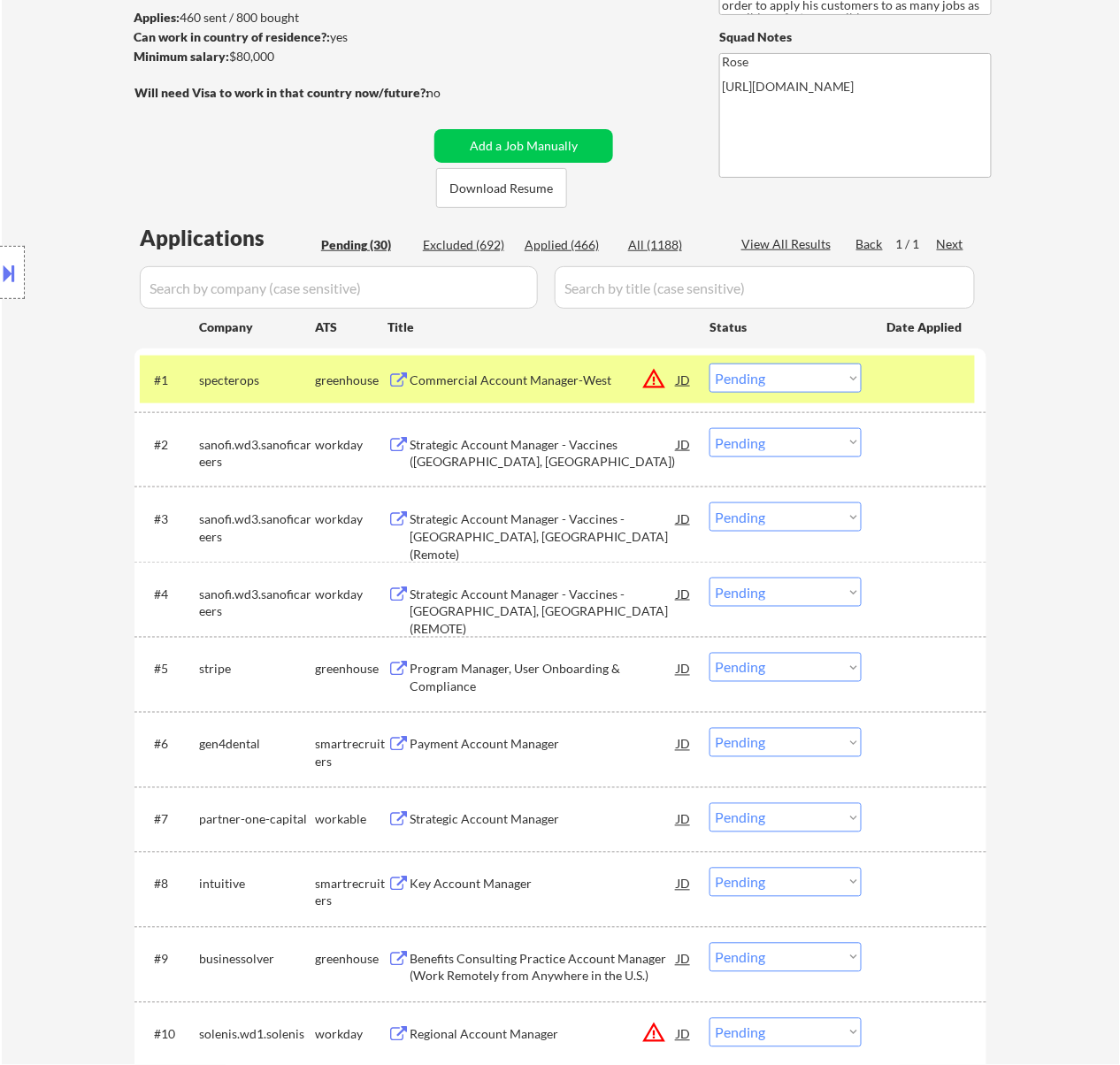
click at [561, 436] on div "Strategic Account Manager - Vaccines (Long Island, NY)" at bounding box center [543, 453] width 267 height 35
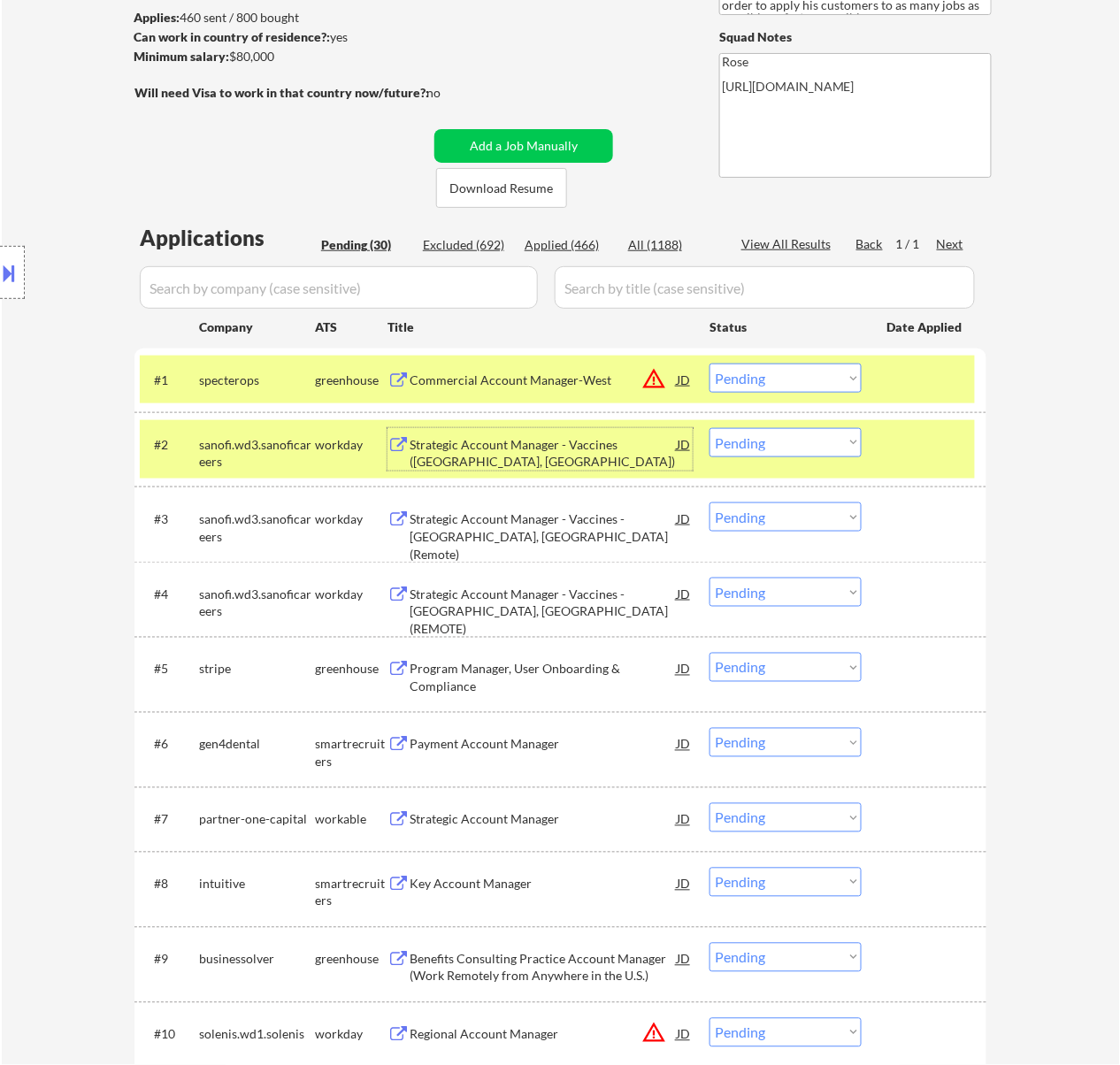
click at [794, 432] on select "Choose an option... Pending Applied Excluded (Questions) Excluded (Expired) Exc…" at bounding box center [785, 443] width 152 height 29
click at [709, 429] on select "Choose an option... Pending Applied Excluded (Questions) Excluded (Expired) Exc…" at bounding box center [785, 443] width 152 height 29
click at [578, 382] on div "Commercial Account Manager-West" at bounding box center [543, 380] width 267 height 17
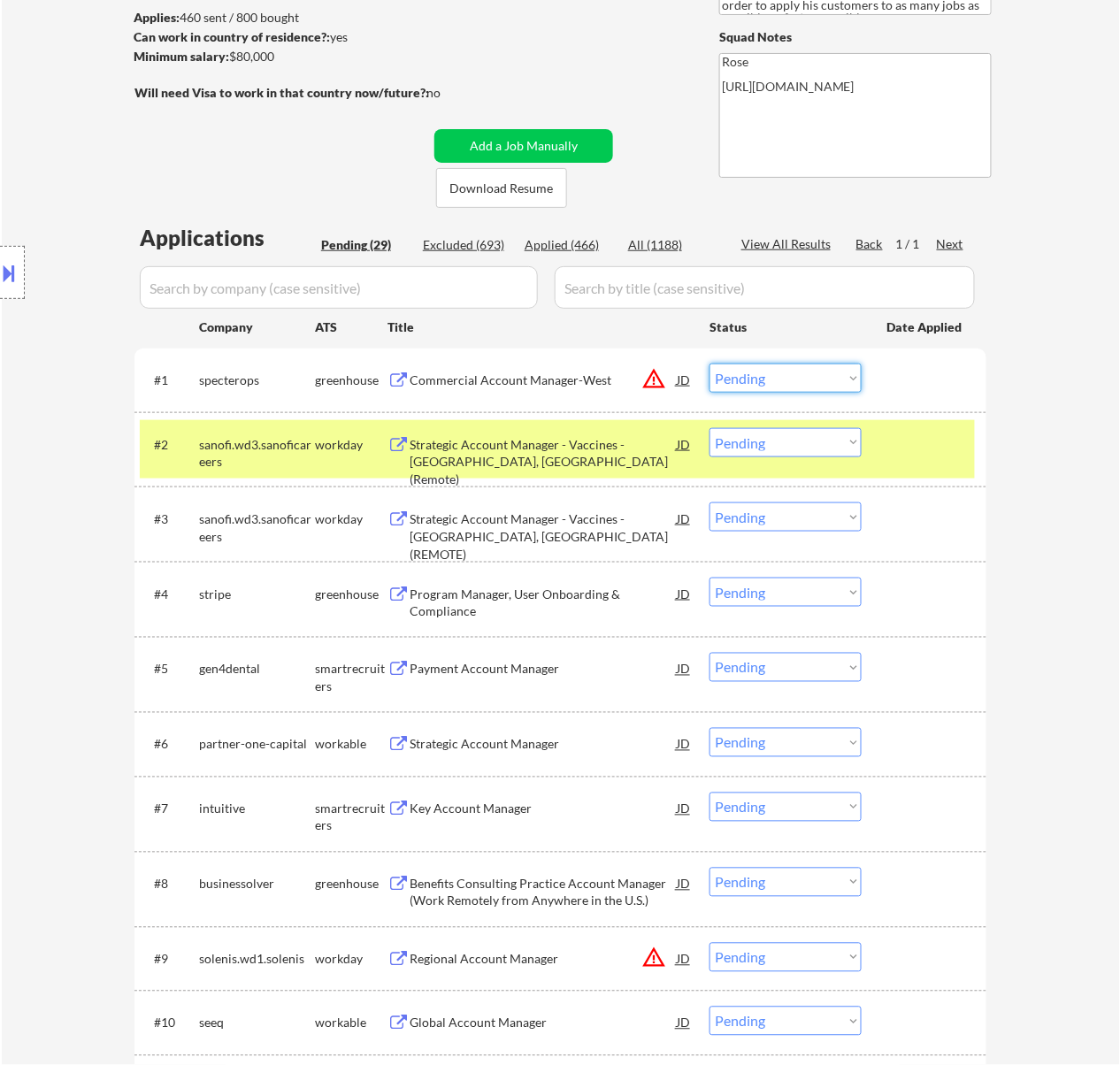
drag, startPoint x: 835, startPoint y: 379, endPoint x: 839, endPoint y: 390, distance: 11.7
click at [835, 379] on select "Choose an option... Pending Applied Excluded (Questions) Excluded (Expired) Exc…" at bounding box center [785, 378] width 152 height 29
click at [709, 363] on select "Choose an option... Pending Applied Excluded (Questions) Excluded (Expired) Exc…" at bounding box center [785, 378] width 152 height 29
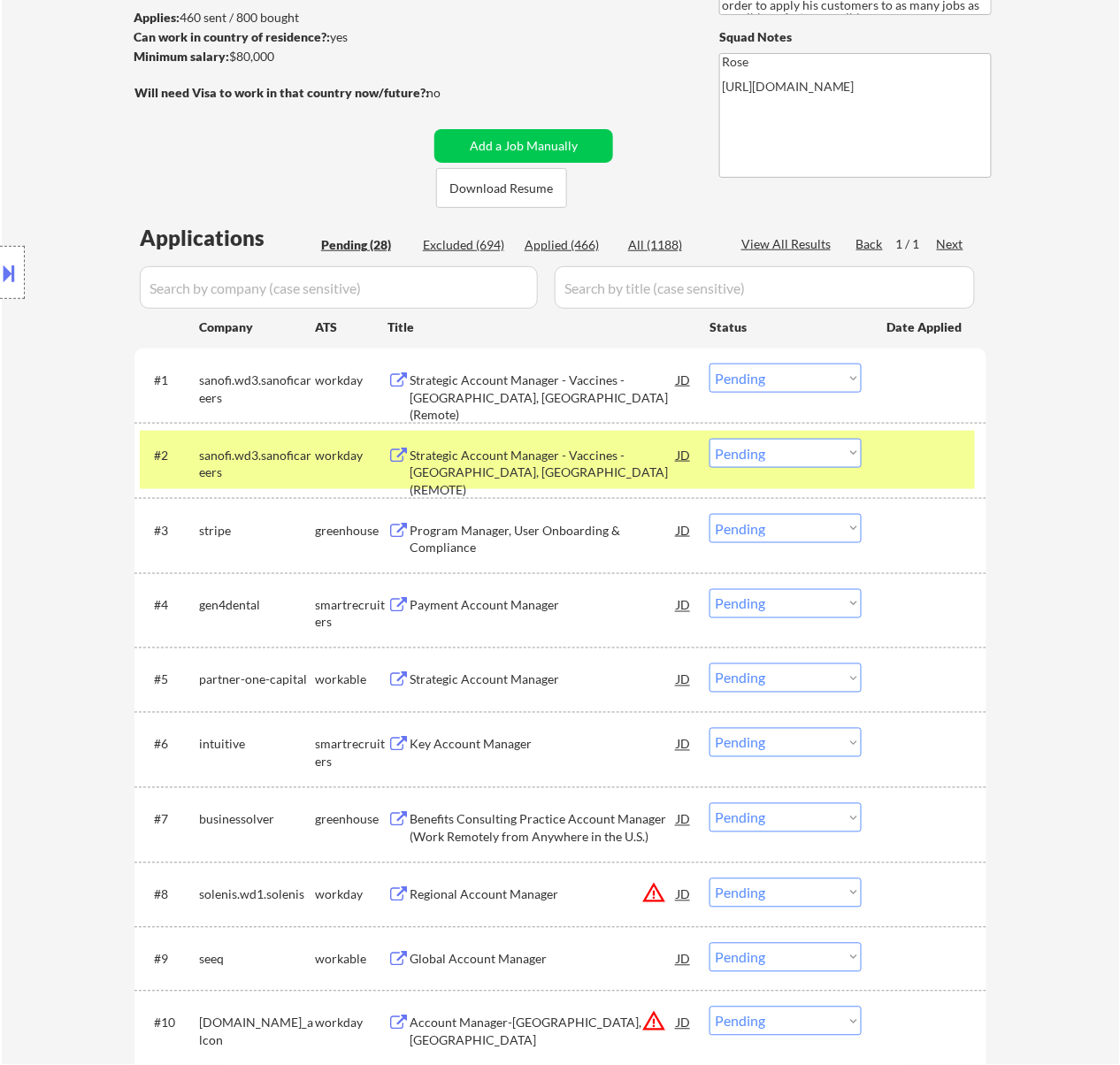
click at [887, 453] on div at bounding box center [926, 454] width 78 height 32
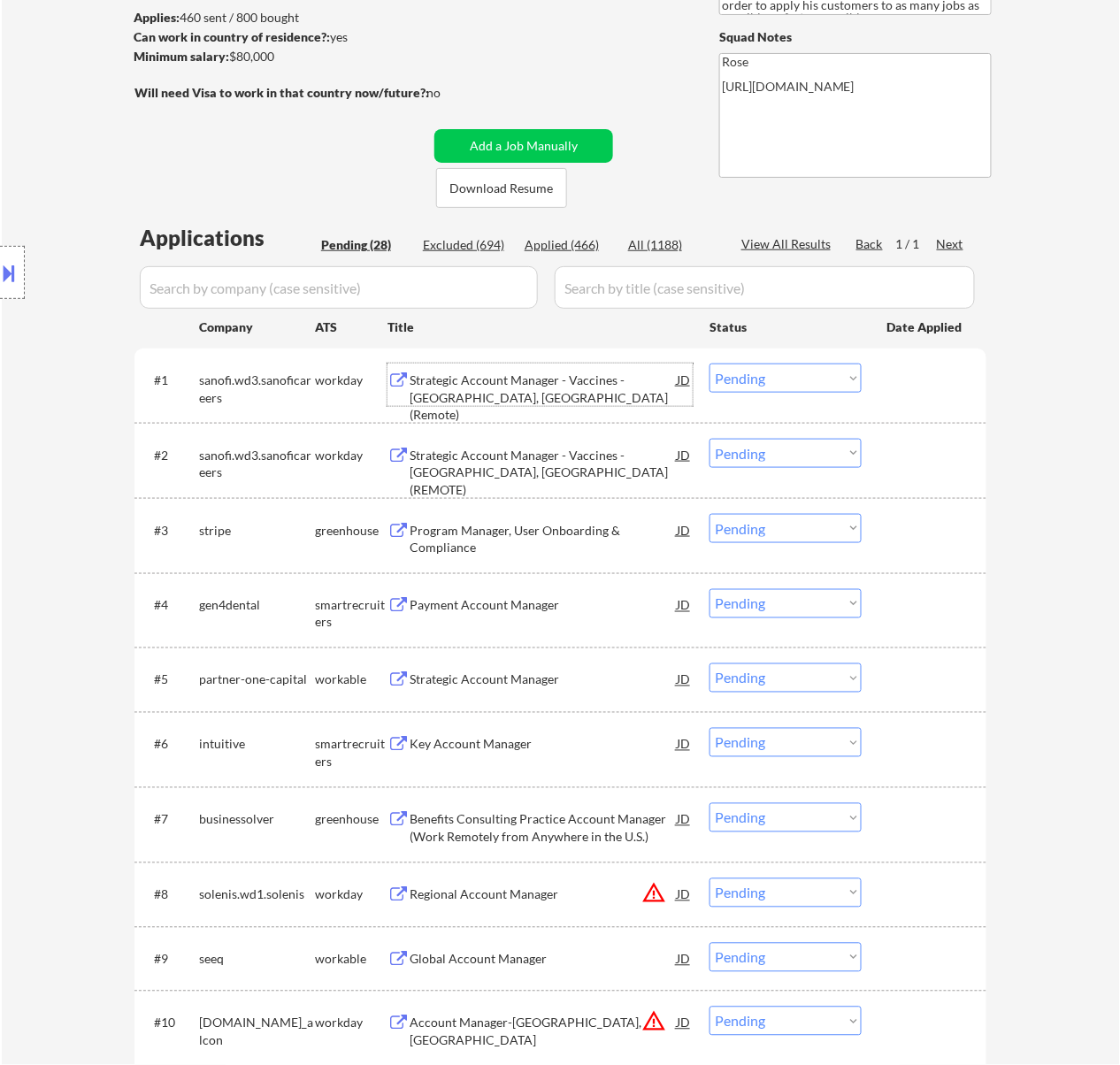
click at [539, 375] on div "Strategic Account Manager - Vaccines - Cincinnati, OH (Remote)" at bounding box center [543, 397] width 267 height 52
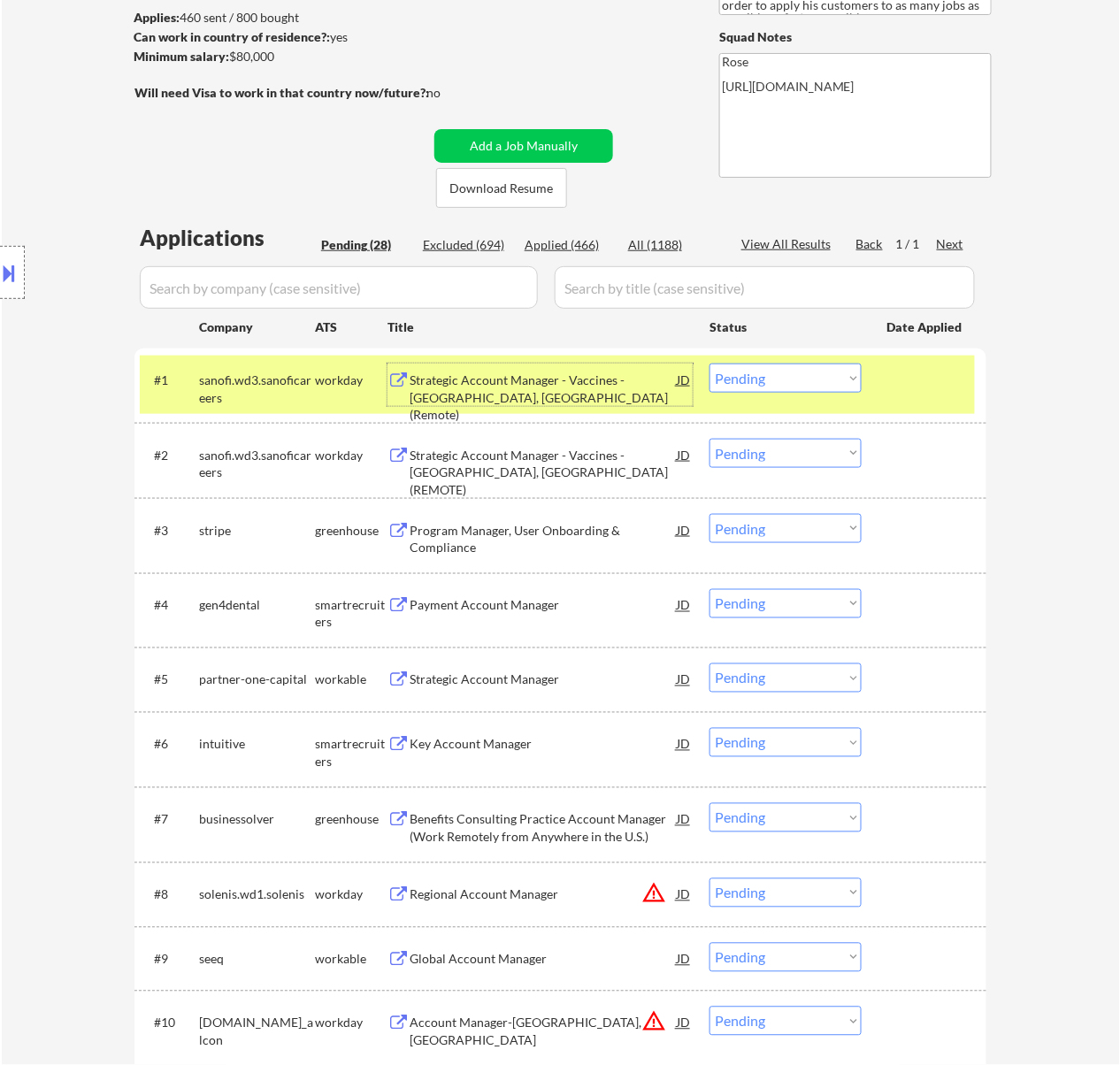
click at [526, 553] on div "Program Manager, User Onboarding & Compliance" at bounding box center [543, 539] width 267 height 35
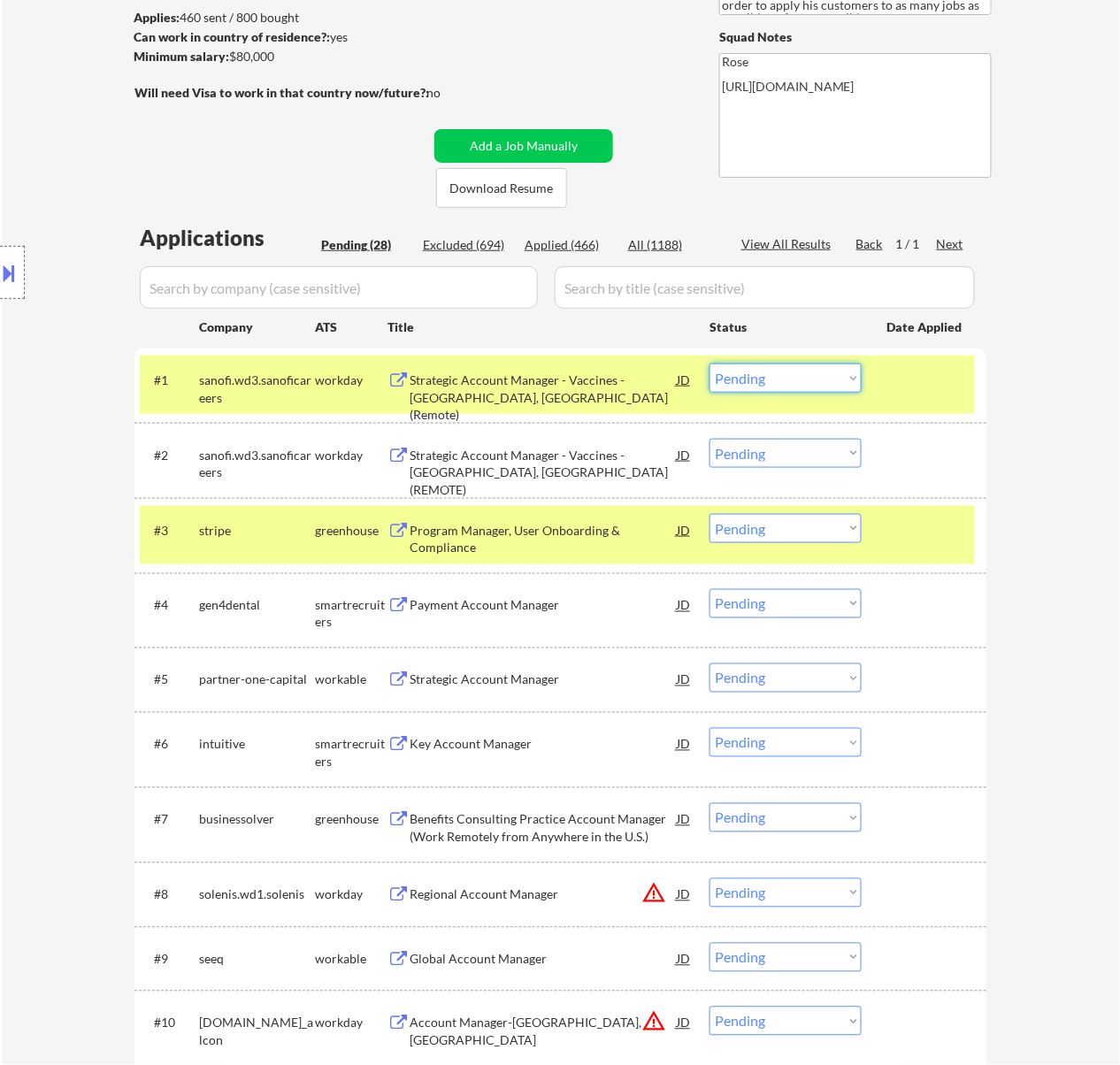
click at [832, 366] on select "Choose an option... Pending Applied Excluded (Questions) Excluded (Expired) Exc…" at bounding box center [785, 378] width 152 height 29
click at [709, 363] on select "Choose an option... Pending Applied Excluded (Questions) Excluded (Expired) Exc…" at bounding box center [785, 378] width 152 height 29
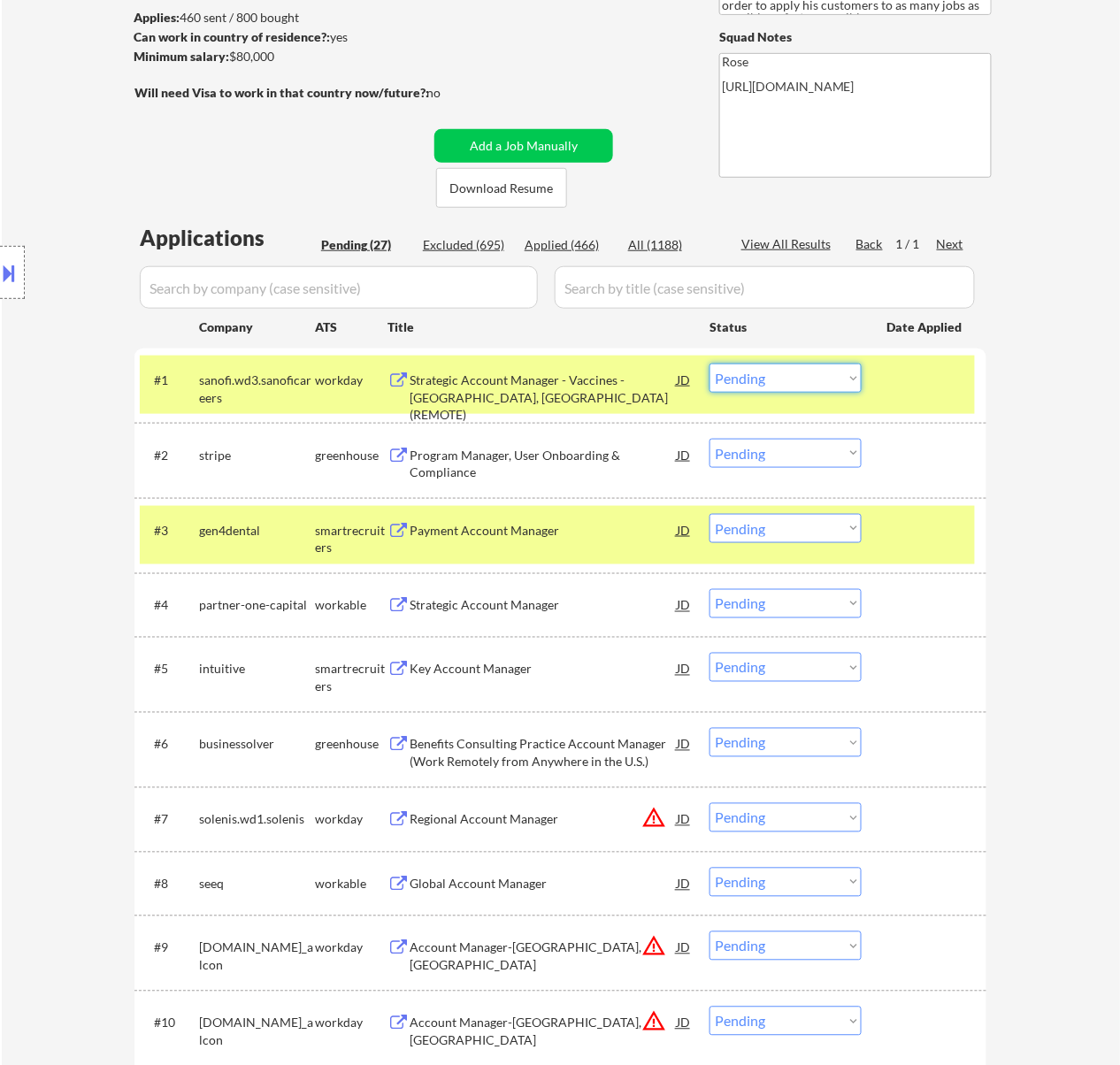
click at [837, 369] on select "Choose an option... Pending Applied Excluded (Questions) Excluded (Expired) Exc…" at bounding box center [785, 378] width 152 height 29
click at [709, 363] on select "Choose an option... Pending Applied Excluded (Questions) Excluded (Expired) Exc…" at bounding box center [785, 378] width 152 height 29
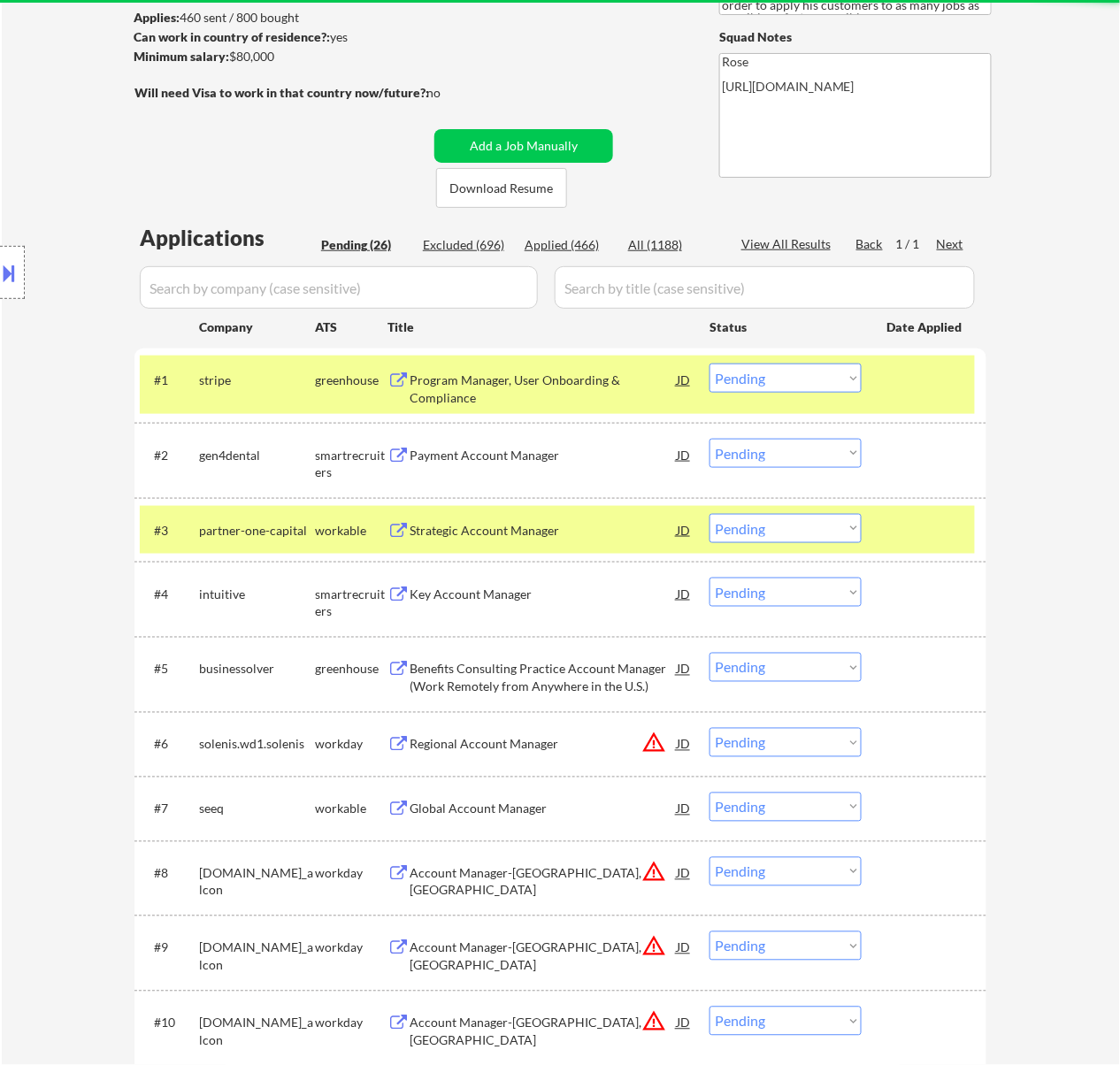
click at [936, 525] on div at bounding box center [926, 529] width 78 height 32
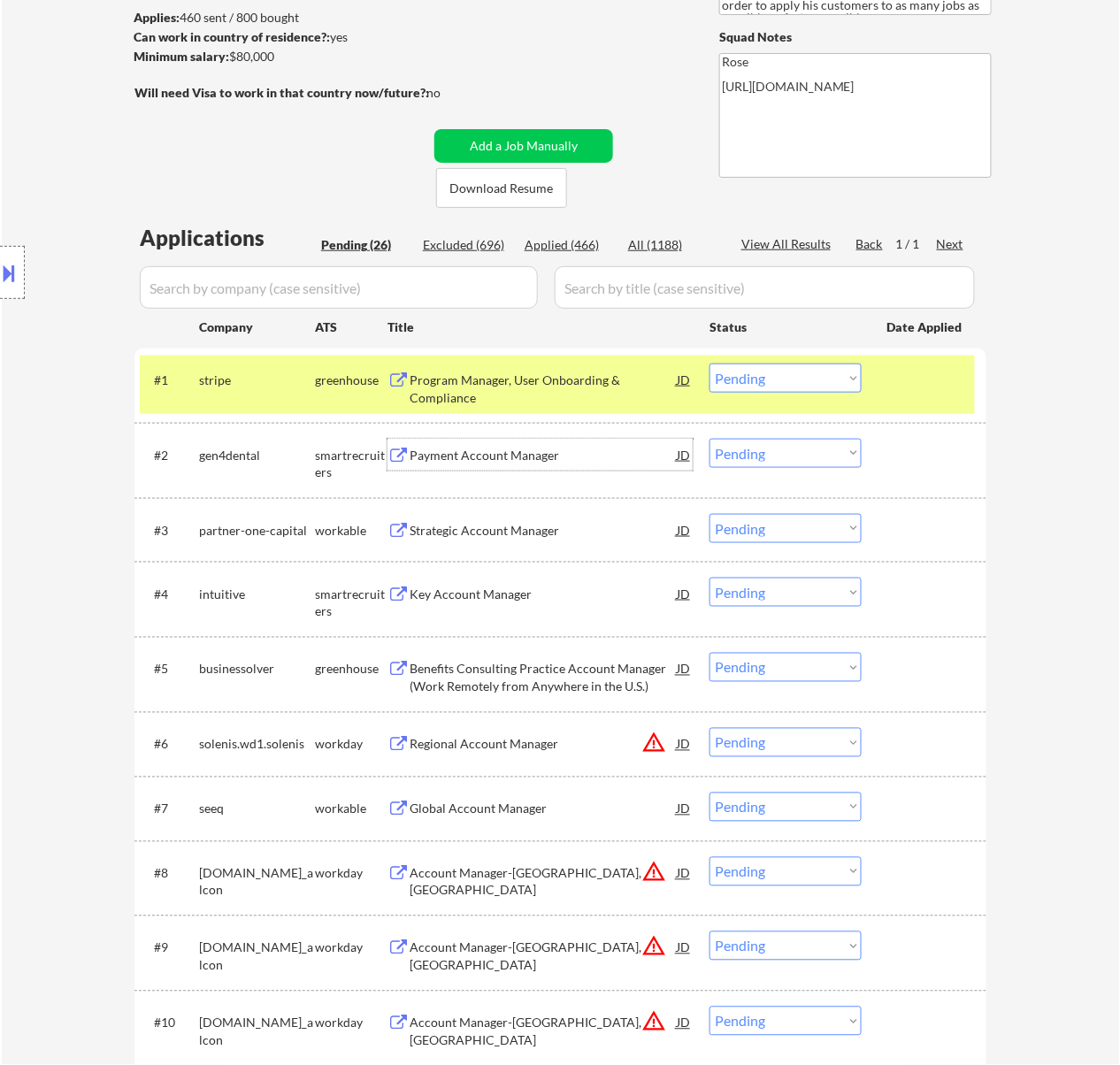
click at [624, 458] on div "Payment Account Manager" at bounding box center [543, 455] width 267 height 17
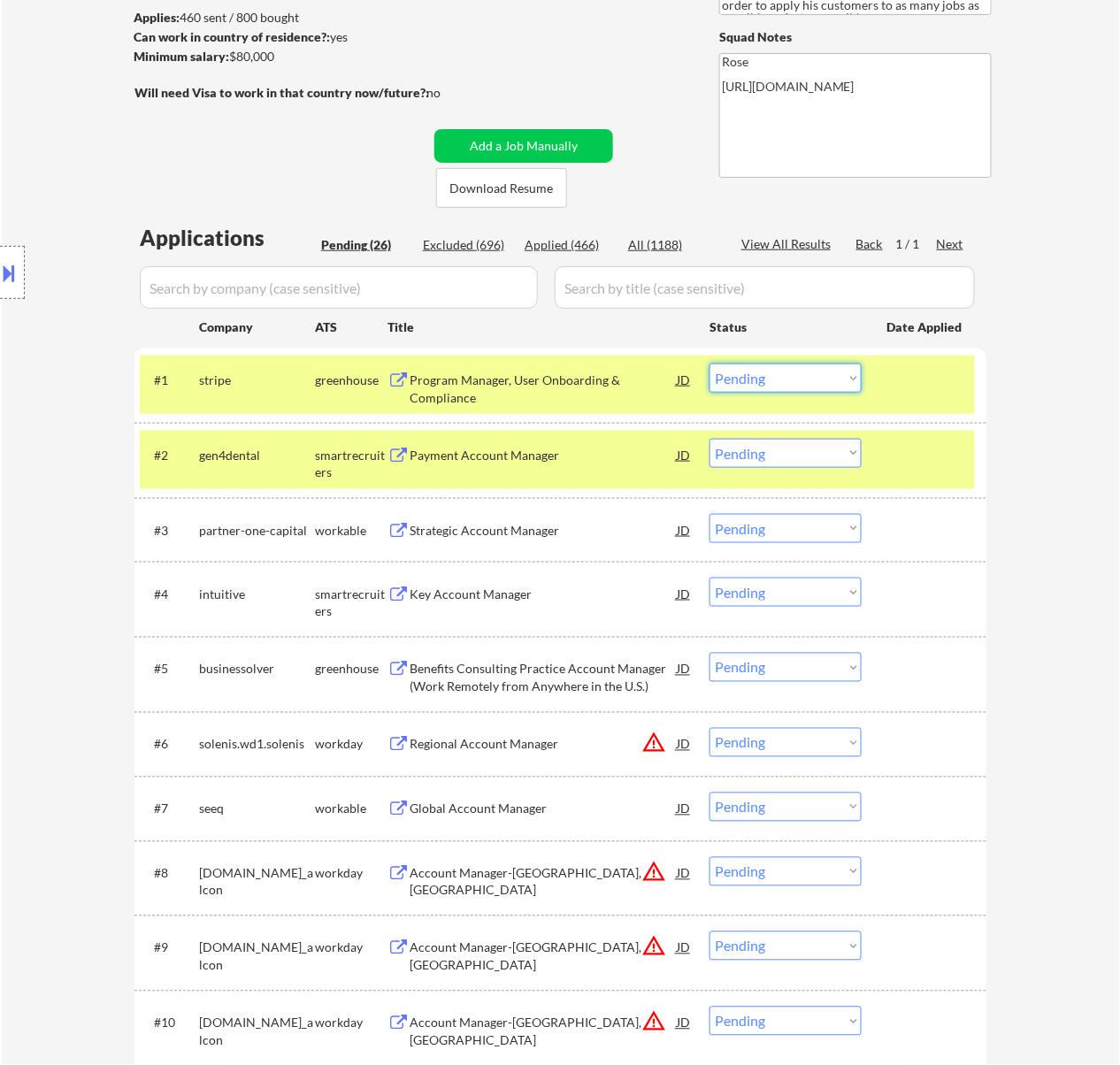
click at [832, 371] on select "Choose an option... Pending Applied Excluded (Questions) Excluded (Expired) Exc…" at bounding box center [785, 378] width 152 height 29
click at [709, 363] on select "Choose an option... Pending Applied Excluded (Questions) Excluded (Expired) Exc…" at bounding box center [785, 378] width 152 height 29
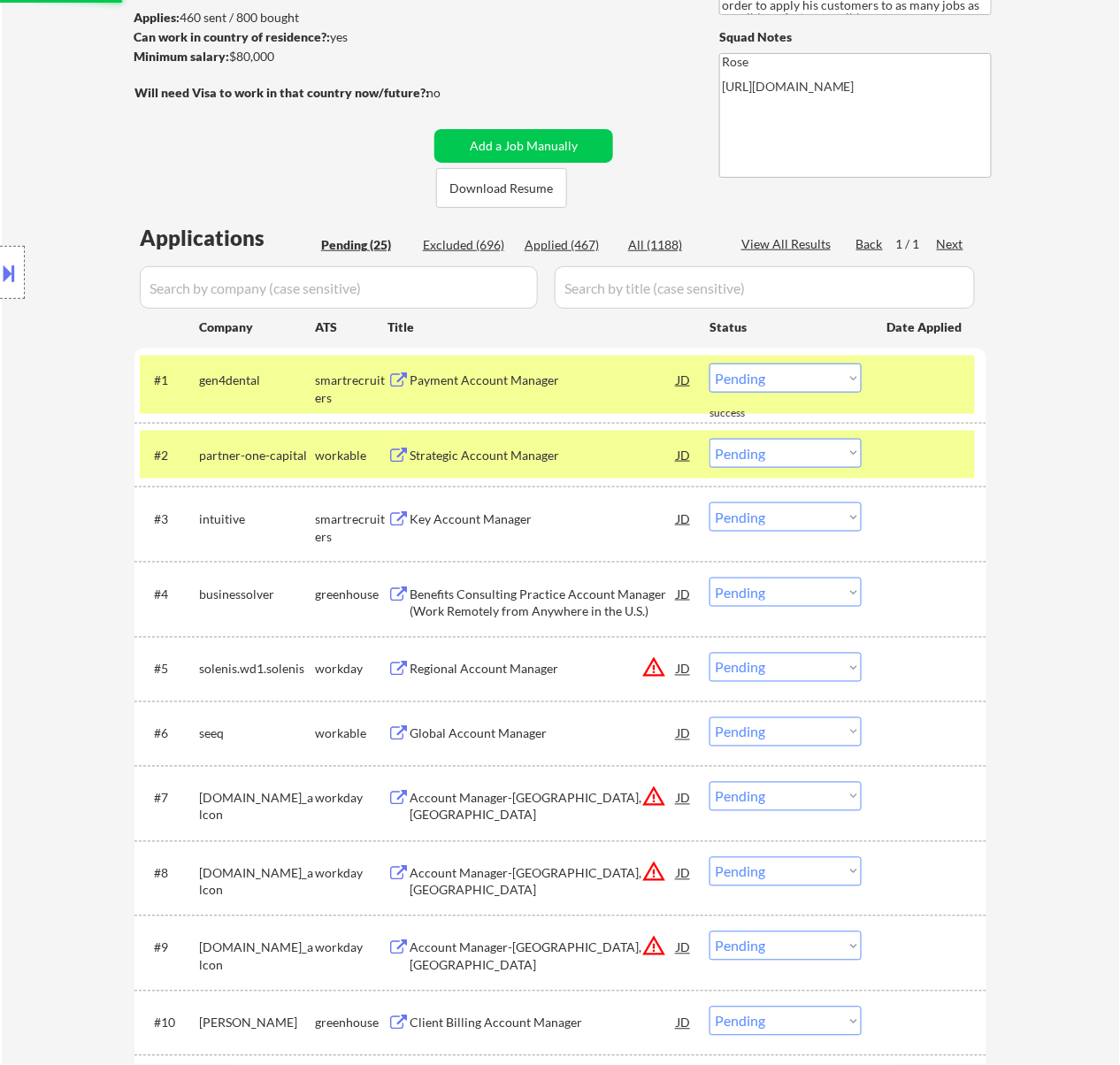
click at [819, 372] on select "Choose an option... Pending Applied Excluded (Questions) Excluded (Expired) Exc…" at bounding box center [785, 378] width 152 height 29
click at [709, 363] on select "Choose an option... Pending Applied Excluded (Questions) Excluded (Expired) Exc…" at bounding box center [785, 378] width 152 height 29
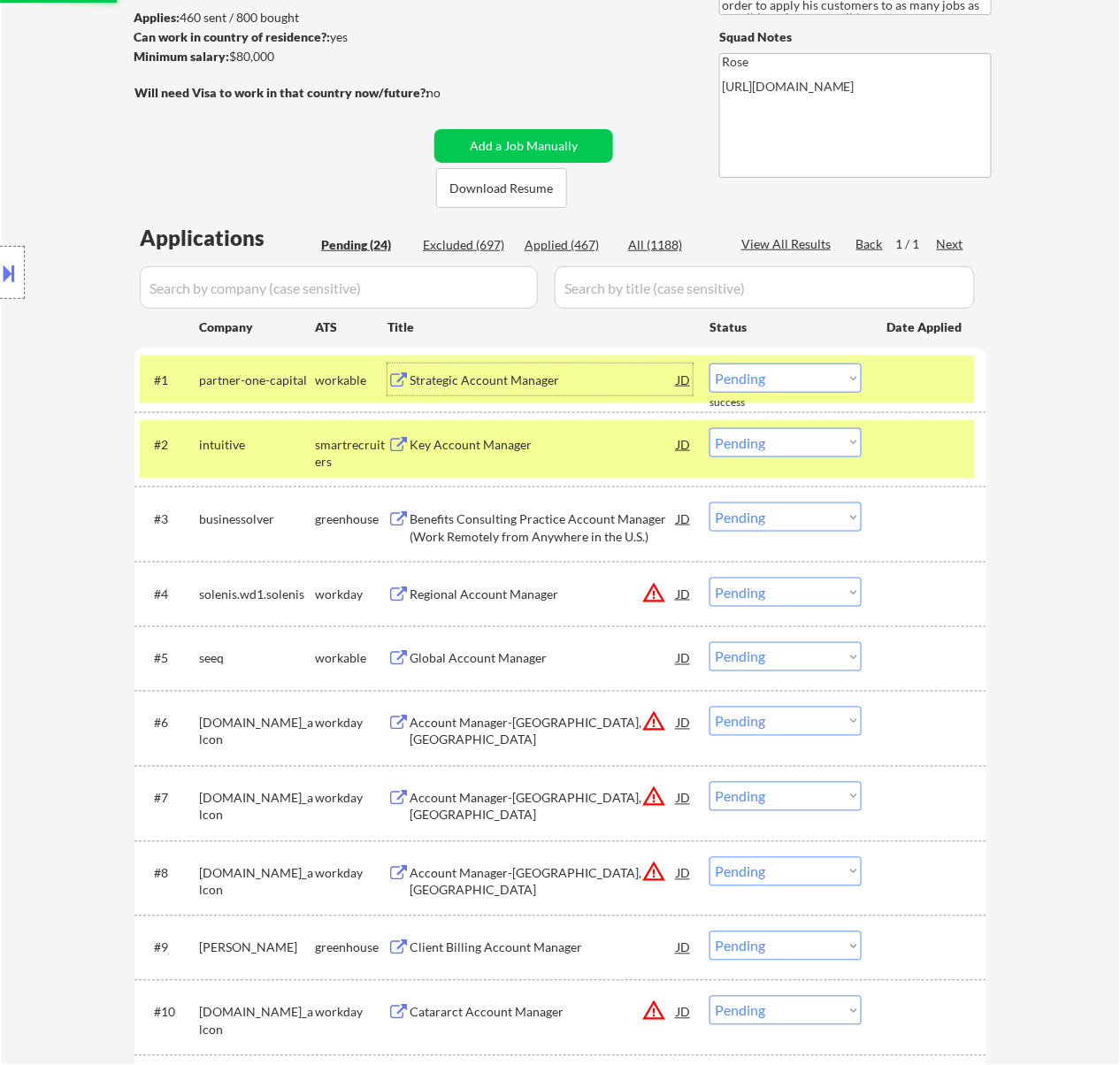
click at [598, 380] on div "Strategic Account Manager" at bounding box center [543, 380] width 267 height 17
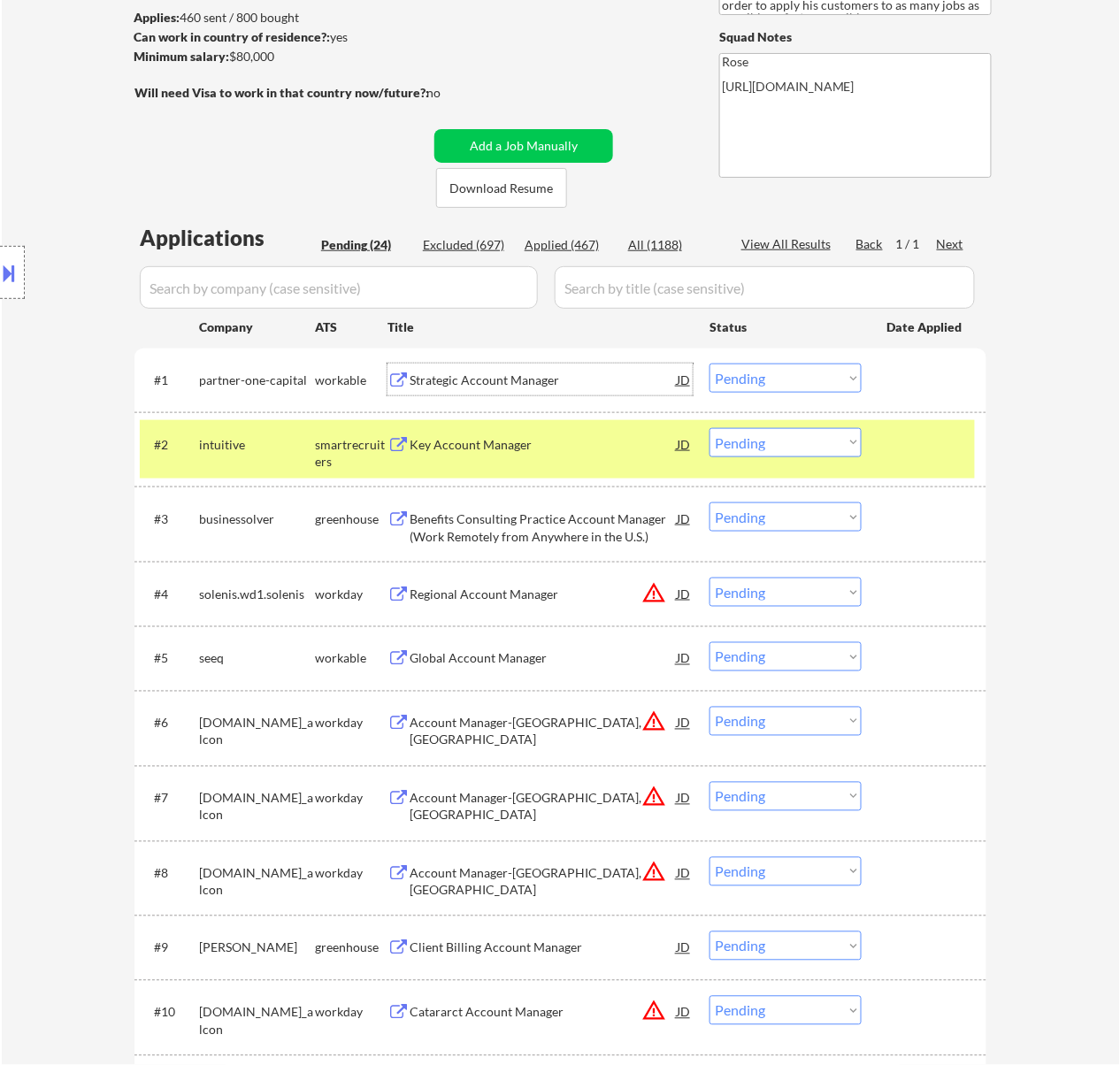
click at [587, 432] on div "Key Account Manager" at bounding box center [543, 444] width 267 height 32
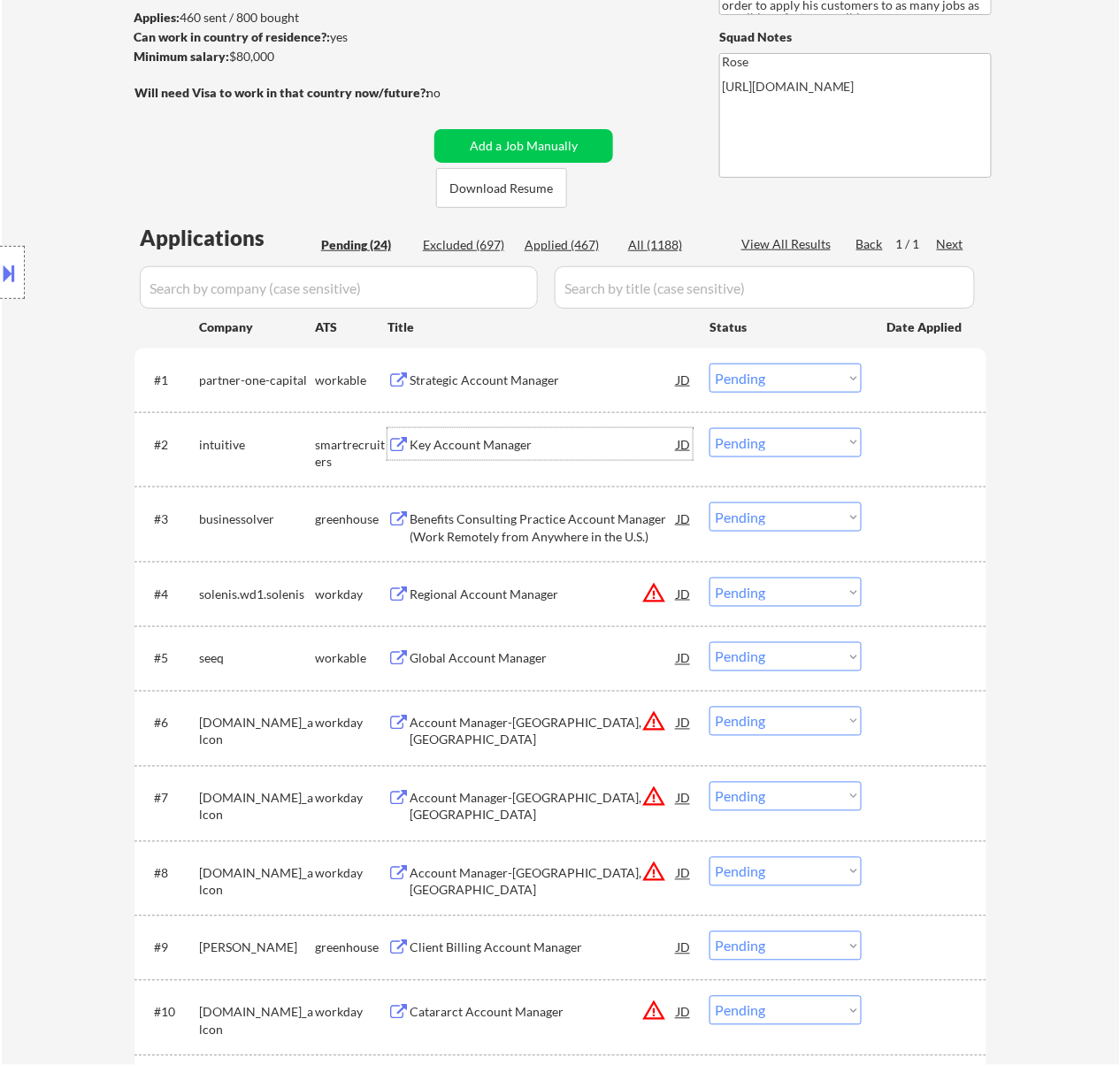
click at [742, 372] on select "Choose an option... Pending Applied Excluded (Questions) Excluded (Expired) Exc…" at bounding box center [785, 378] width 152 height 29
click at [709, 363] on select "Choose an option... Pending Applied Excluded (Questions) Excluded (Expired) Exc…" at bounding box center [785, 378] width 152 height 29
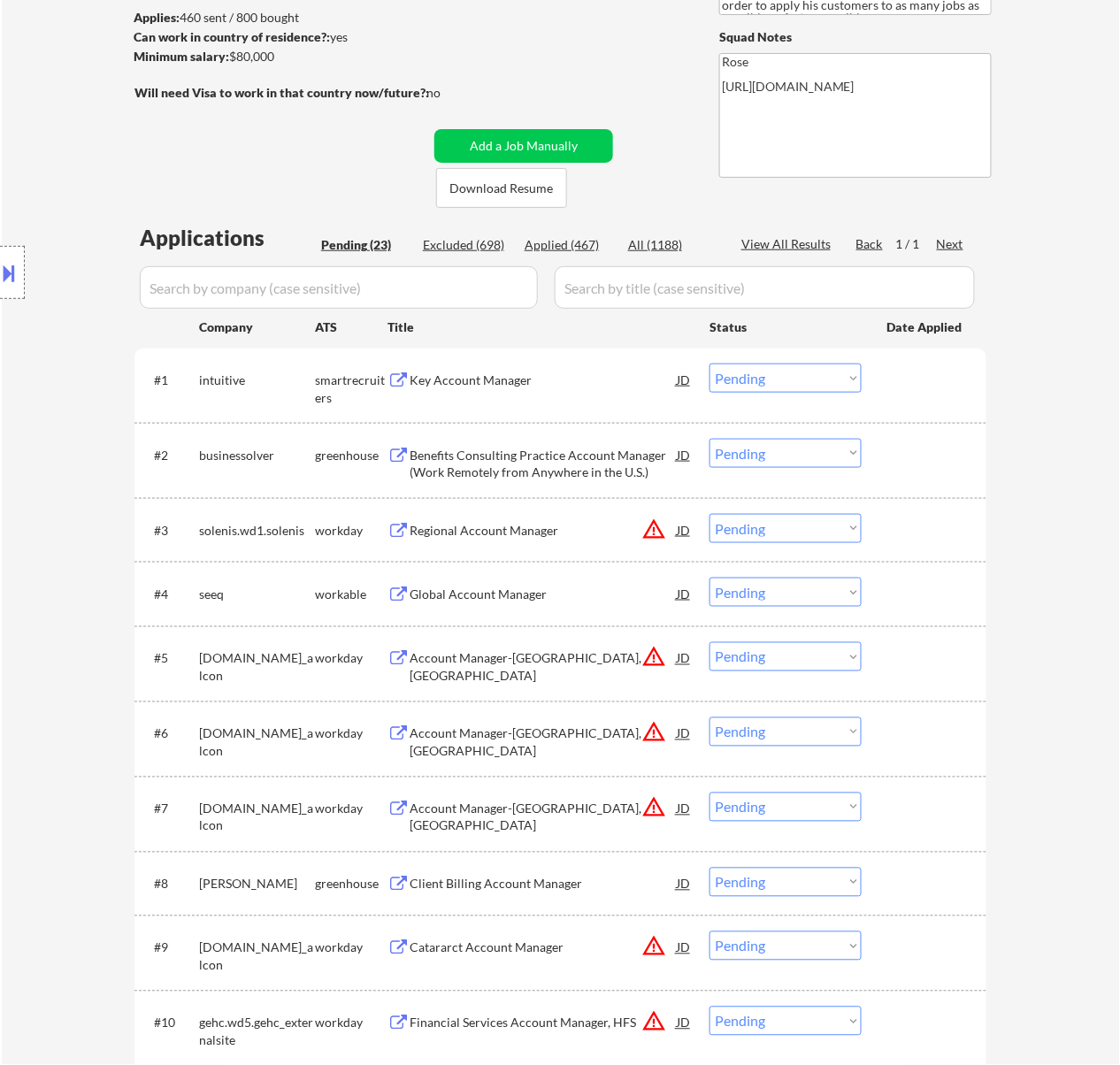
click at [591, 464] on div "Benefits Consulting Practice Account Manager (Work Remotely from Anywhere in th…" at bounding box center [543, 464] width 267 height 35
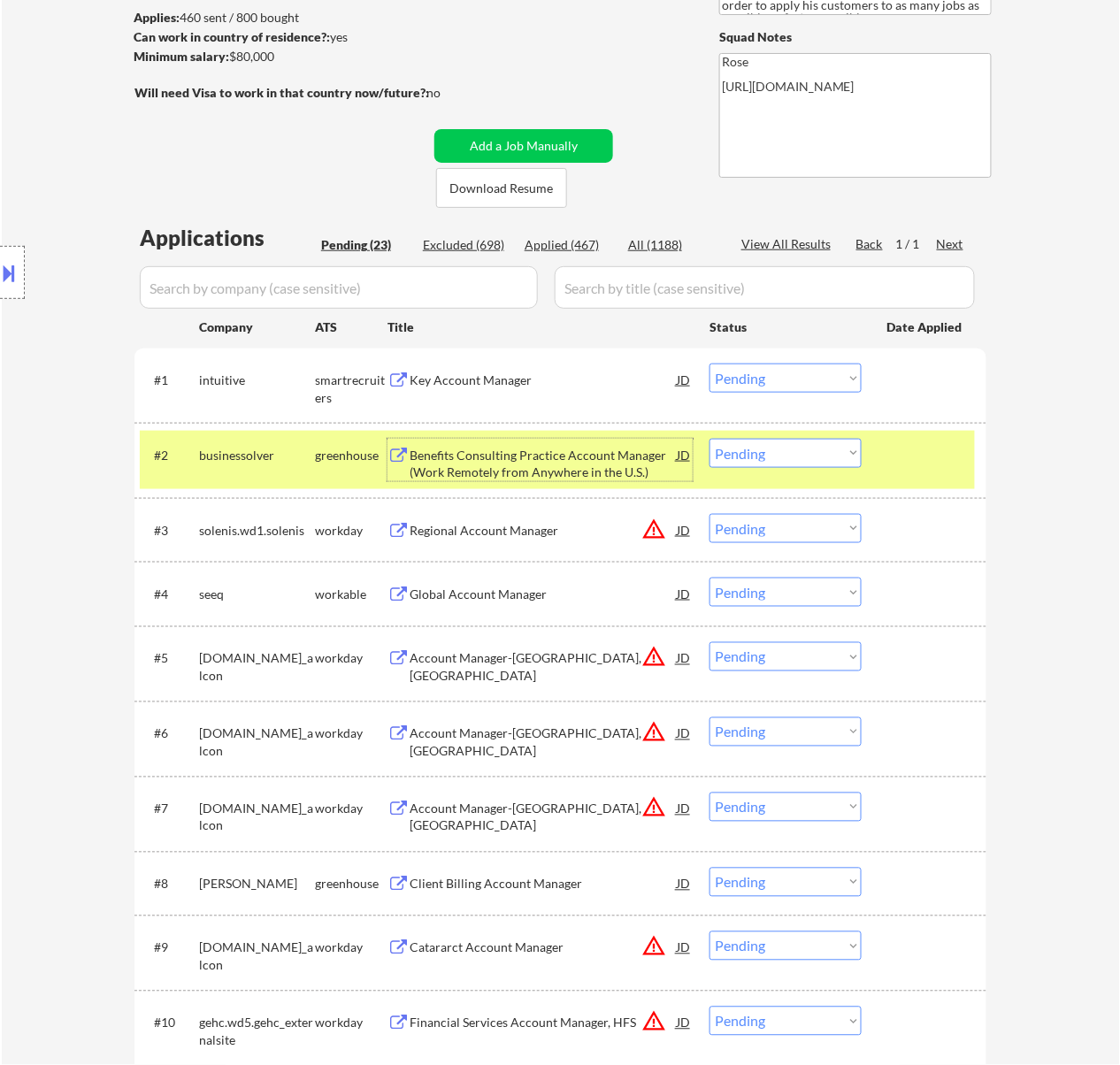
click at [804, 373] on select "Choose an option... Pending Applied Excluded (Questions) Excluded (Expired) Exc…" at bounding box center [785, 378] width 152 height 29
click at [709, 363] on select "Choose an option... Pending Applied Excluded (Questions) Excluded (Expired) Exc…" at bounding box center [785, 378] width 152 height 29
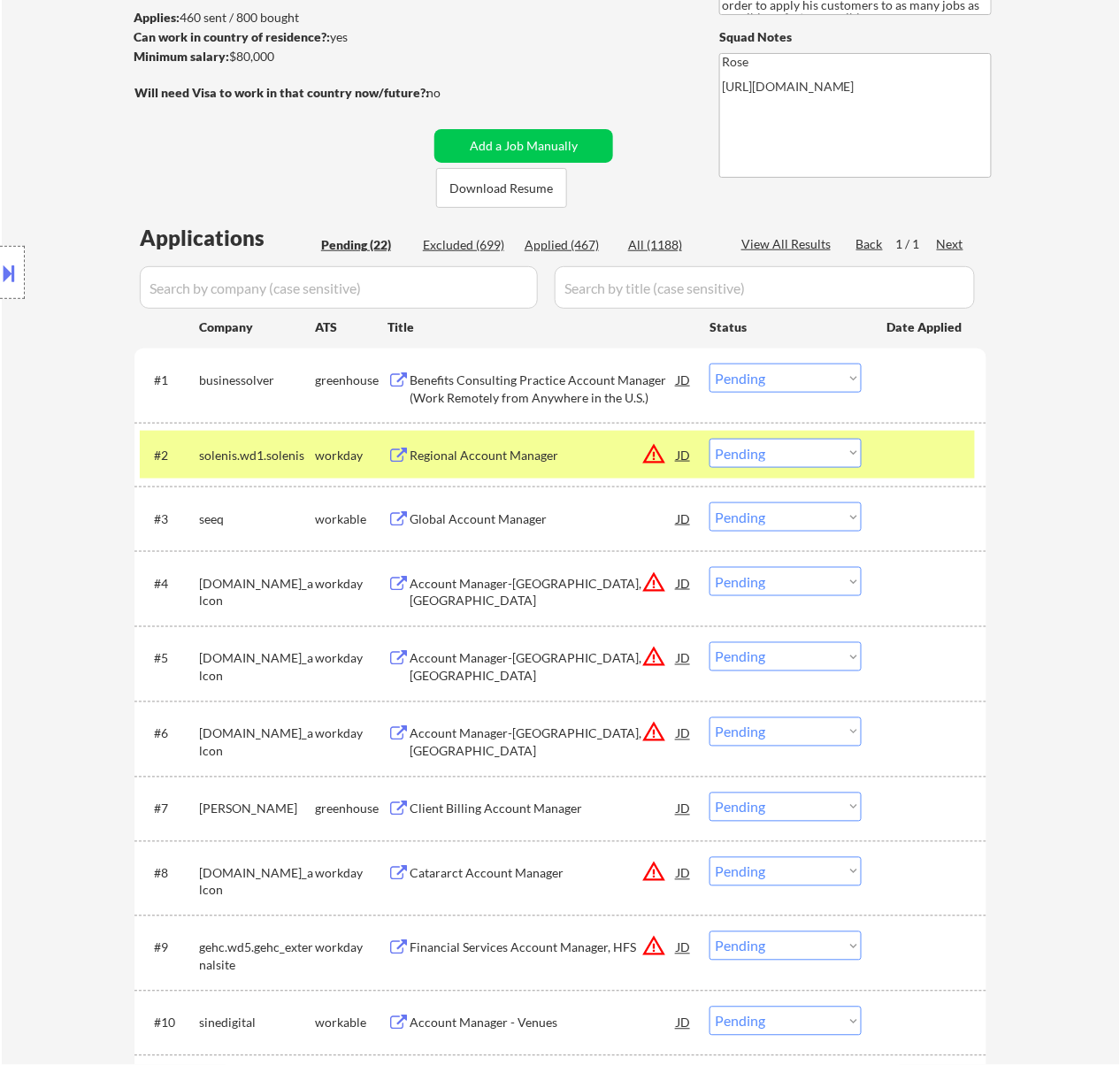
click at [576, 460] on div "Regional Account Manager" at bounding box center [543, 455] width 267 height 17
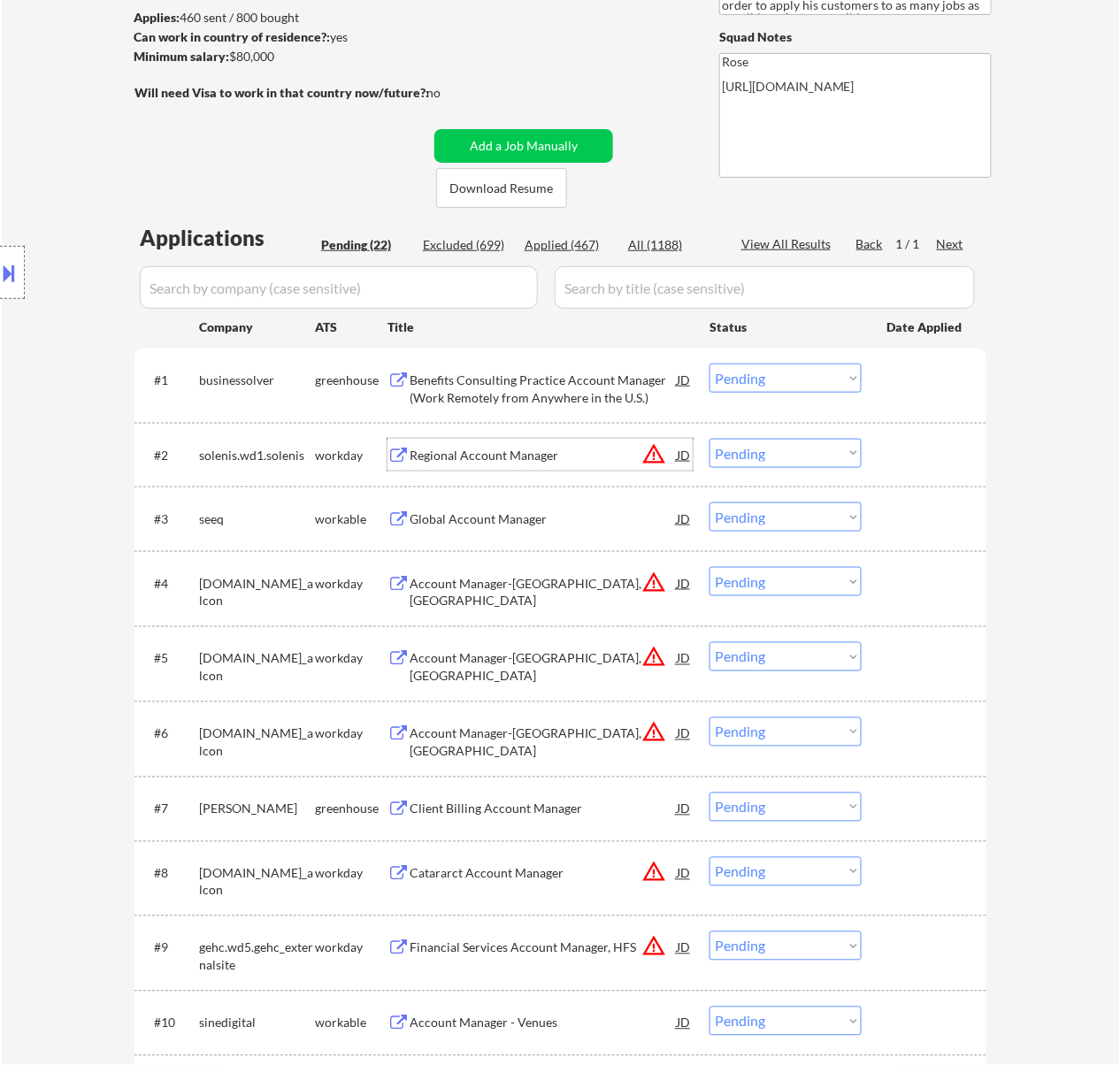
click at [778, 373] on select "Choose an option... Pending Applied Excluded (Questions) Excluded (Expired) Exc…" at bounding box center [785, 378] width 152 height 29
click at [709, 363] on select "Choose an option... Pending Applied Excluded (Questions) Excluded (Expired) Exc…" at bounding box center [785, 378] width 152 height 29
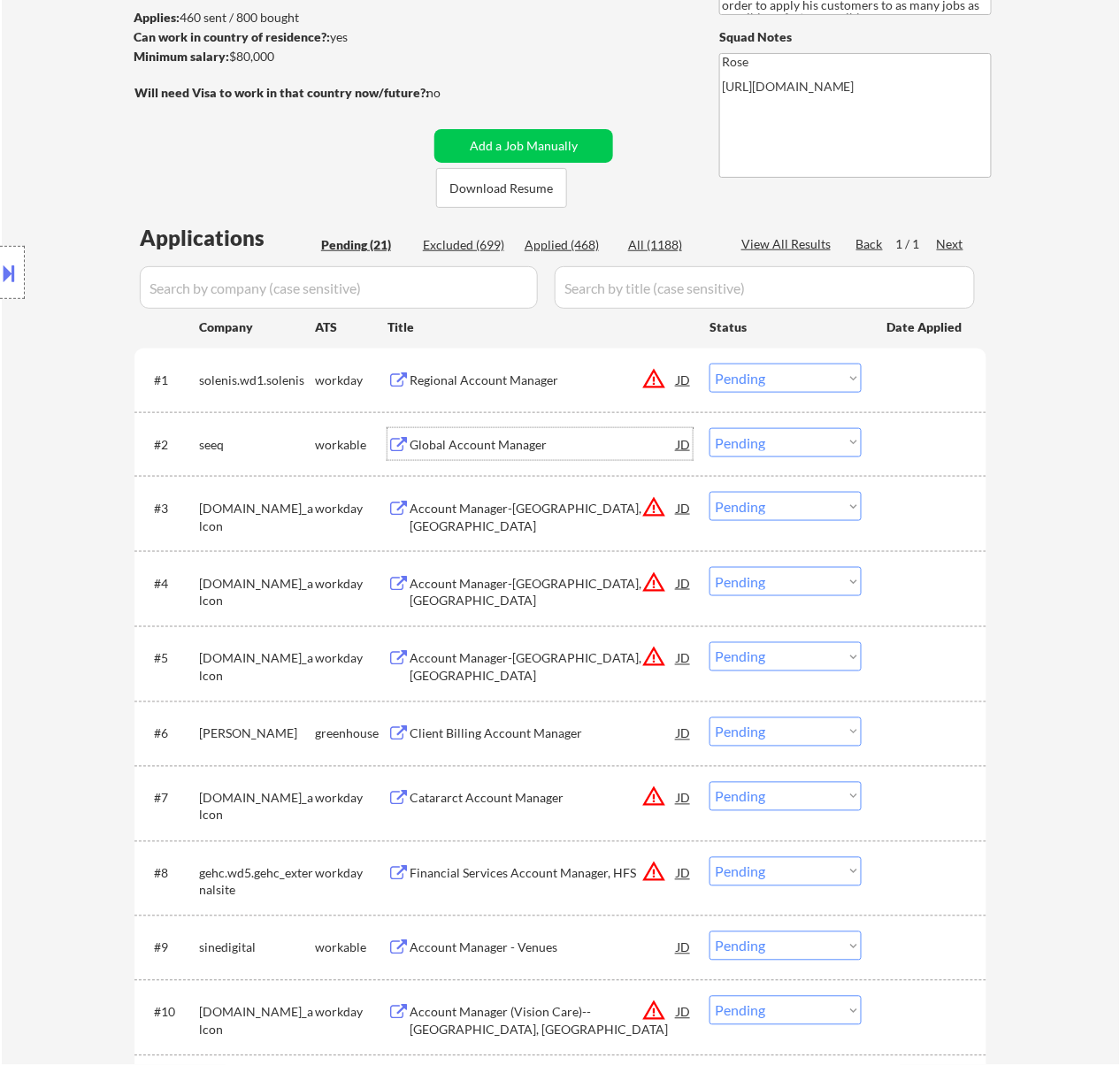
click at [571, 439] on div "Global Account Manager" at bounding box center [543, 444] width 267 height 17
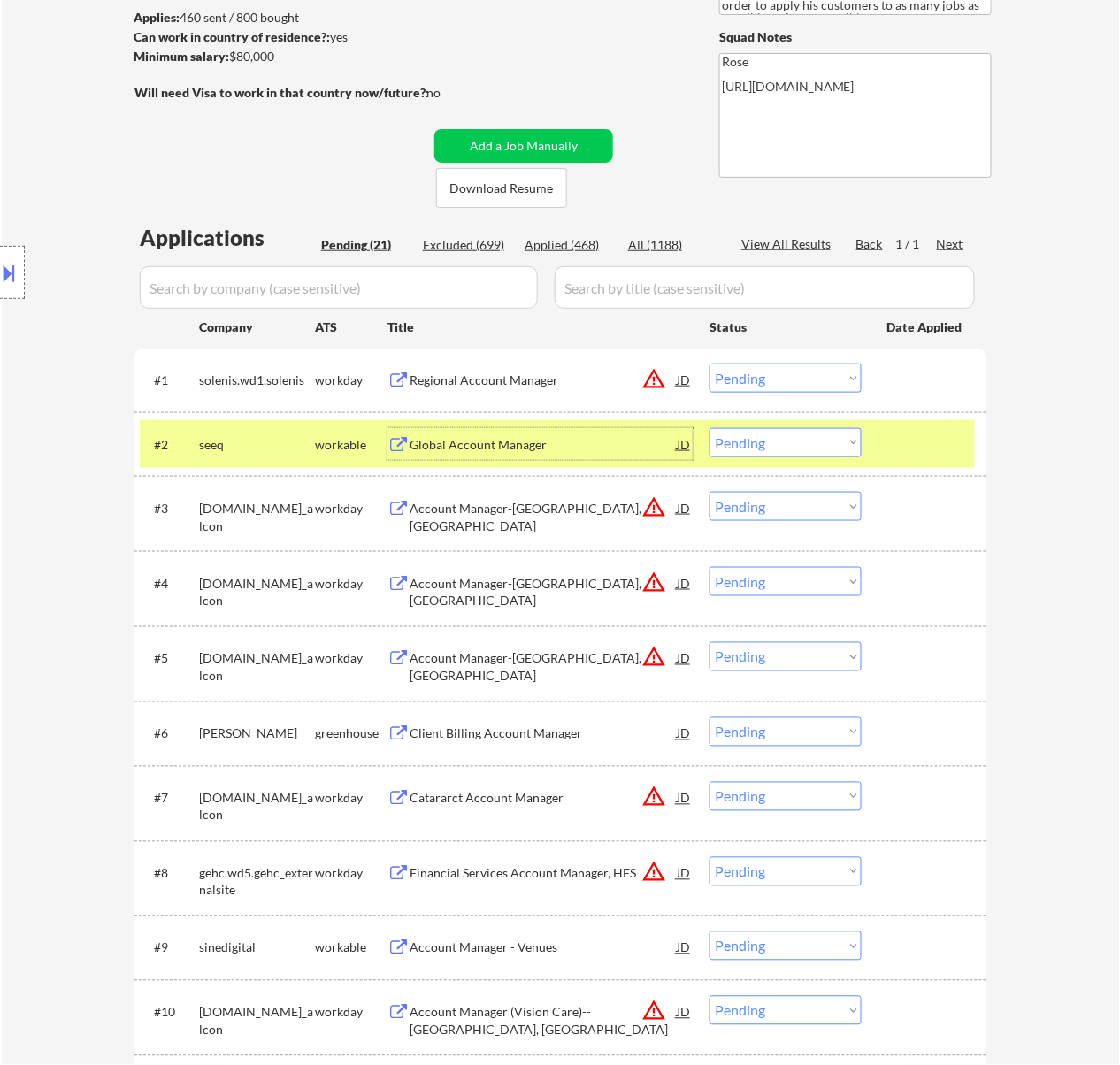
click at [761, 437] on select "Choose an option... Pending Applied Excluded (Questions) Excluded (Expired) Exc…" at bounding box center [785, 443] width 152 height 29
click at [709, 429] on select "Choose an option... Pending Applied Excluded (Questions) Excluded (Expired) Exc…" at bounding box center [785, 443] width 152 height 29
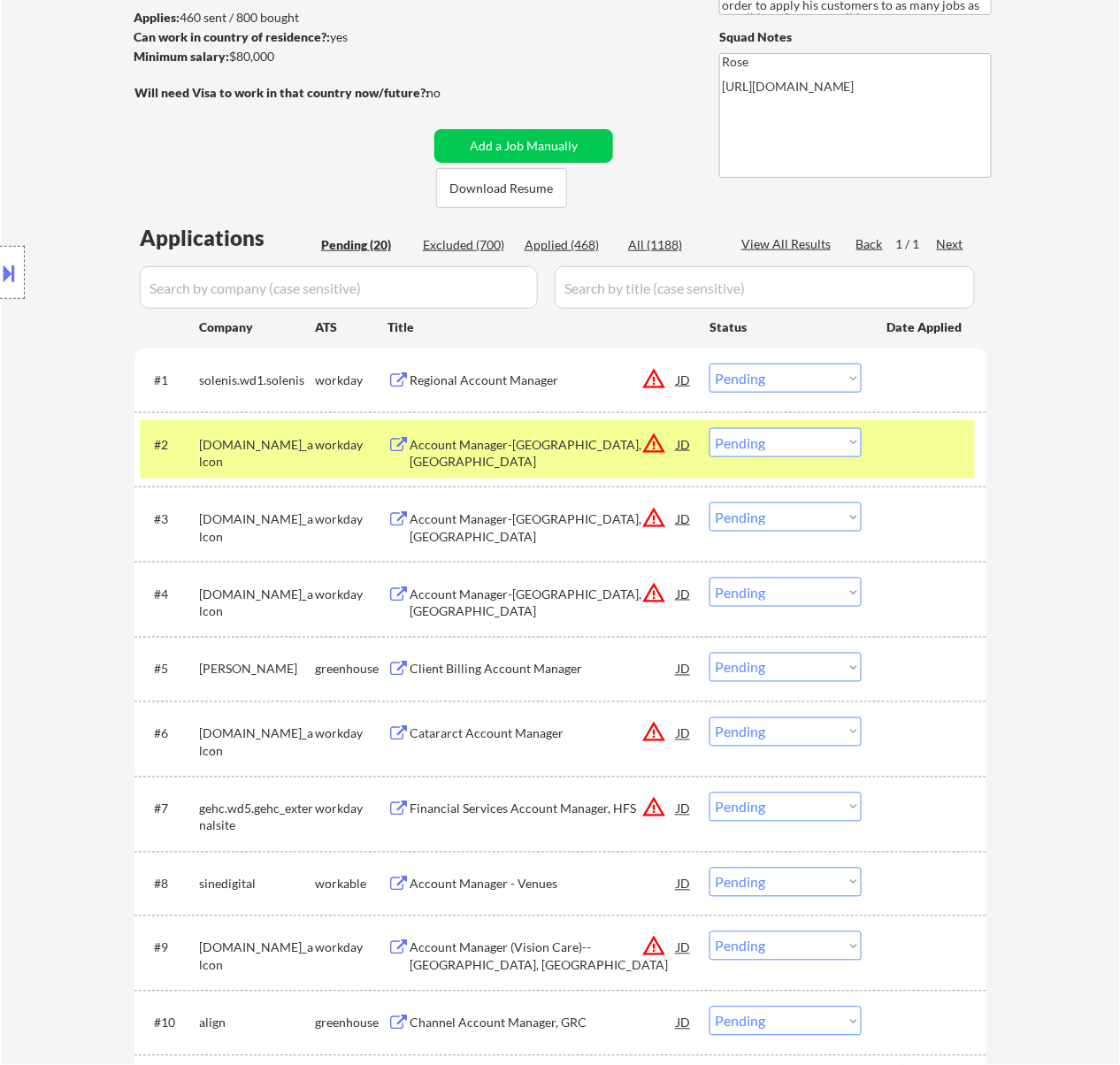
click at [533, 454] on div "Account Manager-Tucson, AZ" at bounding box center [543, 444] width 267 height 32
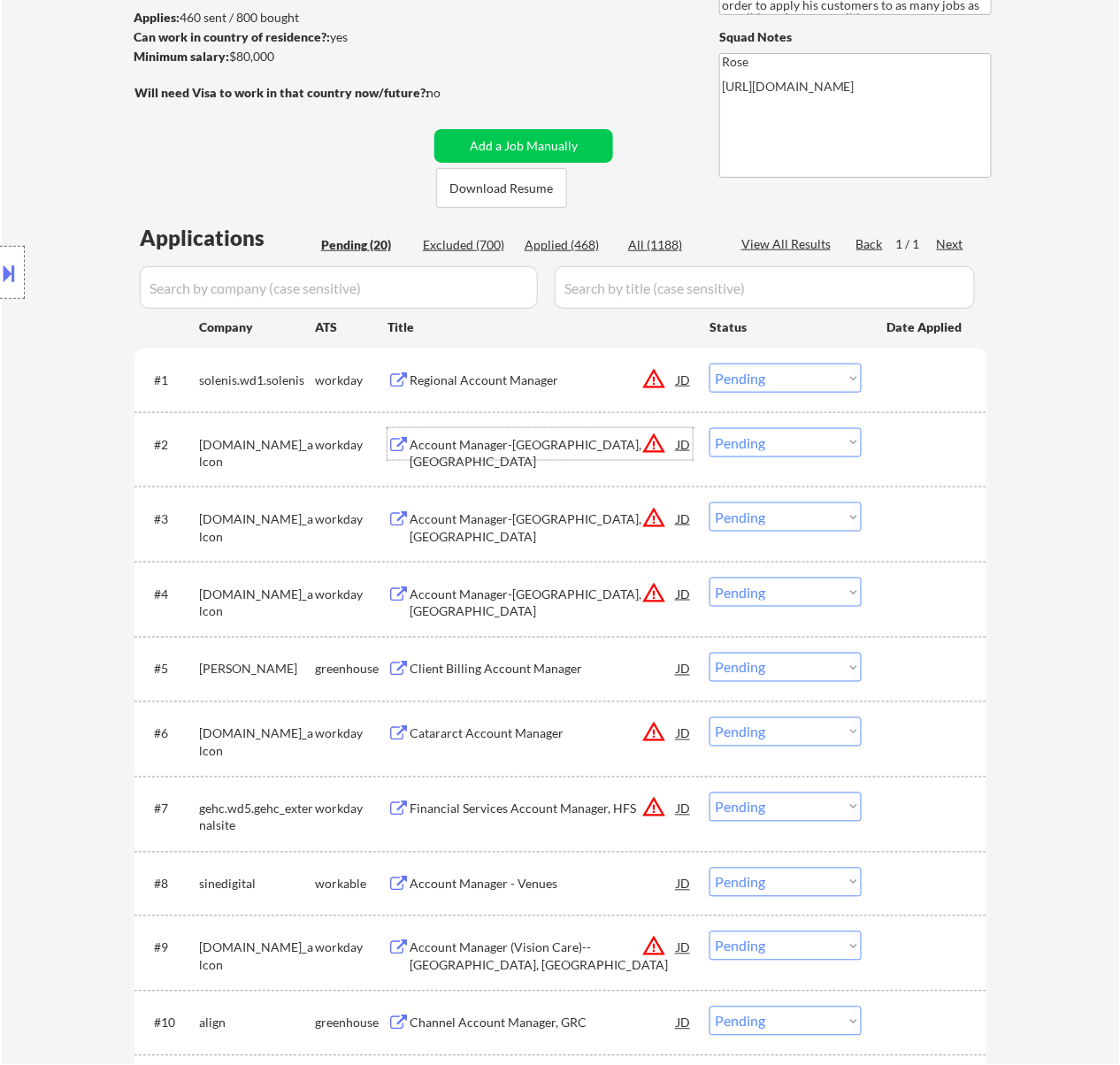
click at [576, 515] on div "Account Manager-Syracuse, NY" at bounding box center [543, 528] width 267 height 35
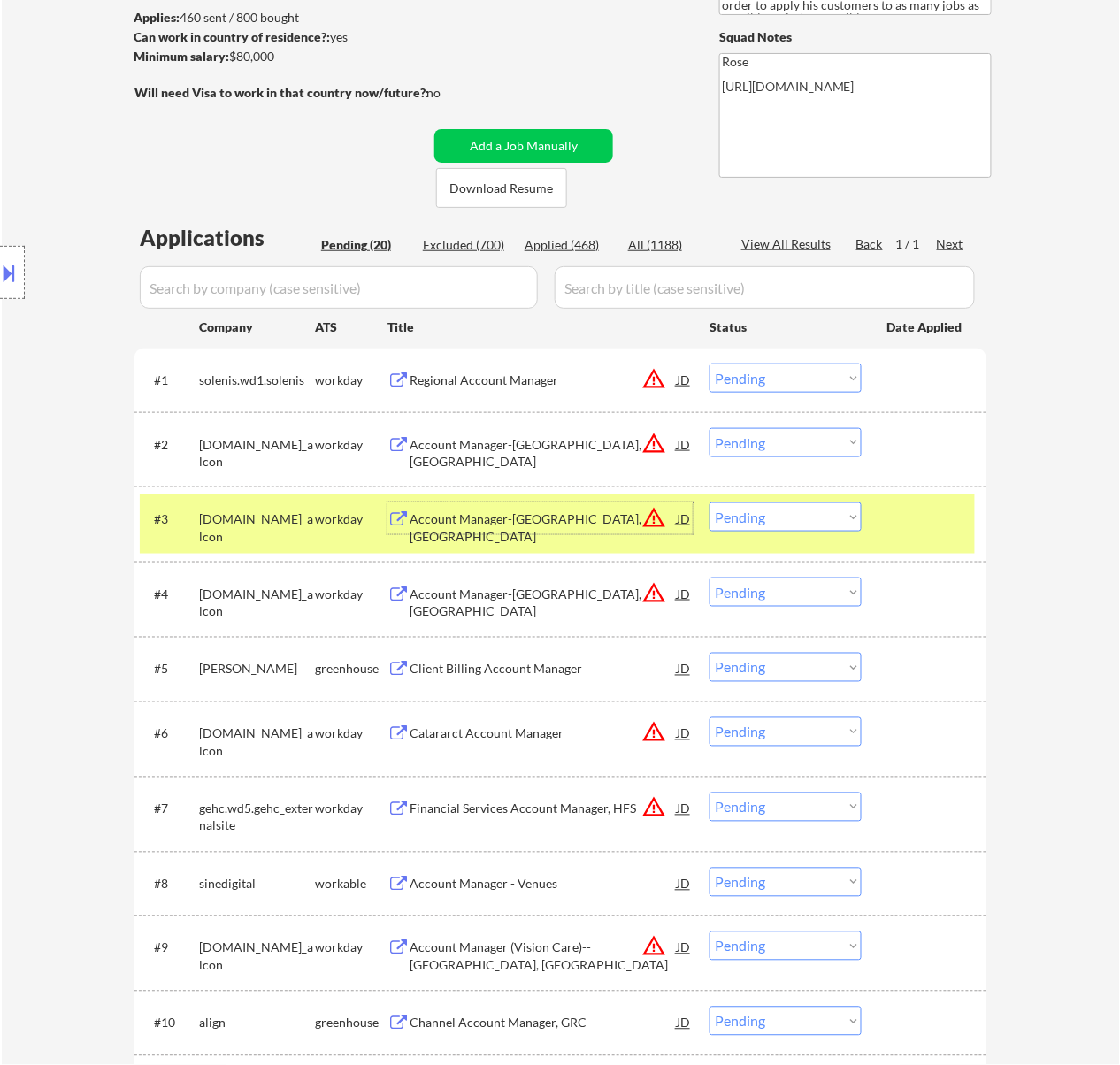
click at [769, 370] on select "Choose an option... Pending Applied Excluded (Questions) Excluded (Expired) Exc…" at bounding box center [785, 378] width 152 height 29
click at [709, 363] on select "Choose an option... Pending Applied Excluded (Questions) Excluded (Expired) Exc…" at bounding box center [785, 378] width 152 height 29
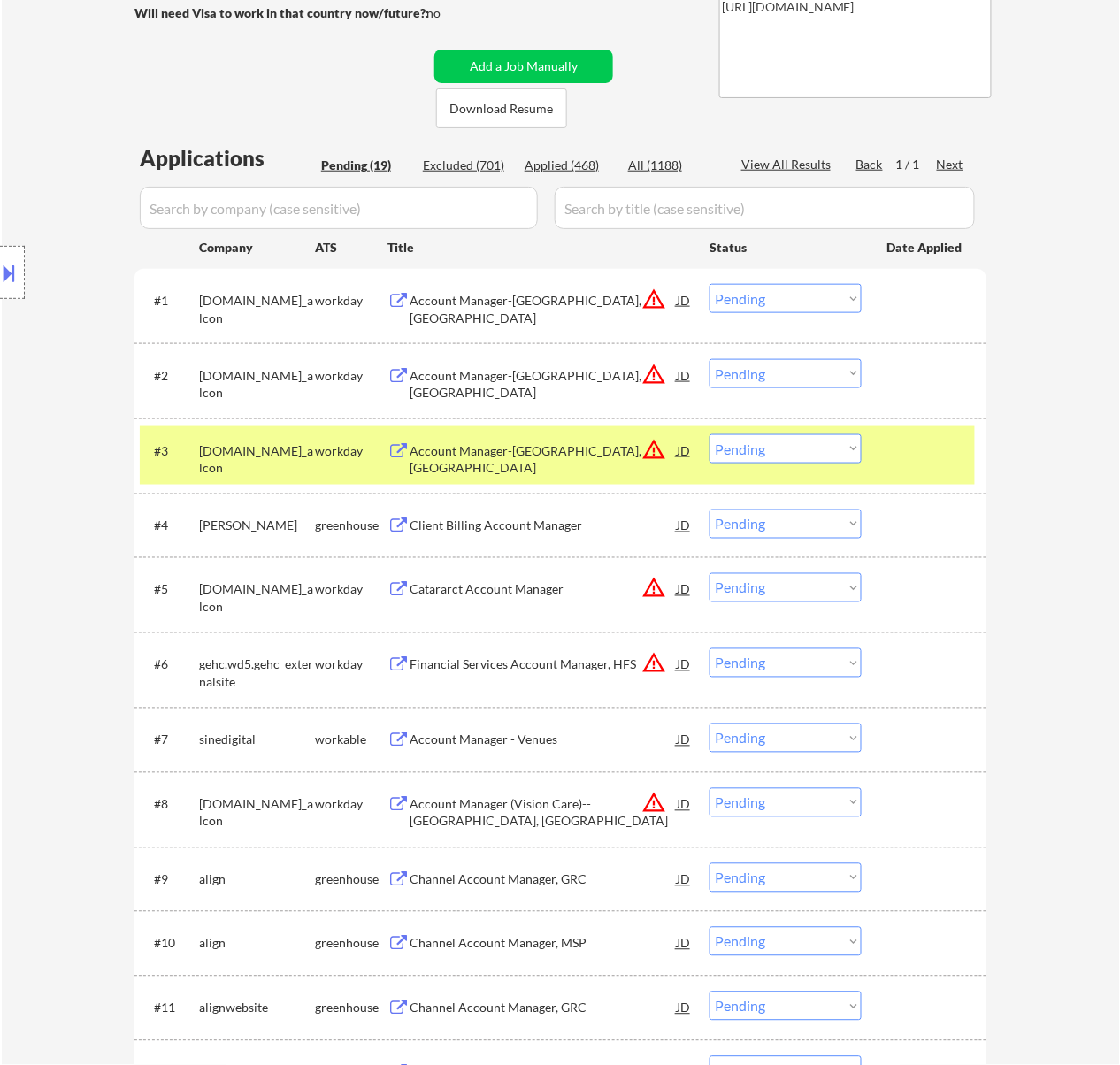
scroll to position [354, 0]
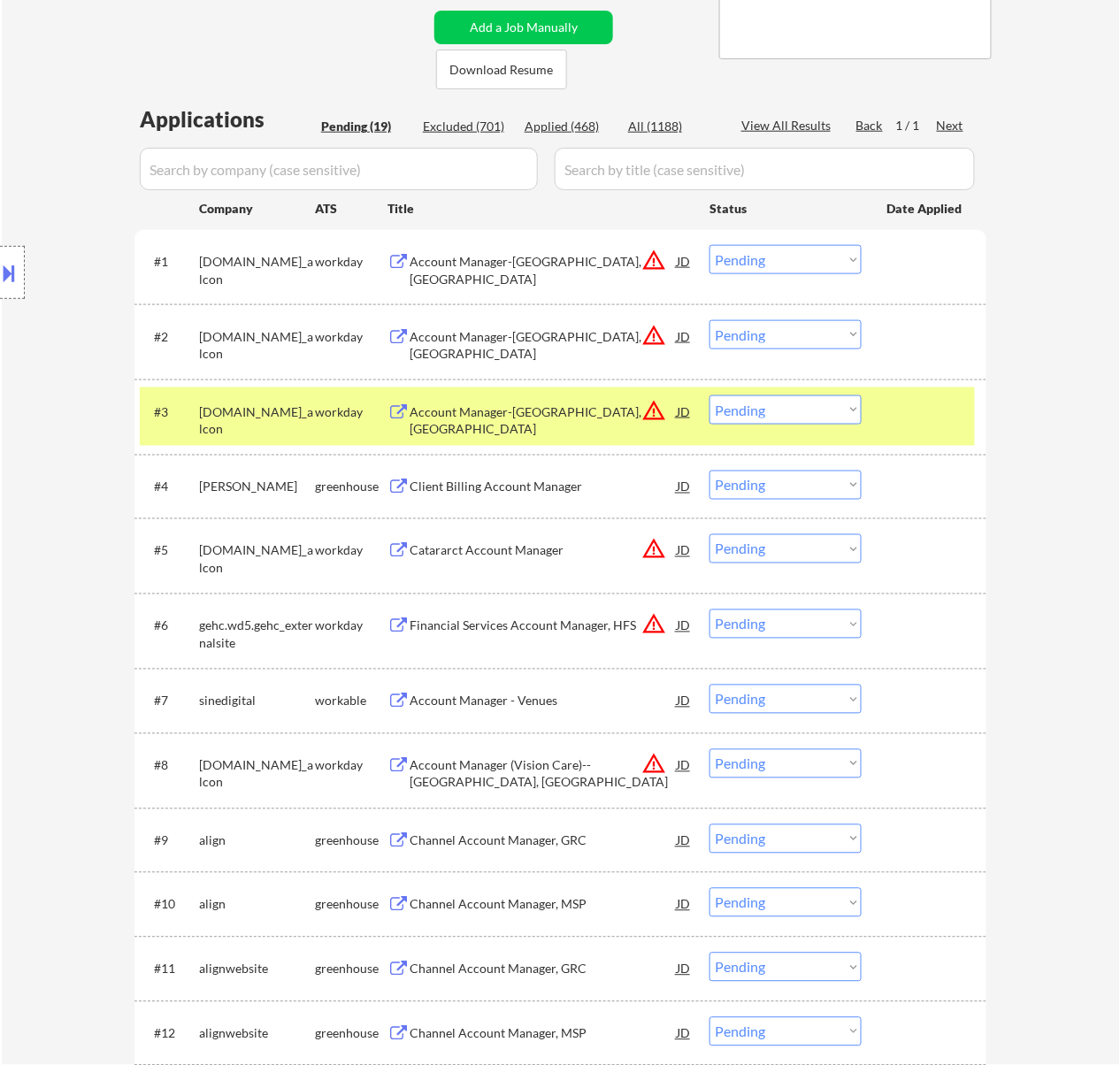
click at [535, 554] on div "Catararct Account Manager" at bounding box center [543, 550] width 267 height 17
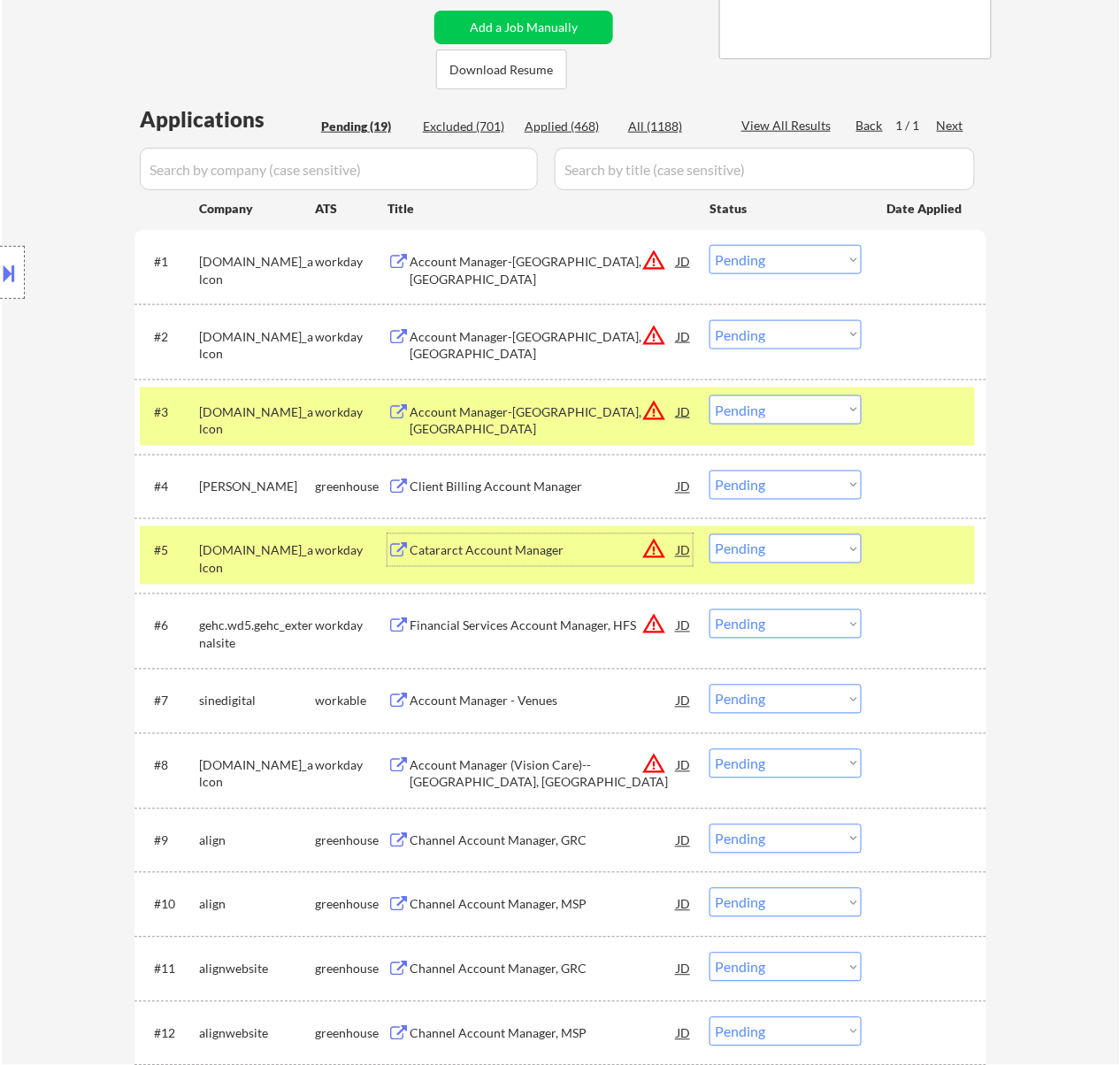
click at [785, 550] on select "Choose an option... Pending Applied Excluded (Questions) Excluded (Expired) Exc…" at bounding box center [785, 549] width 152 height 29
click at [709, 535] on select "Choose an option... Pending Applied Excluded (Questions) Excluded (Expired) Exc…" at bounding box center [785, 549] width 152 height 29
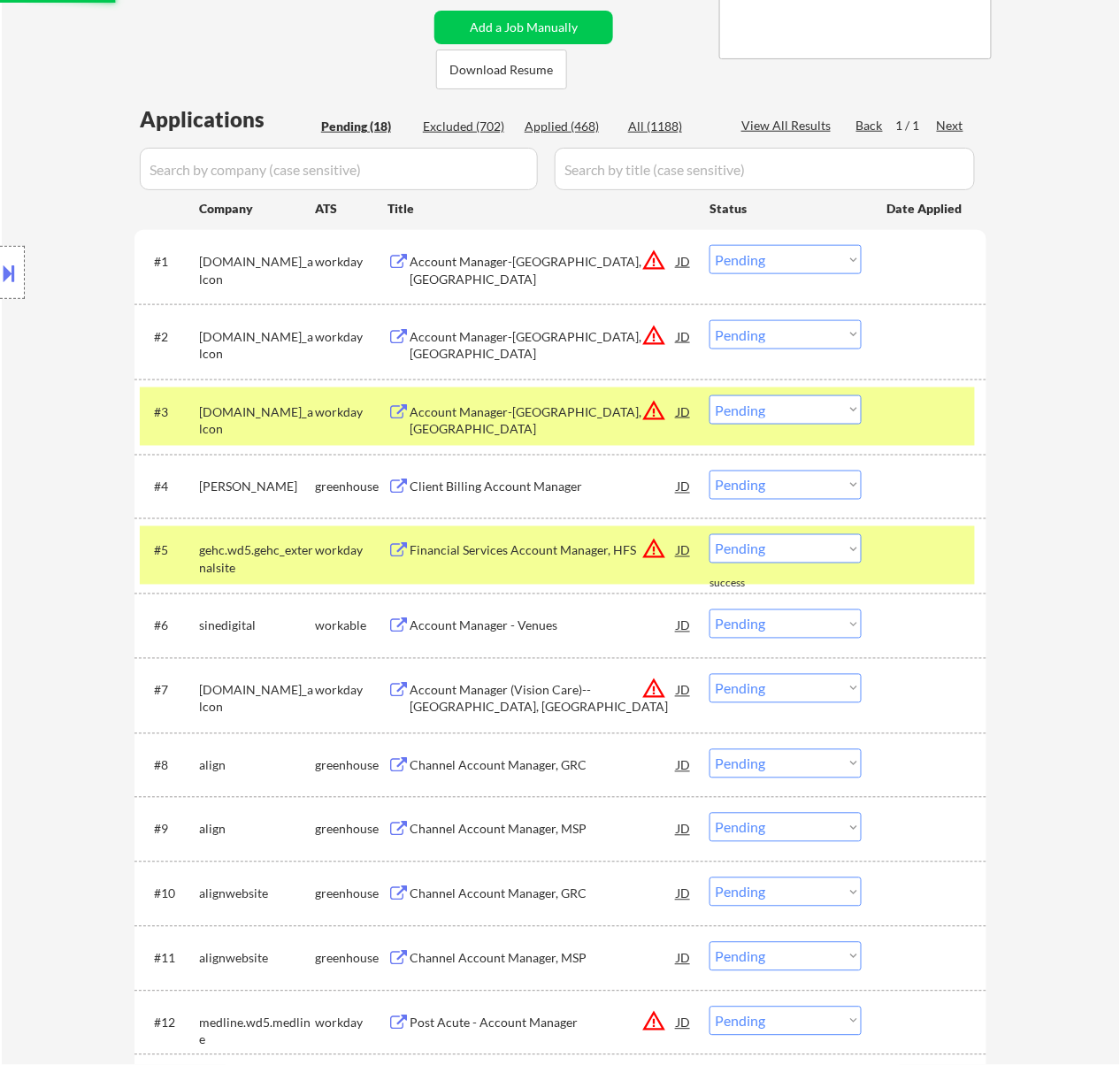
click at [876, 549] on div "#5 gehc.wd5.gehc_externalsite workday Financial Services Account Manager, HFS J…" at bounding box center [557, 556] width 835 height 58
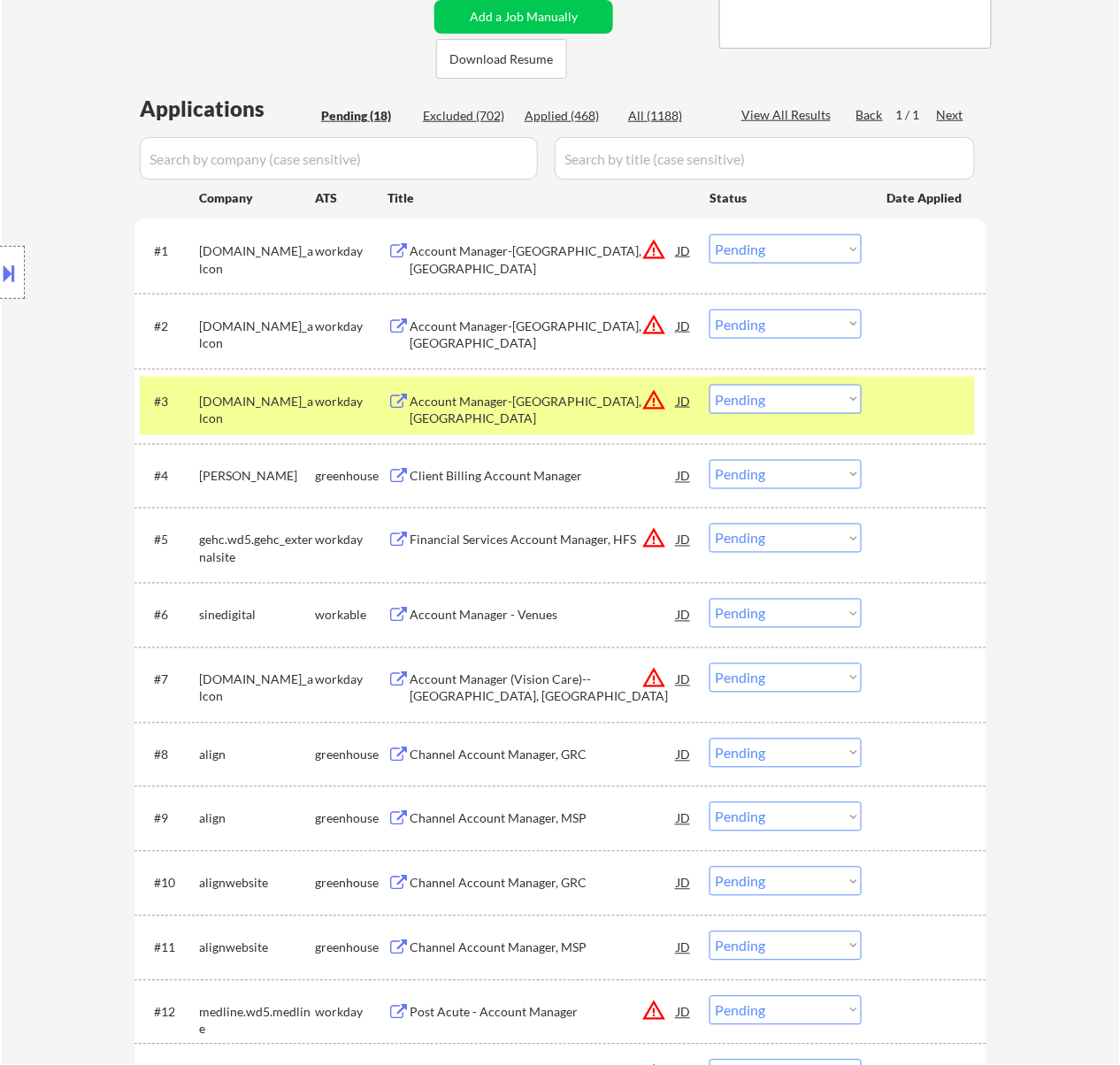
scroll to position [235, 0]
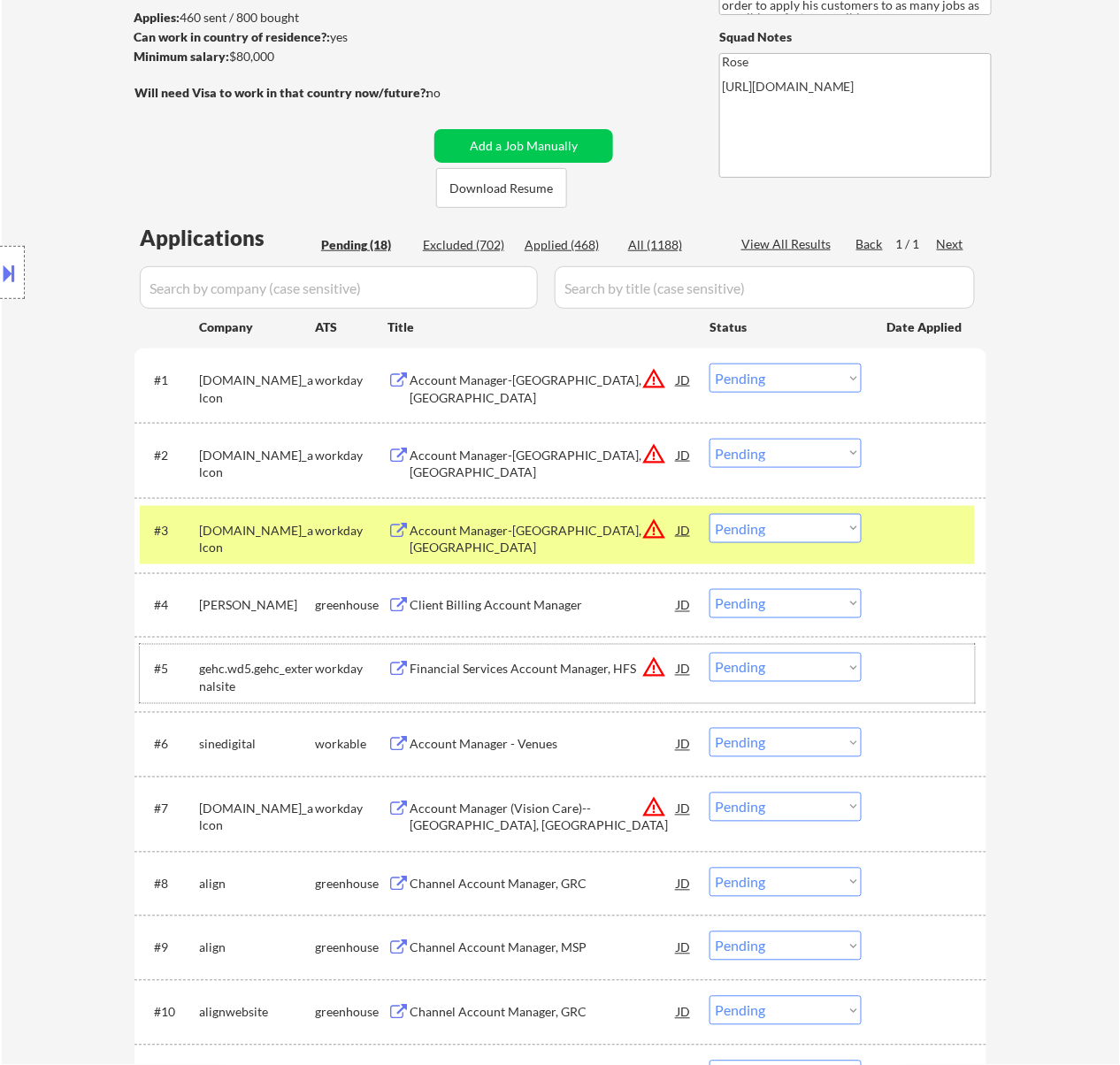
click at [781, 443] on select "Choose an option... Pending Applied Excluded (Questions) Excluded (Expired) Exc…" at bounding box center [785, 453] width 152 height 29
click at [709, 439] on select "Choose an option... Pending Applied Excluded (Questions) Excluded (Expired) Exc…" at bounding box center [785, 453] width 152 height 29
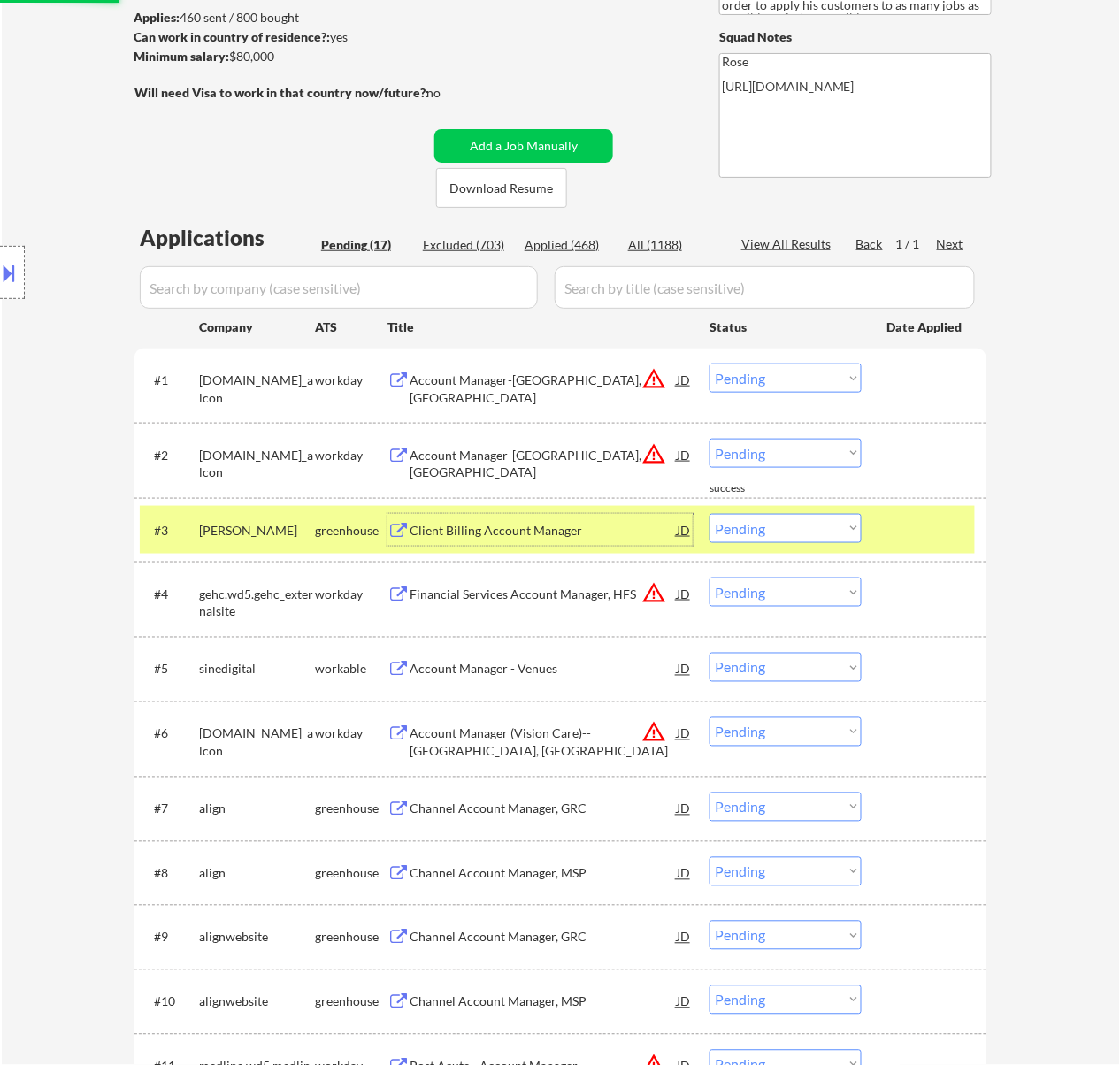
click at [546, 532] on div "Client Billing Account Manager" at bounding box center [543, 530] width 267 height 17
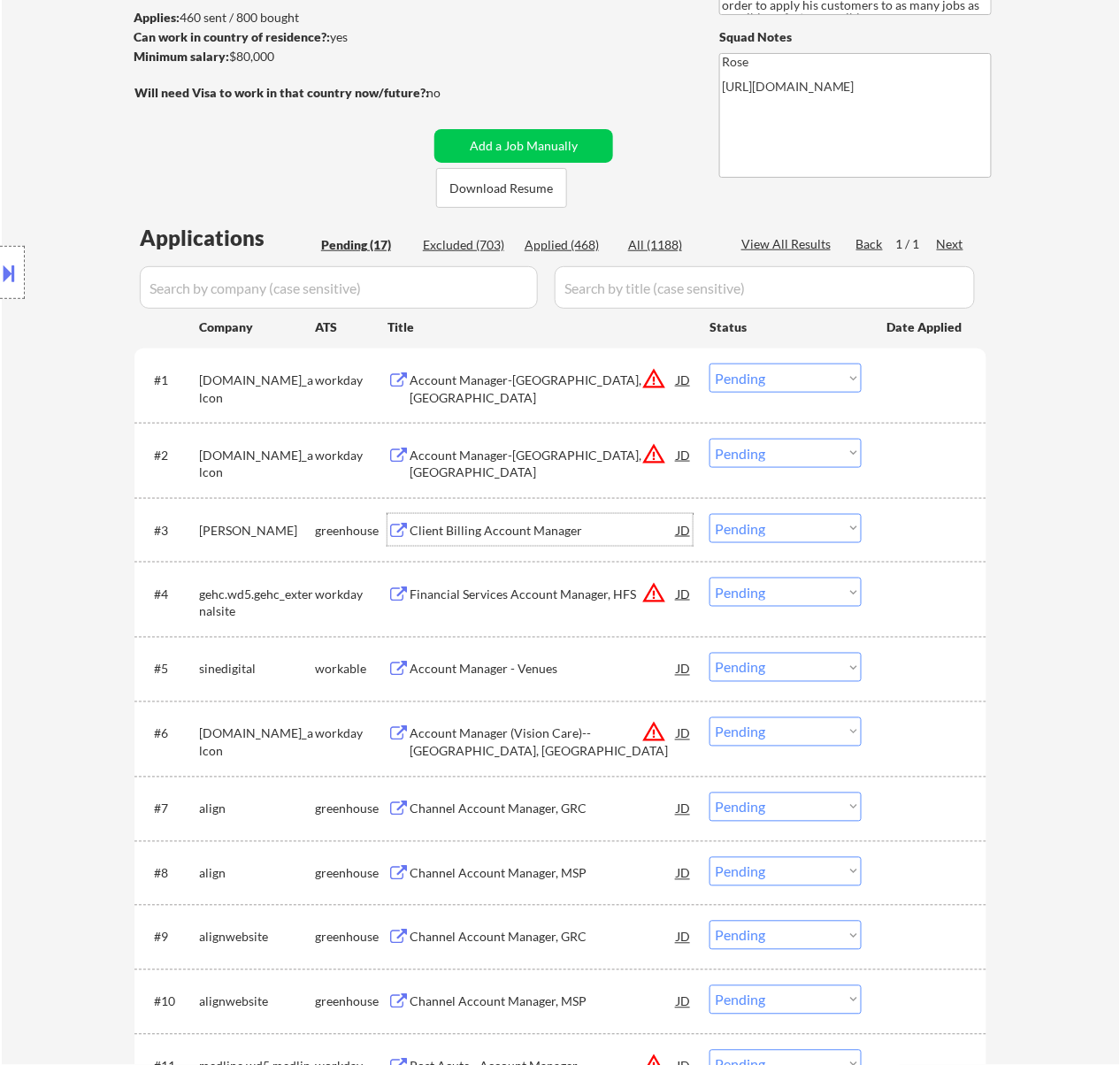
click at [765, 524] on select "Choose an option... Pending Applied Excluded (Questions) Excluded (Expired) Exc…" at bounding box center [785, 528] width 152 height 29
click at [709, 514] on select "Choose an option... Pending Applied Excluded (Questions) Excluded (Expired) Exc…" at bounding box center [785, 528] width 152 height 29
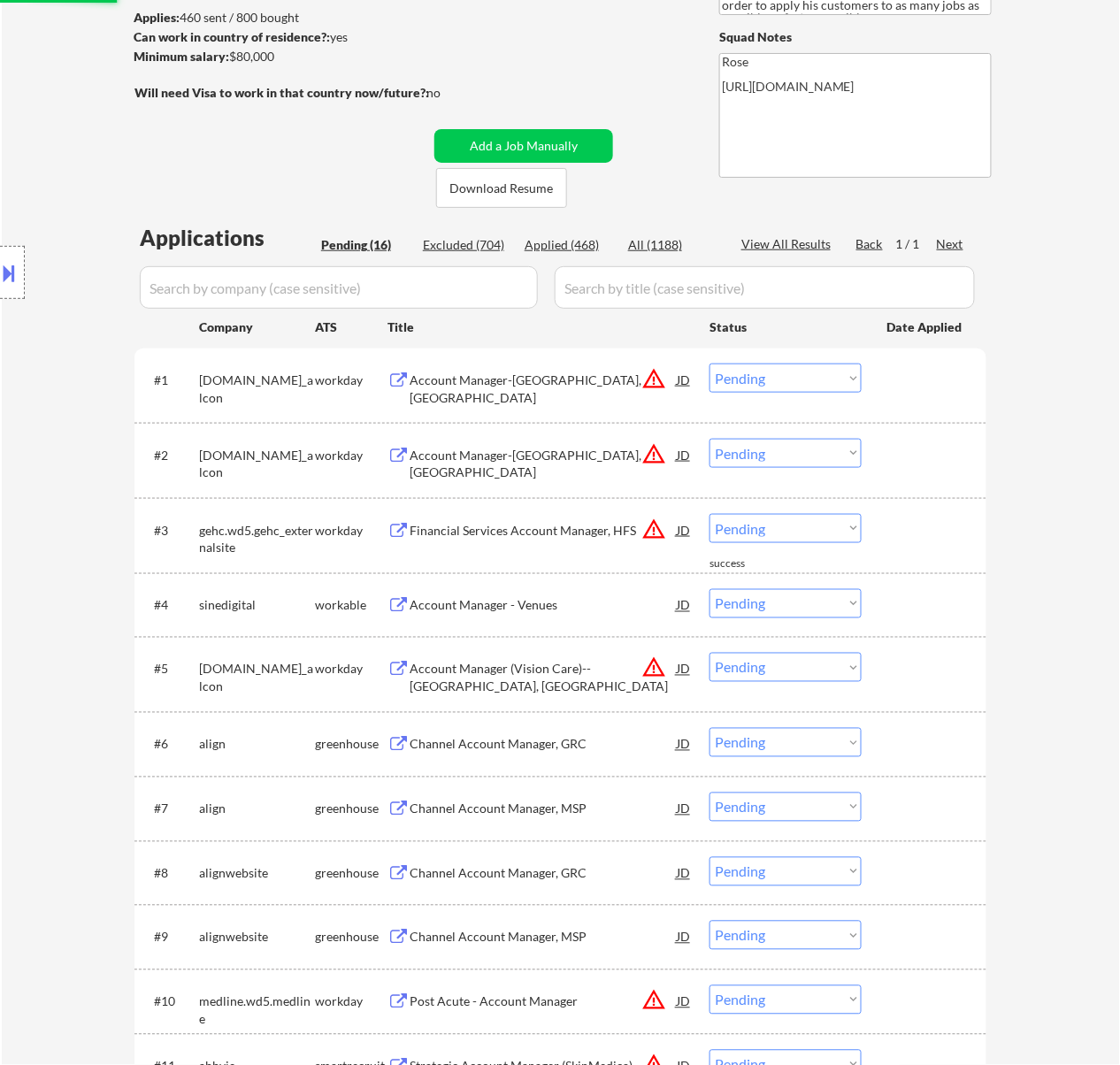
click at [771, 366] on select "Choose an option... Pending Applied Excluded (Questions) Excluded (Expired) Exc…" at bounding box center [785, 378] width 152 height 29
drag, startPoint x: 780, startPoint y: 380, endPoint x: 780, endPoint y: 391, distance: 11.0
click at [780, 380] on select "Choose an option... Pending Applied Excluded (Questions) Excluded (Expired) Exc…" at bounding box center [785, 378] width 152 height 29
click at [709, 363] on select "Choose an option... Pending Applied Excluded (Questions) Excluded (Expired) Exc…" at bounding box center [785, 378] width 152 height 29
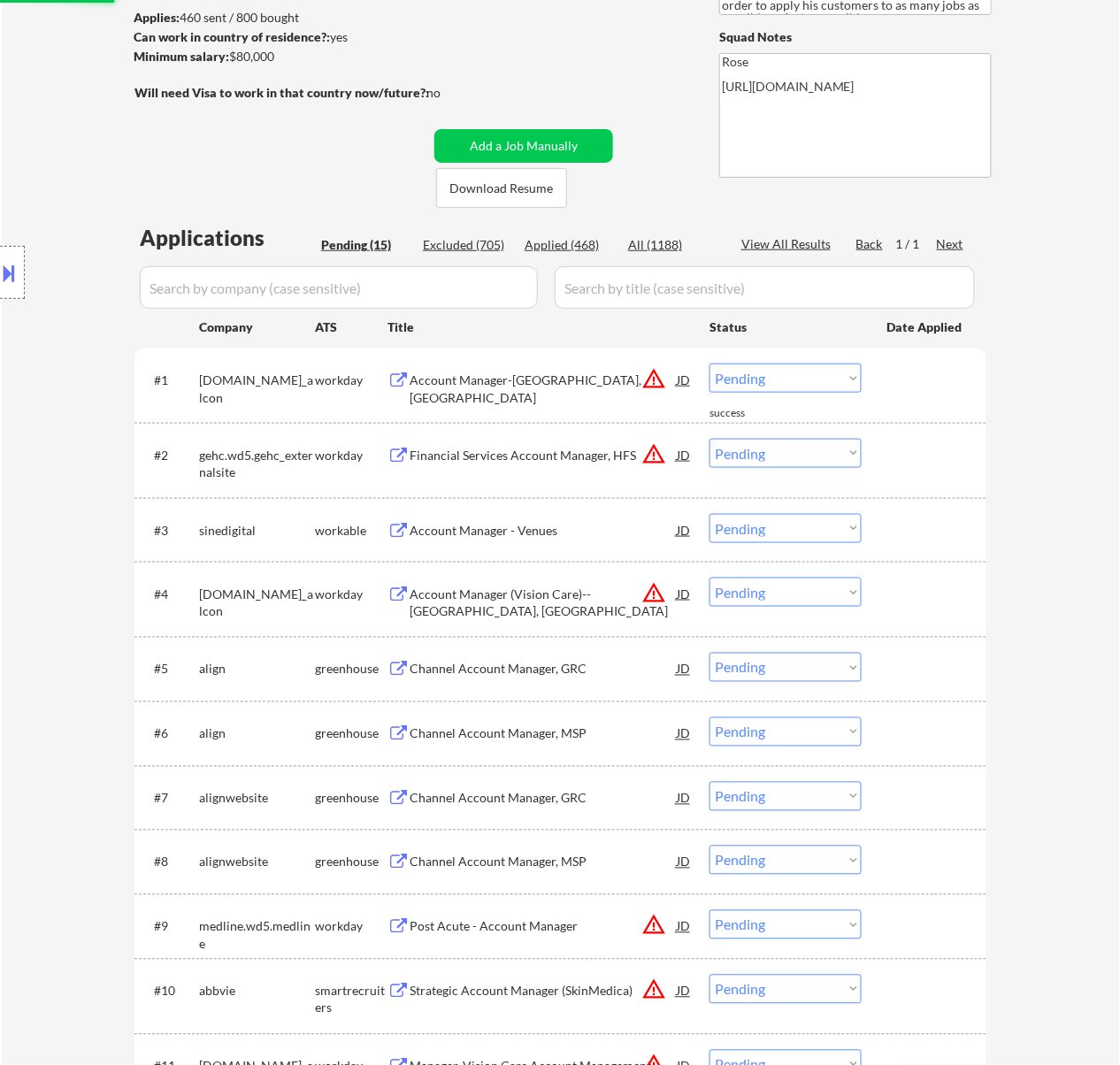
click at [768, 373] on select "Choose an option... Pending Applied Excluded (Questions) Excluded (Expired) Exc…" at bounding box center [785, 378] width 152 height 29
click at [709, 363] on select "Choose an option... Pending Applied Excluded (Questions) Excluded (Expired) Exc…" at bounding box center [785, 378] width 152 height 29
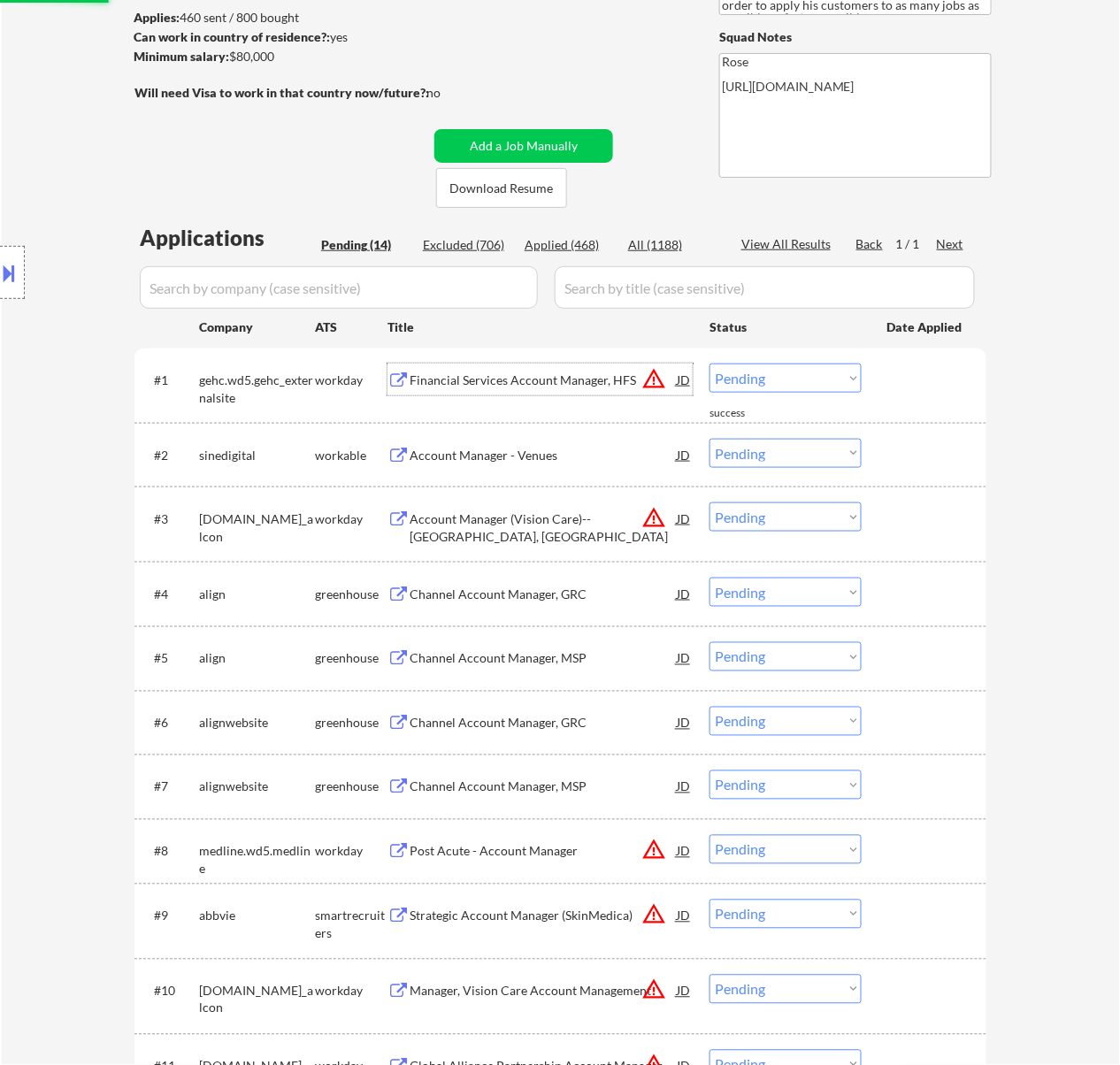
click at [576, 382] on div "Financial Services Account Manager, HFS" at bounding box center [543, 380] width 267 height 17
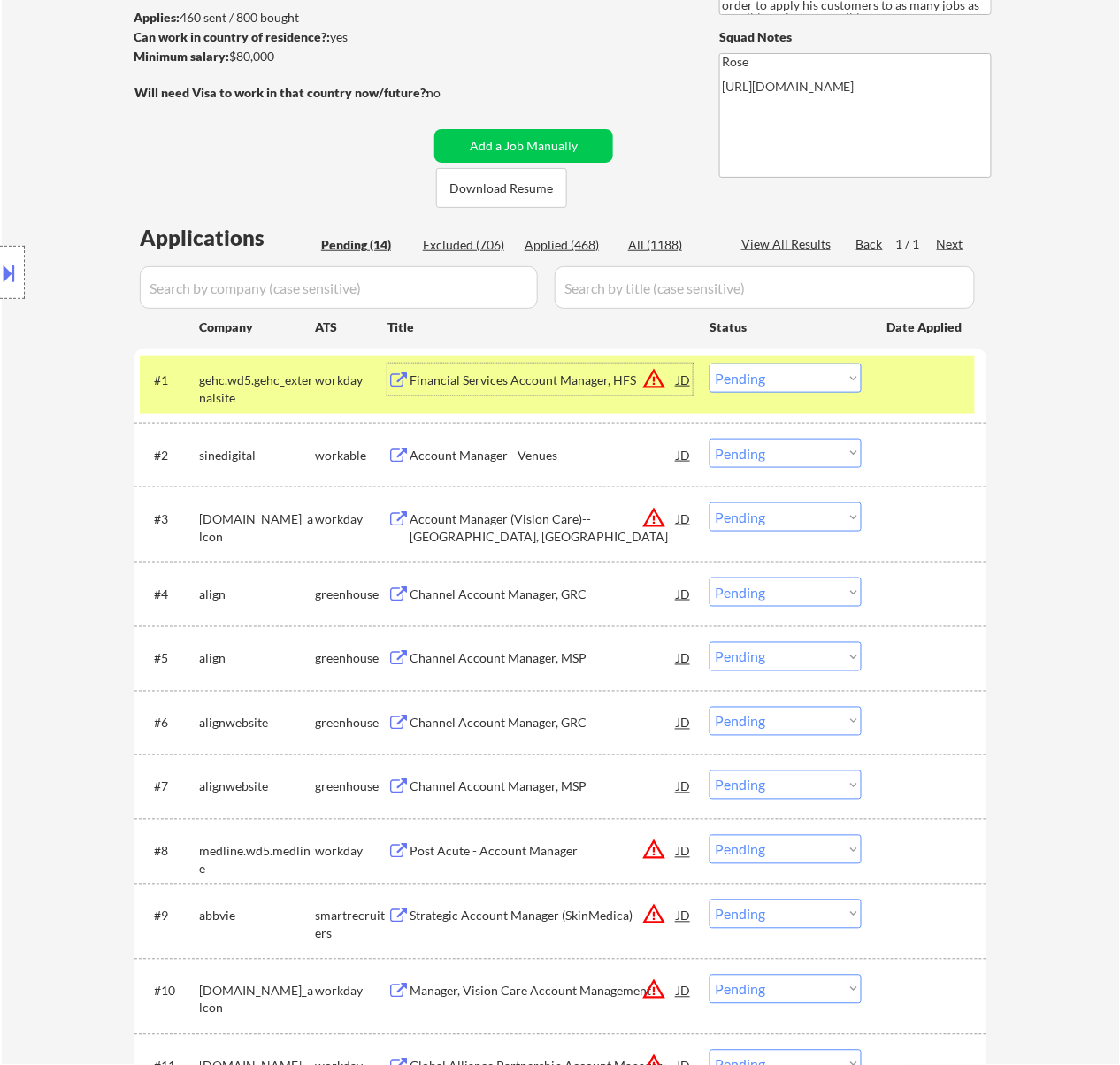
click at [481, 450] on div "Account Manager - Venues" at bounding box center [543, 455] width 267 height 17
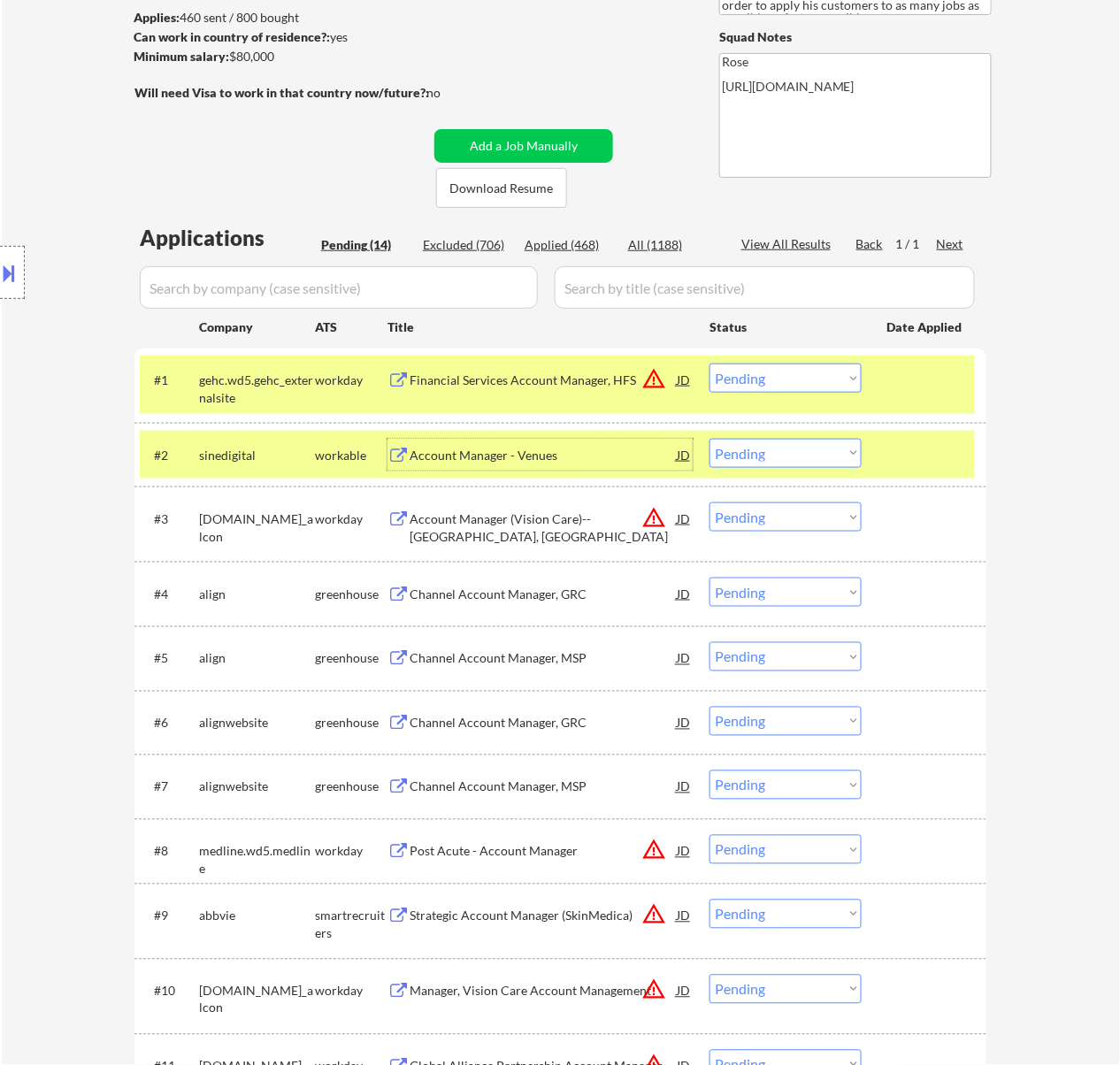
click at [770, 382] on select "Choose an option... Pending Applied Excluded (Questions) Excluded (Expired) Exc…" at bounding box center [785, 378] width 152 height 29
click at [709, 363] on select "Choose an option... Pending Applied Excluded (Questions) Excluded (Expired) Exc…" at bounding box center [785, 378] width 152 height 29
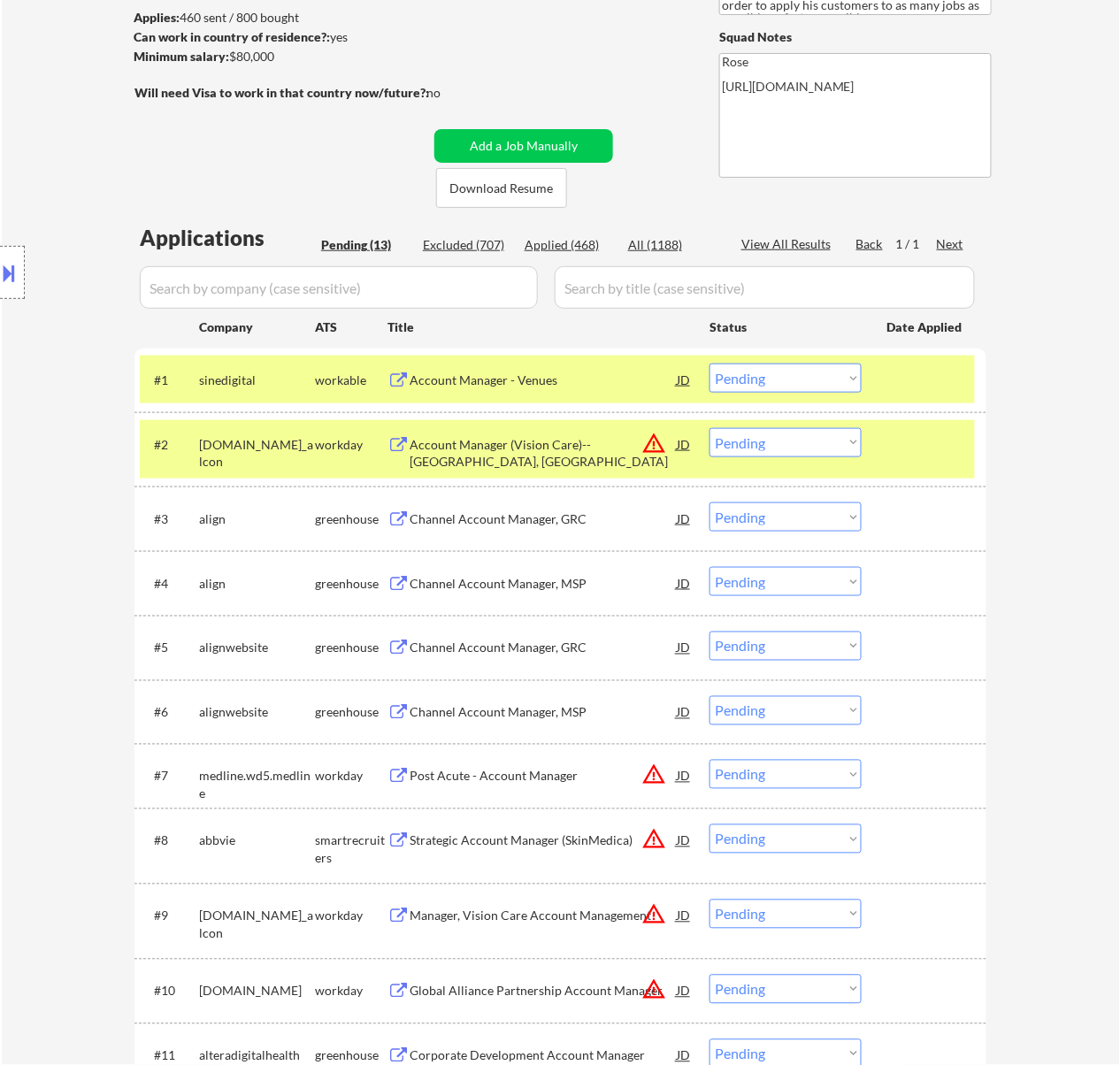
click at [747, 373] on select "Choose an option... Pending Applied Excluded (Questions) Excluded (Expired) Exc…" at bounding box center [785, 378] width 152 height 29
click at [709, 363] on select "Choose an option... Pending Applied Excluded (Questions) Excluded (Expired) Exc…" at bounding box center [785, 378] width 152 height 29
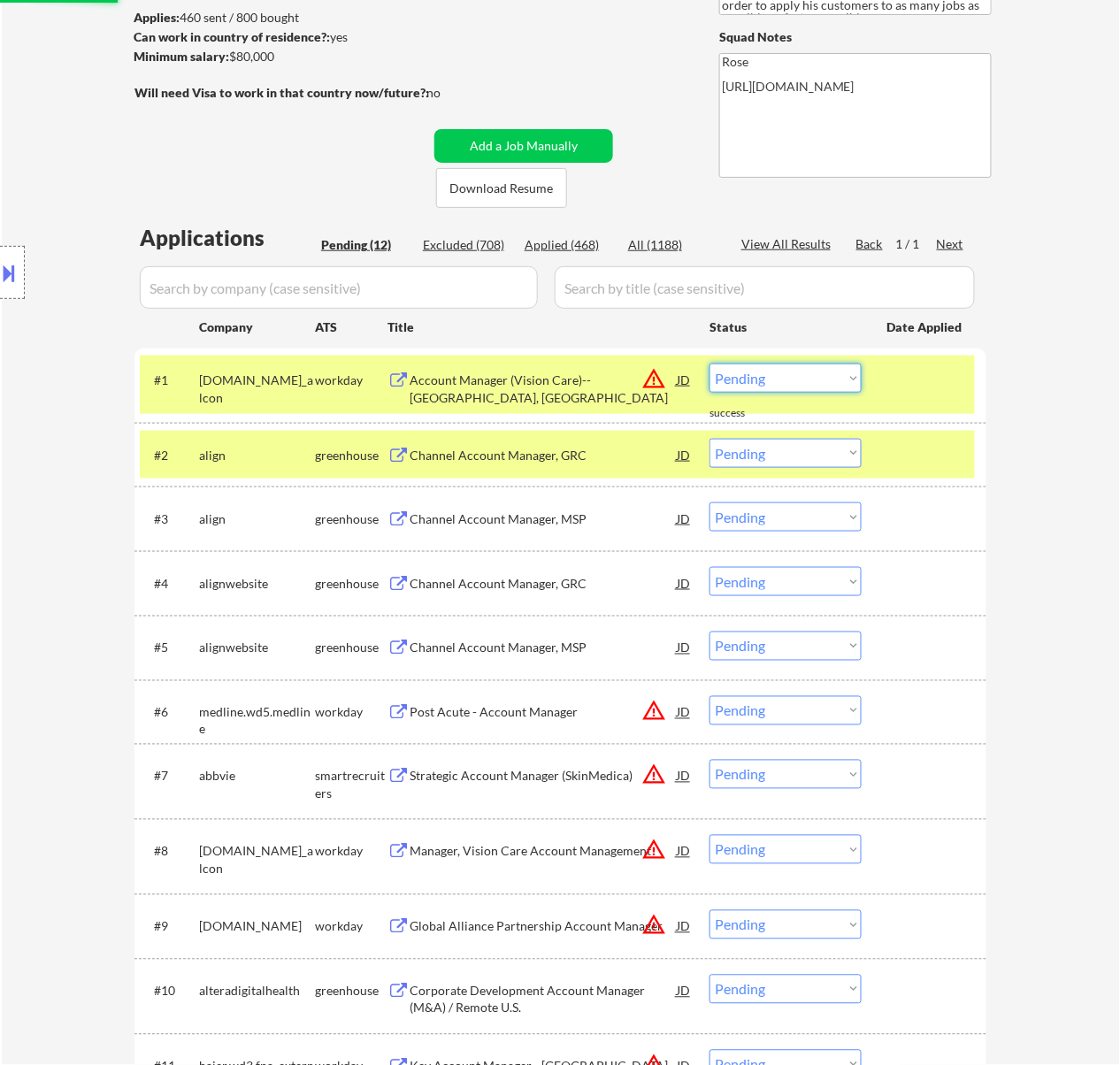
drag, startPoint x: 786, startPoint y: 371, endPoint x: 792, endPoint y: 380, distance: 10.8
click at [786, 371] on select "Choose an option... Pending Applied Excluded (Questions) Excluded (Expired) Exc…" at bounding box center [785, 378] width 152 height 29
click at [709, 363] on select "Choose an option... Pending Applied Excluded (Questions) Excluded (Expired) Exc…" at bounding box center [785, 378] width 152 height 29
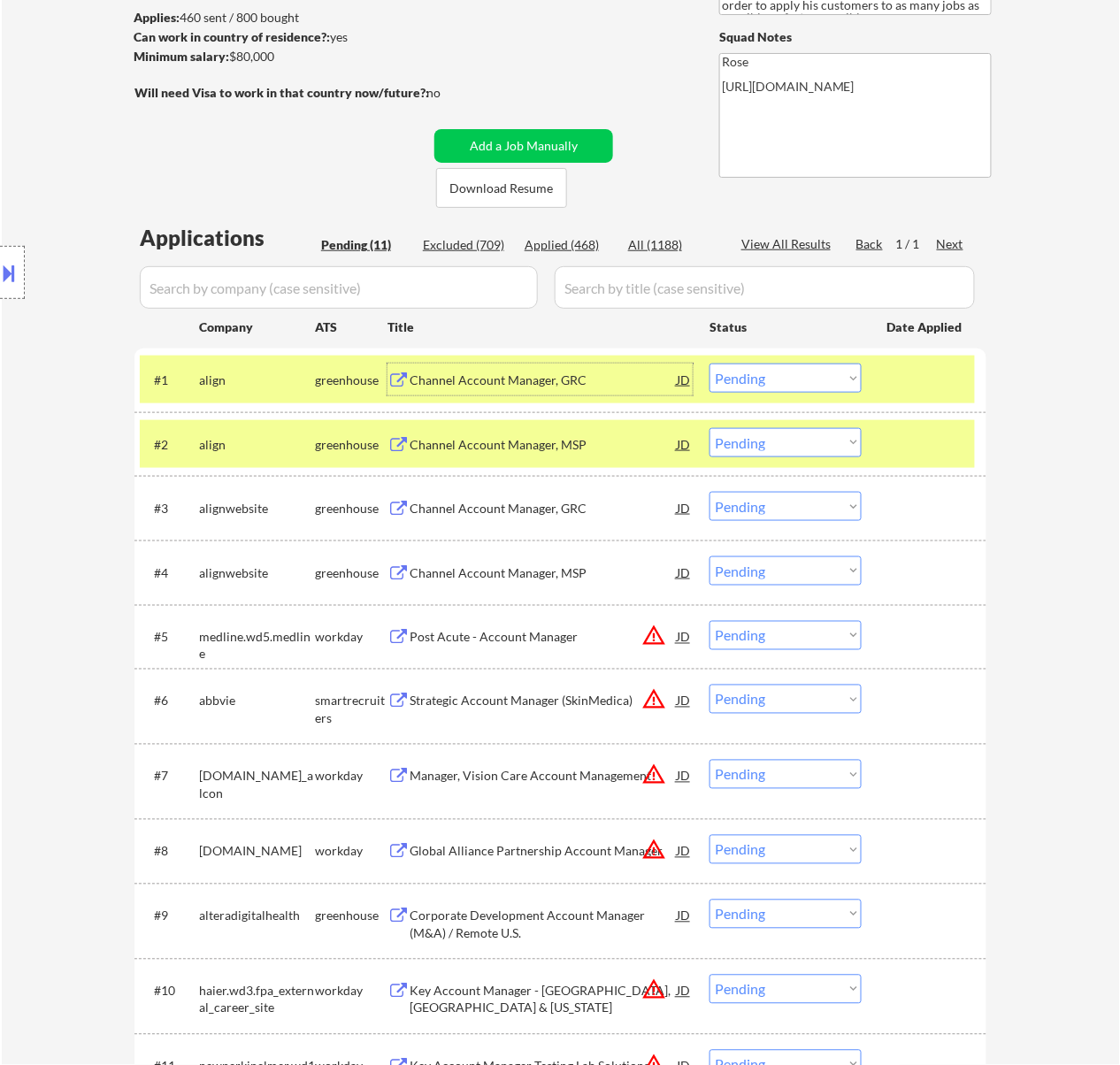
click at [556, 380] on div "Channel Account Manager, GRC" at bounding box center [543, 380] width 267 height 17
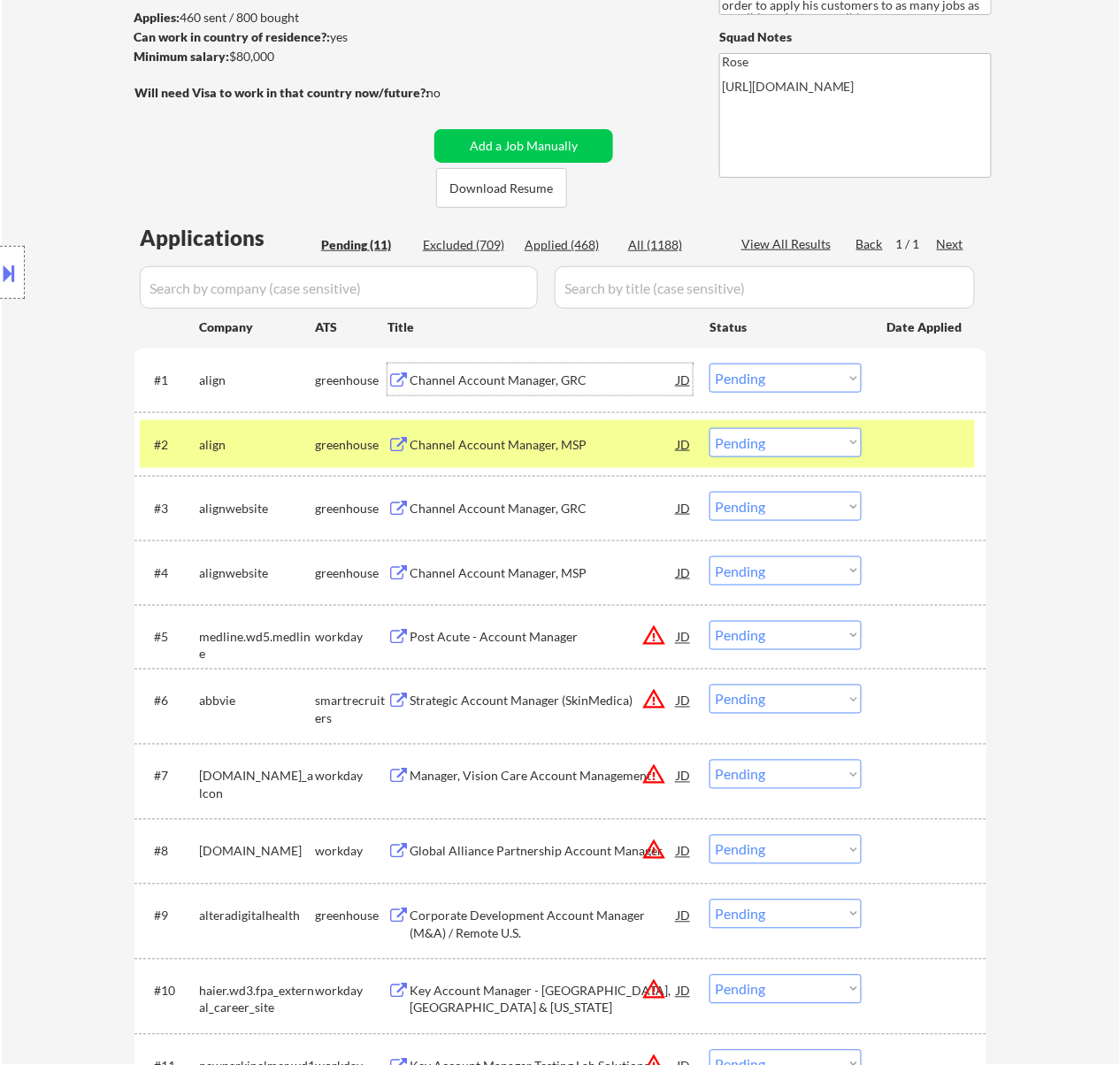
click at [535, 439] on div "Channel Account Manager, MSP" at bounding box center [543, 444] width 267 height 17
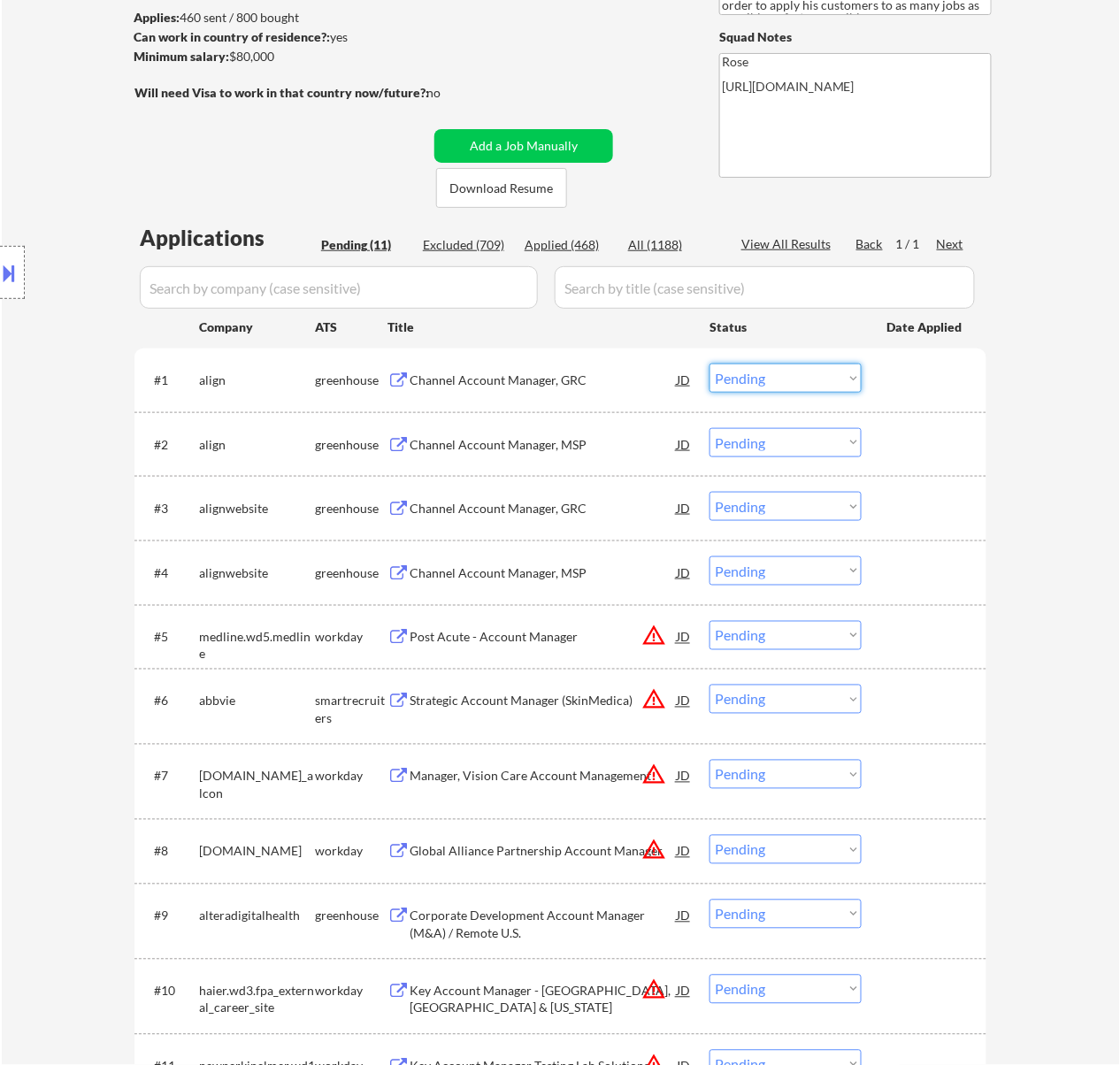
click at [776, 372] on select "Choose an option... Pending Applied Excluded (Questions) Excluded (Expired) Exc…" at bounding box center [785, 378] width 152 height 29
click at [709, 363] on select "Choose an option... Pending Applied Excluded (Questions) Excluded (Expired) Exc…" at bounding box center [785, 378] width 152 height 29
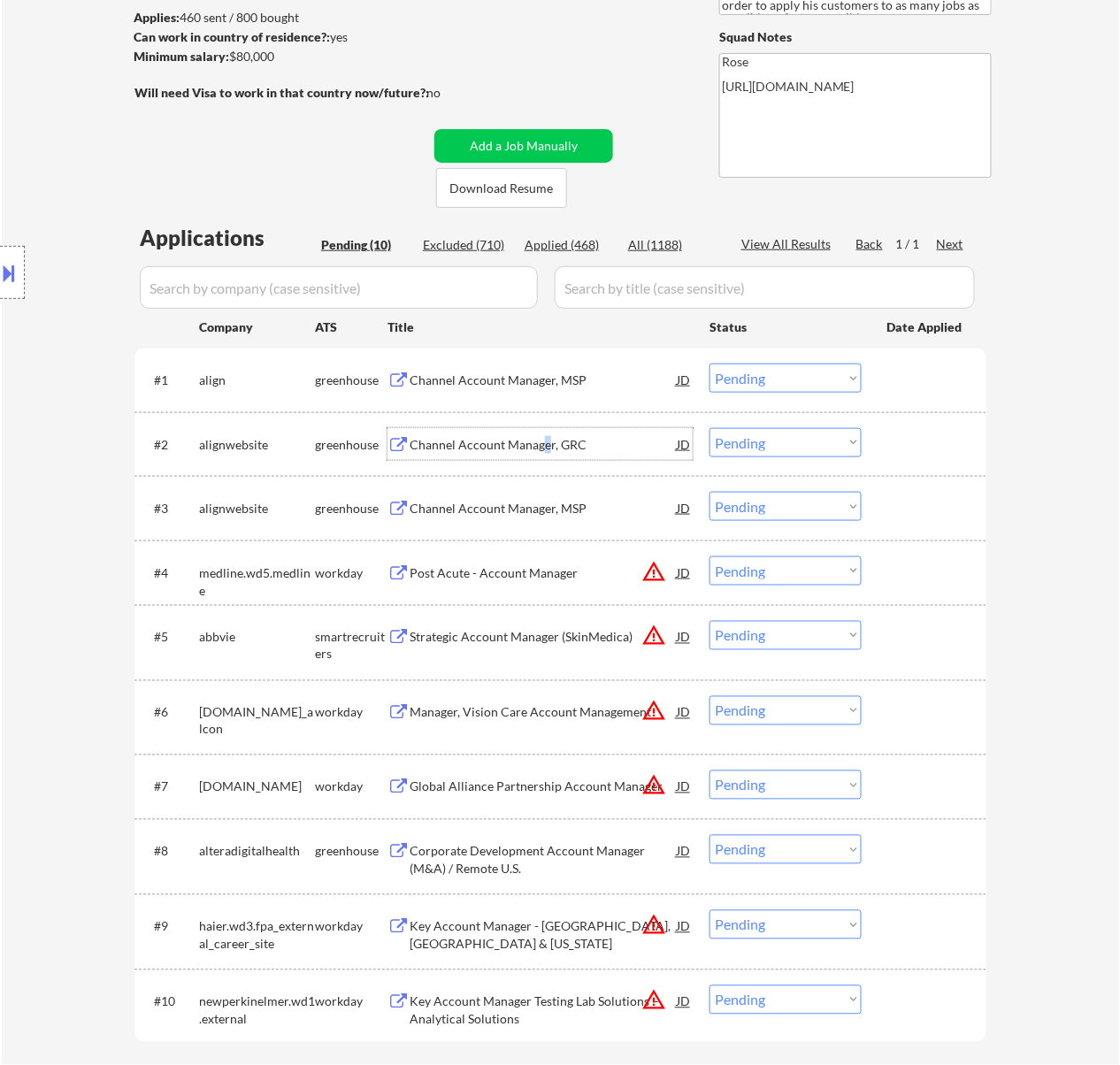
click at [545, 442] on div "Channel Account Manager, GRC" at bounding box center [543, 444] width 267 height 17
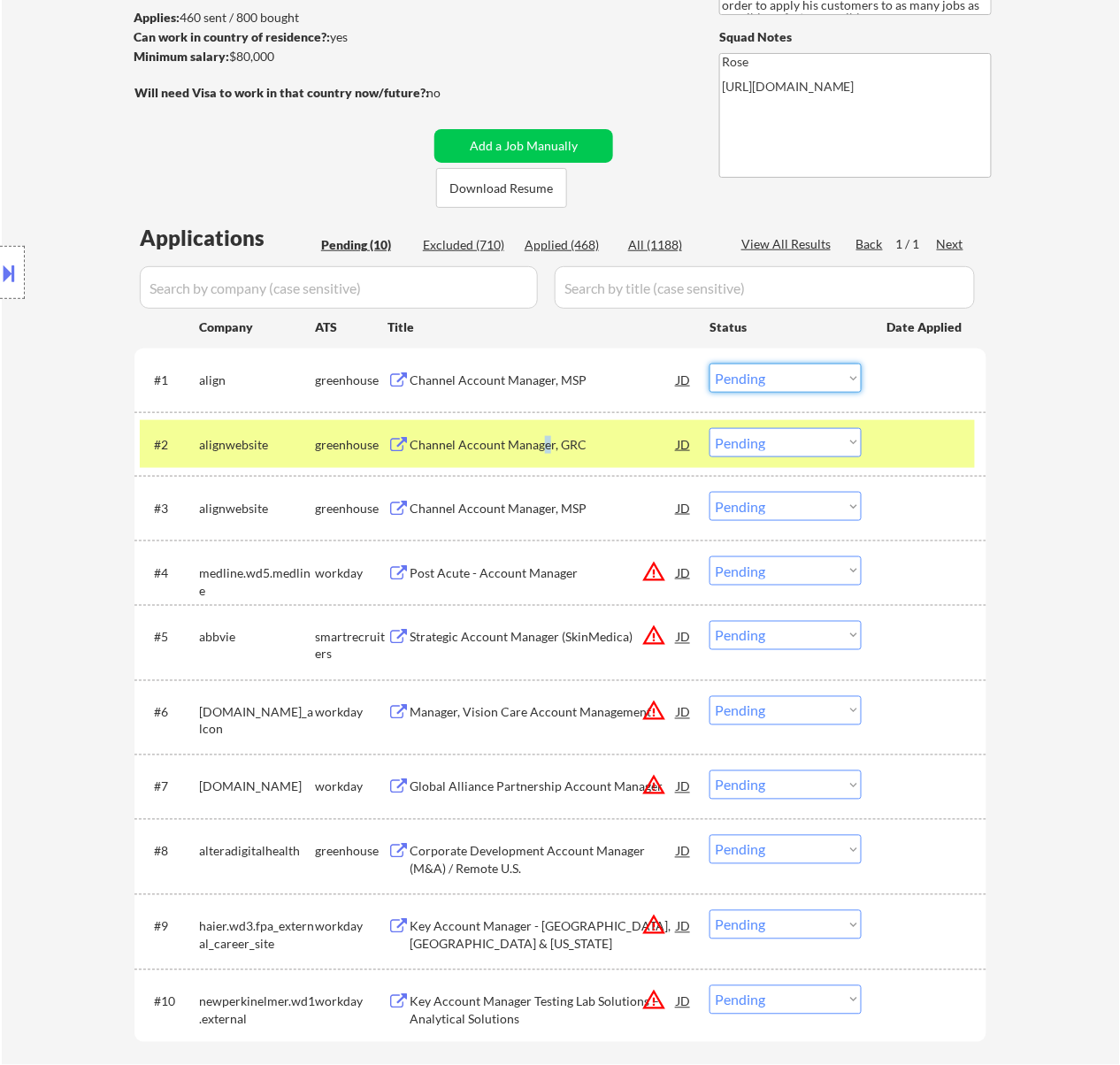
click at [770, 371] on select "Choose an option... Pending Applied Excluded (Questions) Excluded (Expired) Exc…" at bounding box center [785, 378] width 152 height 29
click at [709, 363] on select "Choose an option... Pending Applied Excluded (Questions) Excluded (Expired) Exc…" at bounding box center [785, 378] width 152 height 29
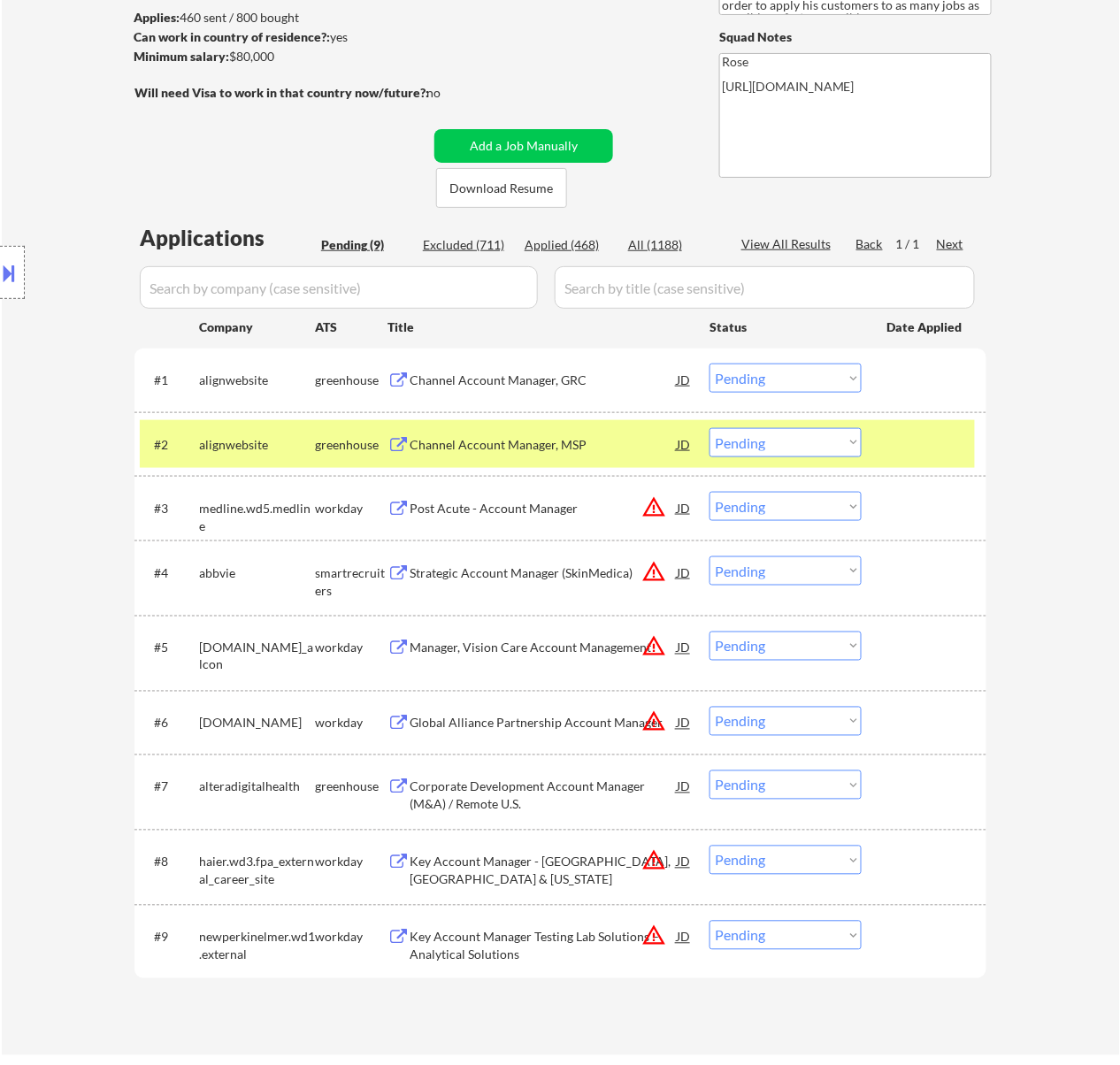
click at [928, 433] on div at bounding box center [926, 444] width 78 height 32
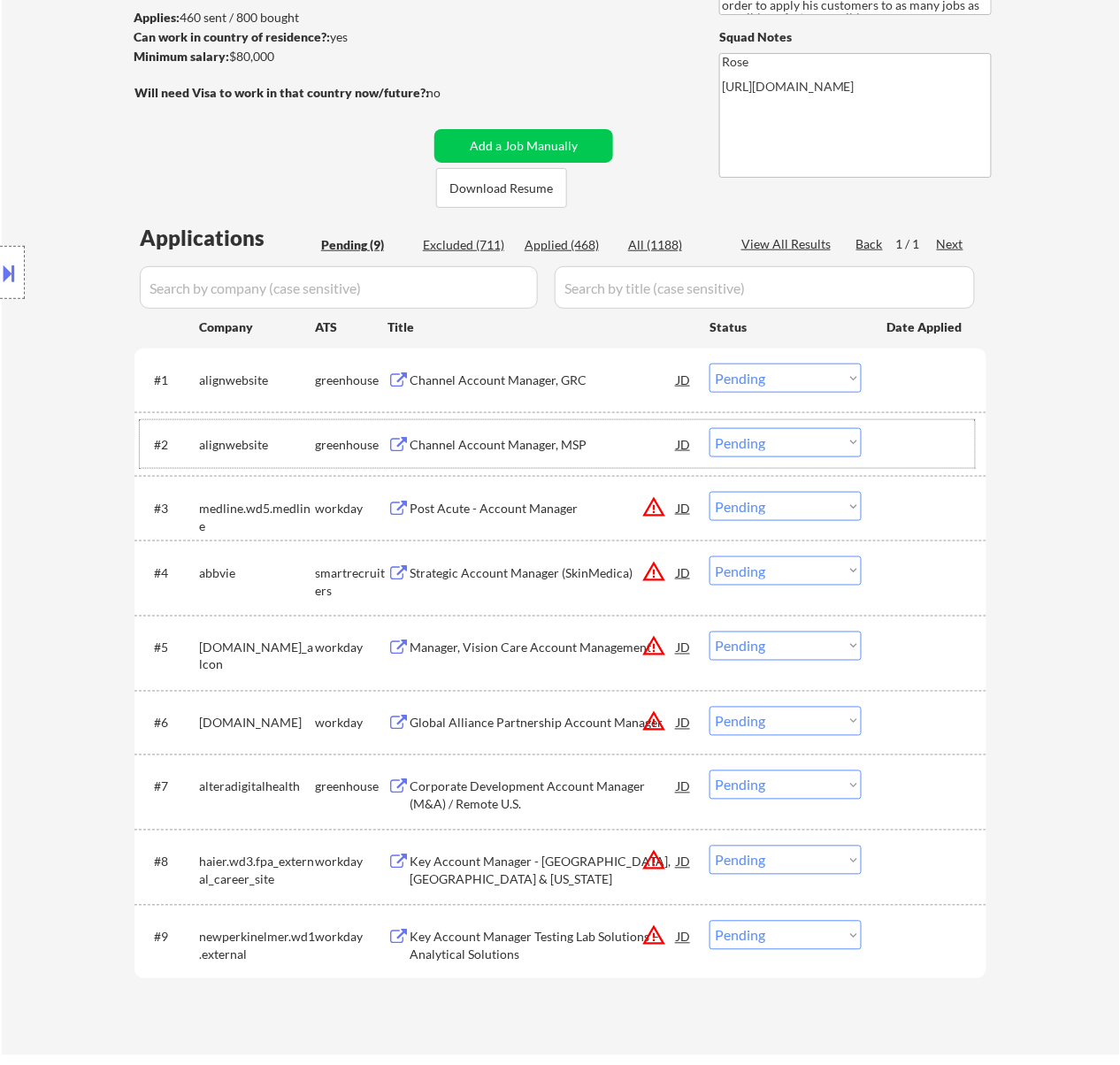
click at [634, 433] on div "Channel Account Manager, MSP" at bounding box center [543, 444] width 267 height 32
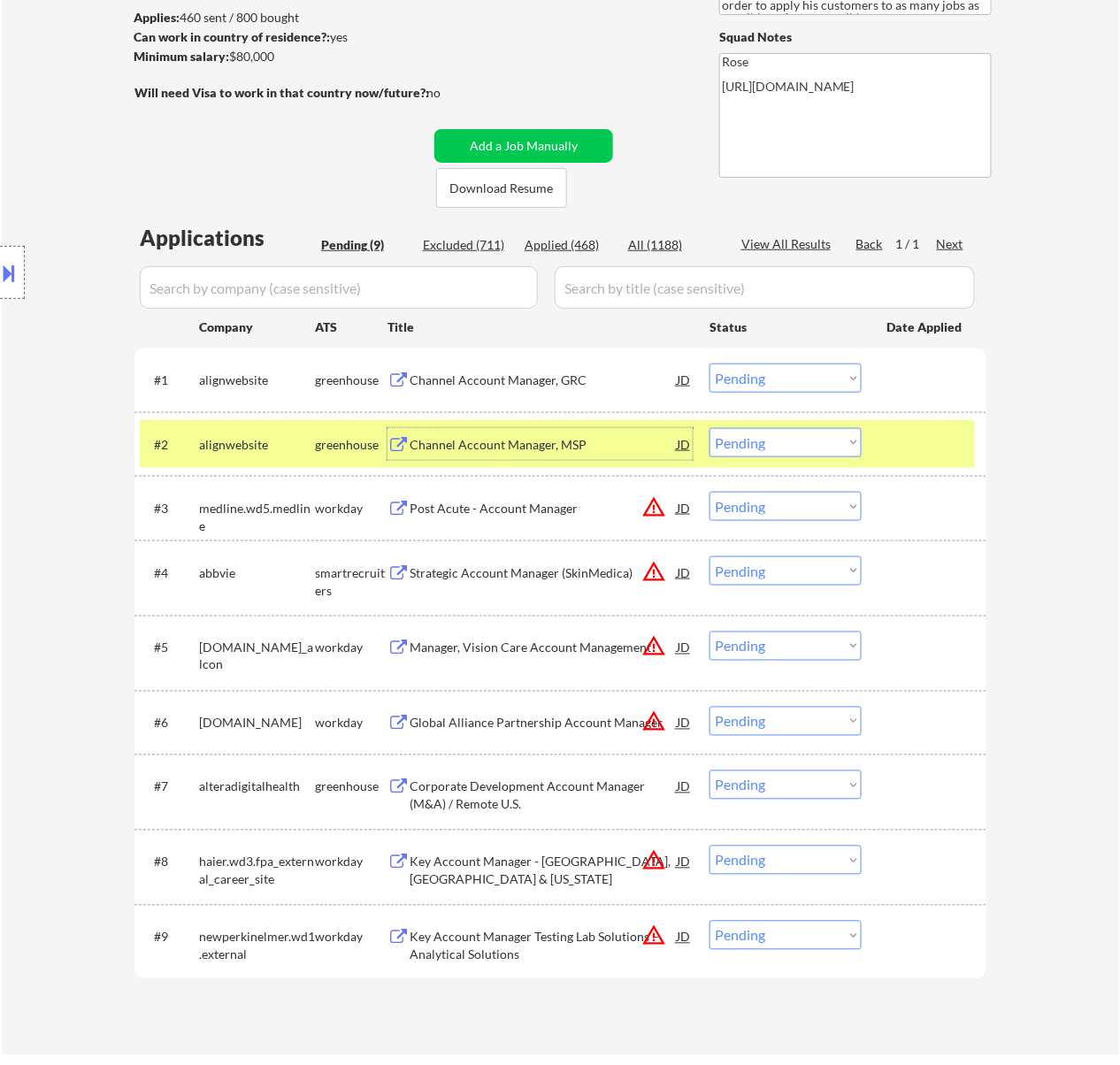
click at [764, 371] on select "Choose an option... Pending Applied Excluded (Questions) Excluded (Expired) Exc…" at bounding box center [785, 378] width 152 height 29
click at [709, 363] on select "Choose an option... Pending Applied Excluded (Questions) Excluded (Expired) Exc…" at bounding box center [785, 378] width 152 height 29
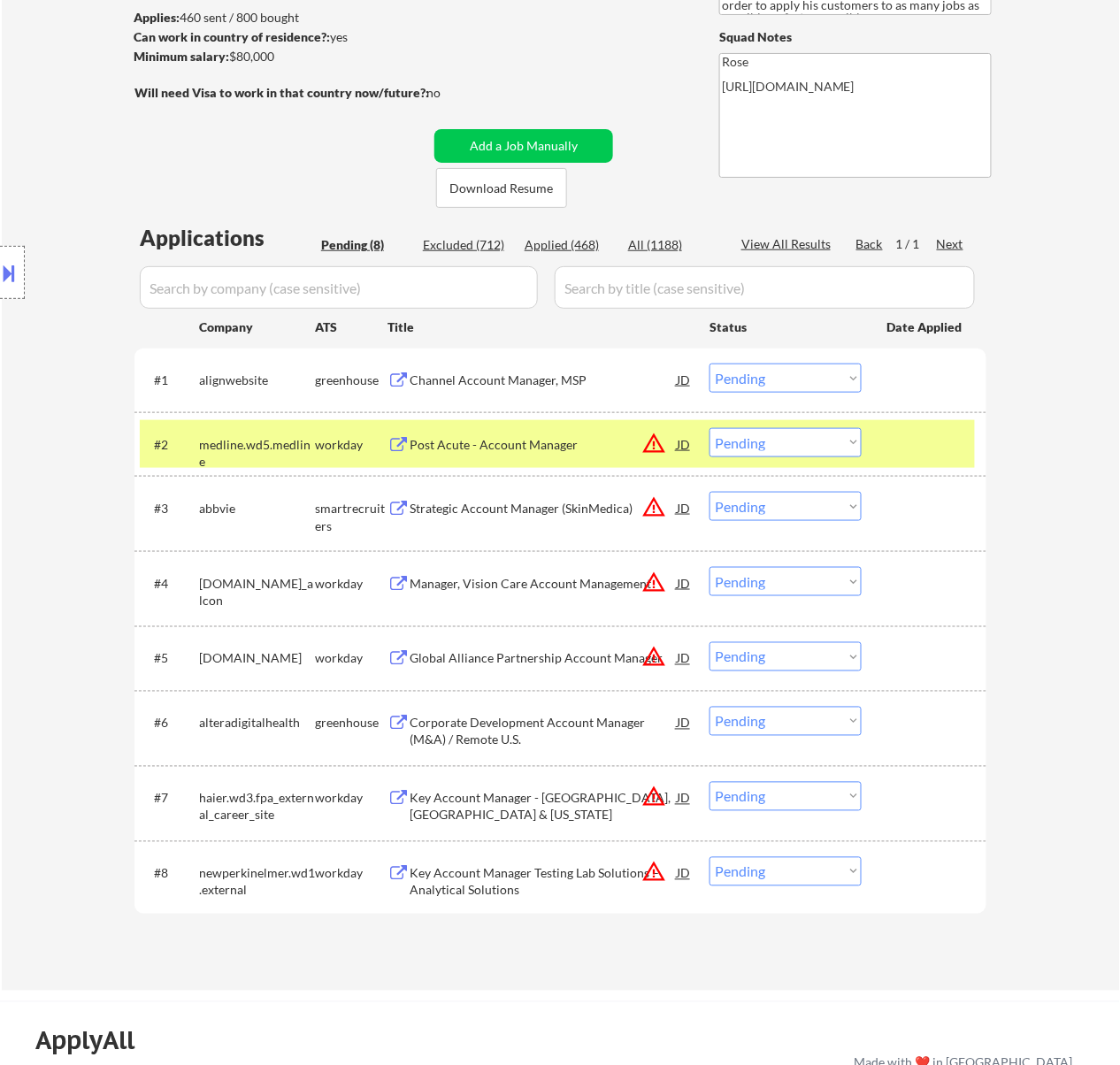
click at [931, 455] on div at bounding box center [926, 444] width 78 height 32
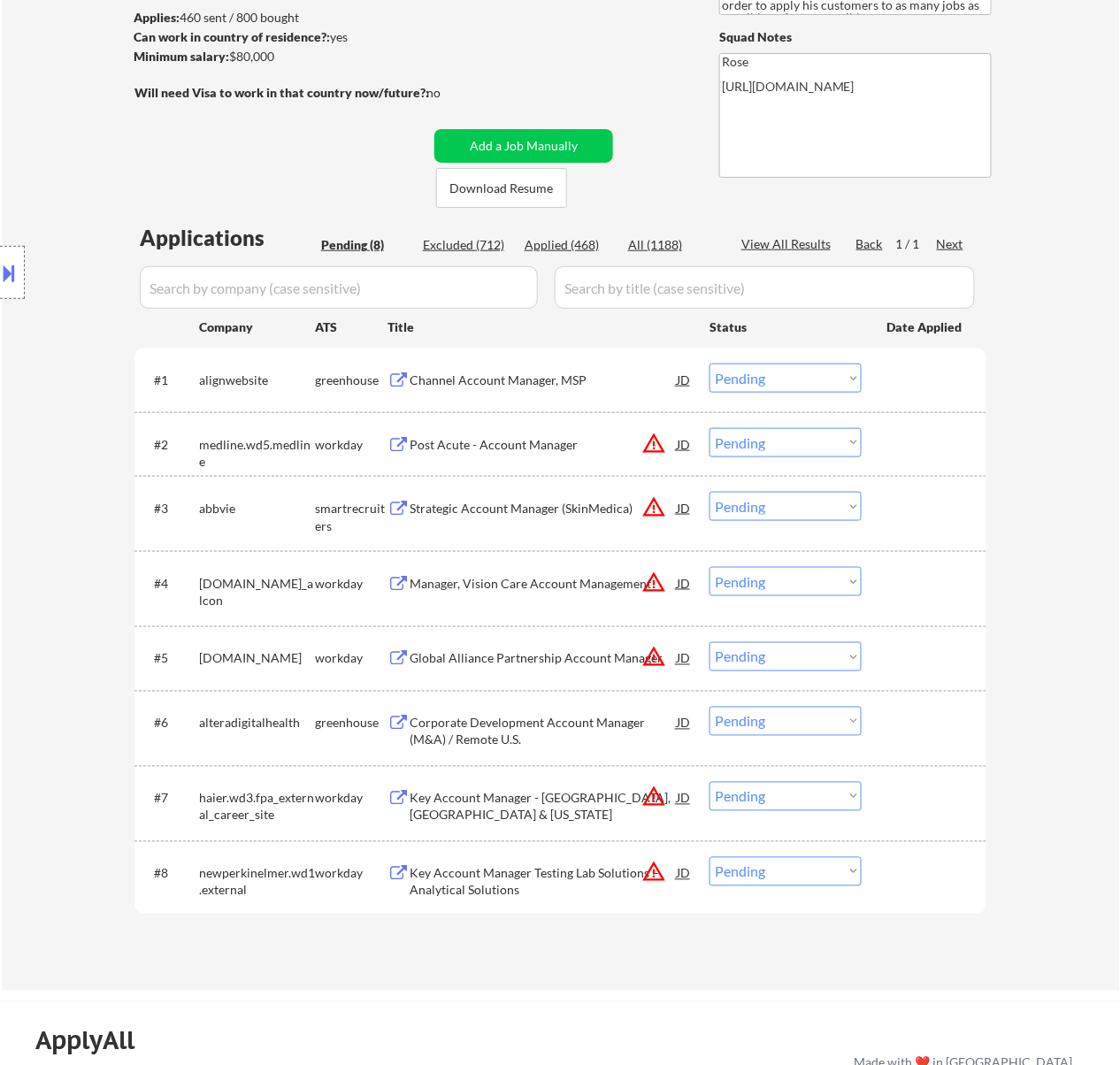
click at [821, 377] on select "Choose an option... Pending Applied Excluded (Questions) Excluded (Expired) Exc…" at bounding box center [785, 378] width 152 height 29
click at [709, 363] on select "Choose an option... Pending Applied Excluded (Questions) Excluded (Expired) Exc…" at bounding box center [785, 378] width 152 height 29
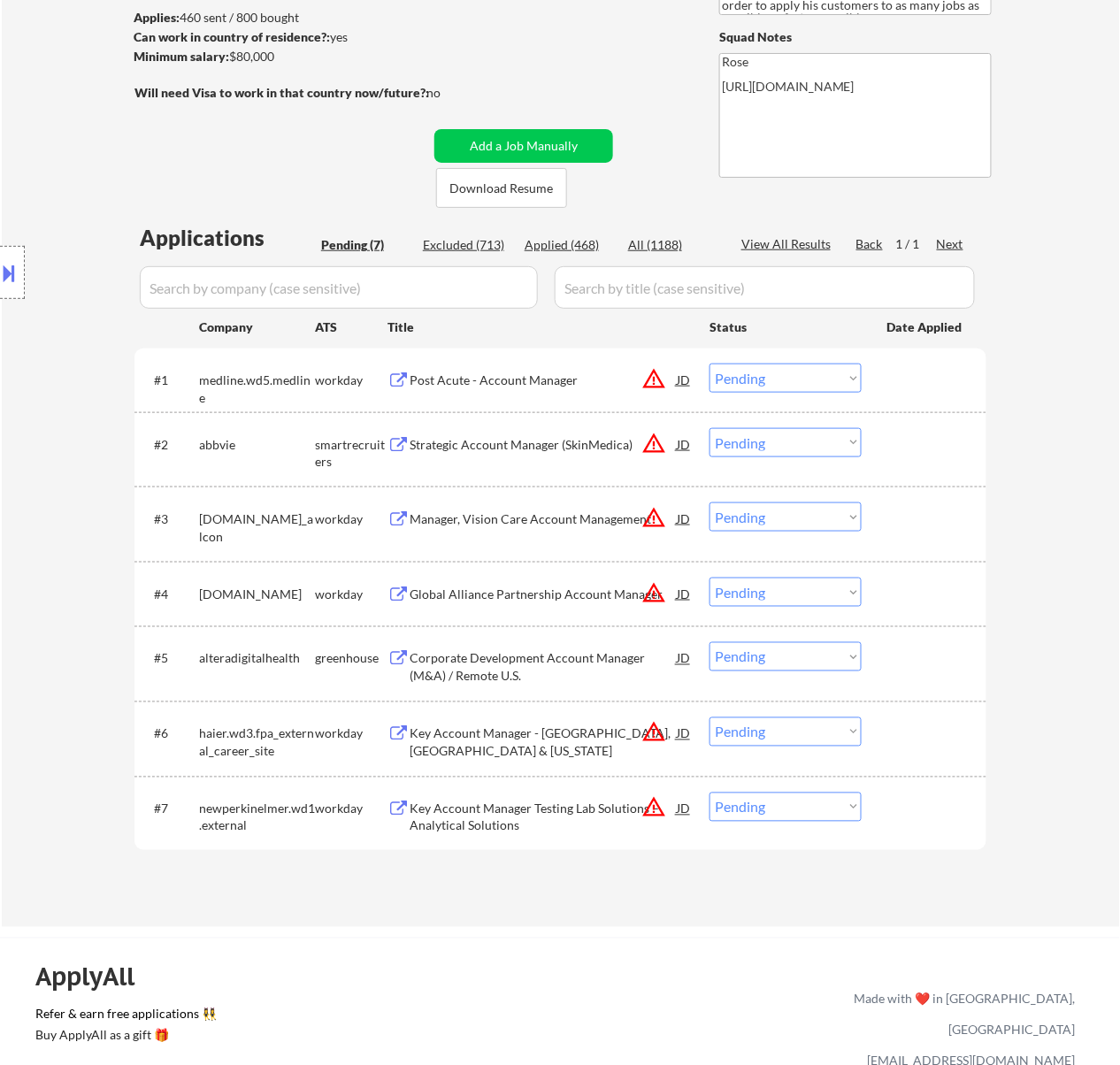
click at [555, 364] on div "Post Acute - Account Manager" at bounding box center [543, 379] width 267 height 32
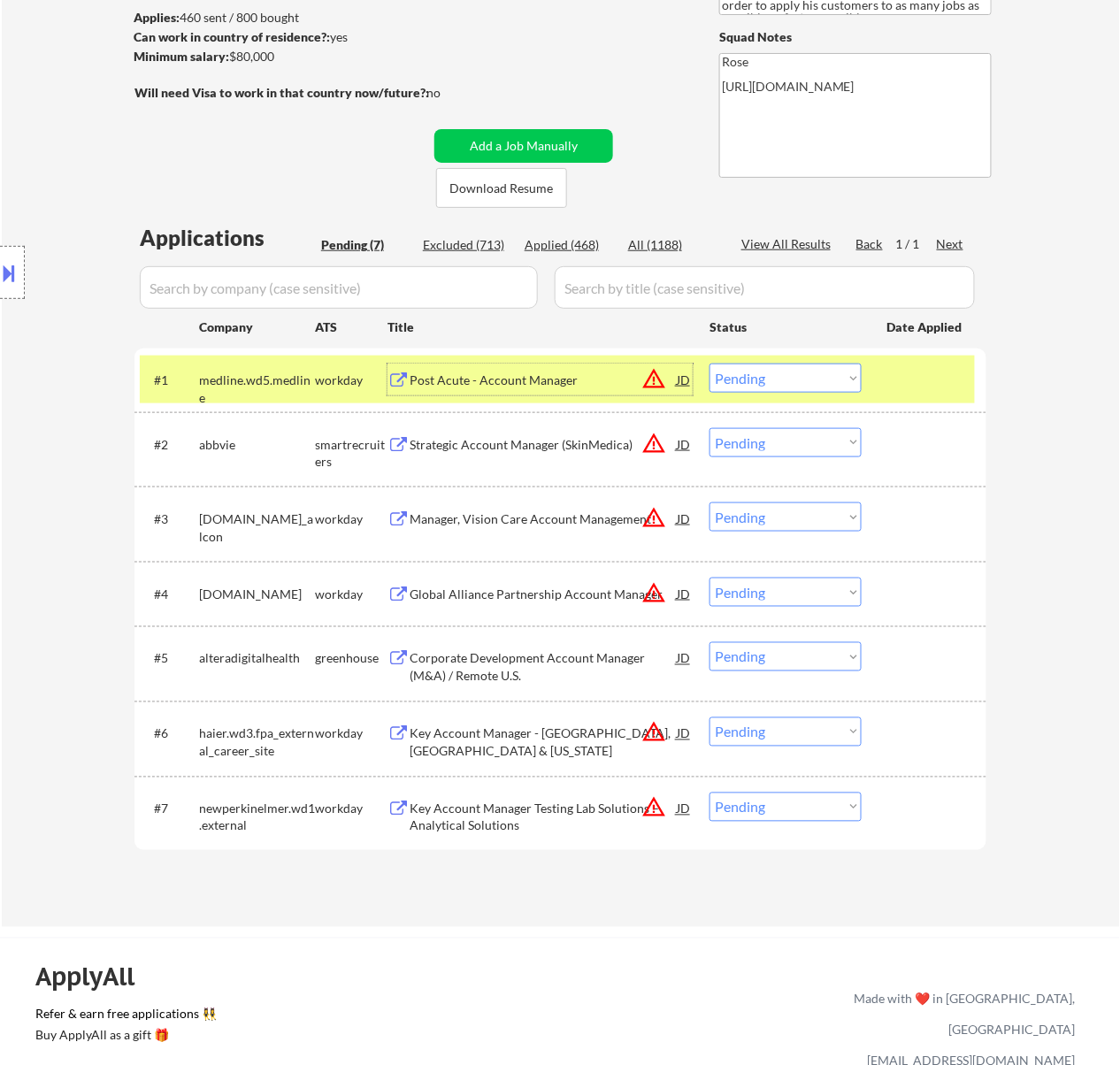
click at [527, 451] on div "Strategic Account Manager (SkinMedica)" at bounding box center [543, 444] width 267 height 17
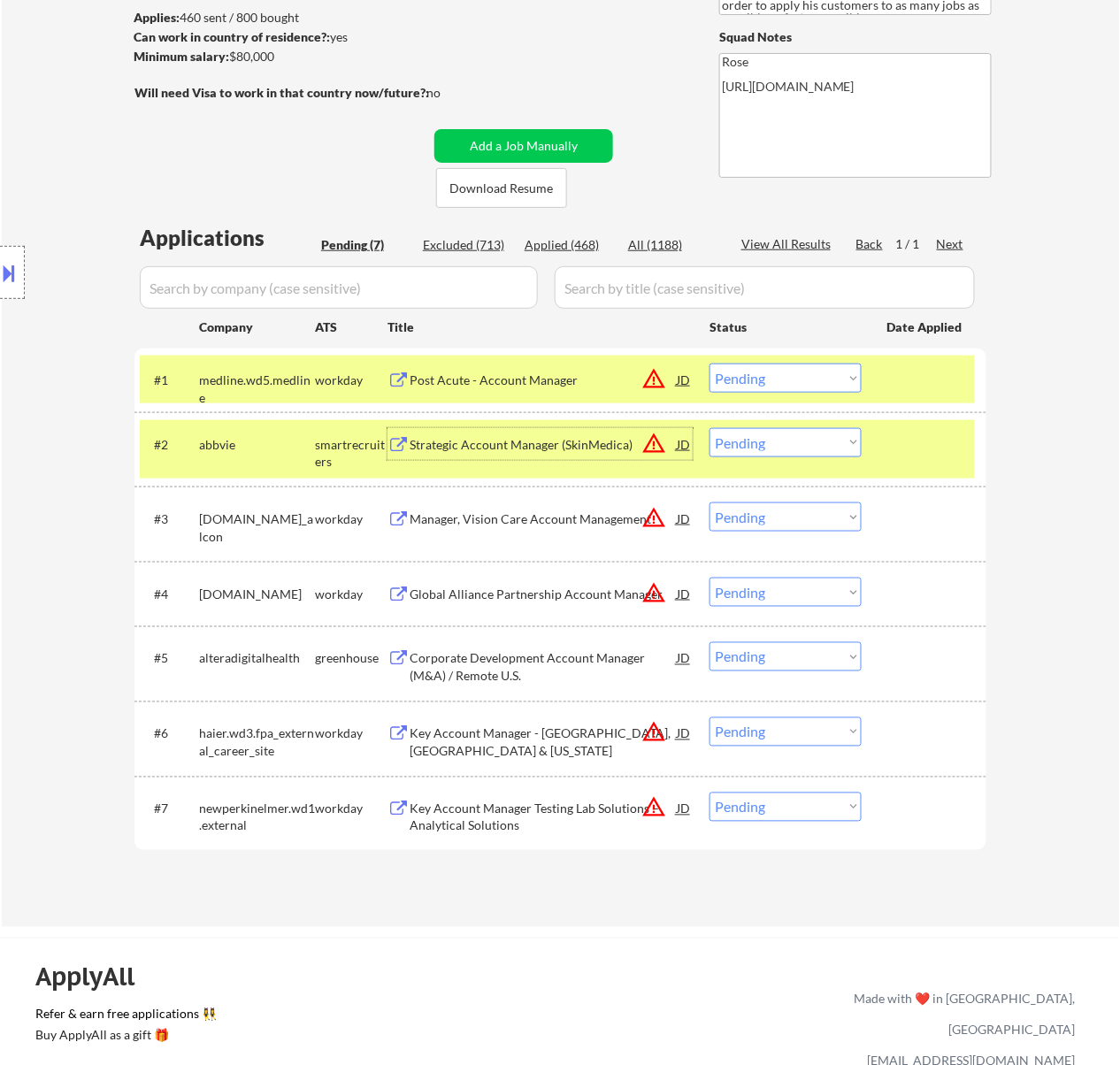
click at [811, 372] on select "Choose an option... Pending Applied Excluded (Questions) Excluded (Expired) Exc…" at bounding box center [785, 378] width 152 height 29
click at [709, 363] on select "Choose an option... Pending Applied Excluded (Questions) Excluded (Expired) Exc…" at bounding box center [785, 378] width 152 height 29
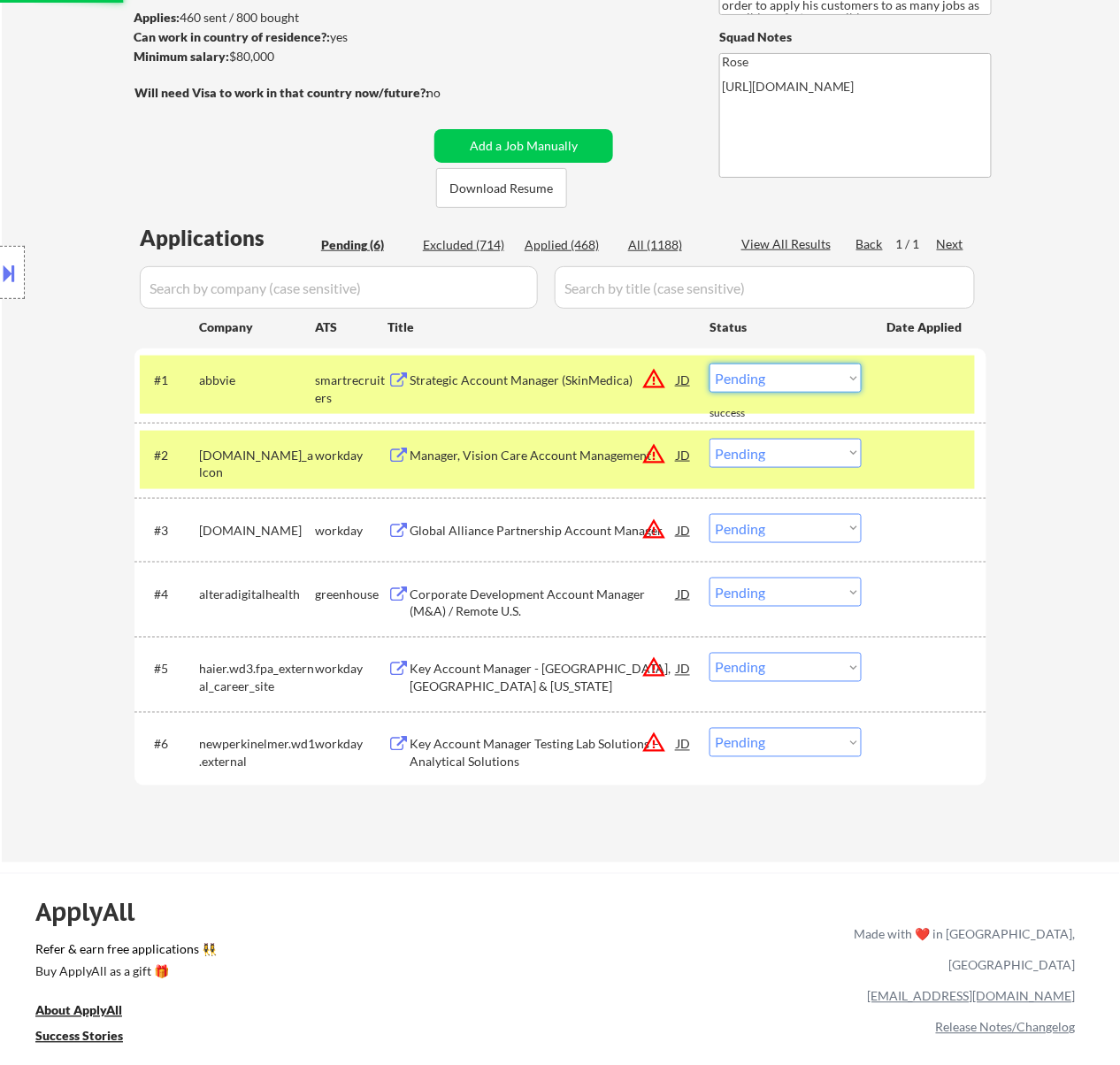
click at [803, 369] on select "Choose an option... Pending Applied Excluded (Questions) Excluded (Expired) Exc…" at bounding box center [785, 378] width 152 height 29
click at [709, 363] on select "Choose an option... Pending Applied Excluded (Questions) Excluded (Expired) Exc…" at bounding box center [785, 378] width 152 height 29
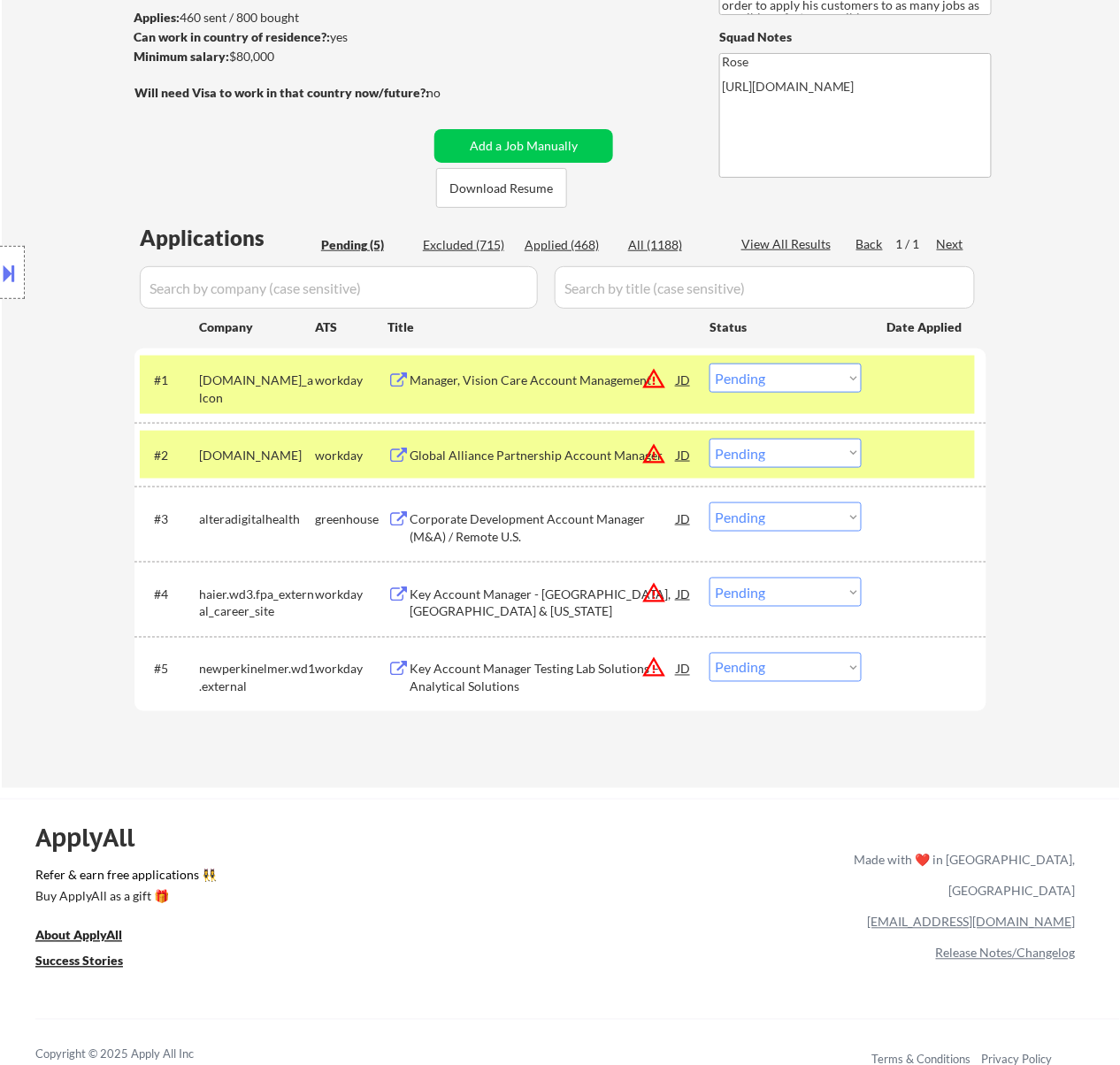
click at [598, 377] on div "Manager, Vision Care Account Management" at bounding box center [543, 380] width 267 height 17
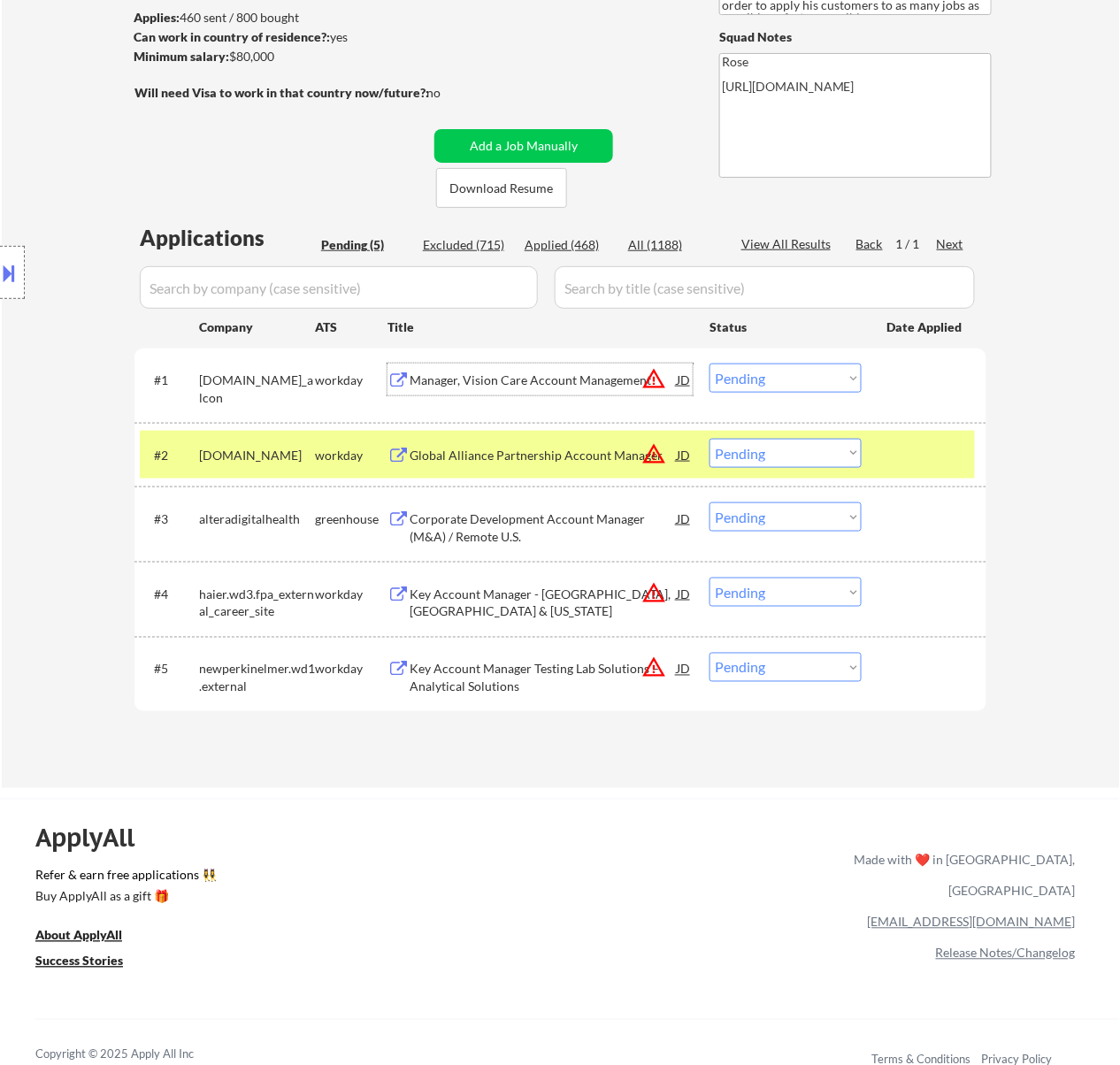
click at [554, 457] on div "Global Alliance Partnership Account Manager" at bounding box center [543, 455] width 267 height 17
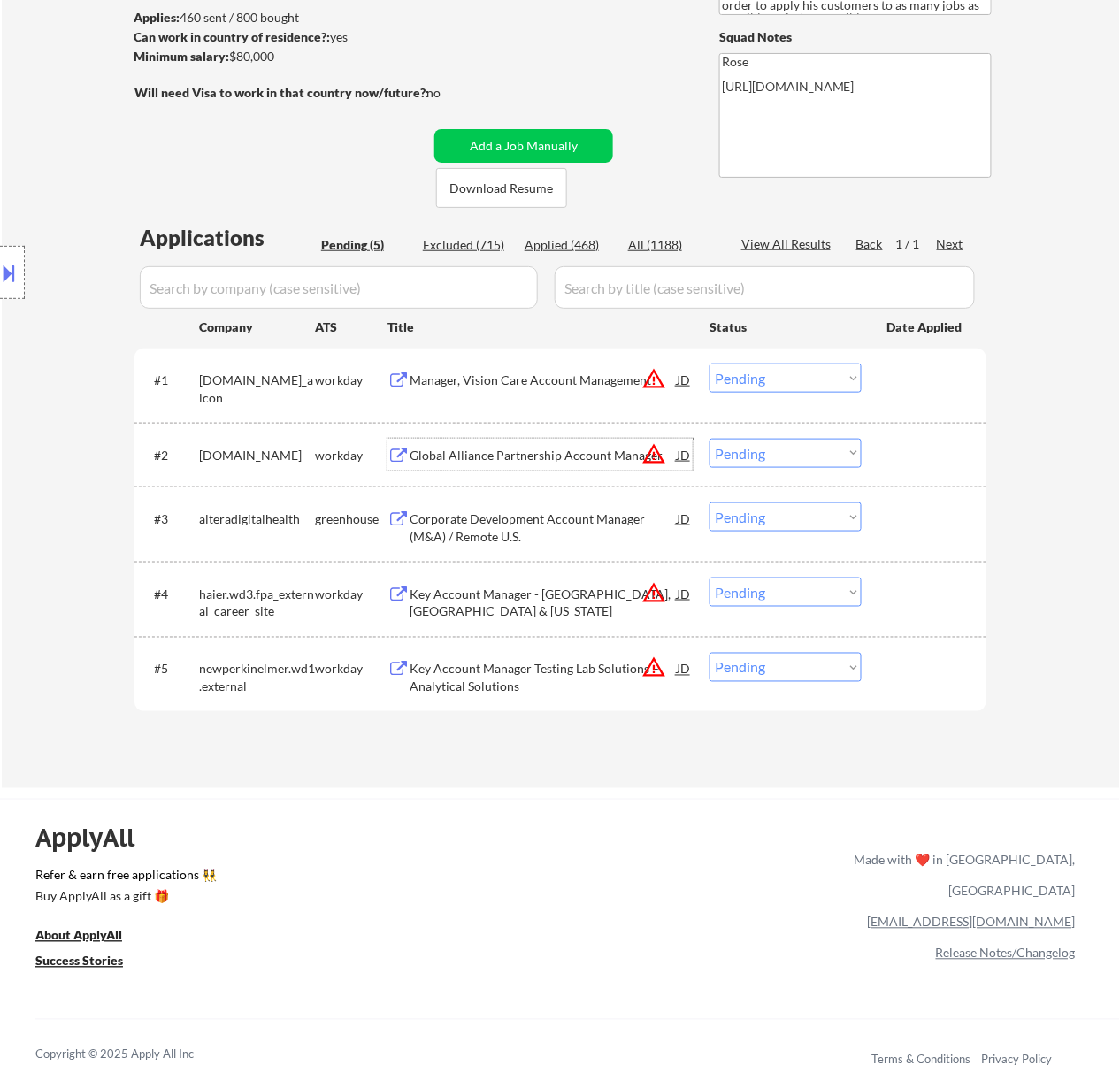
click at [782, 370] on select "Choose an option... Pending Applied Excluded (Questions) Excluded (Expired) Exc…" at bounding box center [785, 378] width 152 height 29
click at [709, 363] on select "Choose an option... Pending Applied Excluded (Questions) Excluded (Expired) Exc…" at bounding box center [785, 378] width 152 height 29
click at [765, 442] on select "Choose an option... Pending Applied Excluded (Questions) Excluded (Expired) Exc…" at bounding box center [785, 453] width 152 height 29
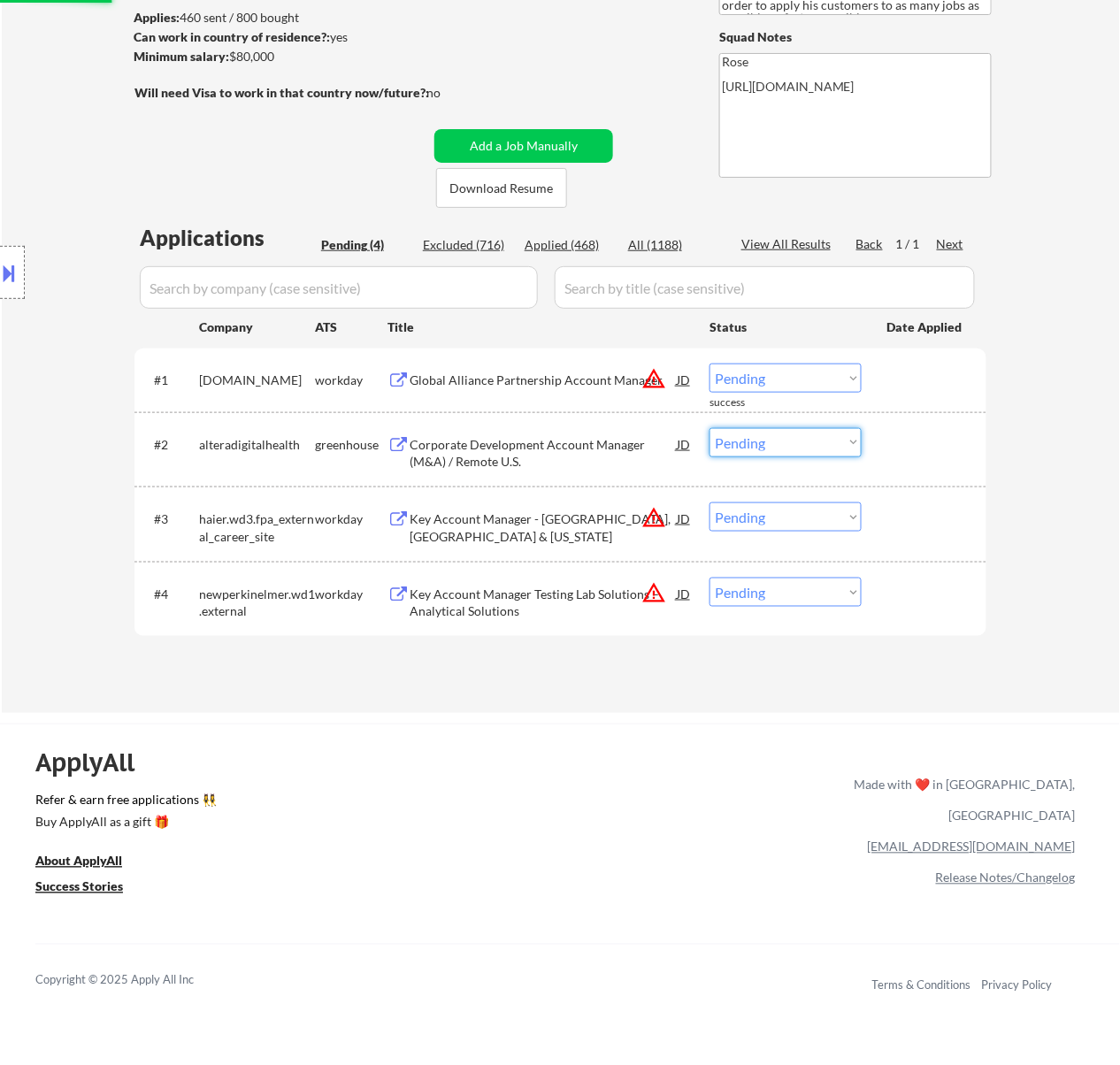
click at [769, 366] on select "Choose an option... Pending Applied Excluded (Questions) Excluded (Expired) Exc…" at bounding box center [785, 378] width 152 height 29
click at [709, 363] on select "Choose an option... Pending Applied Excluded (Questions) Excluded (Expired) Exc…" at bounding box center [785, 378] width 152 height 29
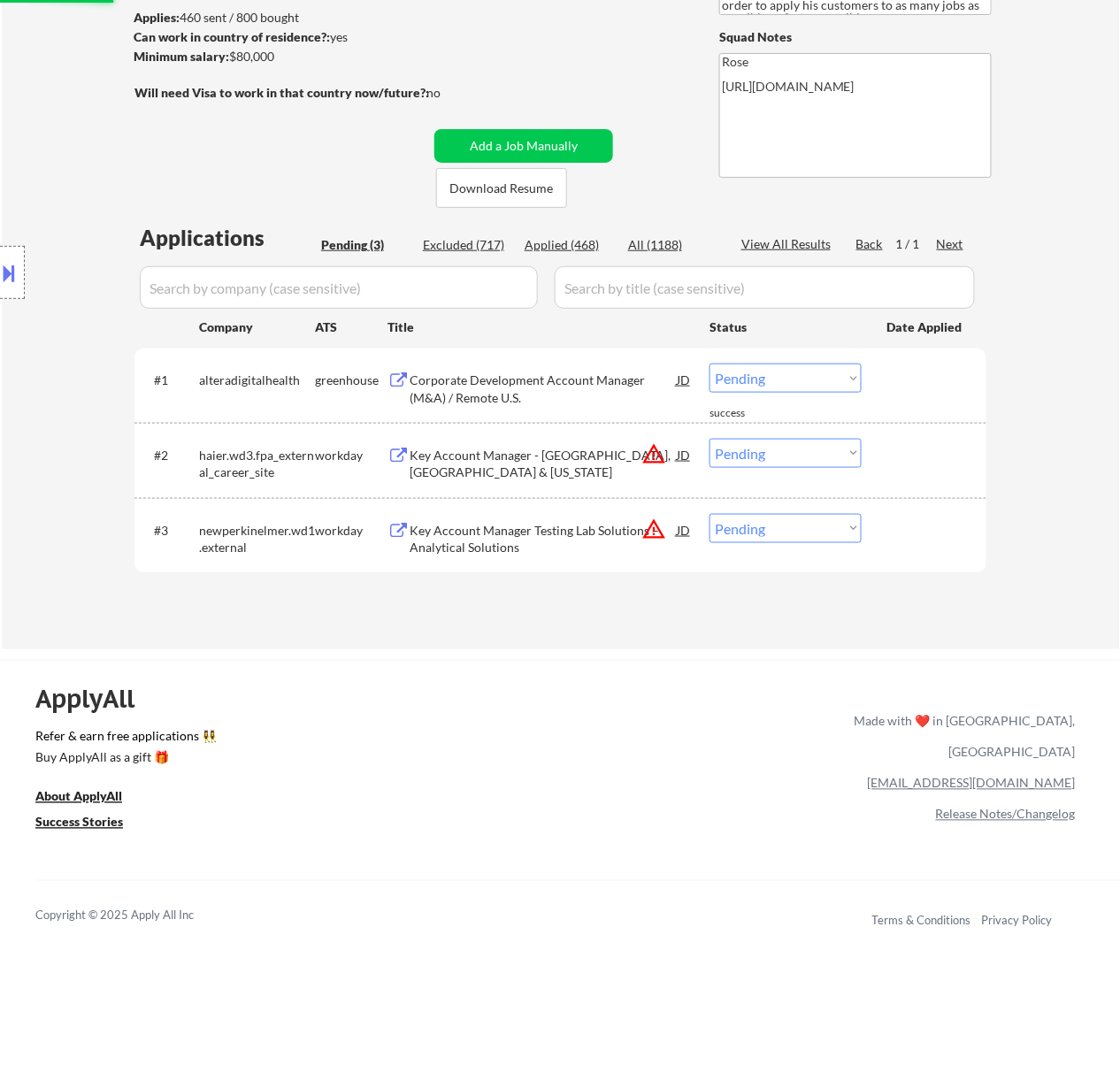
click at [569, 368] on div "Corporate Development Account Manager (M&A) / Remote U.S." at bounding box center [543, 384] width 267 height 43
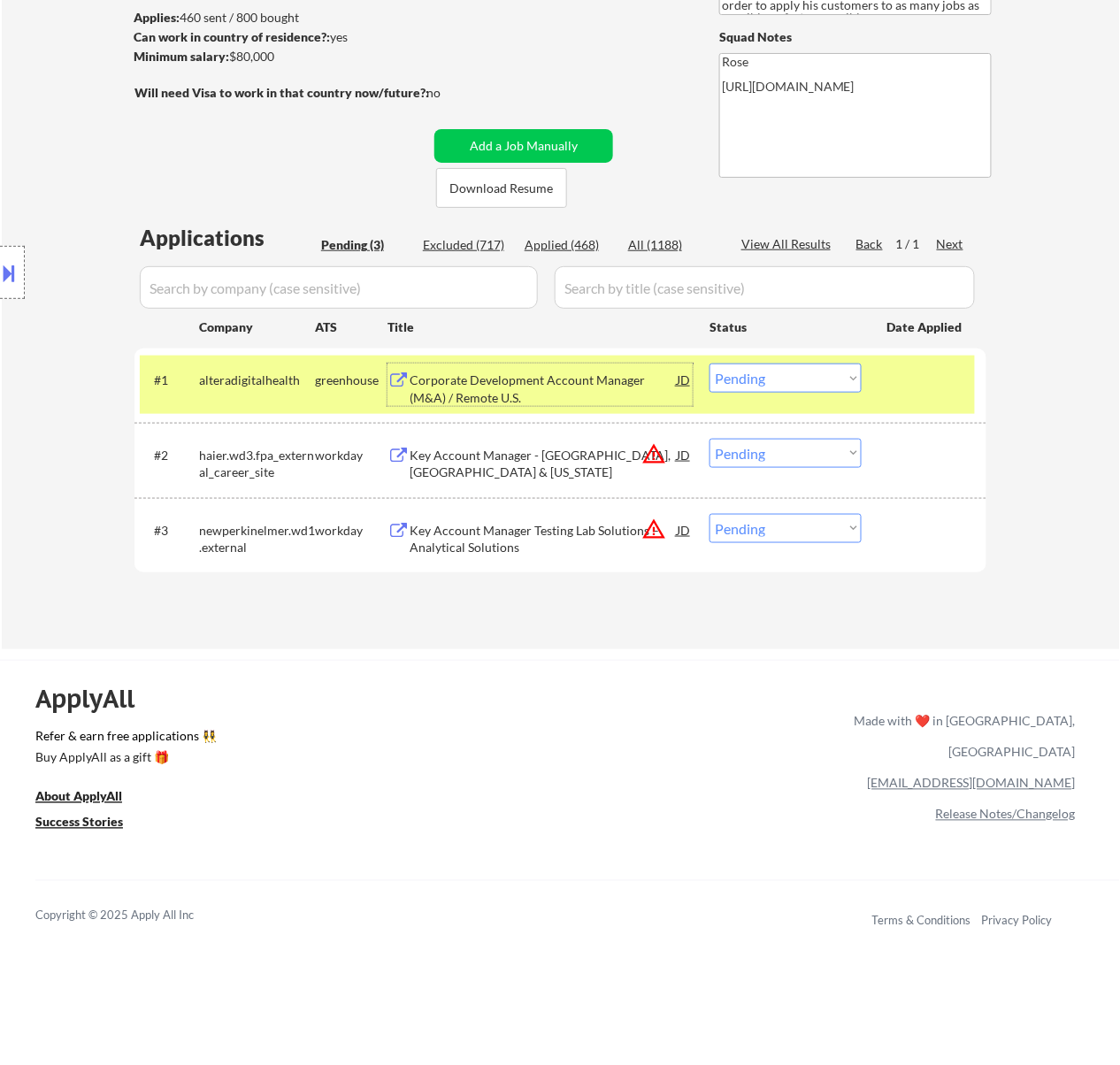
click at [553, 459] on div "Key Account Manager - Long Island, NY & New Jersey" at bounding box center [543, 464] width 267 height 35
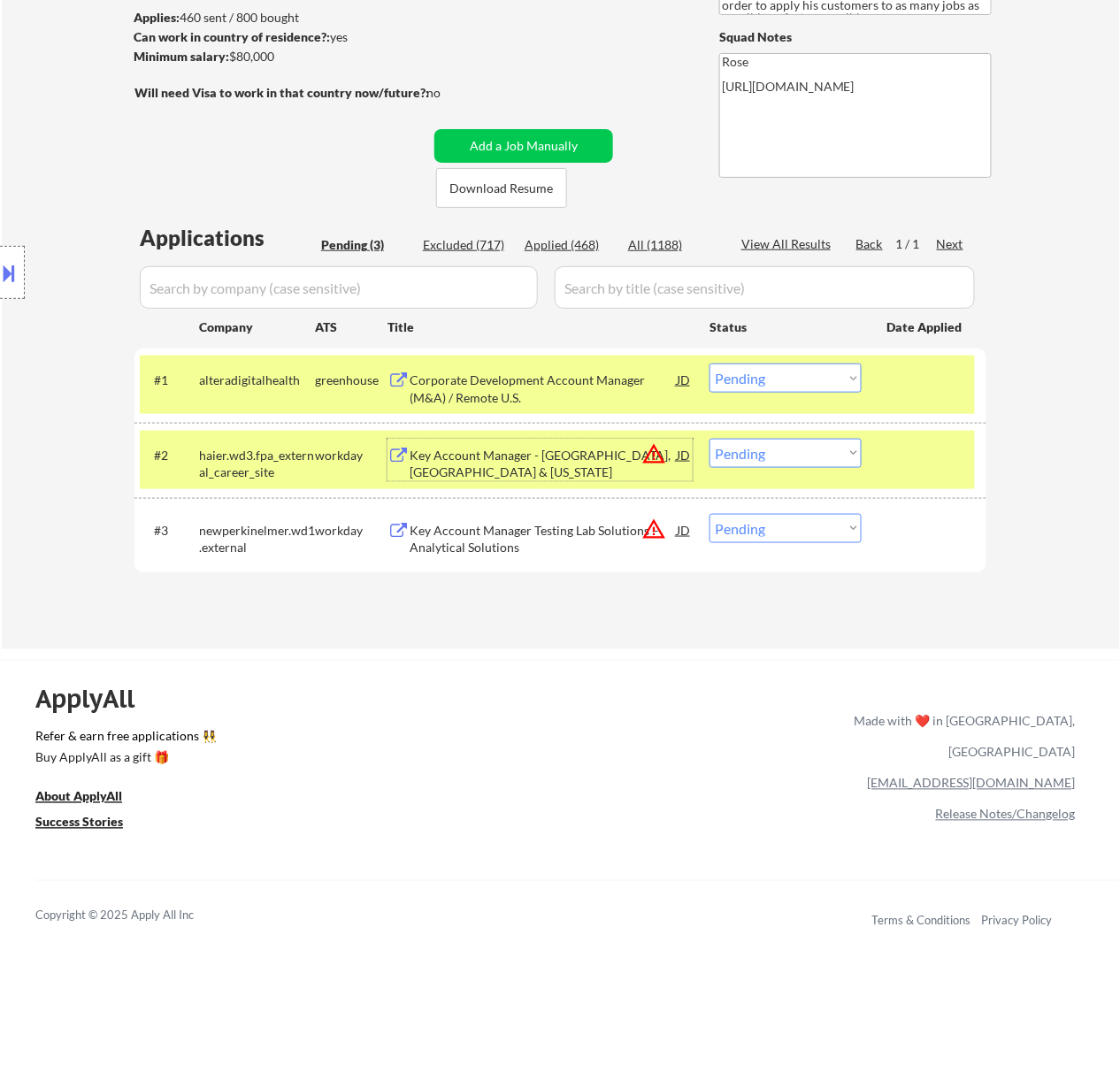
click at [748, 377] on select "Choose an option... Pending Applied Excluded (Questions) Excluded (Expired) Exc…" at bounding box center [785, 378] width 152 height 29
click at [709, 363] on select "Choose an option... Pending Applied Excluded (Questions) Excluded (Expired) Exc…" at bounding box center [785, 378] width 152 height 29
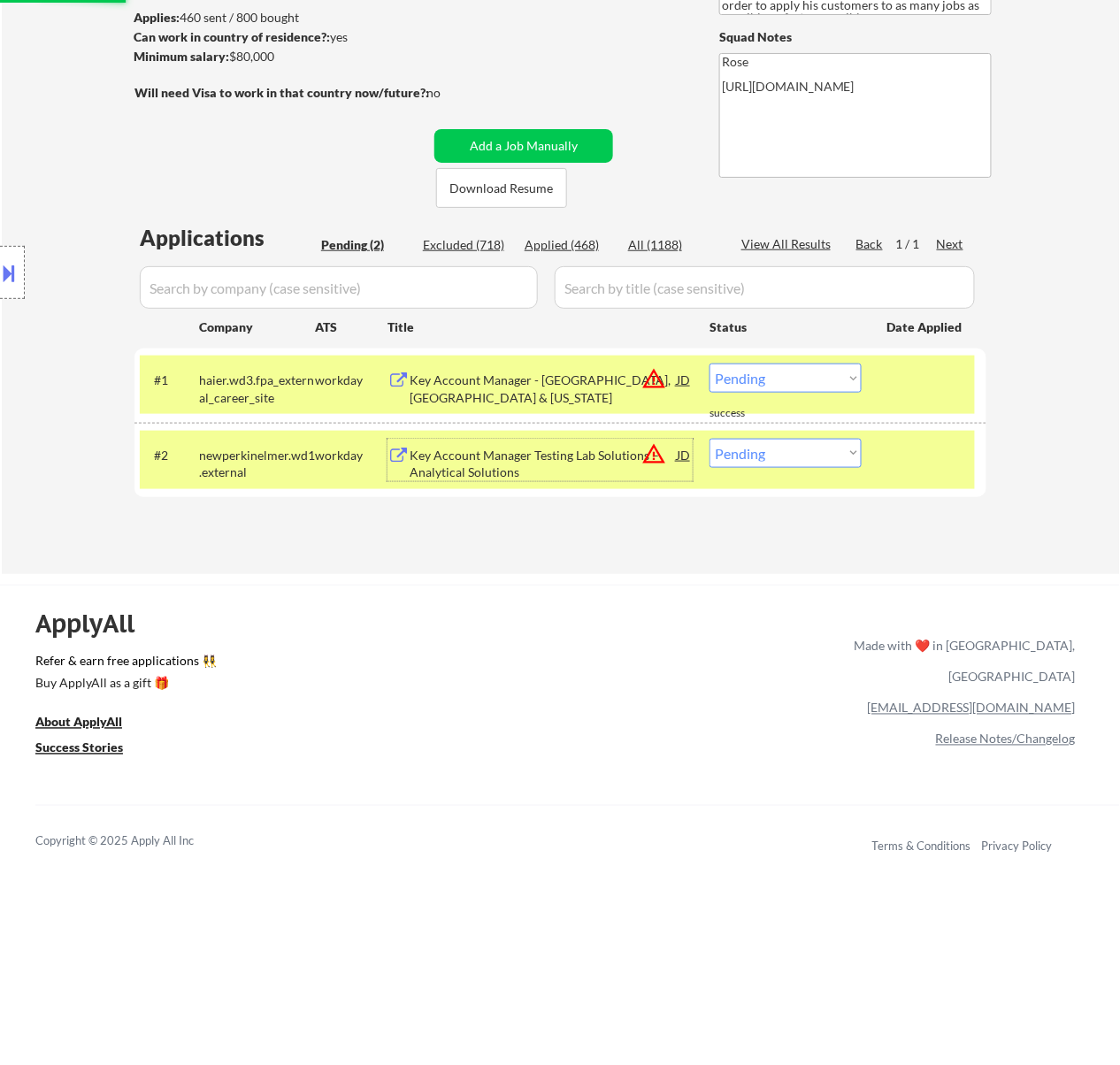
click at [518, 457] on div "Key Account Manager Testing Lab Solutions – Analytical Solutions" at bounding box center [543, 464] width 267 height 35
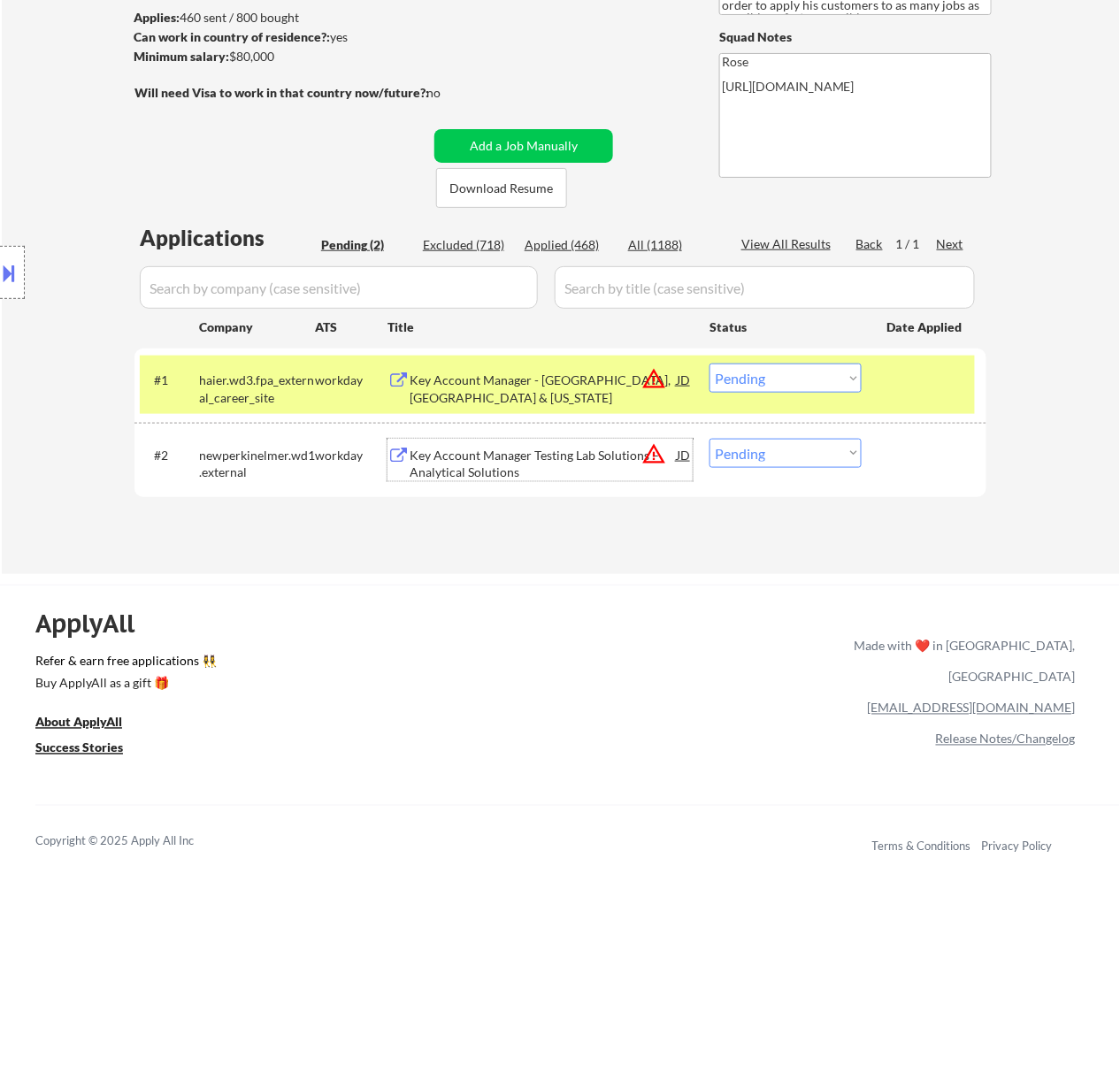
click at [817, 380] on select "Choose an option... Pending Applied Excluded (Questions) Excluded (Expired) Exc…" at bounding box center [785, 378] width 152 height 29
click at [709, 363] on select "Choose an option... Pending Applied Excluded (Questions) Excluded (Expired) Exc…" at bounding box center [785, 378] width 152 height 29
click at [761, 453] on select "Choose an option... Pending Applied Excluded (Questions) Excluded (Expired) Exc…" at bounding box center [785, 453] width 152 height 29
click at [709, 439] on select "Choose an option... Pending Applied Excluded (Questions) Excluded (Expired) Exc…" at bounding box center [785, 453] width 152 height 29
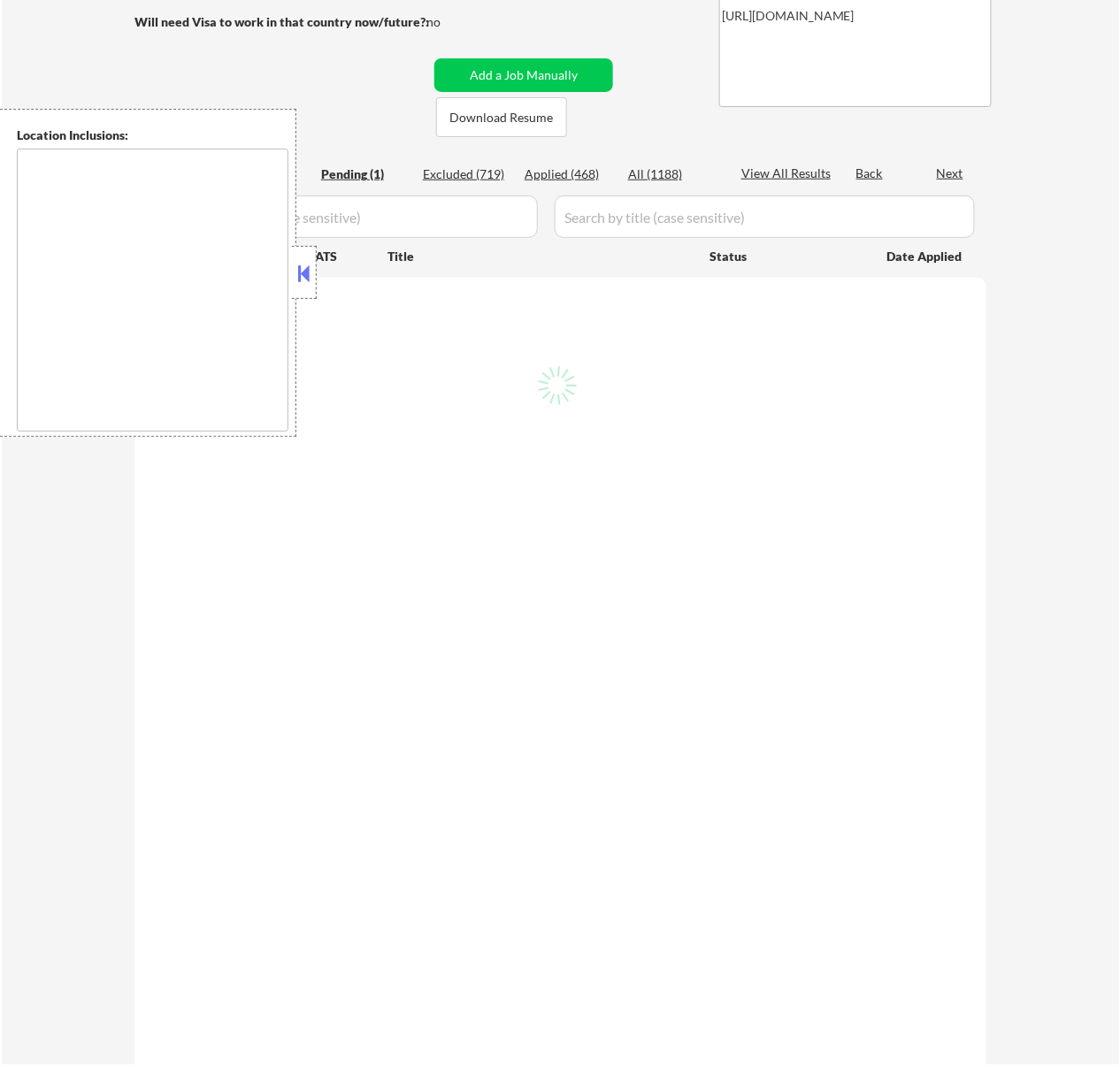
select select ""pending""
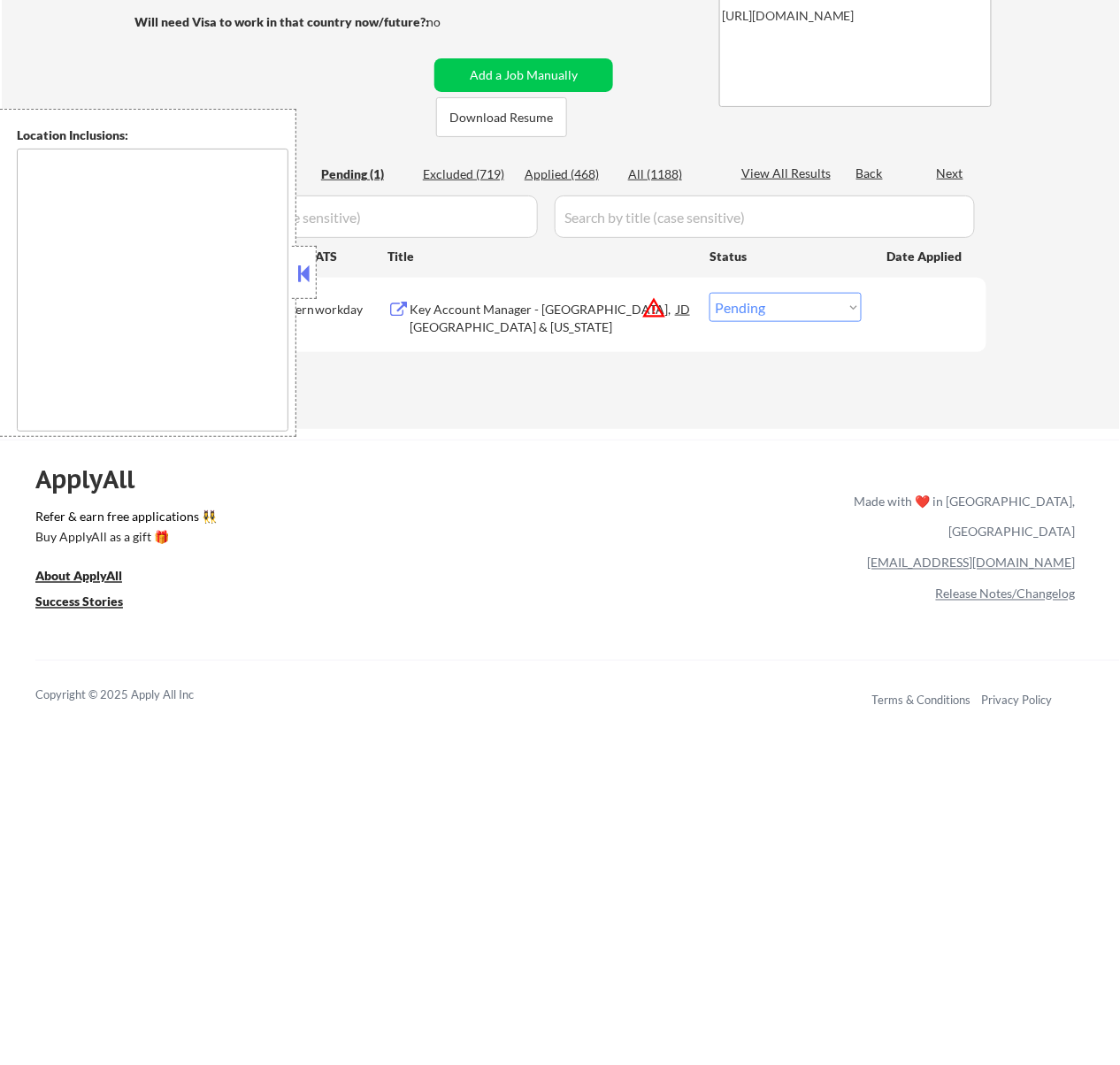
type textarea "remote"
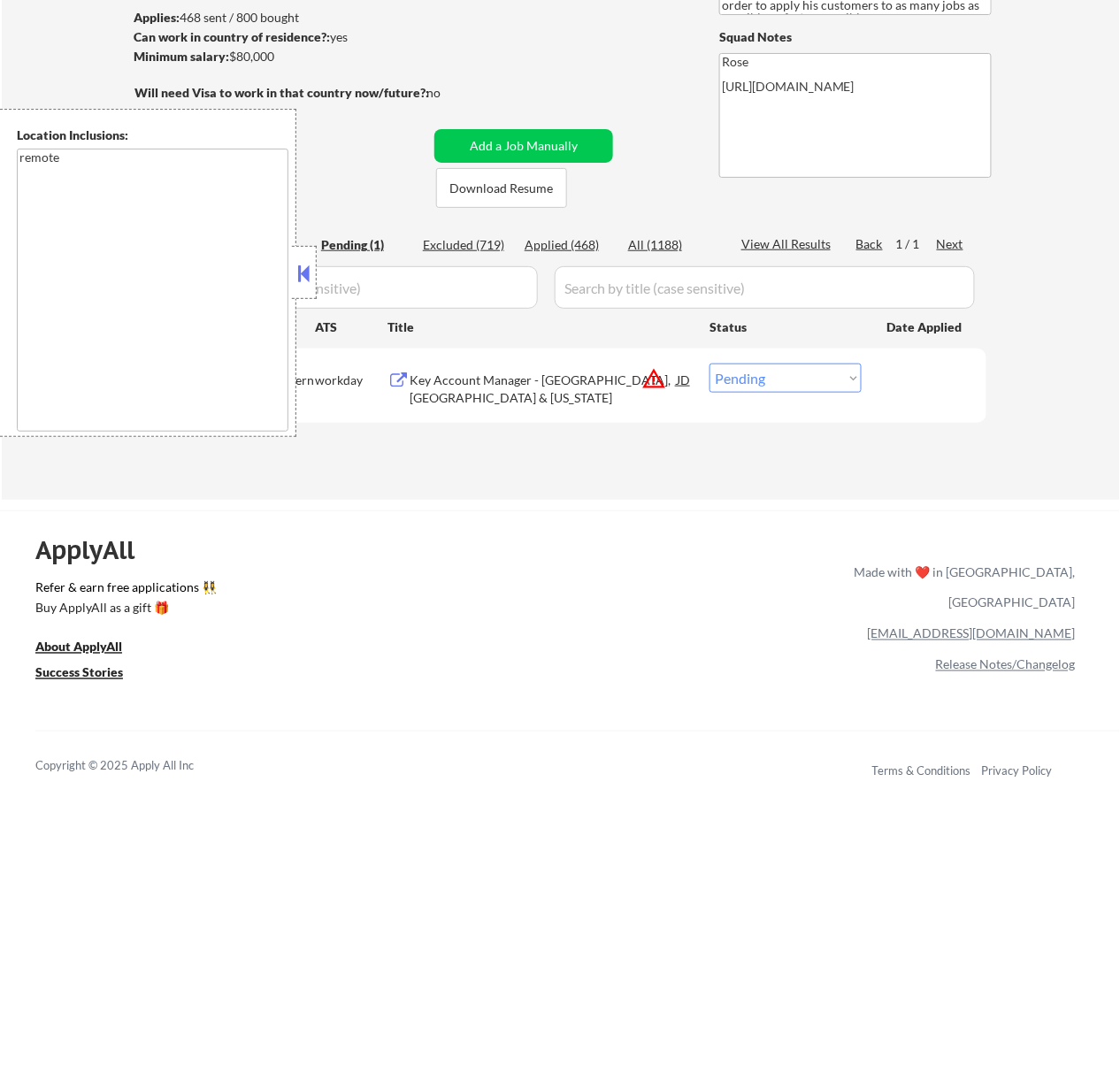
click at [311, 267] on button at bounding box center [302, 272] width 19 height 26
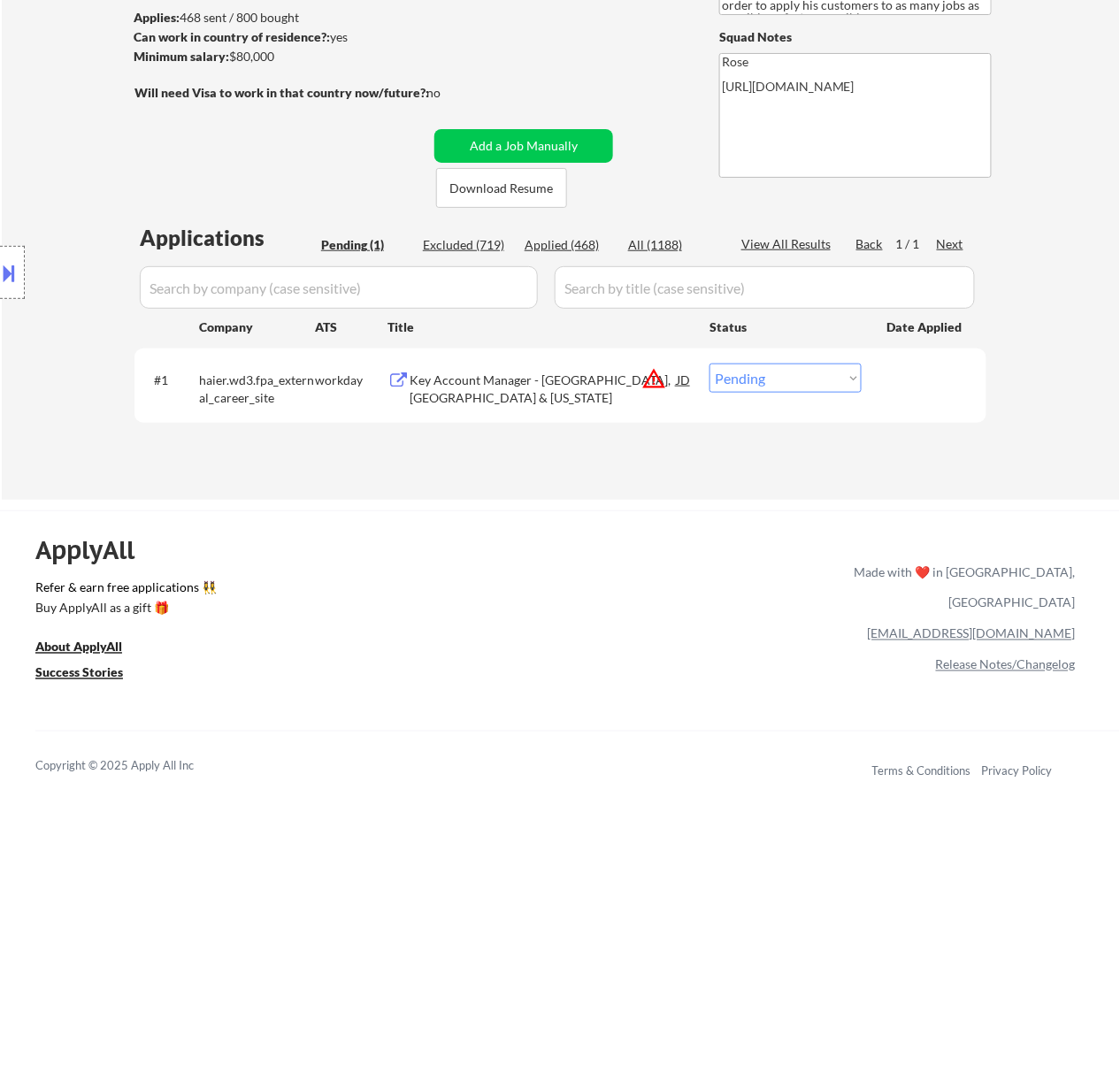
click at [794, 373] on select "Choose an option... Pending Applied Excluded (Questions) Excluded (Expired) Exc…" at bounding box center [785, 378] width 152 height 29
select select ""excluded__expired_""
click at [709, 363] on select "Choose an option... Pending Applied Excluded (Questions) Excluded (Expired) Exc…" at bounding box center [785, 378] width 152 height 29
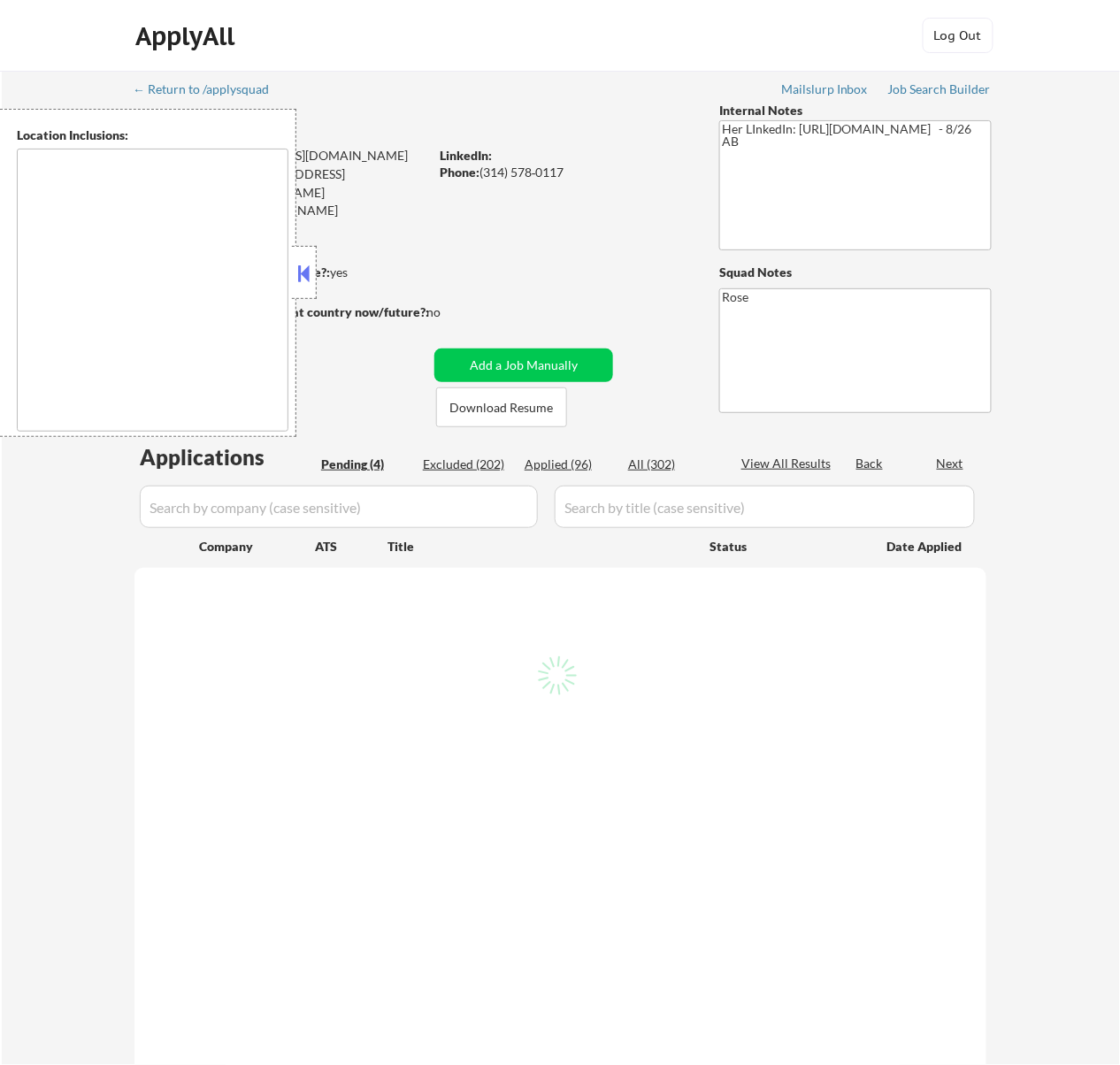
select select ""pending""
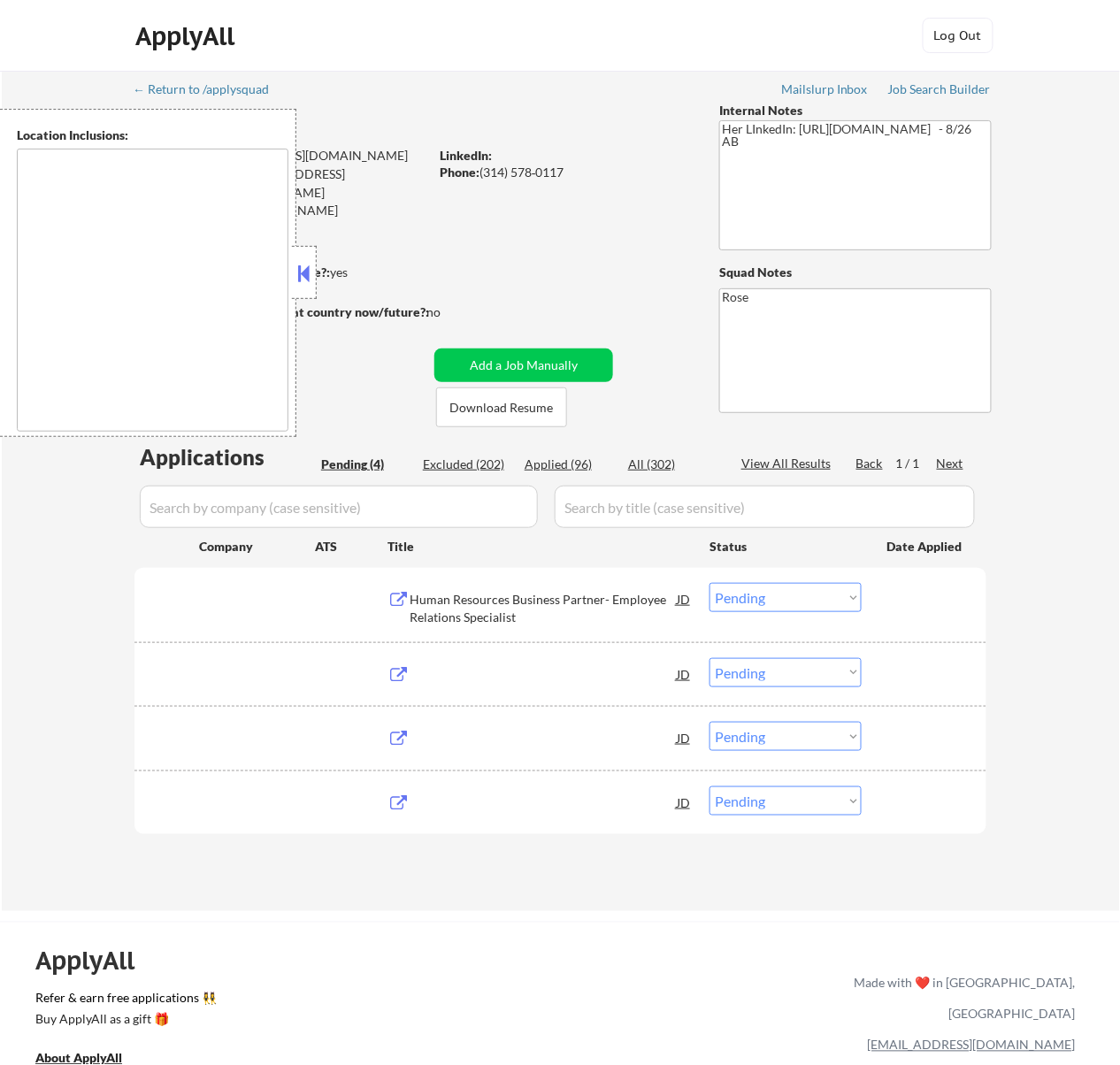
type textarea "[GEOGRAPHIC_DATA][PERSON_NAME], [GEOGRAPHIC_DATA][PERSON_NAME][GEOGRAPHIC_DATA]…"
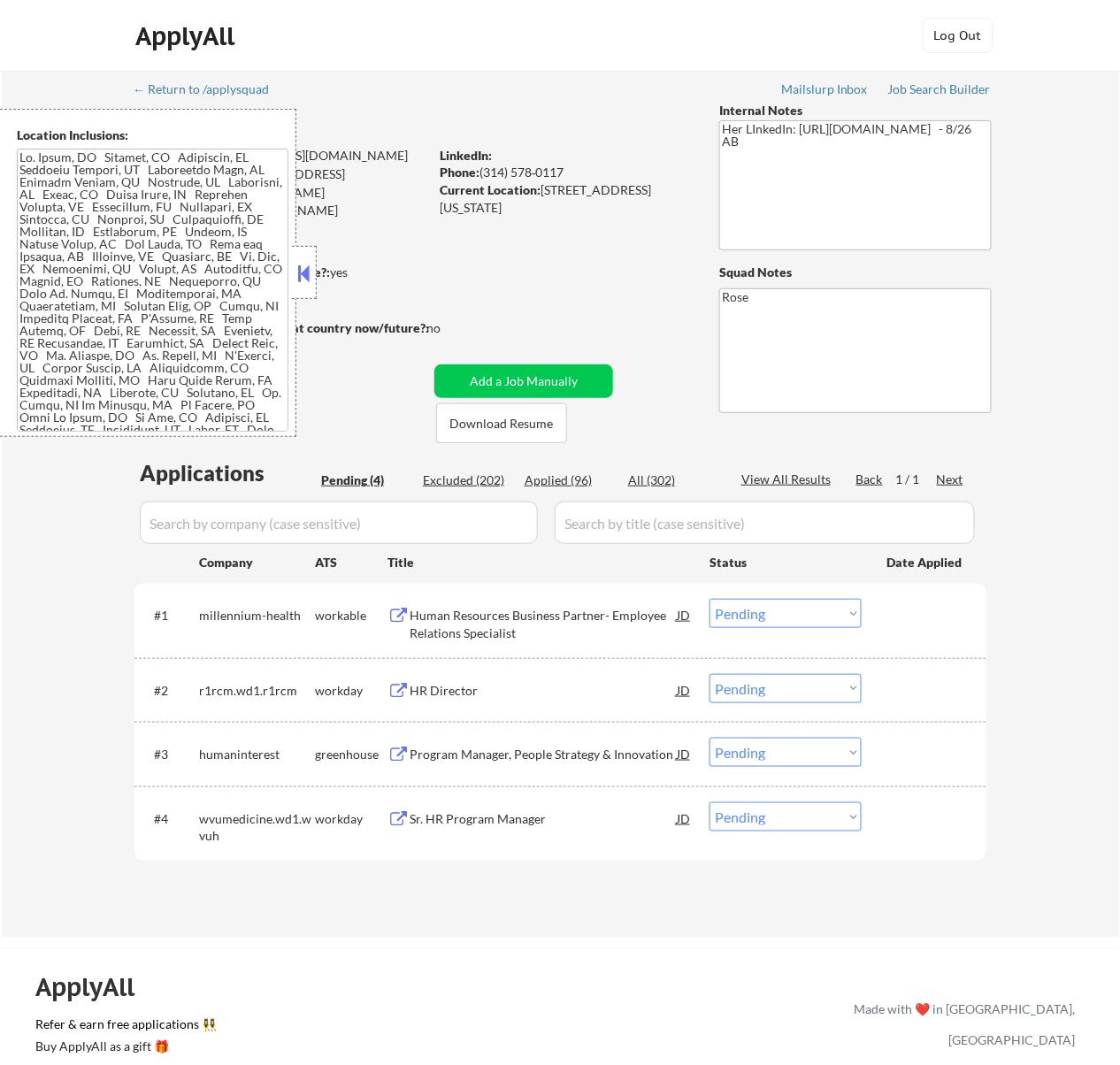
click at [305, 271] on button at bounding box center [302, 272] width 19 height 26
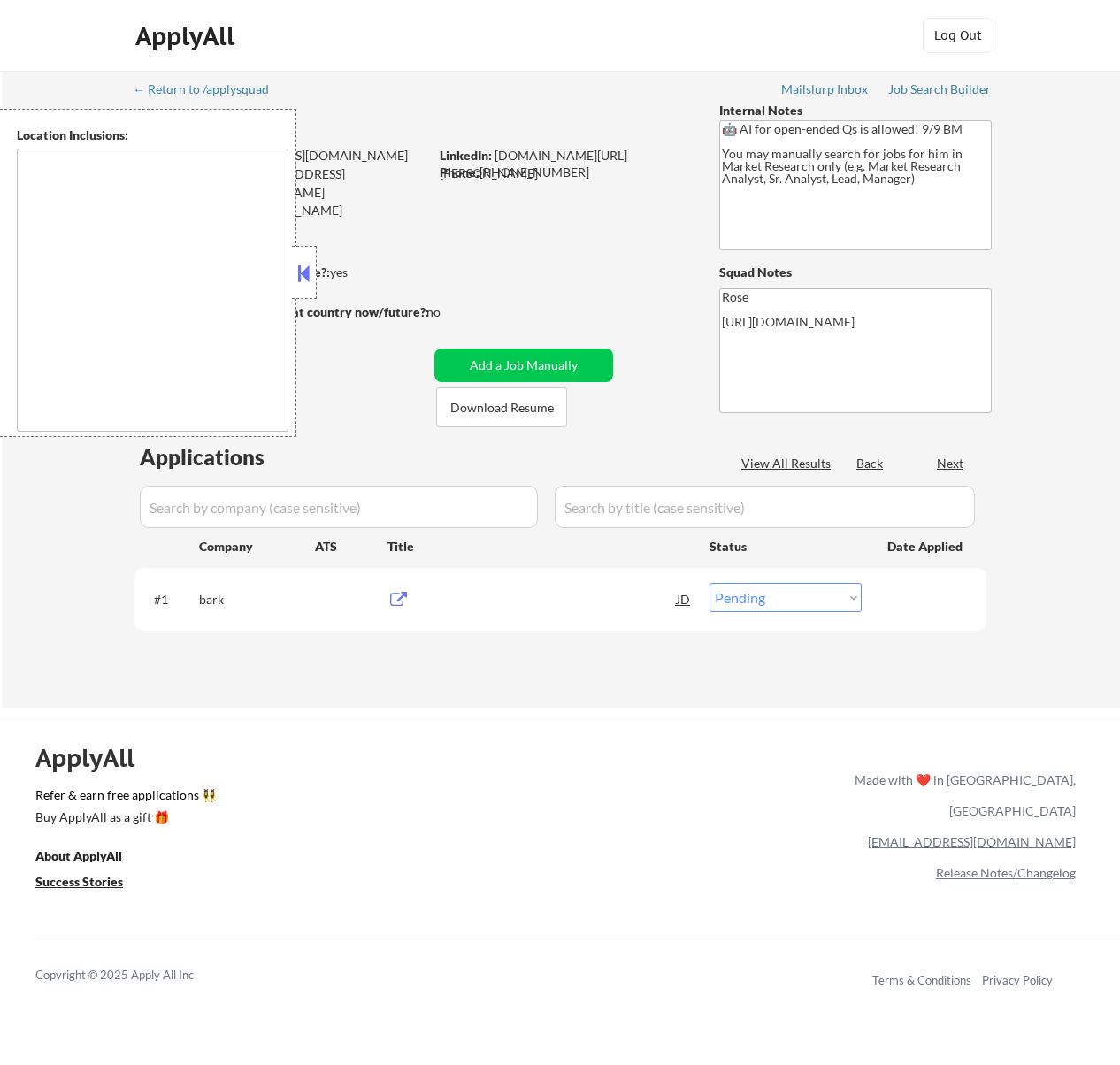
select select ""pending""
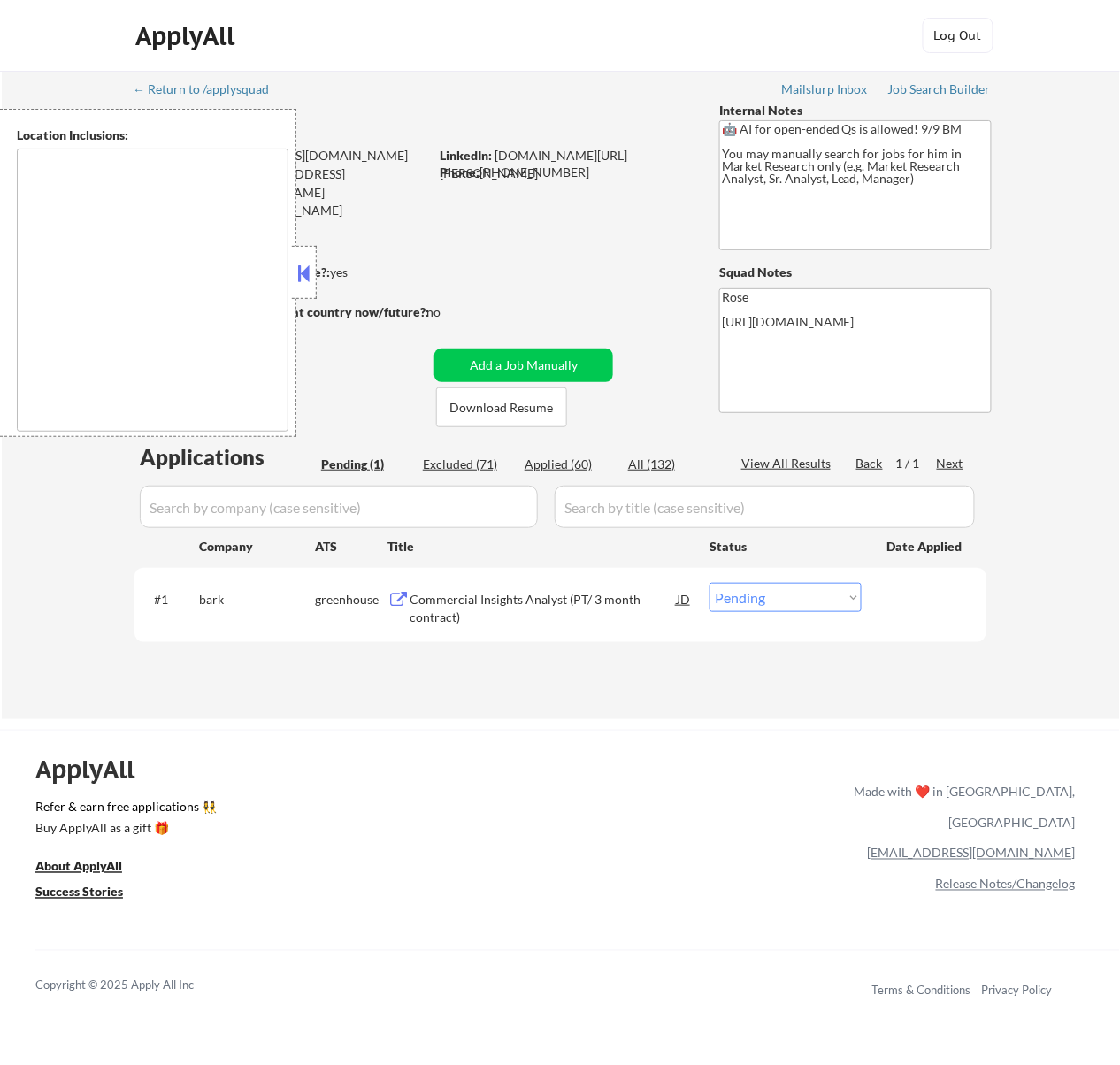
type textarea "Galesburg, IL Knoxville, IL Abingdon, IL East Galesburg, IL Wataga, IL Henderso…"
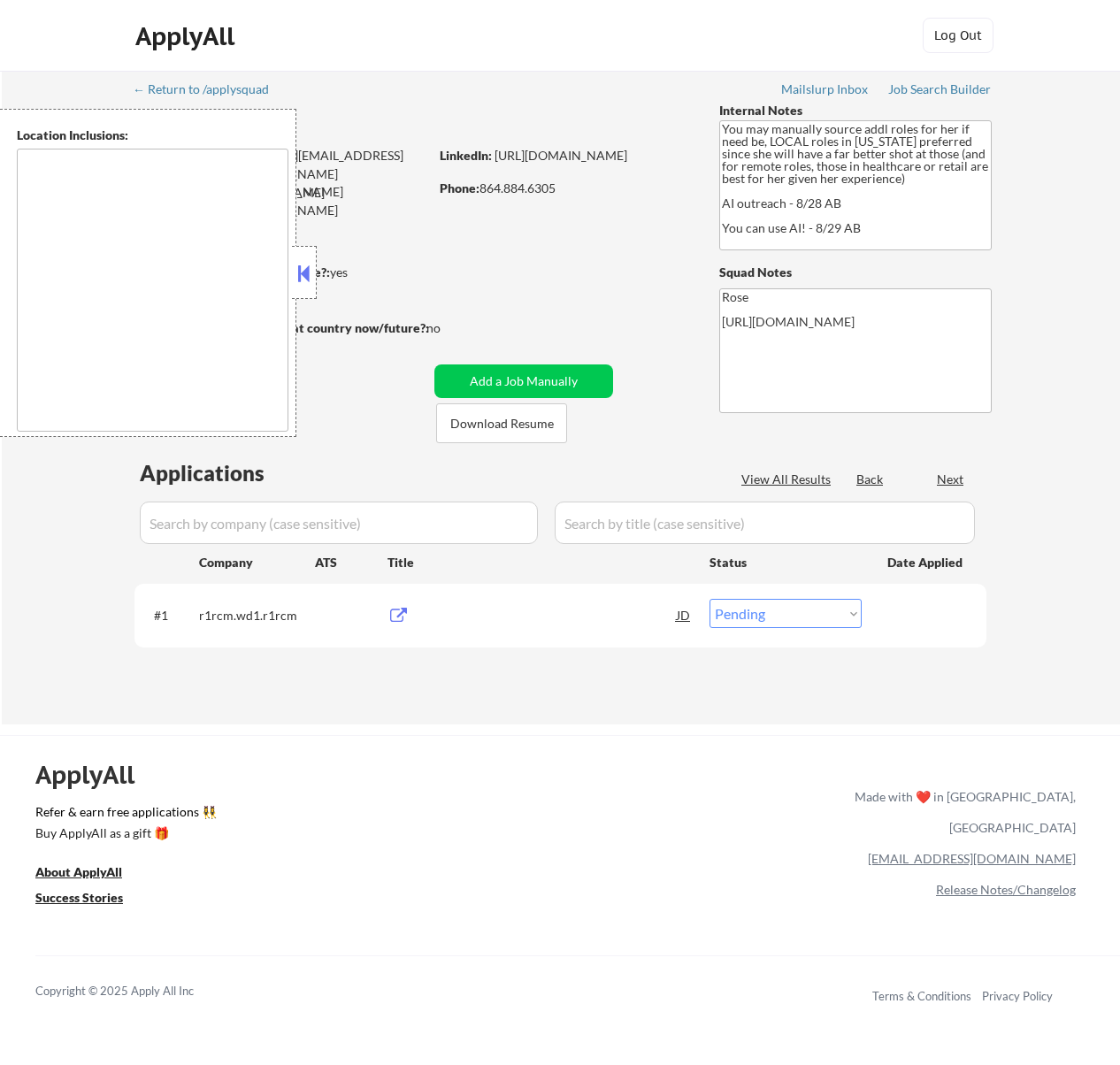
select select ""pending""
type textarea "[GEOGRAPHIC_DATA], [GEOGRAPHIC_DATA] [GEOGRAPHIC_DATA], [GEOGRAPHIC_DATA] [GEOG…"
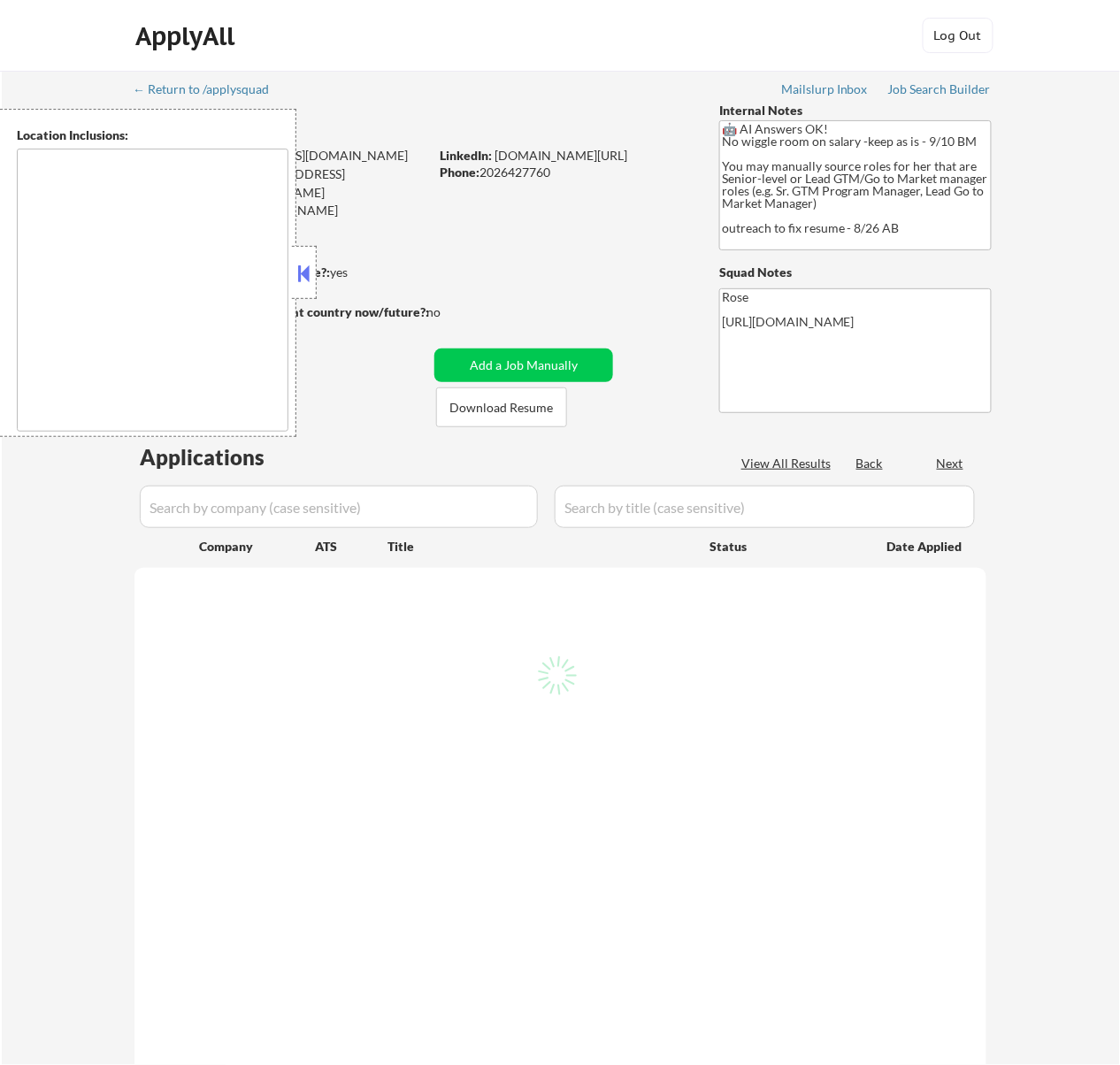
select select ""pending""
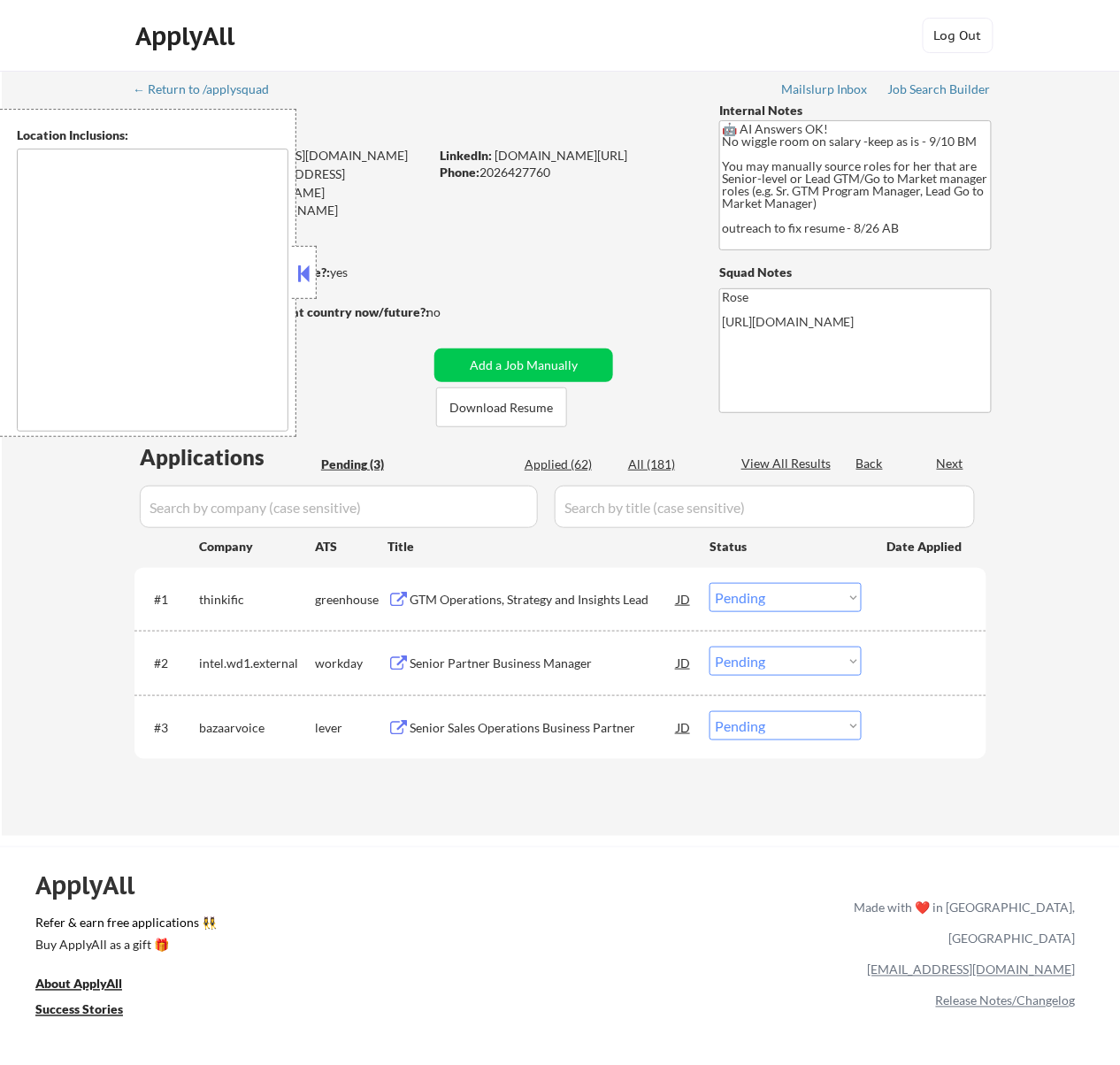
type textarea "Reston, VA Herndon, VA Vienna, VA Tysons, VA Great Falls, VA McLean, VA Sterlin…"
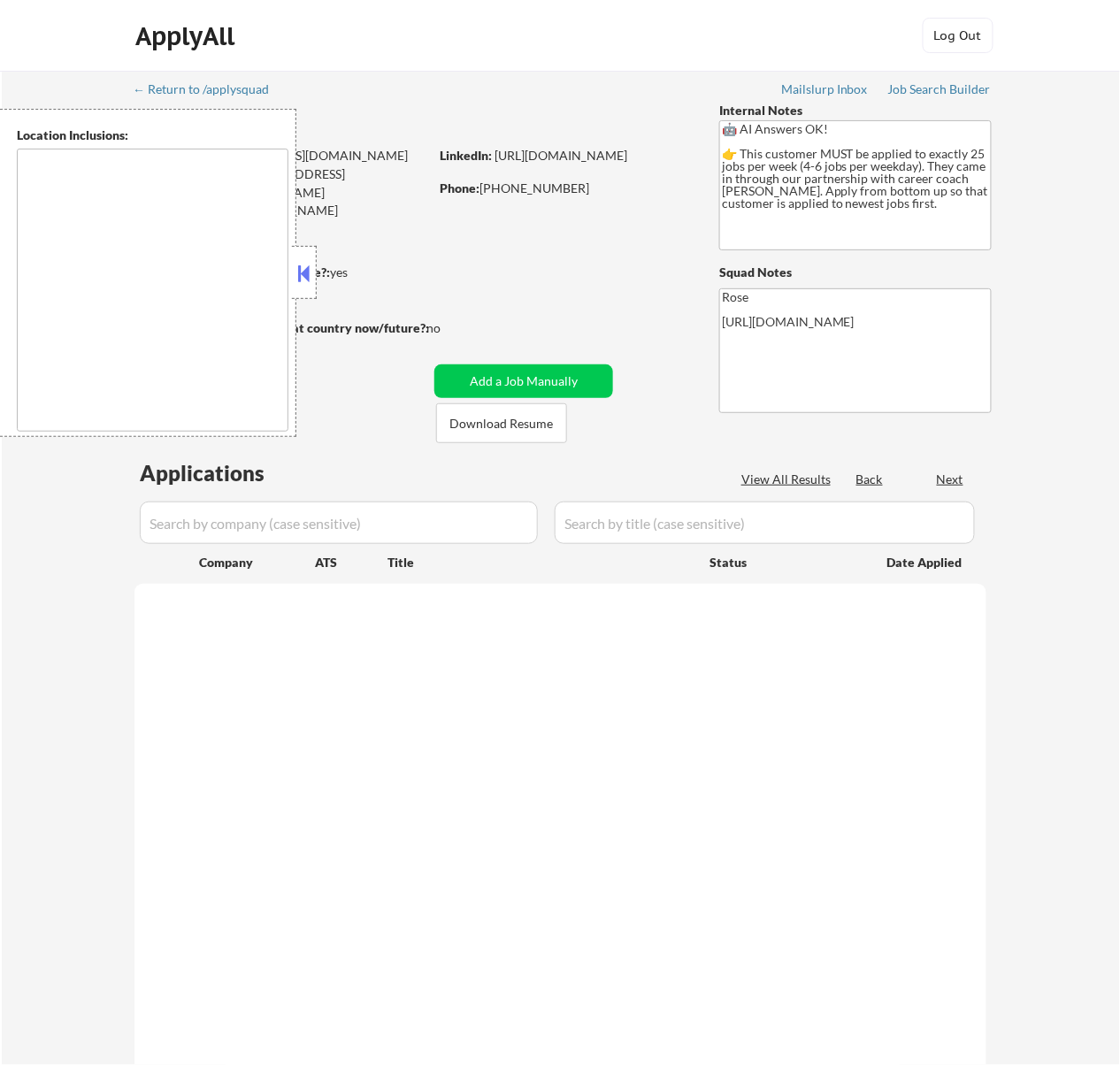
select select ""pending""
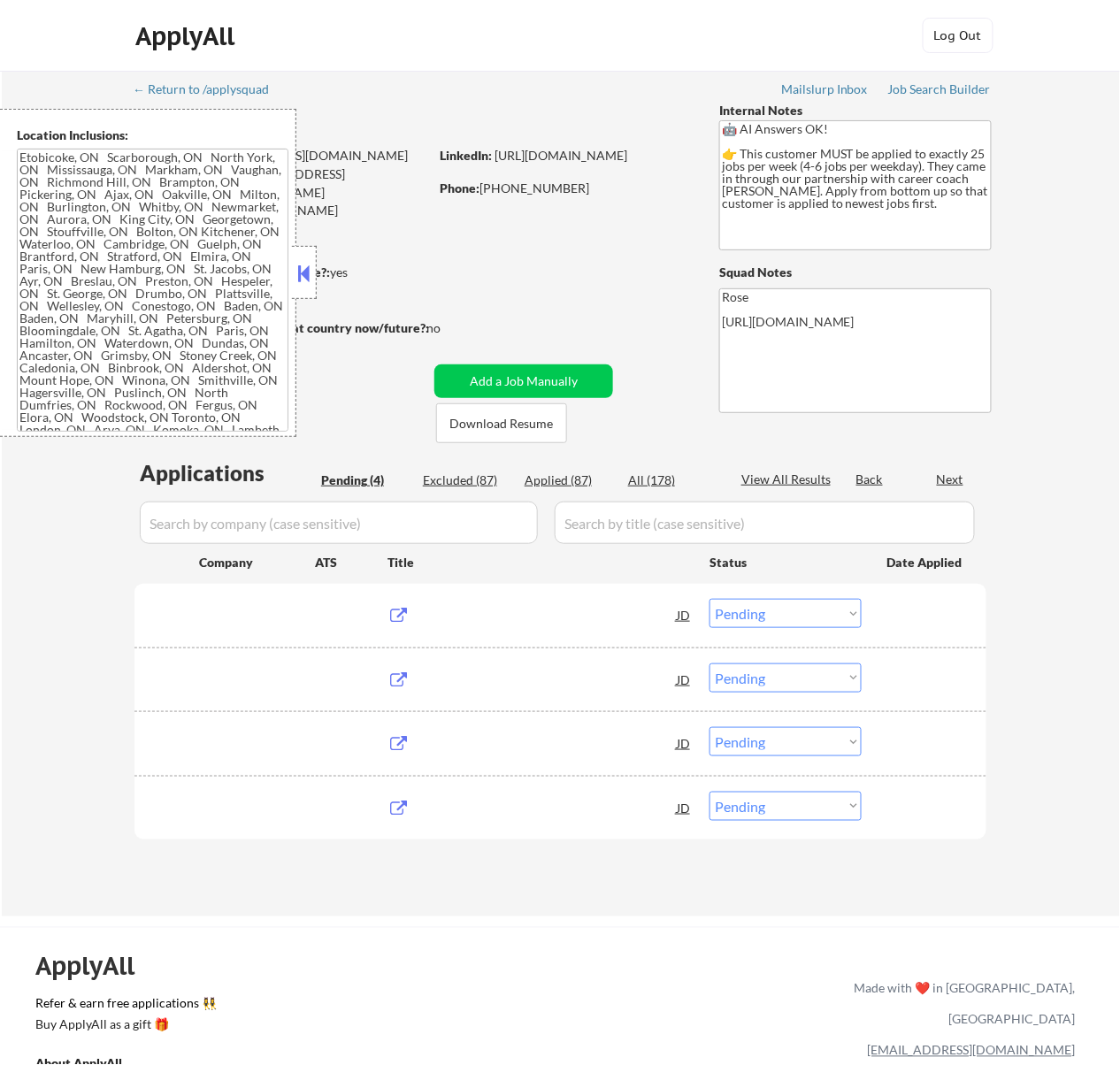
type textarea "[GEOGRAPHIC_DATA], ON [GEOGRAPHIC_DATA], ON [GEOGRAPHIC_DATA], ON [GEOGRAPHIC_D…"
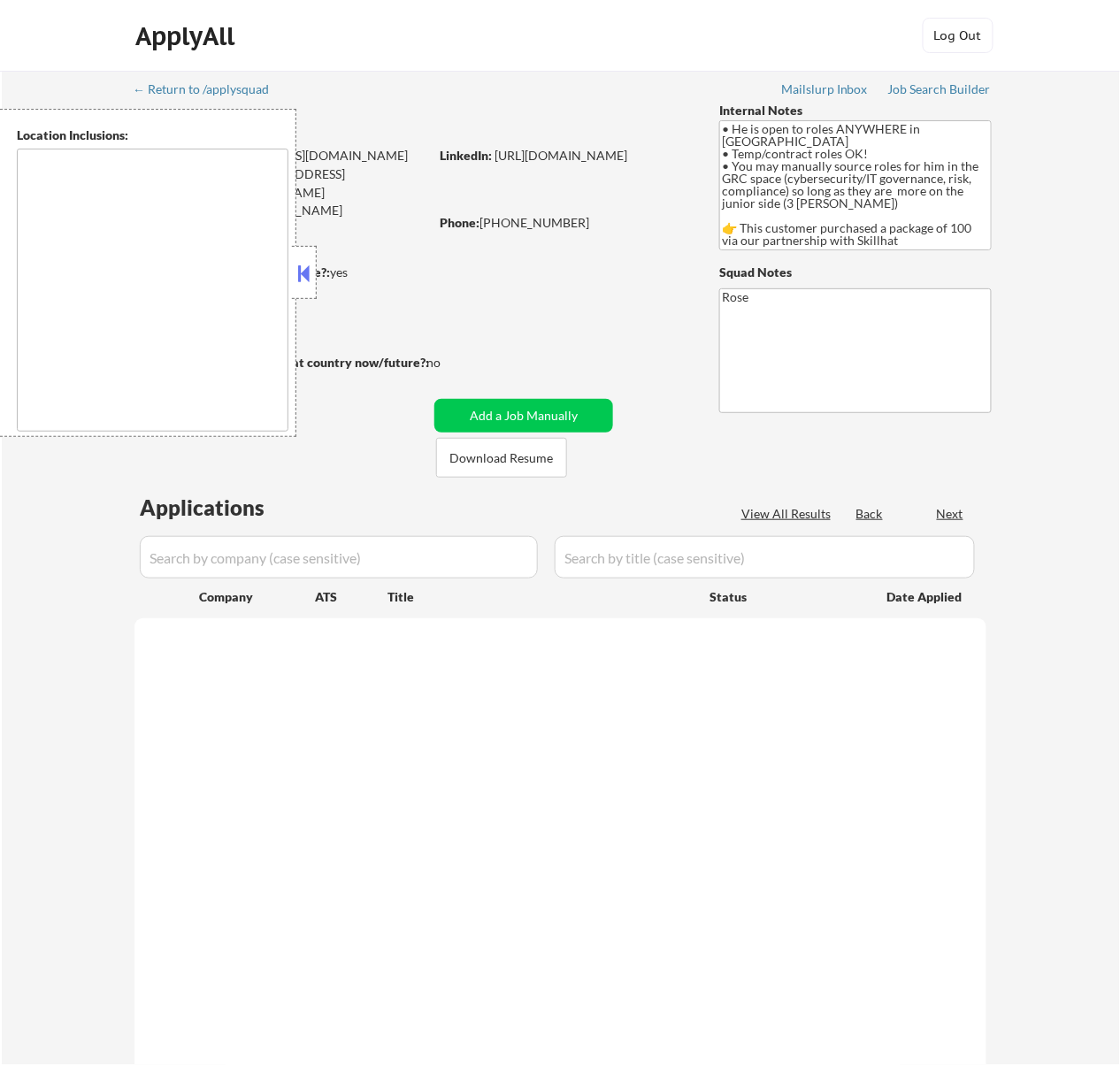
type textarea "country: [GEOGRAPHIC_DATA]"
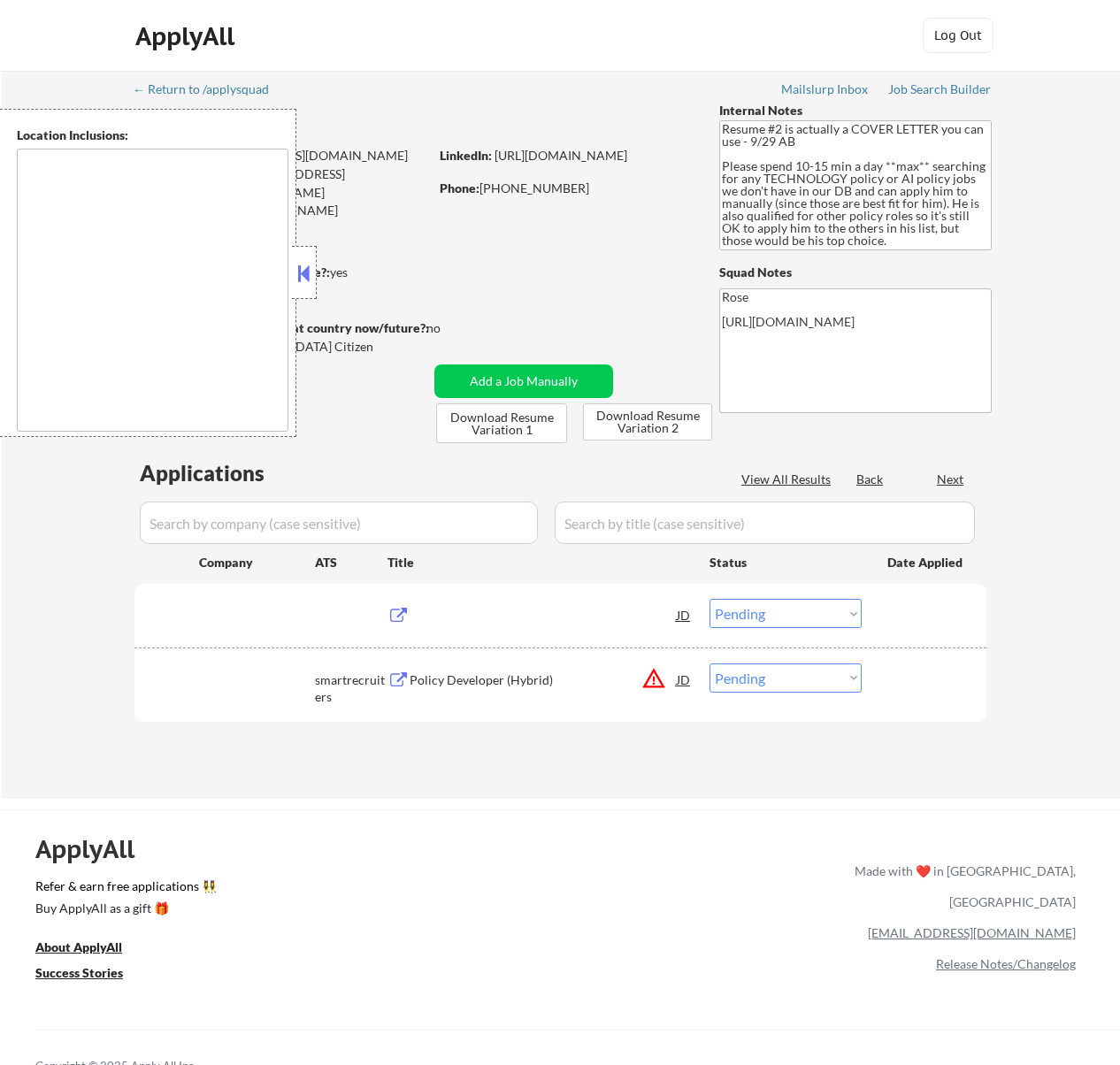
select select ""pending""
type textarea "Arlington, VA Alexandria, VA Bethesda, MD Silver Spring, MD Falls Church, VA Hy…"
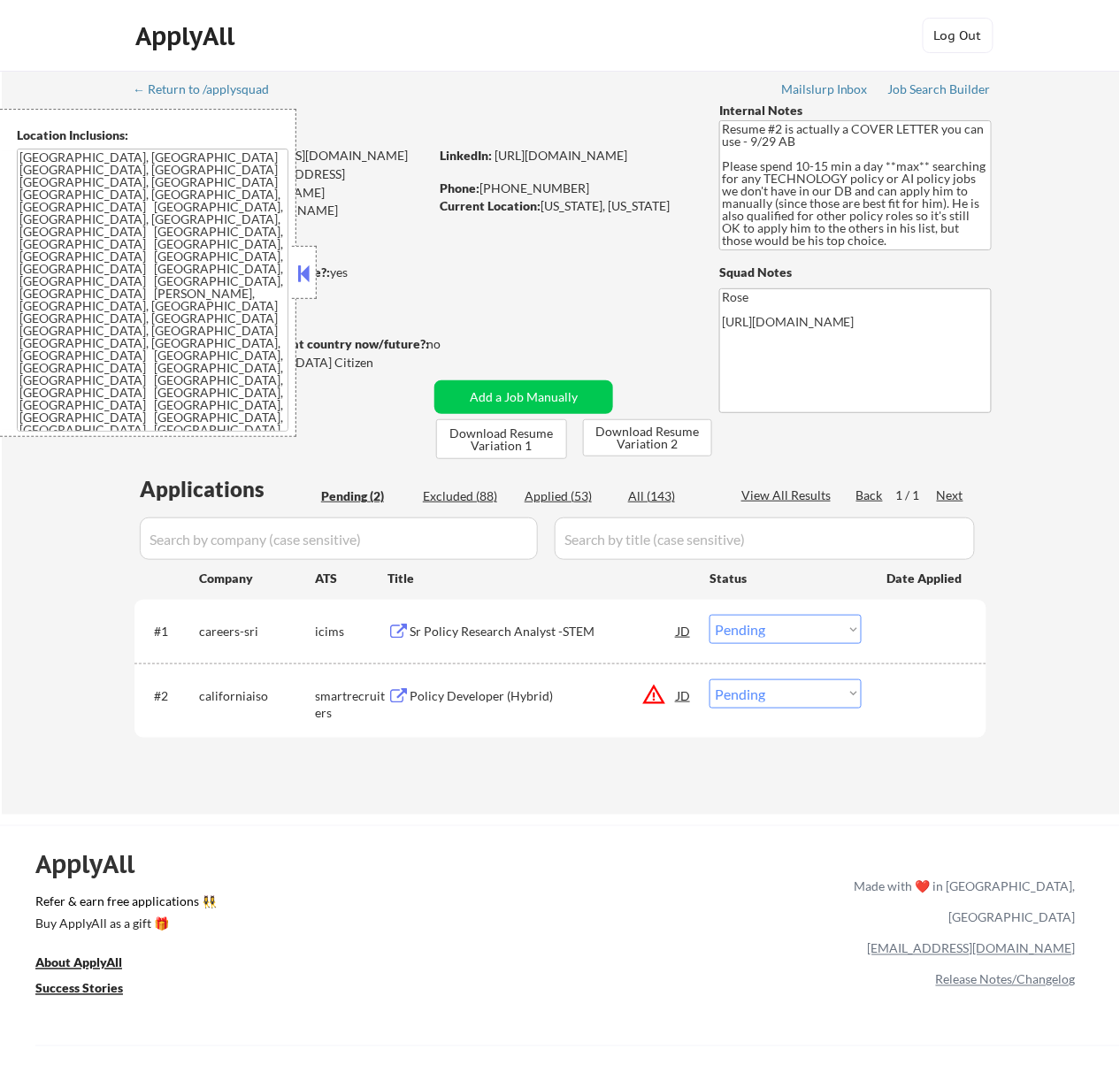
click at [305, 266] on button at bounding box center [302, 272] width 19 height 26
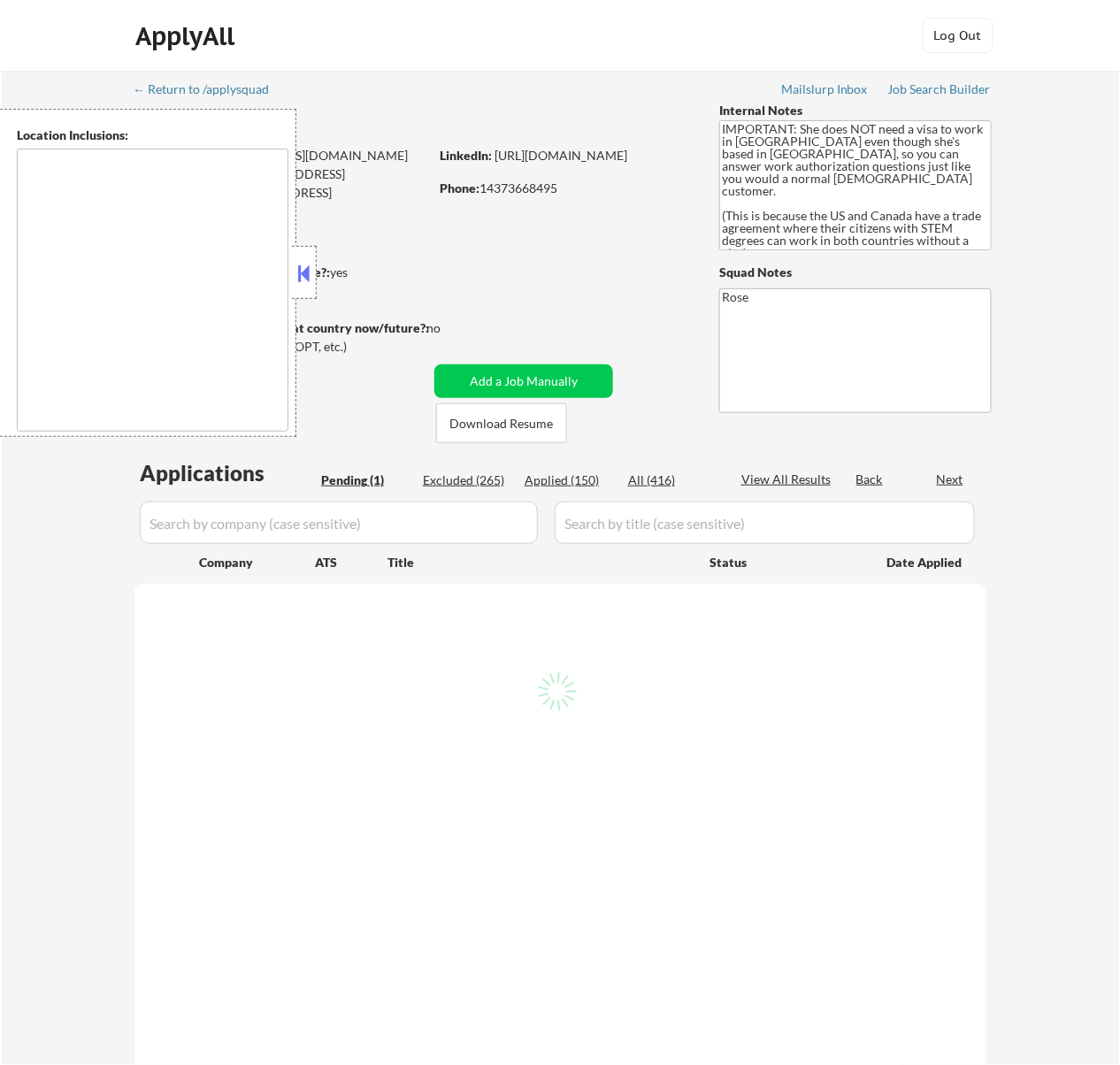
select select ""pending""
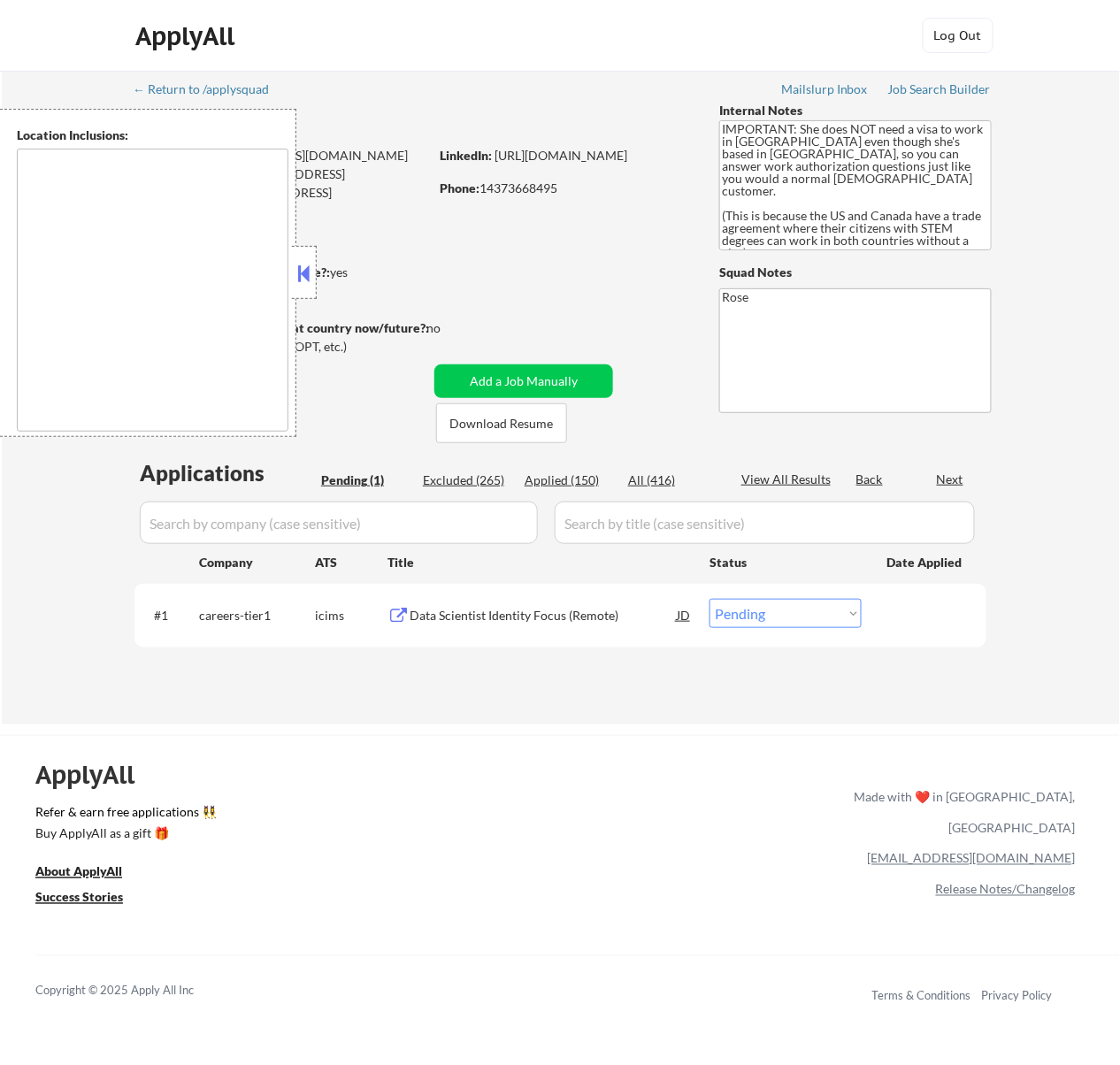
type textarea "[GEOGRAPHIC_DATA], [GEOGRAPHIC_DATA] [GEOGRAPHIC_DATA], [GEOGRAPHIC_DATA], [GEO…"
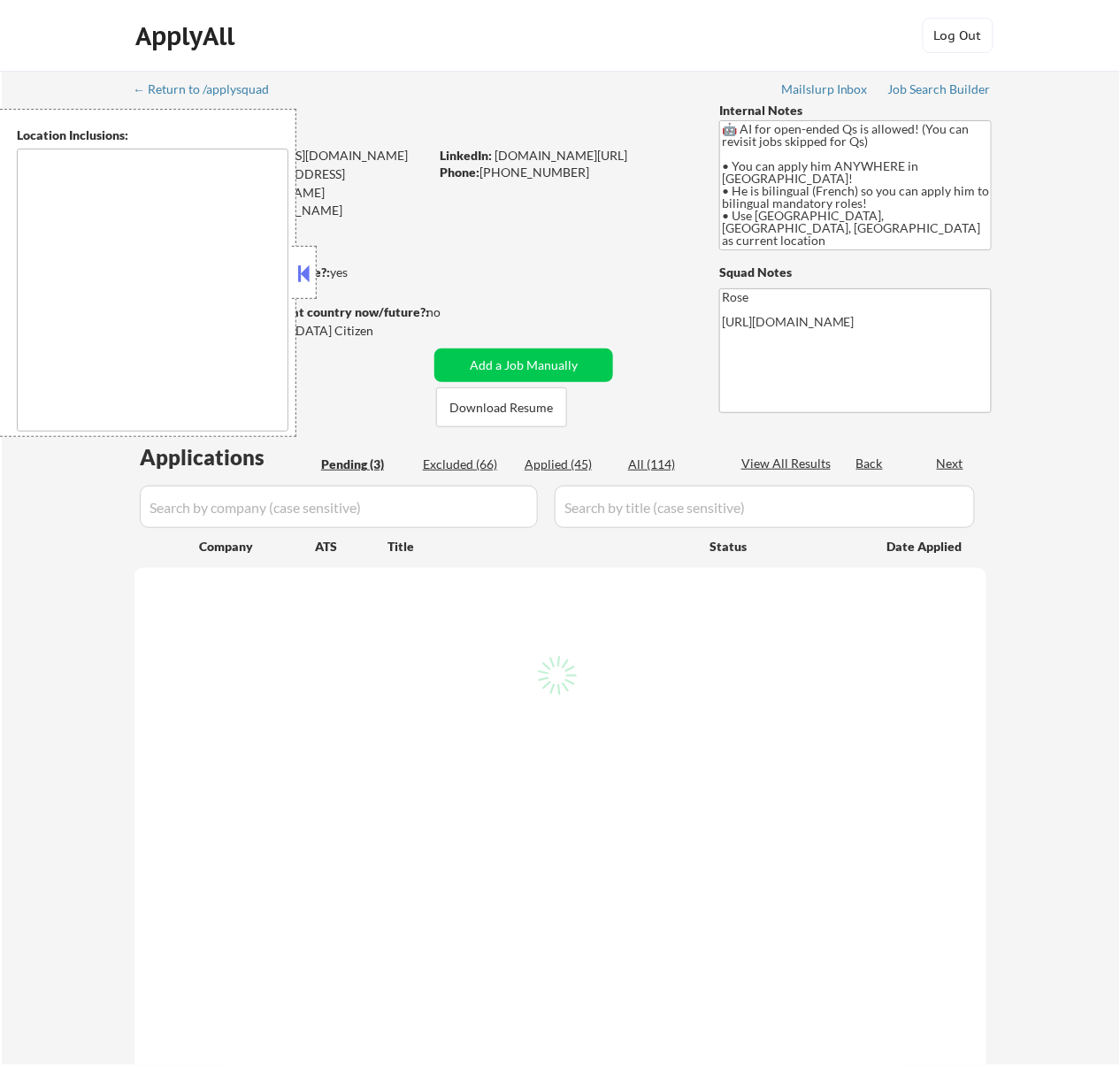
type textarea "country:[GEOGRAPHIC_DATA]"
select select ""pending""
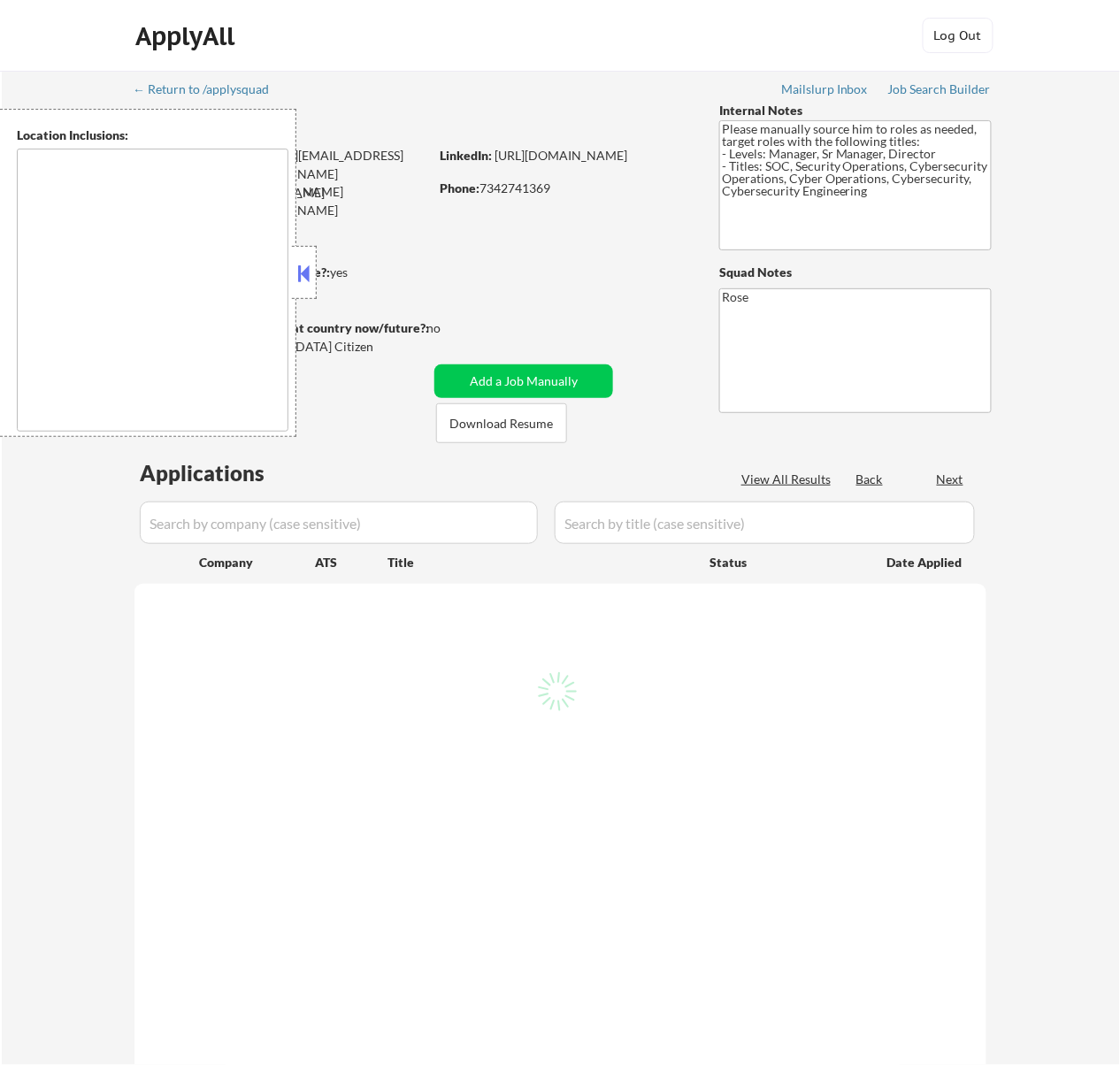
select select ""pending""
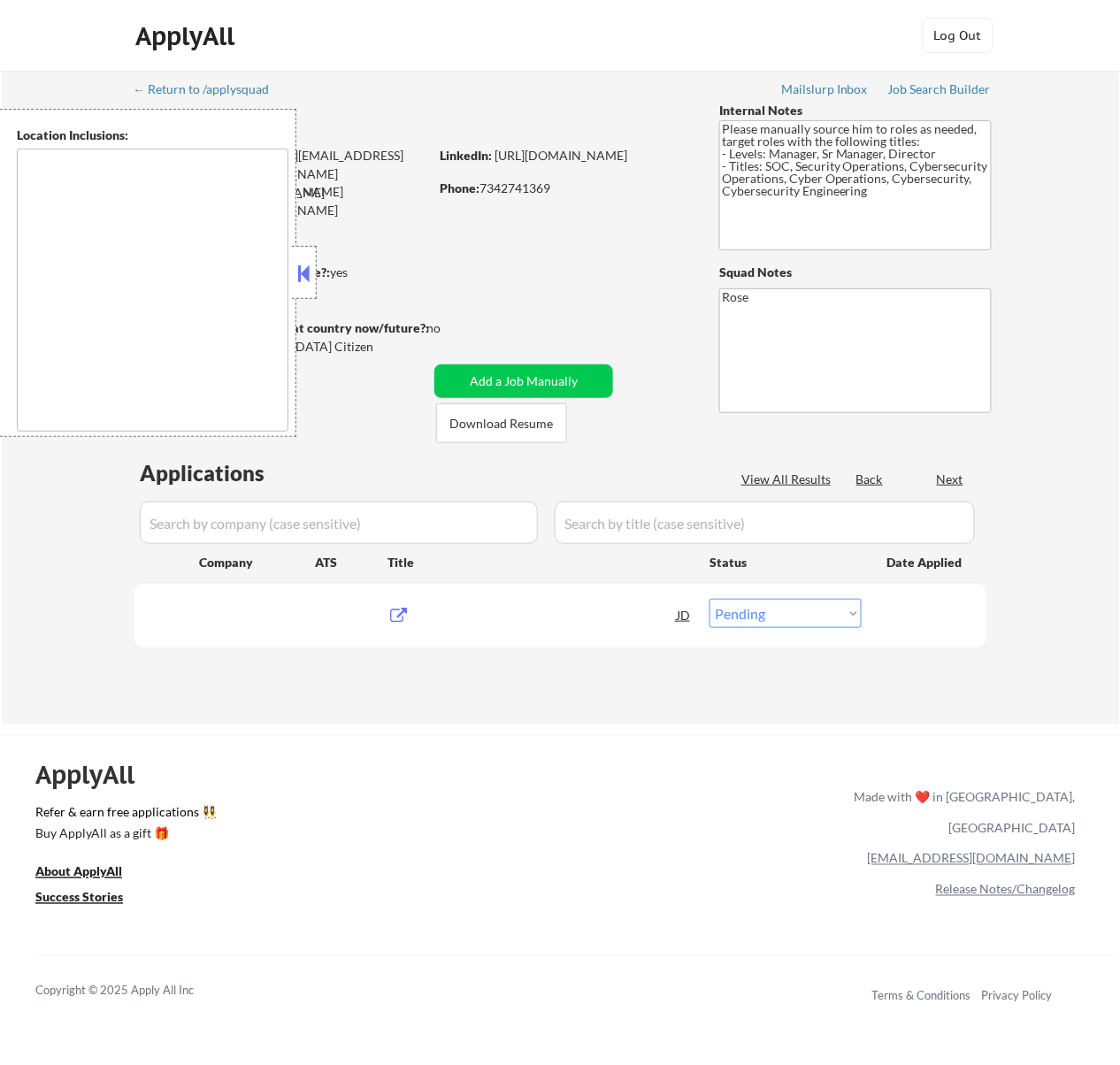
type textarea "[GEOGRAPHIC_DATA], [GEOGRAPHIC_DATA] [GEOGRAPHIC_DATA], [GEOGRAPHIC_DATA] [GEOG…"
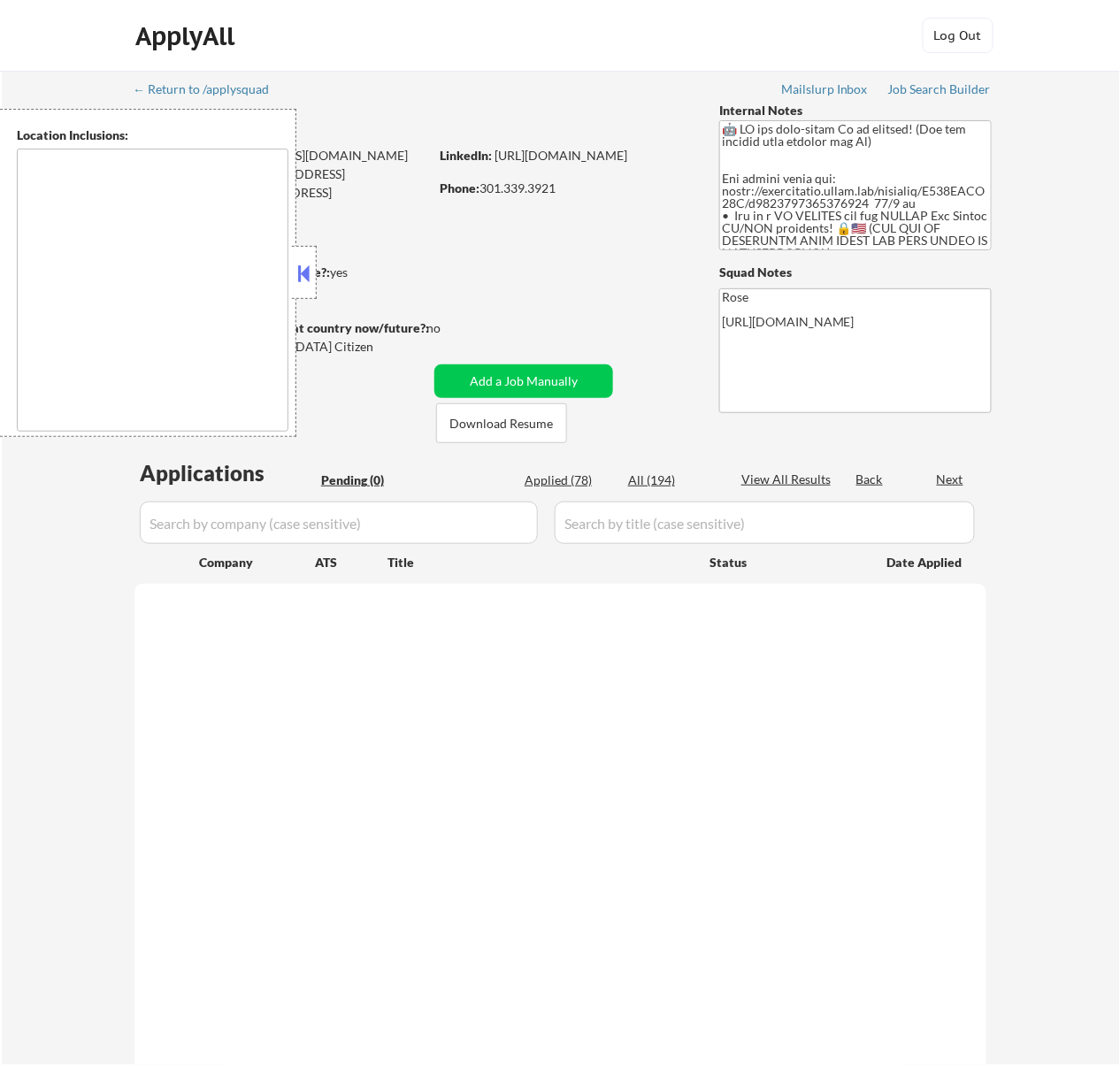
type textarea "[GEOGRAPHIC_DATA], [GEOGRAPHIC_DATA] [GEOGRAPHIC_DATA], [GEOGRAPHIC_DATA] [GEOG…"
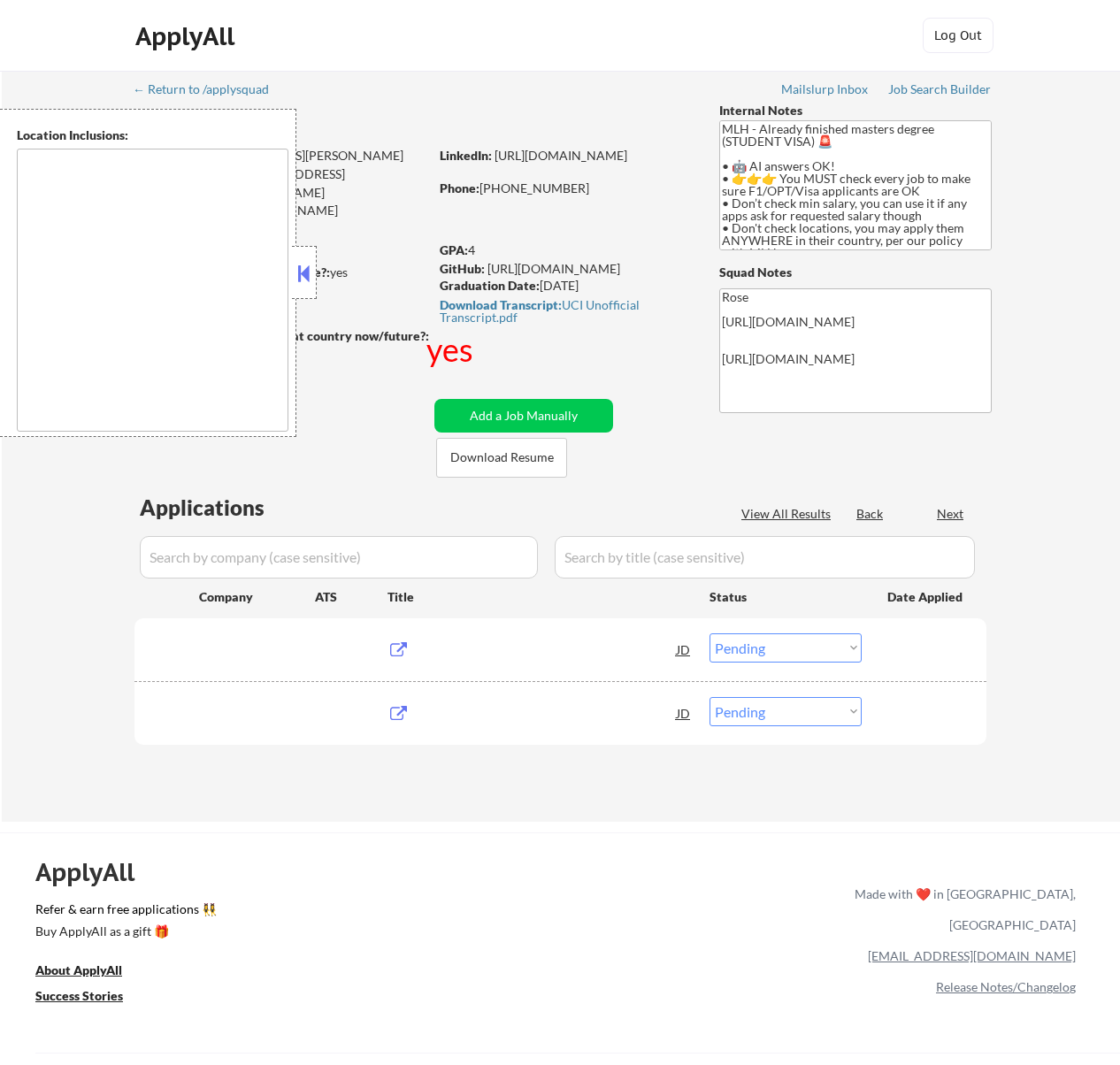
select select ""pending""
type textarea "country:US"
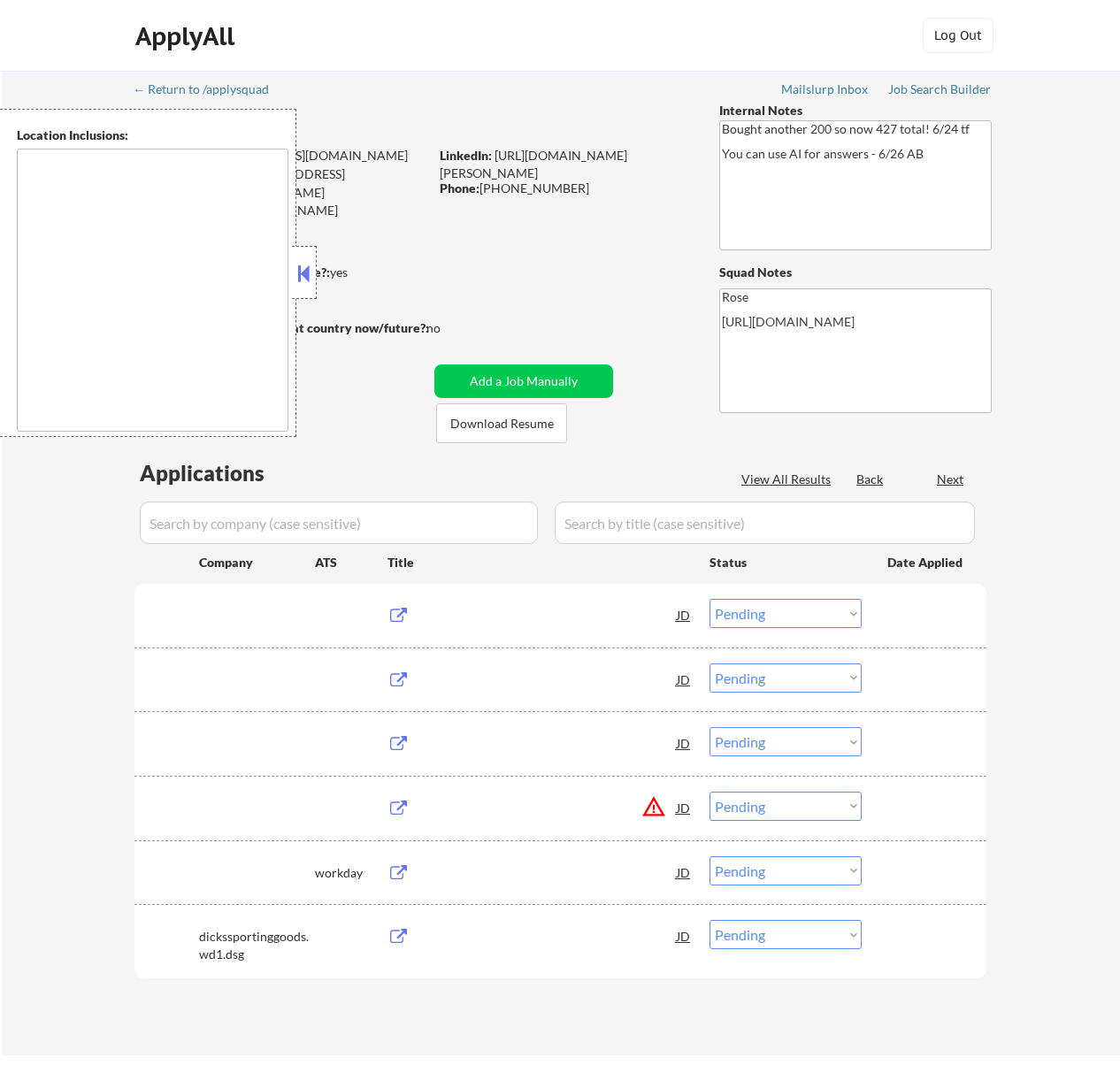
select select ""pending""
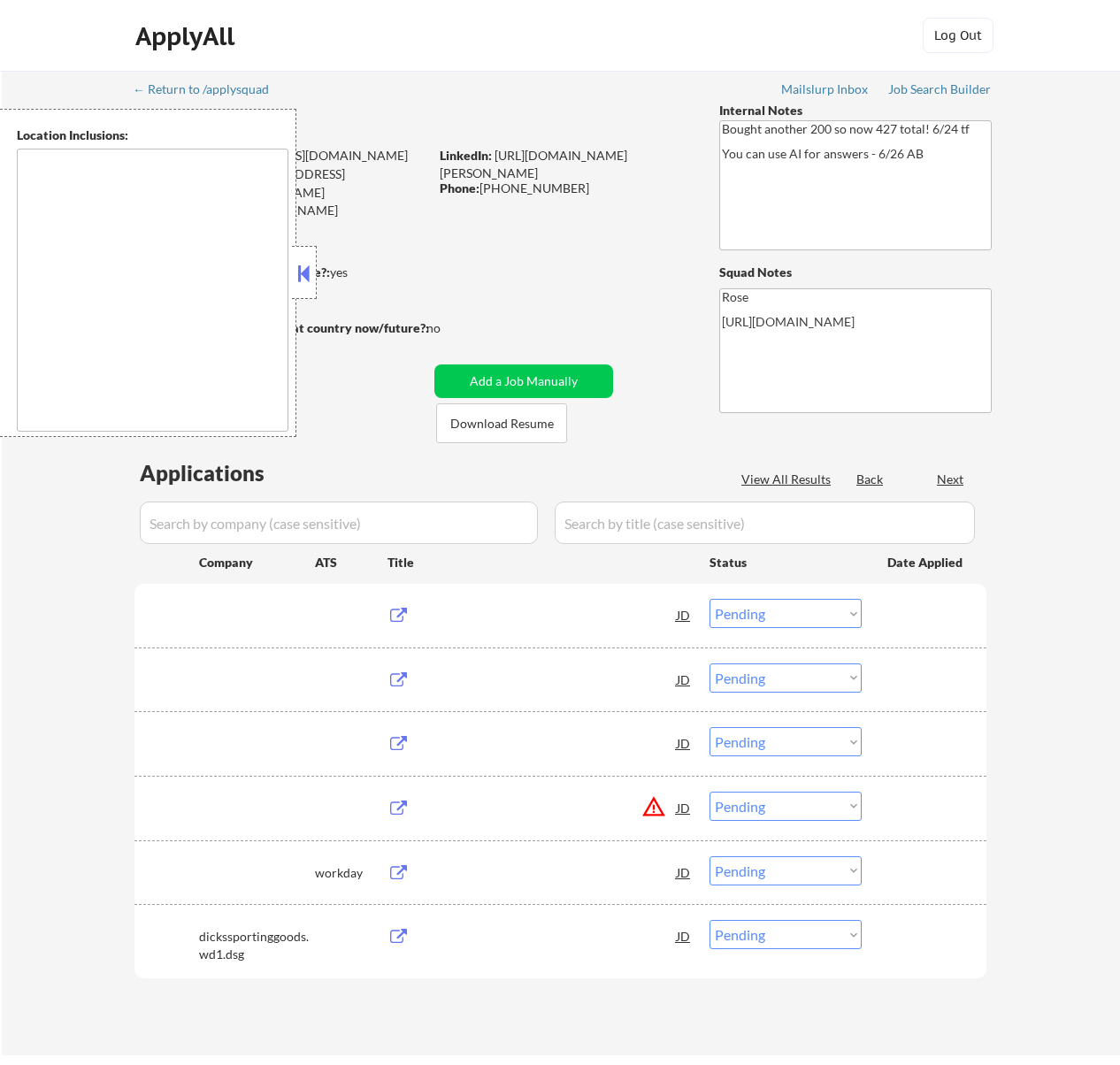
select select ""pending""
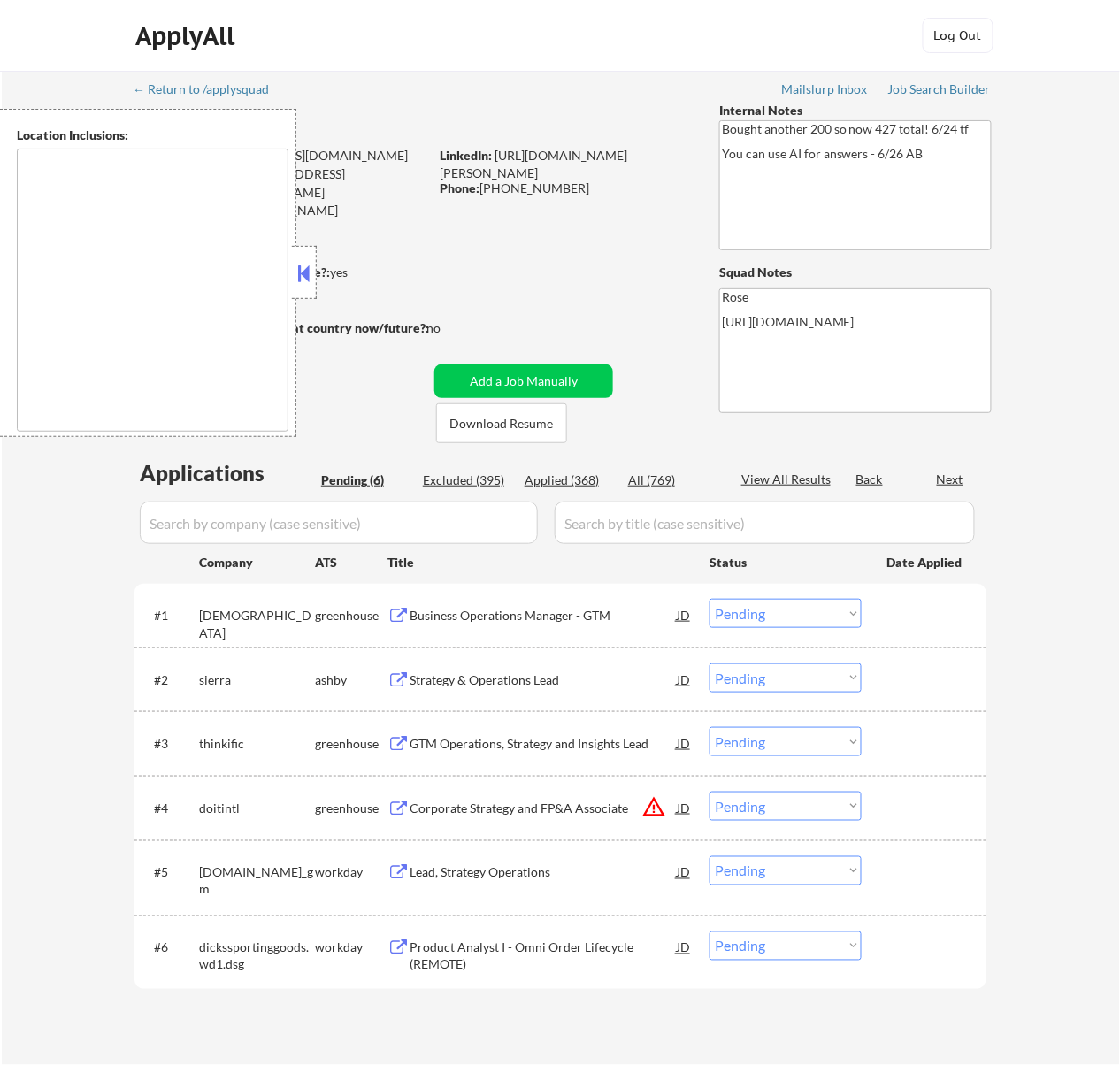
type textarea "[GEOGRAPHIC_DATA], [GEOGRAPHIC_DATA] [GEOGRAPHIC_DATA], [GEOGRAPHIC_DATA] [GEOG…"
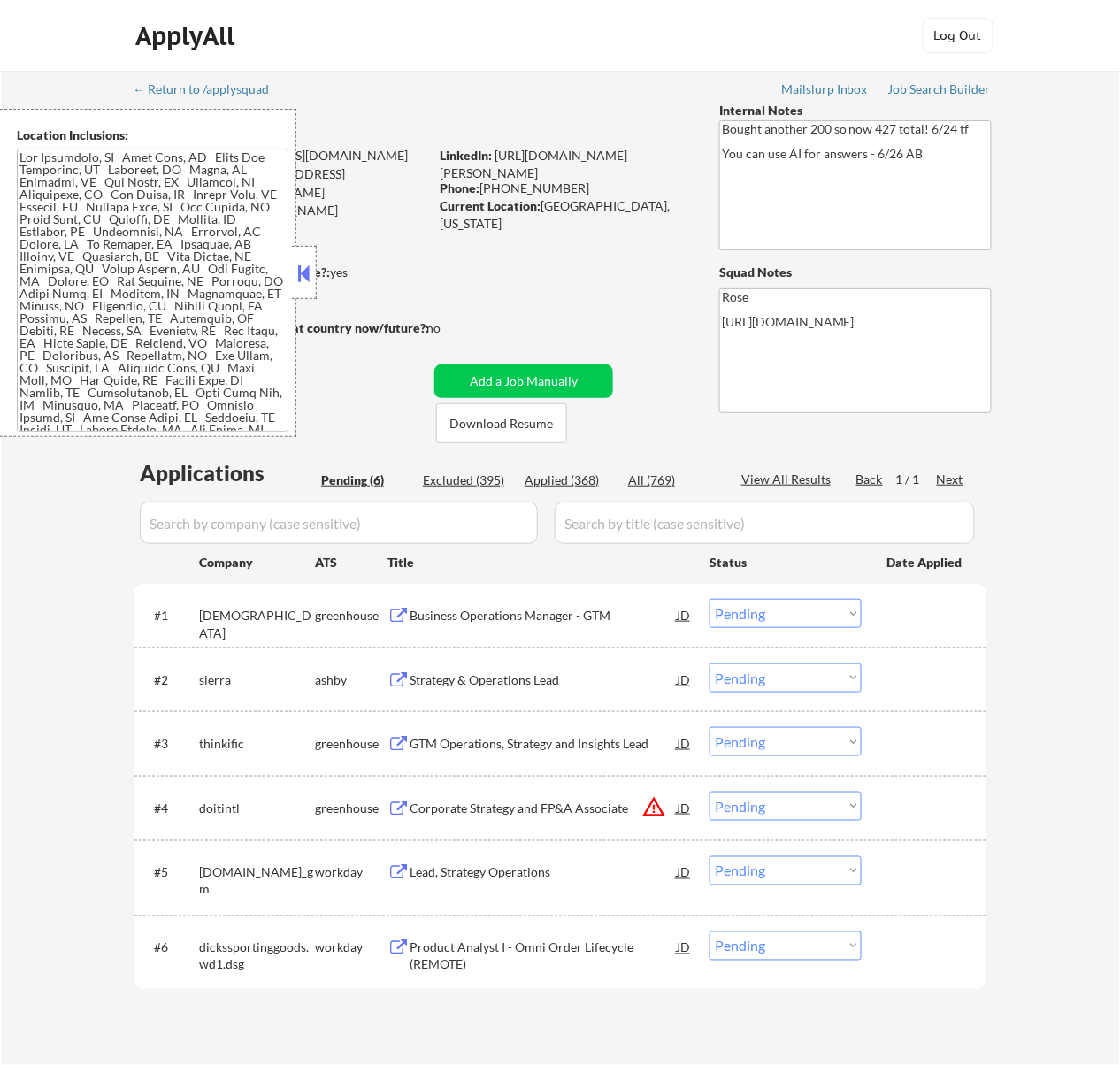
click at [300, 269] on button at bounding box center [302, 272] width 19 height 26
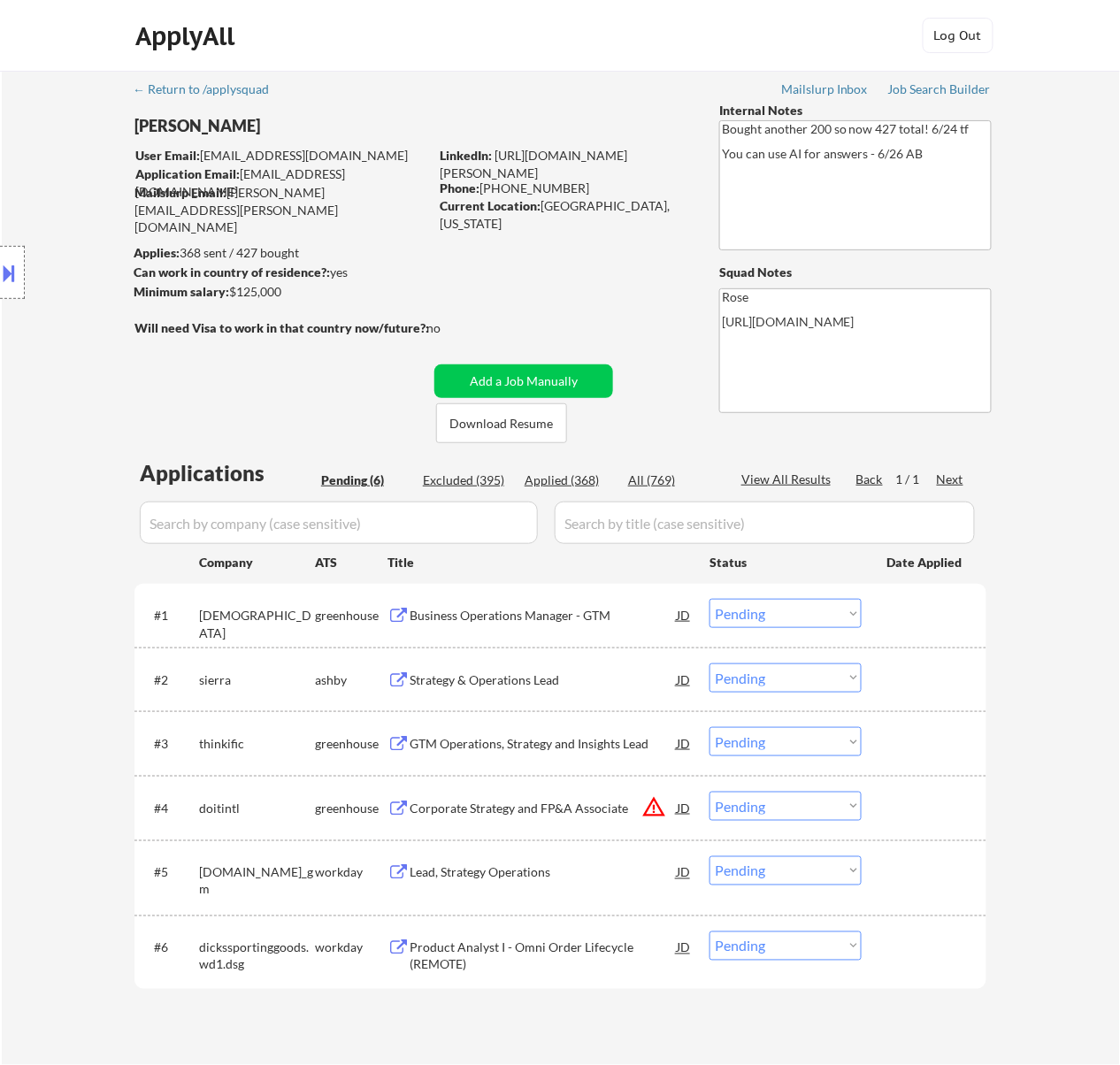
click at [627, 638] on div "#1 [PERSON_NAME] Business Operations Manager - GTM JD Choose an option... Pendi…" at bounding box center [560, 615] width 851 height 63
click at [585, 625] on div "Business Operations Manager - GTM" at bounding box center [543, 615] width 267 height 32
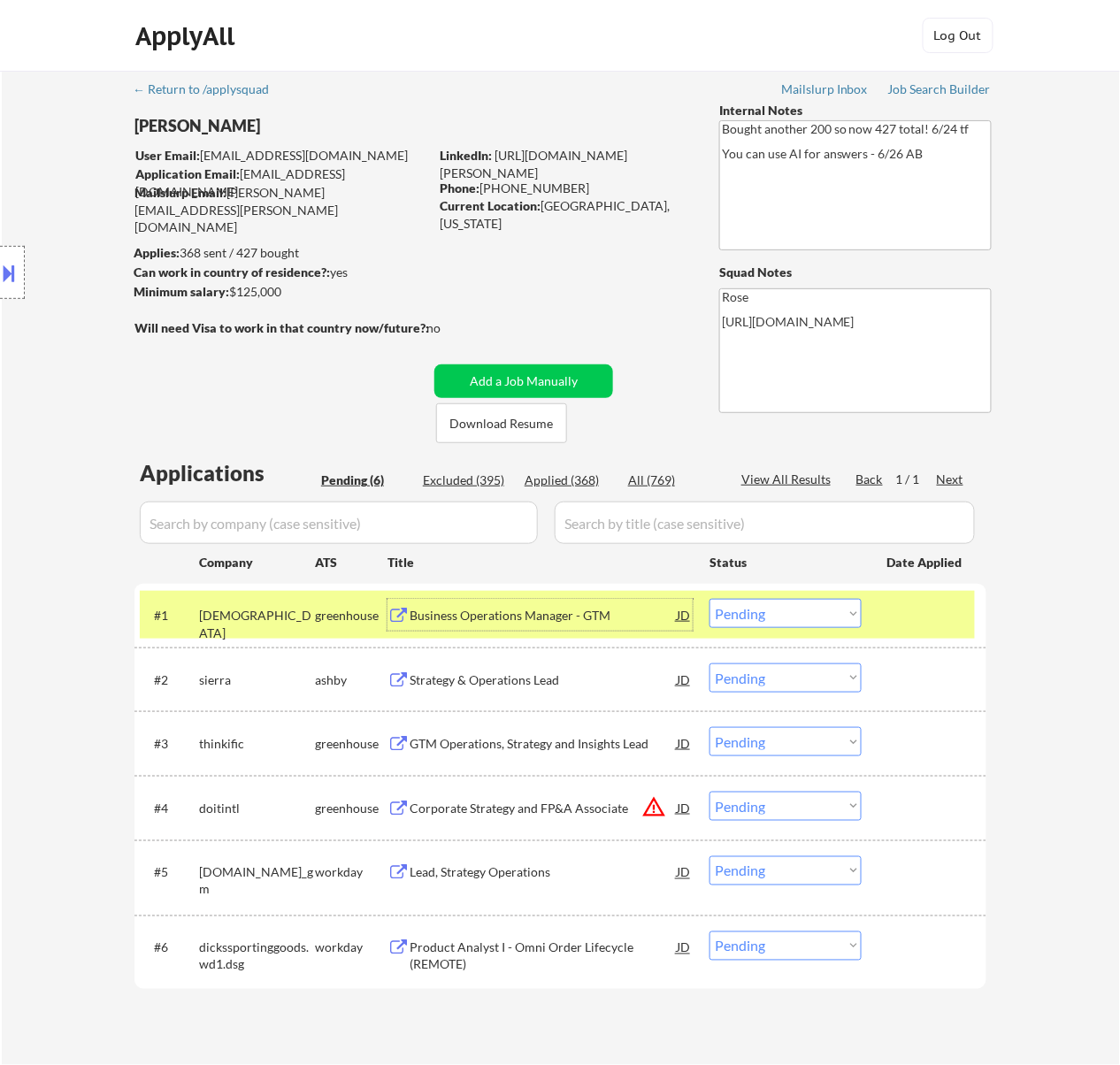
click at [569, 681] on div "Strategy & Operations Lead" at bounding box center [543, 680] width 267 height 17
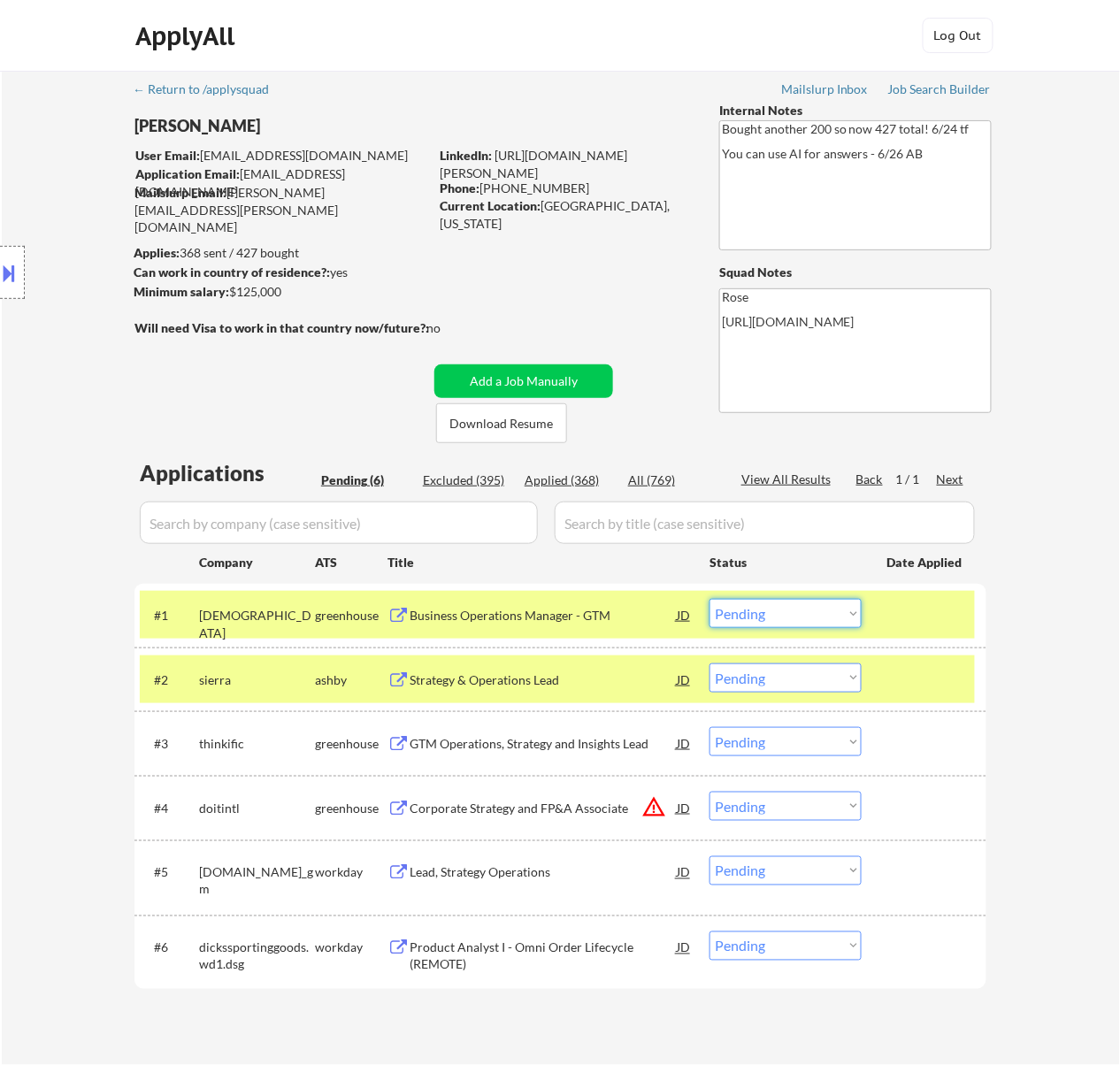
click at [808, 606] on select "Choose an option... Pending Applied Excluded (Questions) Excluded (Expired) Exc…" at bounding box center [785, 614] width 152 height 29
click at [709, 599] on select "Choose an option... Pending Applied Excluded (Questions) Excluded (Expired) Exc…" at bounding box center [785, 614] width 152 height 29
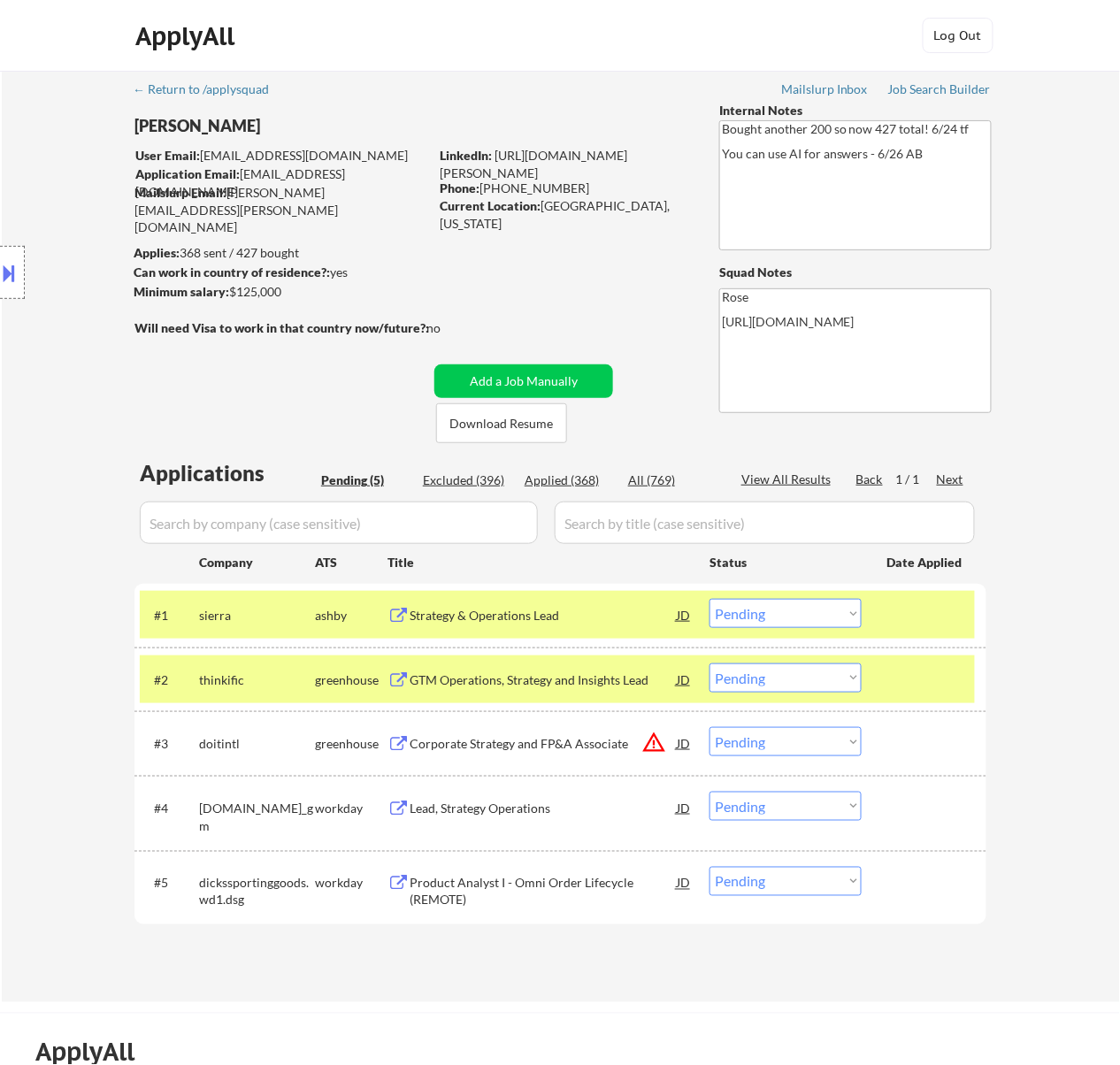
click at [573, 667] on div "GTM Operations, Strategy and Insights Lead" at bounding box center [543, 679] width 267 height 32
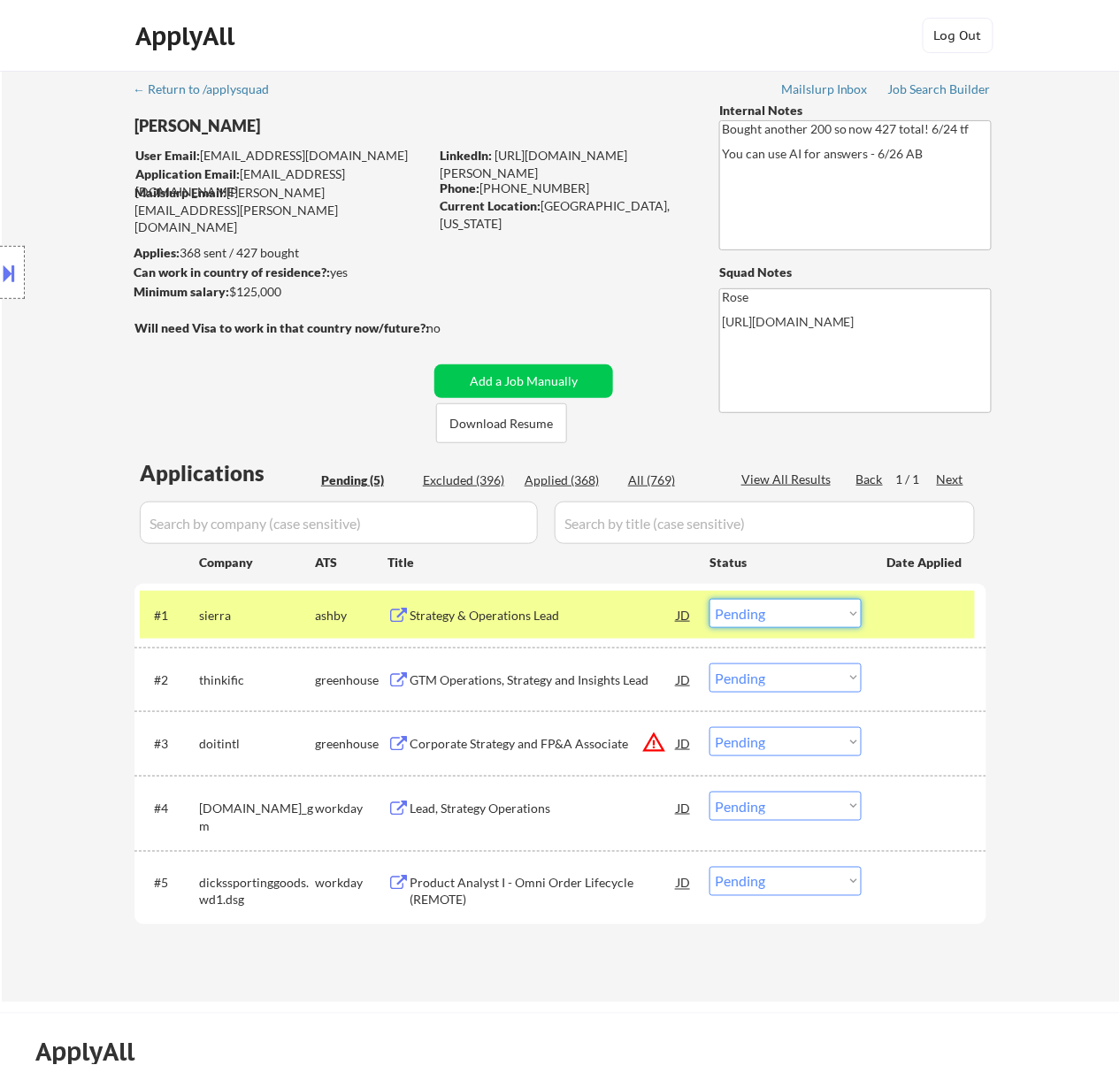
click at [778, 609] on select "Choose an option... Pending Applied Excluded (Questions) Excluded (Expired) Exc…" at bounding box center [785, 614] width 152 height 29
click at [709, 599] on select "Choose an option... Pending Applied Excluded (Questions) Excluded (Expired) Exc…" at bounding box center [785, 614] width 152 height 29
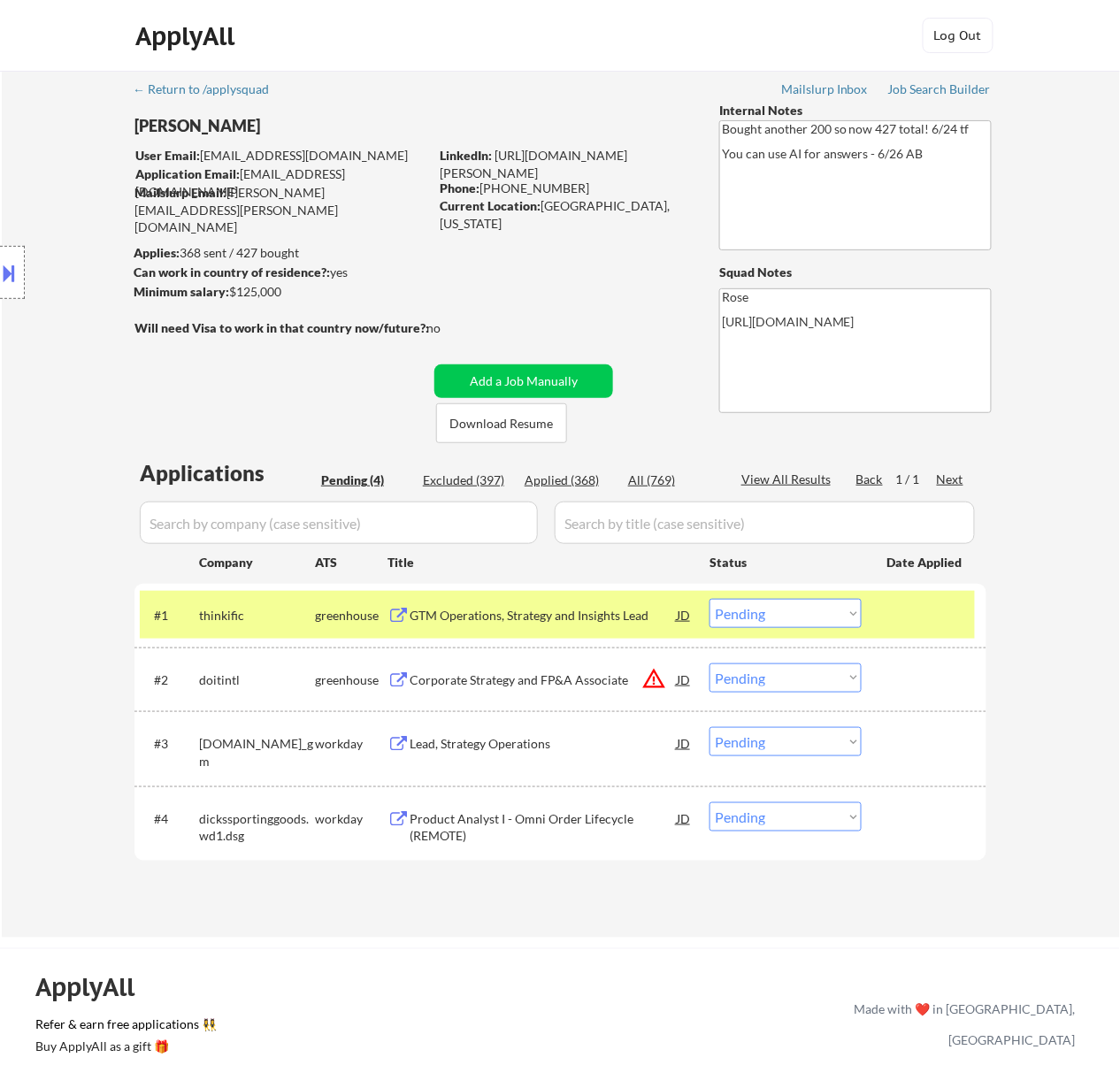
click at [541, 681] on div "Corporate Strategy and FP&A Associate" at bounding box center [543, 680] width 267 height 17
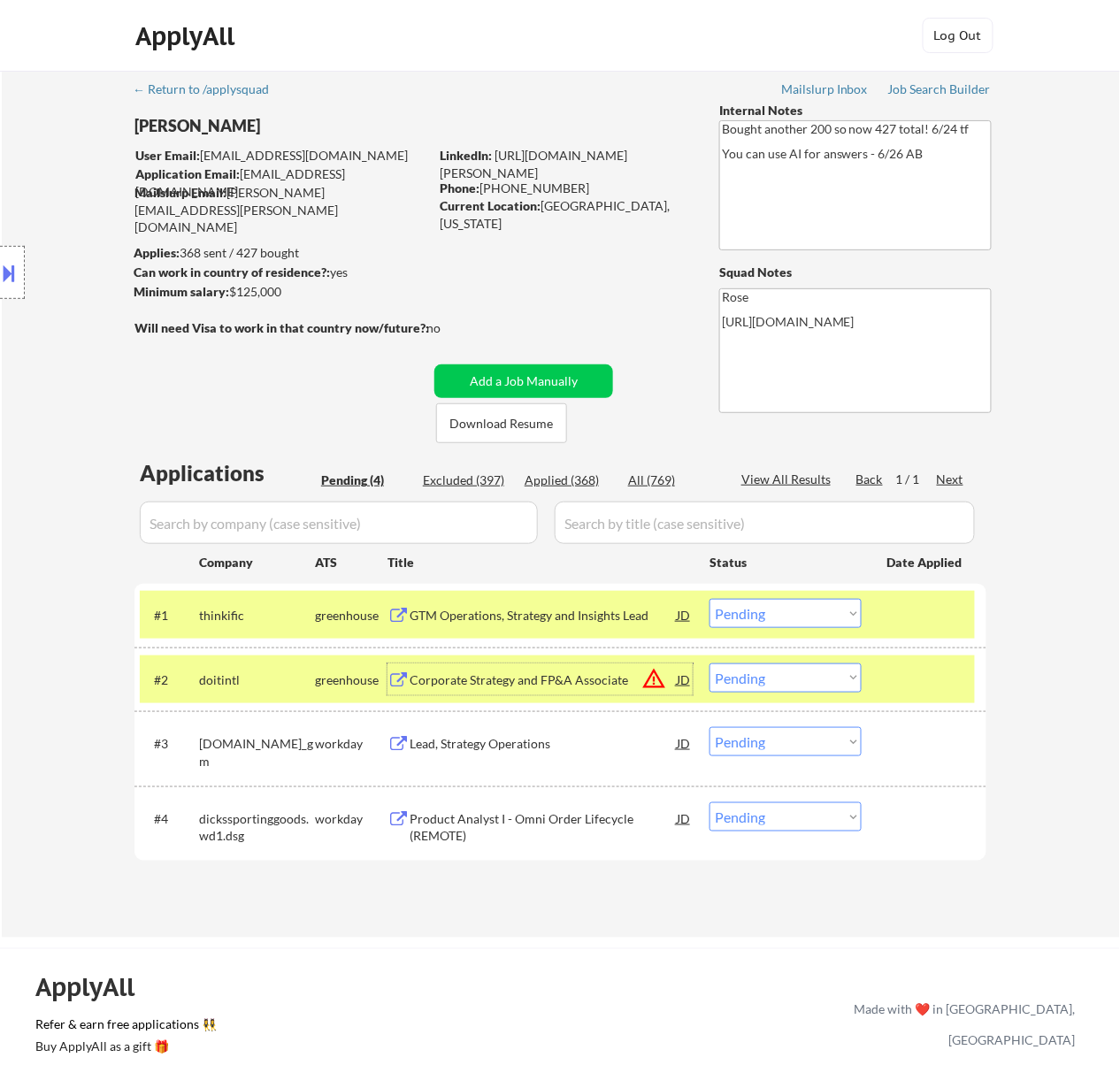
click at [803, 616] on select "Choose an option... Pending Applied Excluded (Questions) Excluded (Expired) Exc…" at bounding box center [785, 614] width 152 height 29
click at [709, 599] on select "Choose an option... Pending Applied Excluded (Questions) Excluded (Expired) Exc…" at bounding box center [785, 614] width 152 height 29
select select ""pending""
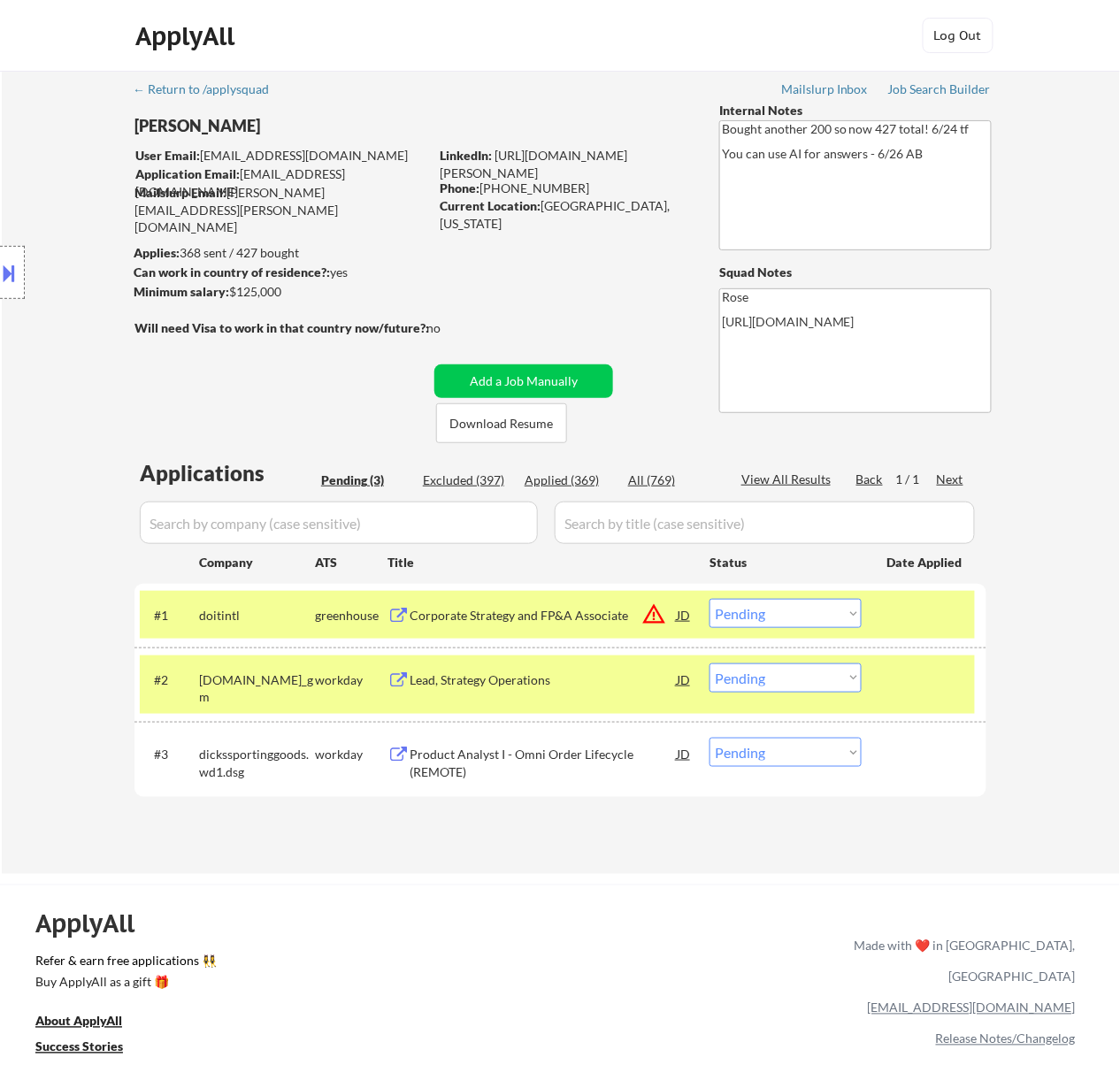
click at [897, 612] on div at bounding box center [926, 615] width 78 height 32
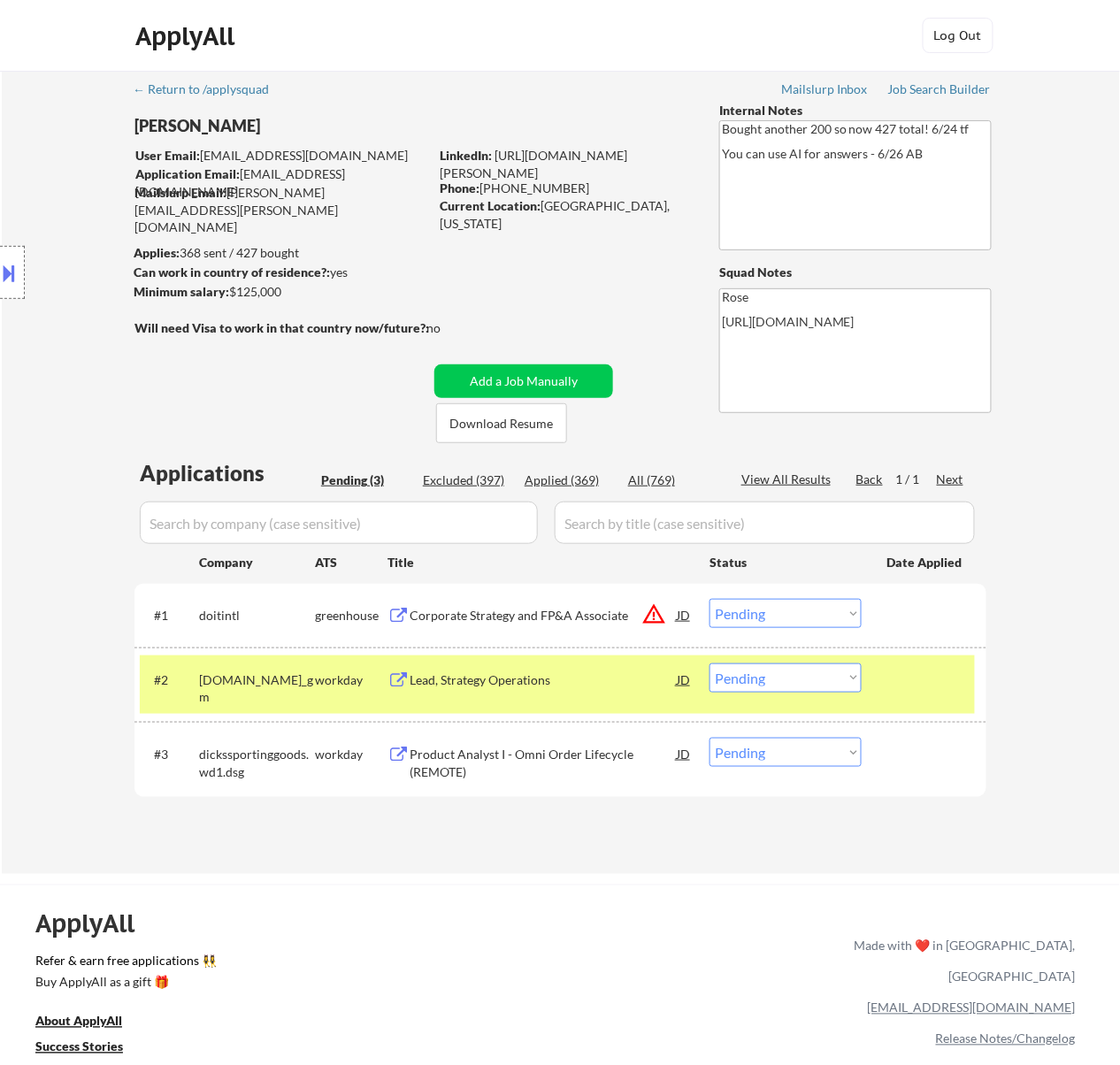
click at [920, 669] on div at bounding box center [926, 679] width 78 height 32
